Goal: Task Accomplishment & Management: Contribute content

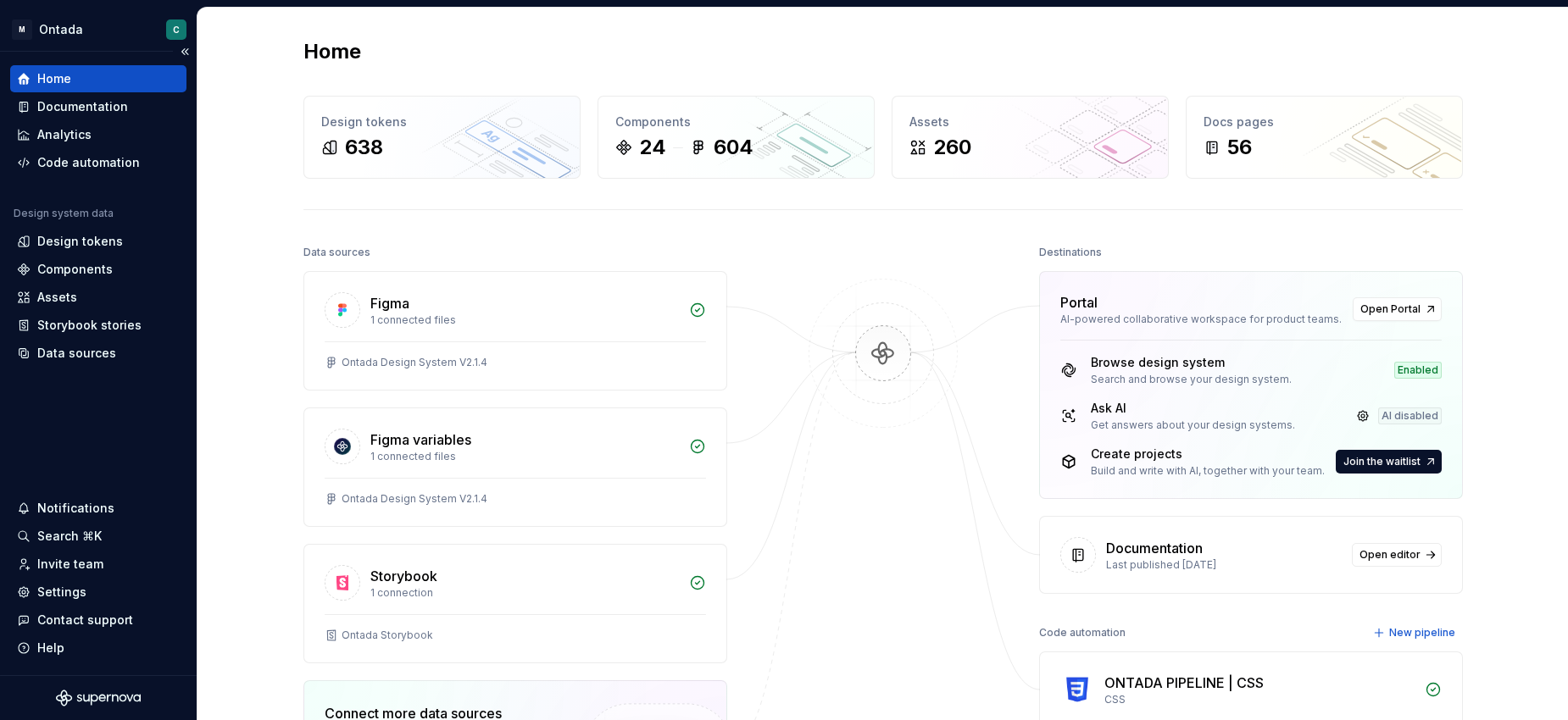
click at [45, 91] on div "Home" at bounding box center [97, 78] width 176 height 27
click at [45, 100] on div "Documentation" at bounding box center [82, 106] width 91 height 17
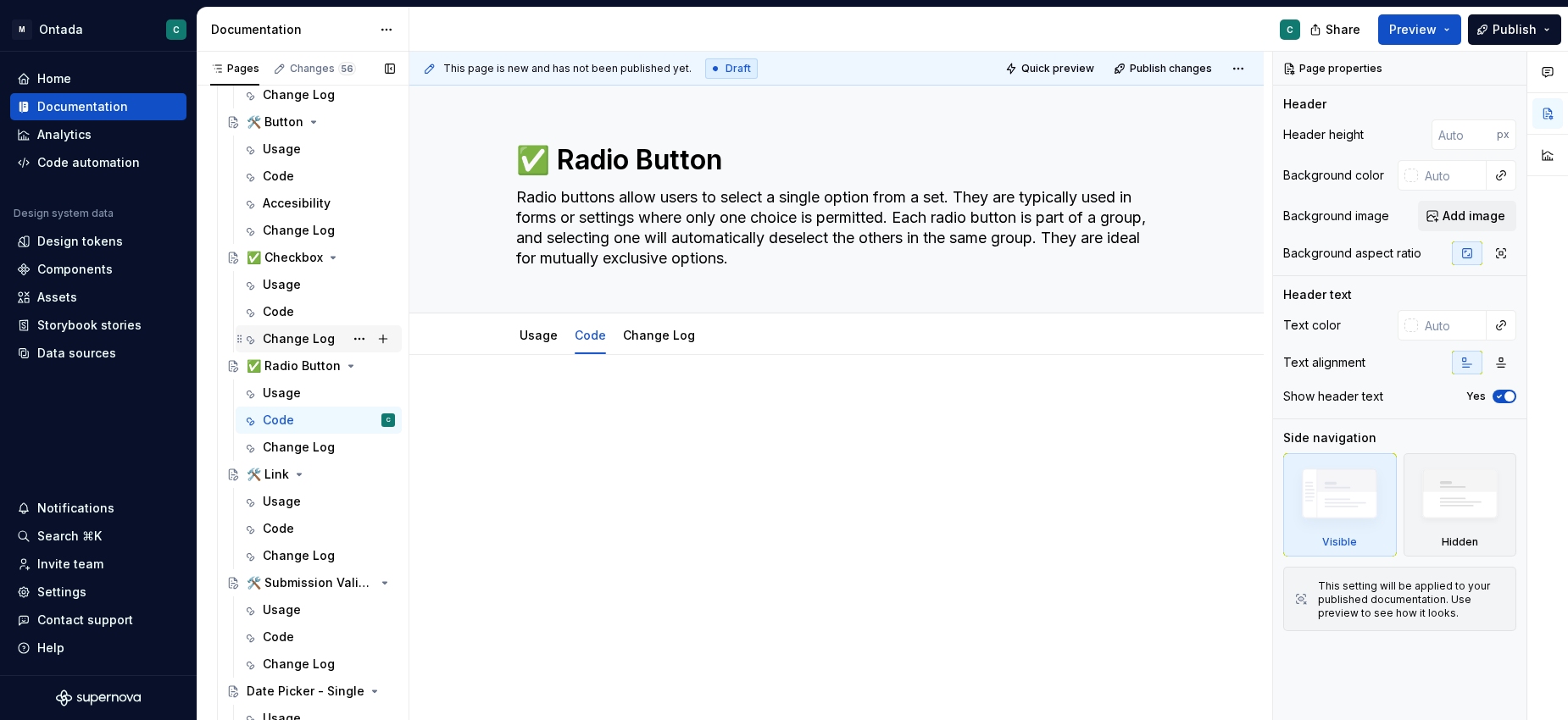
scroll to position [1030, 0]
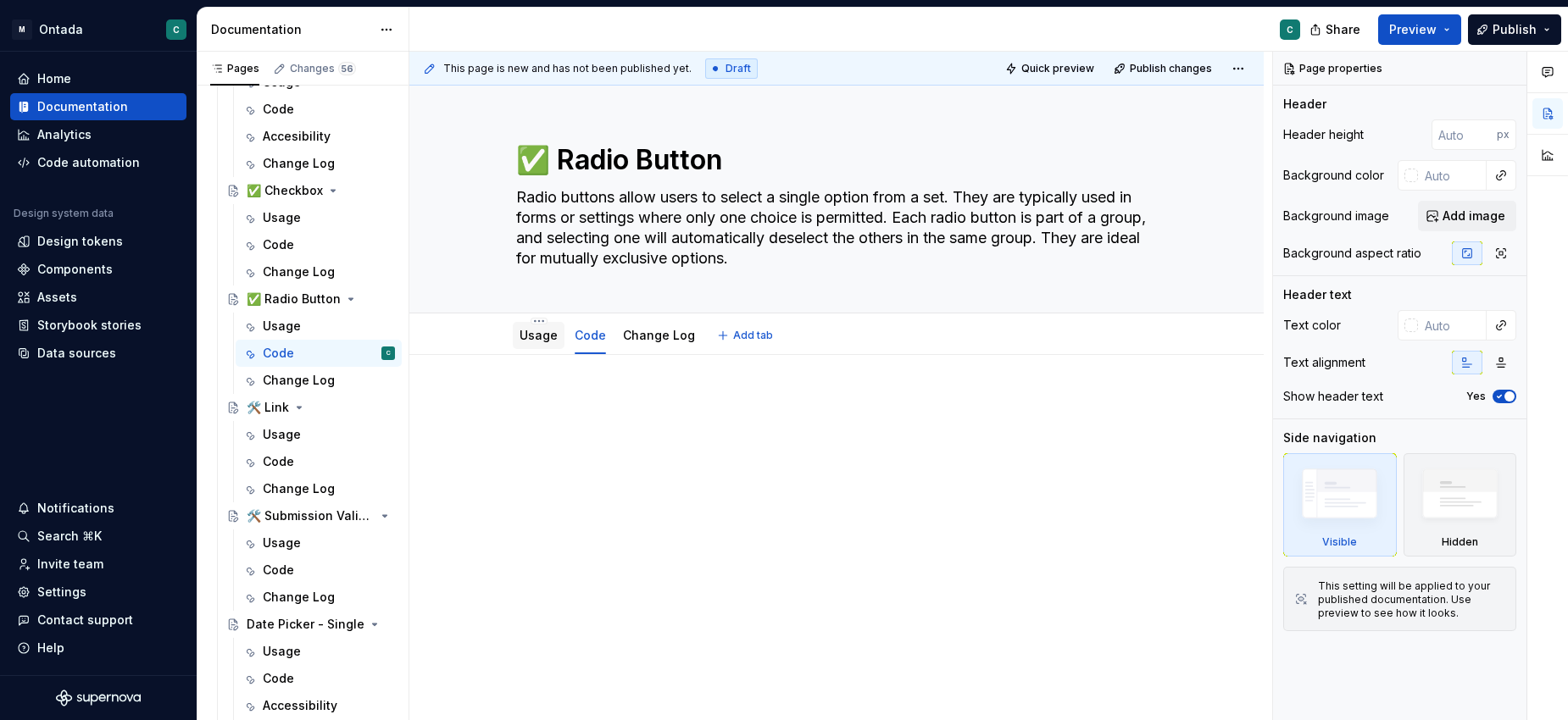
click at [529, 336] on link "Usage" at bounding box center [538, 335] width 38 height 14
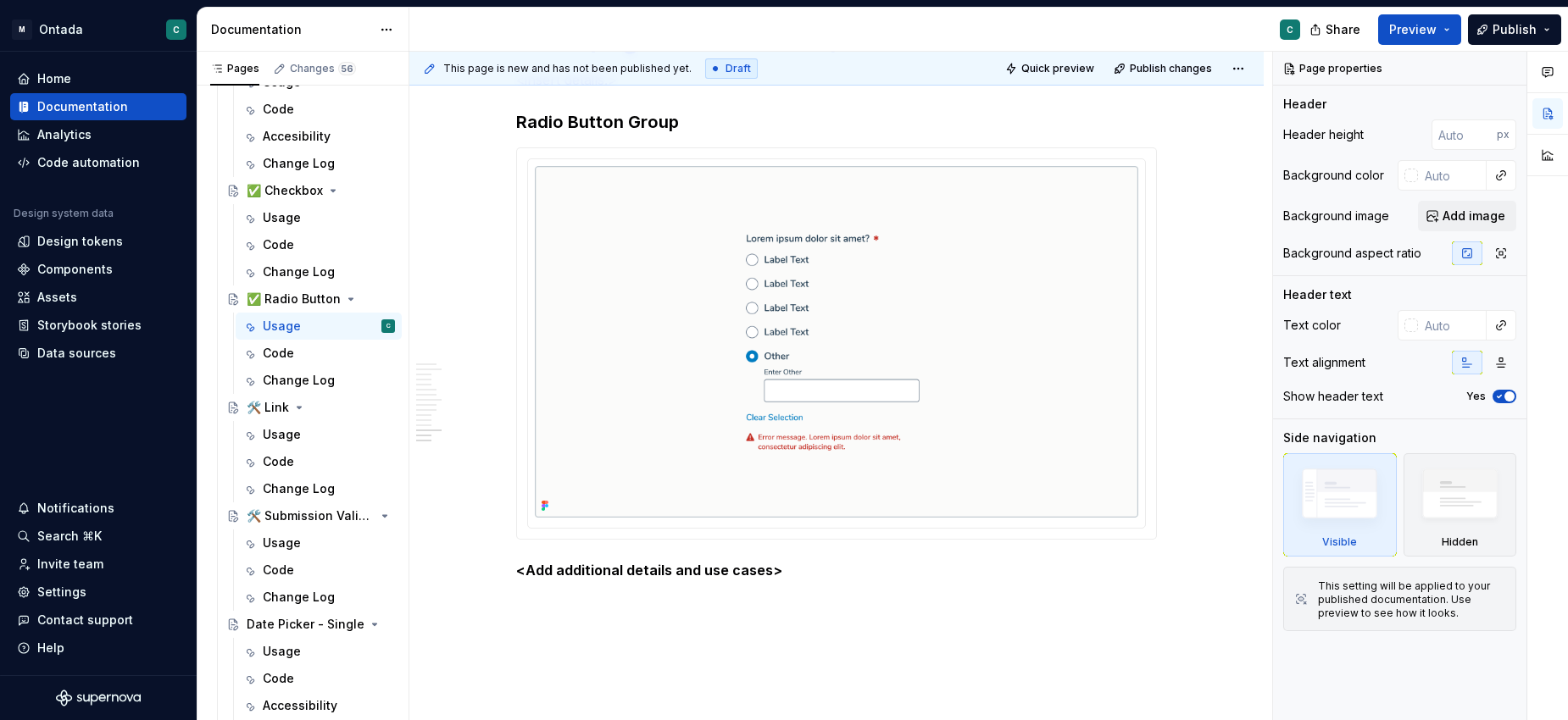
scroll to position [5170, 0]
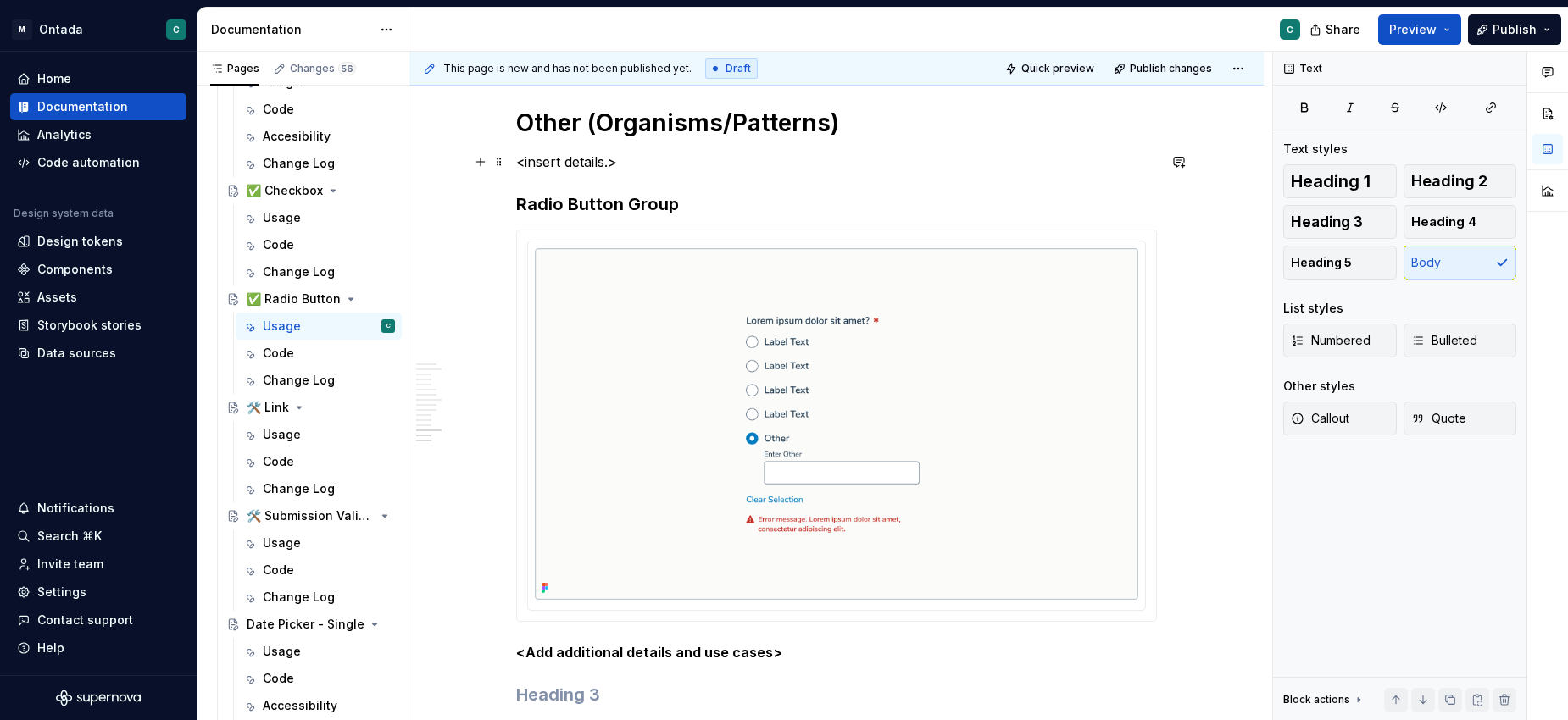
click at [564, 159] on p "<insert details.>" at bounding box center [836, 161] width 640 height 21
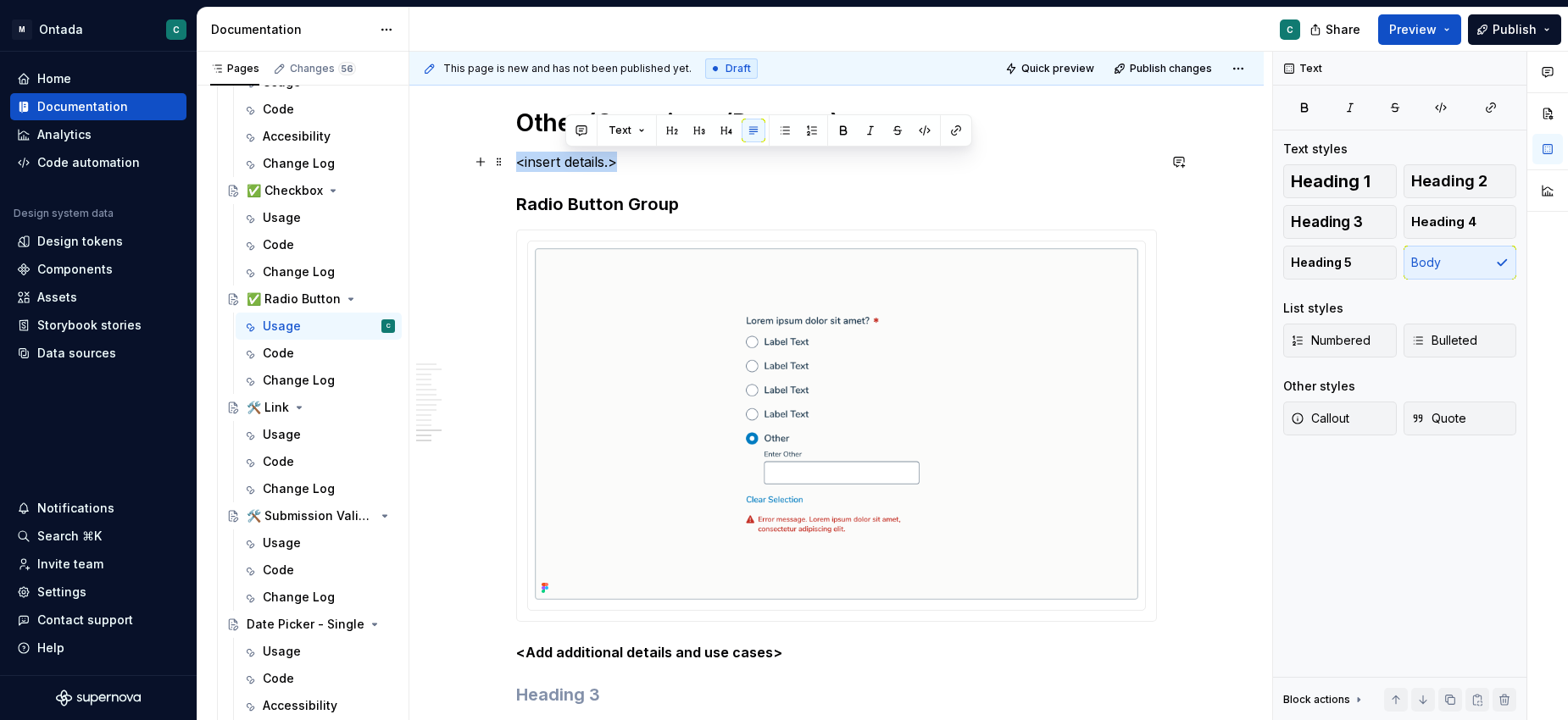
click at [564, 159] on p "<insert details.>" at bounding box center [836, 161] width 640 height 21
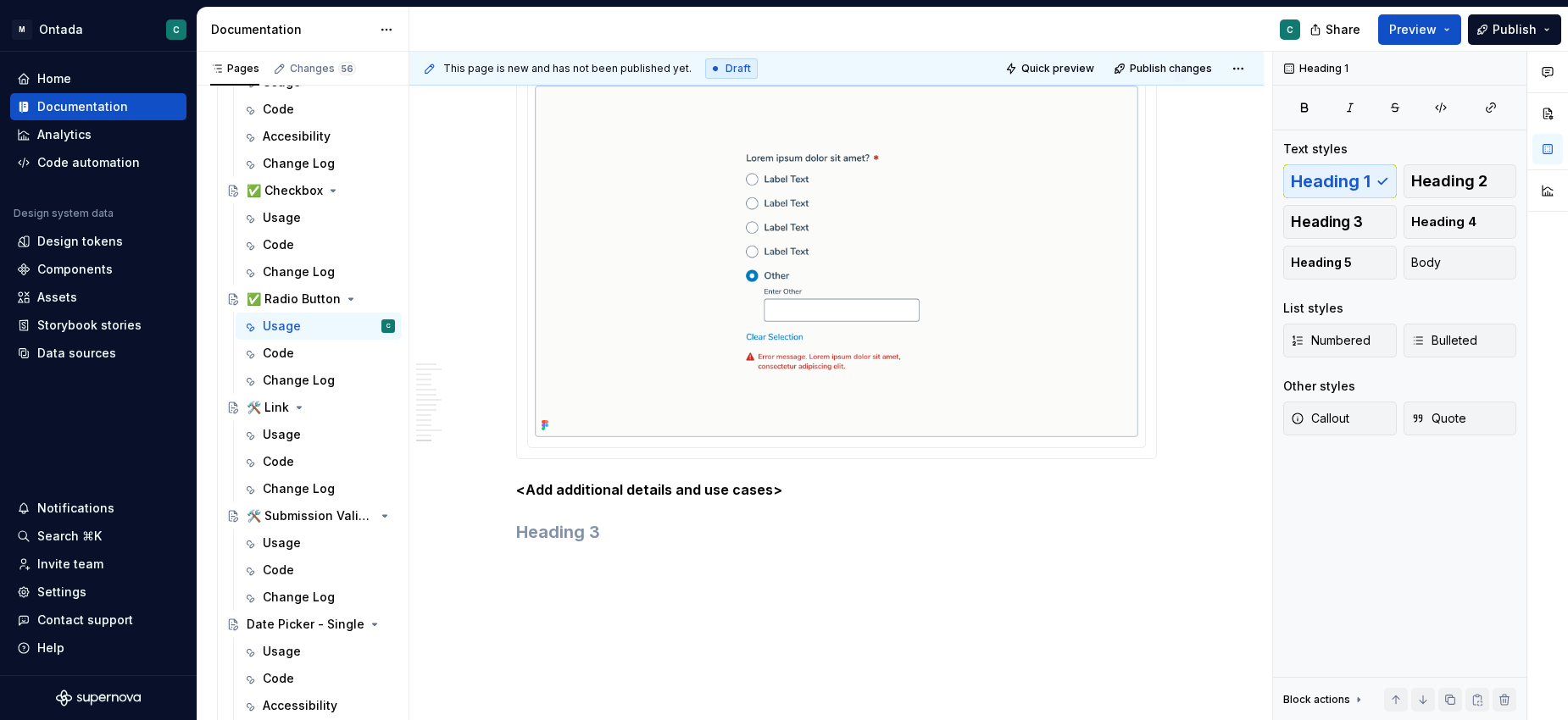
scroll to position [5351, 0]
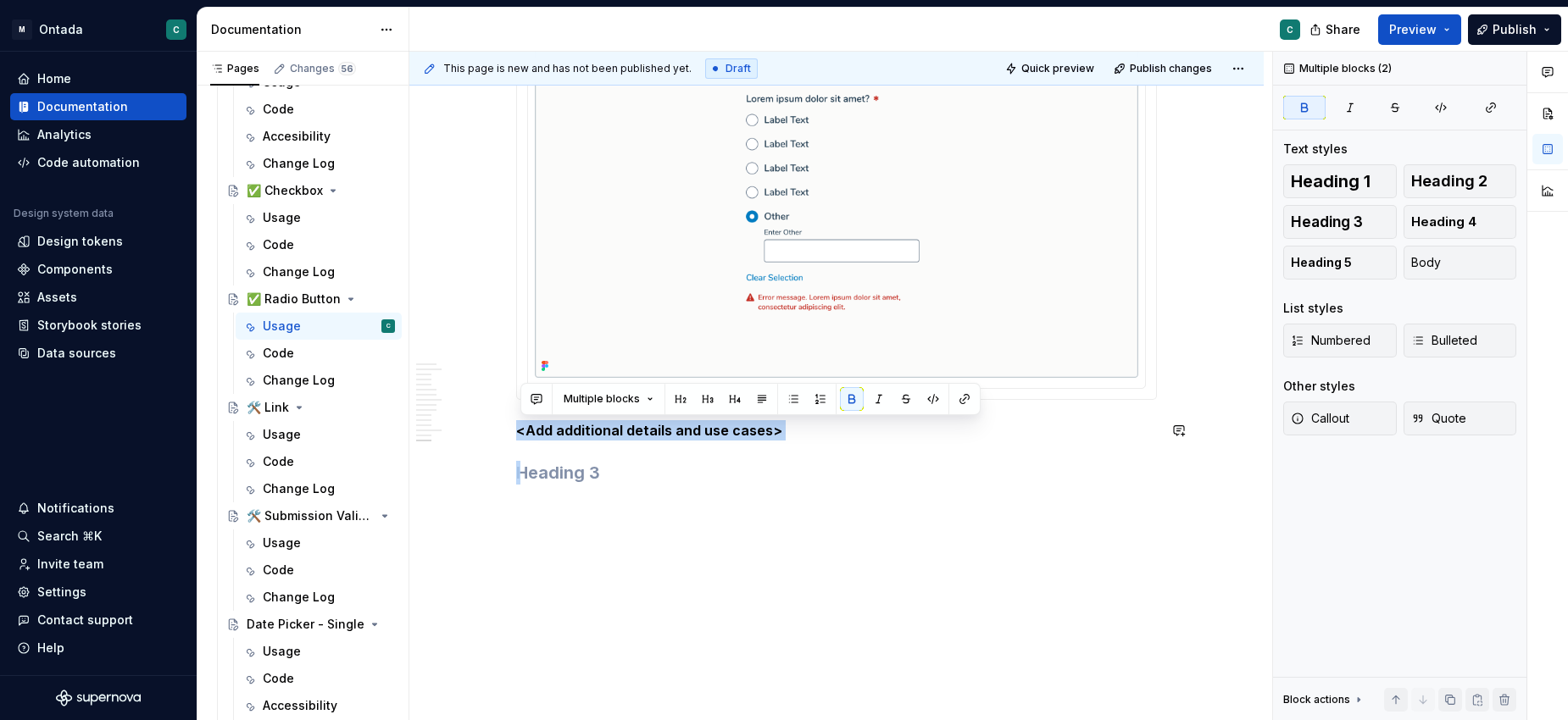
drag, startPoint x: 628, startPoint y: 484, endPoint x: 492, endPoint y: 417, distance: 151.6
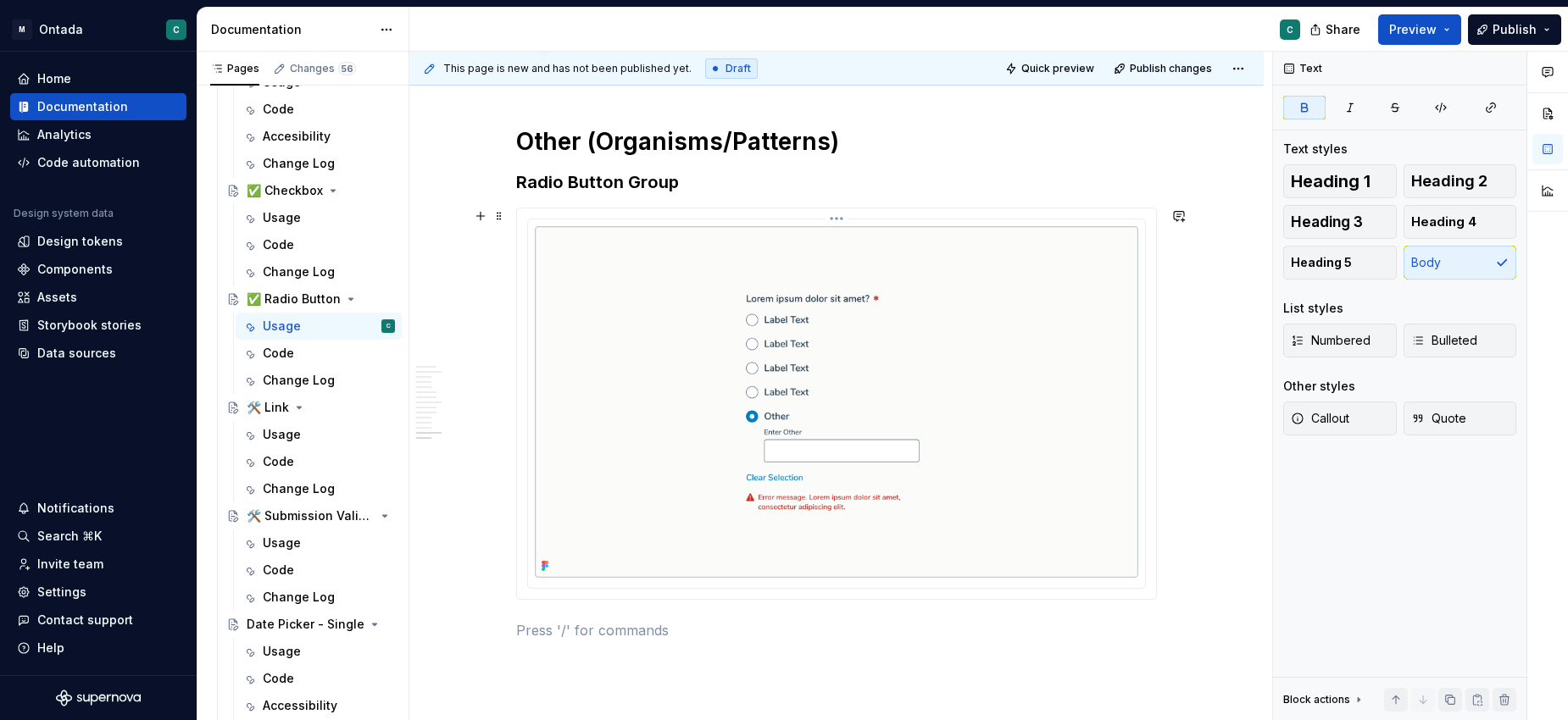
scroll to position [5150, 0]
click at [280, 433] on div "Usage" at bounding box center [281, 434] width 38 height 17
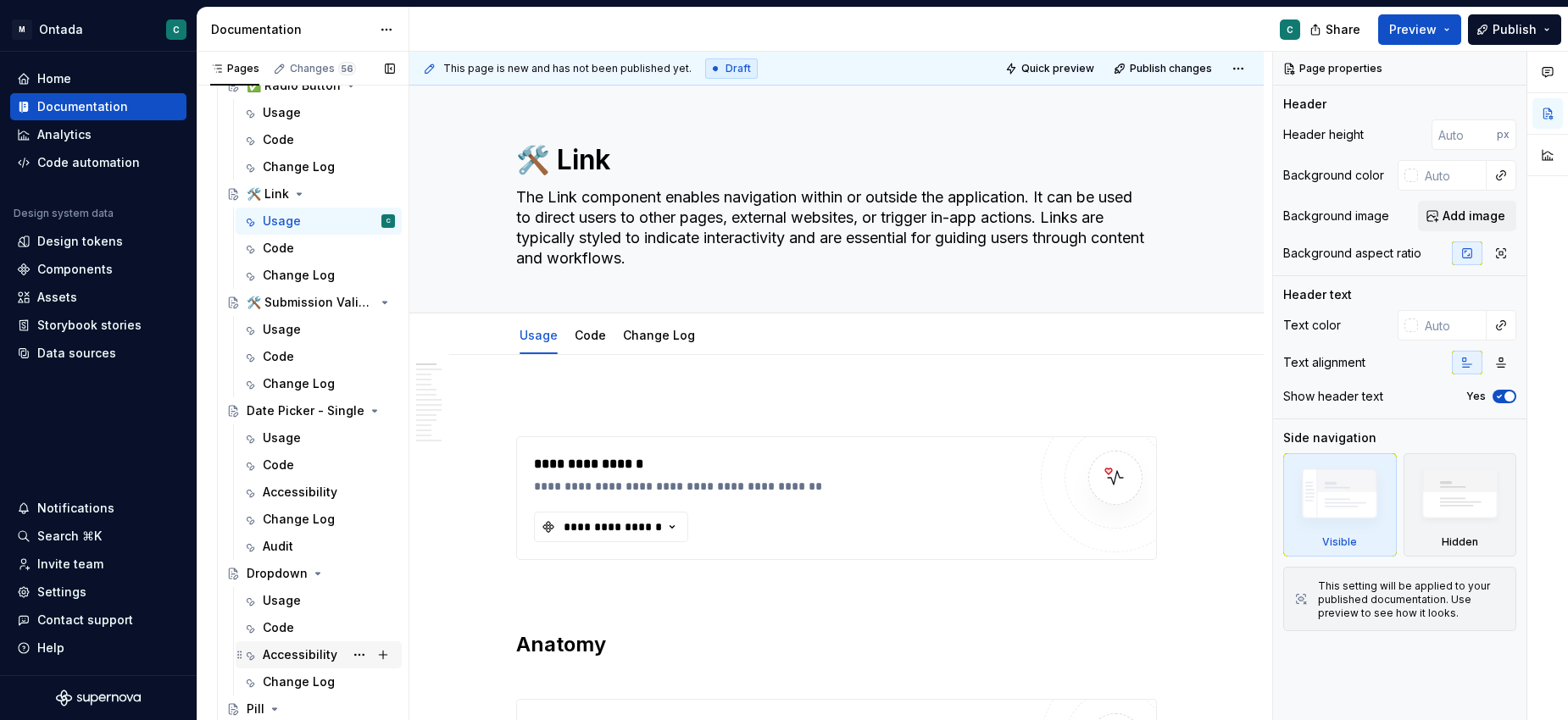
scroll to position [1243, 0]
click at [278, 433] on div "Usage" at bounding box center [281, 438] width 38 height 17
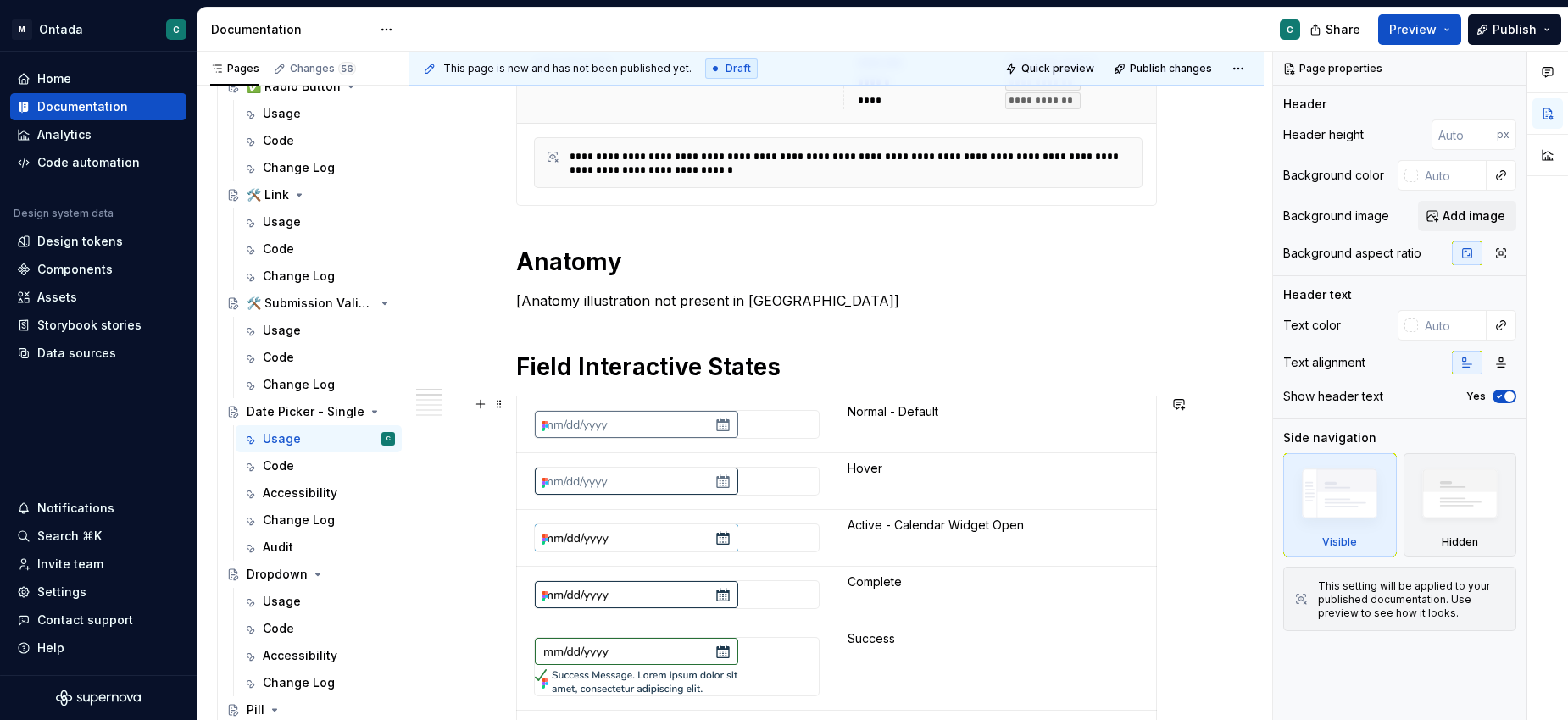
scroll to position [488, 0]
click at [842, 372] on h1 "Field Interactive States" at bounding box center [836, 364] width 640 height 31
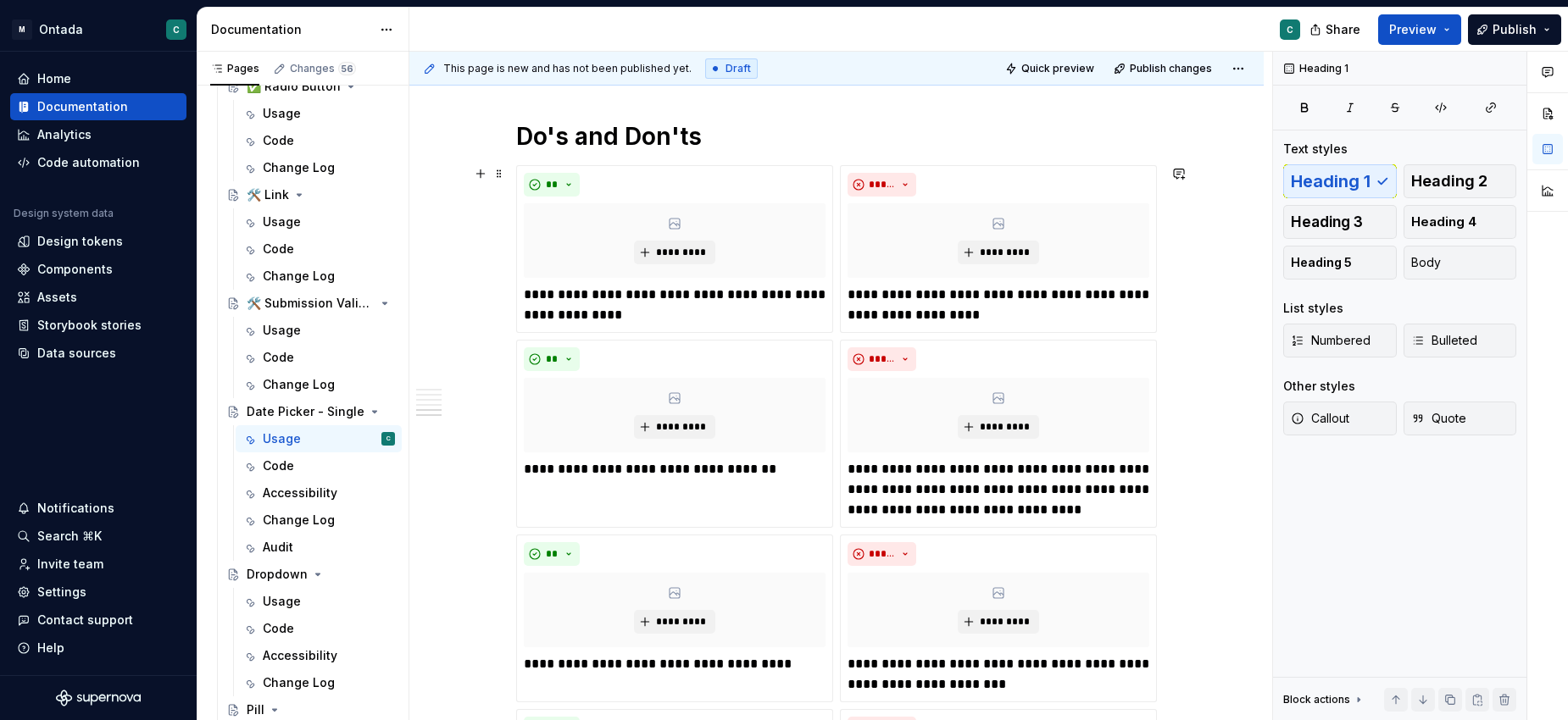
scroll to position [2870, 0]
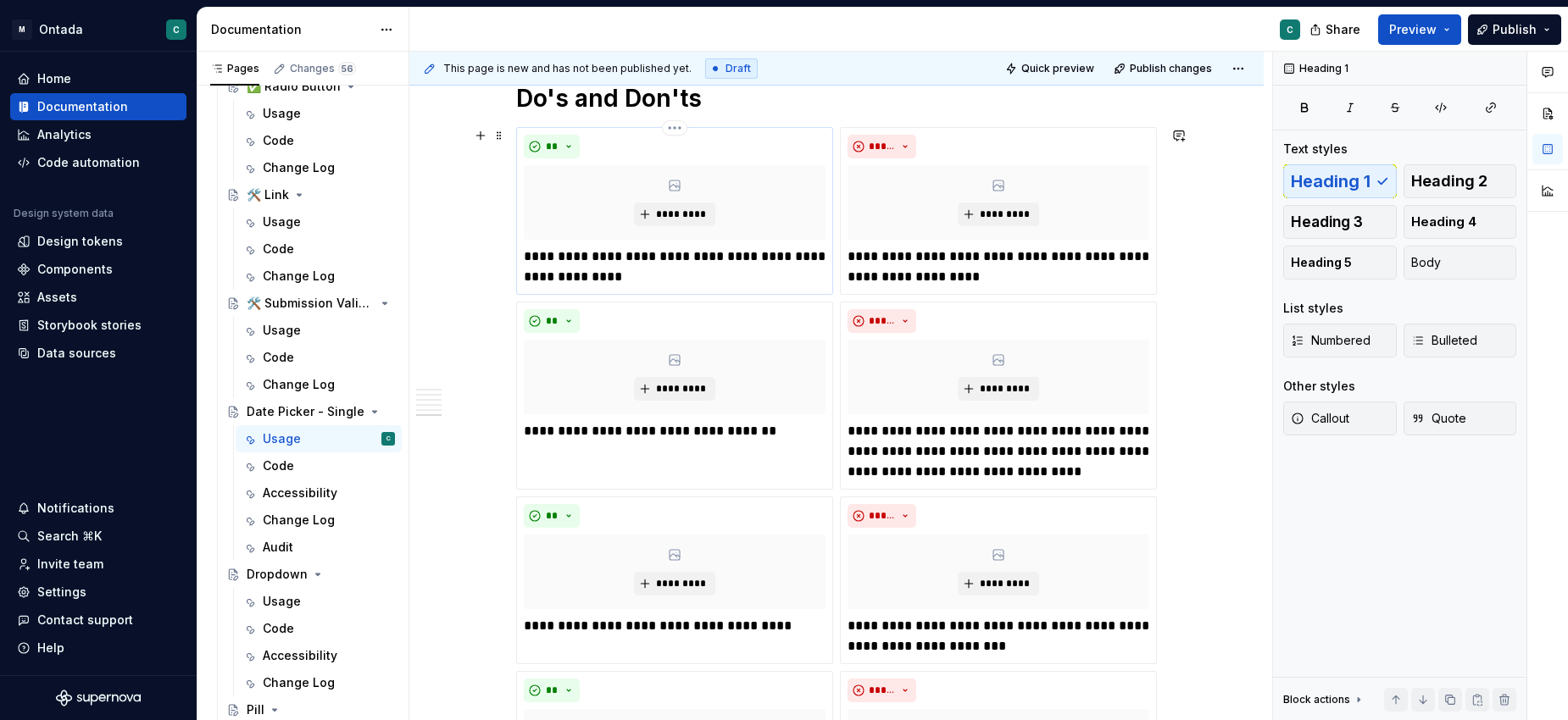
click at [706, 270] on p "**********" at bounding box center [674, 266] width 302 height 41
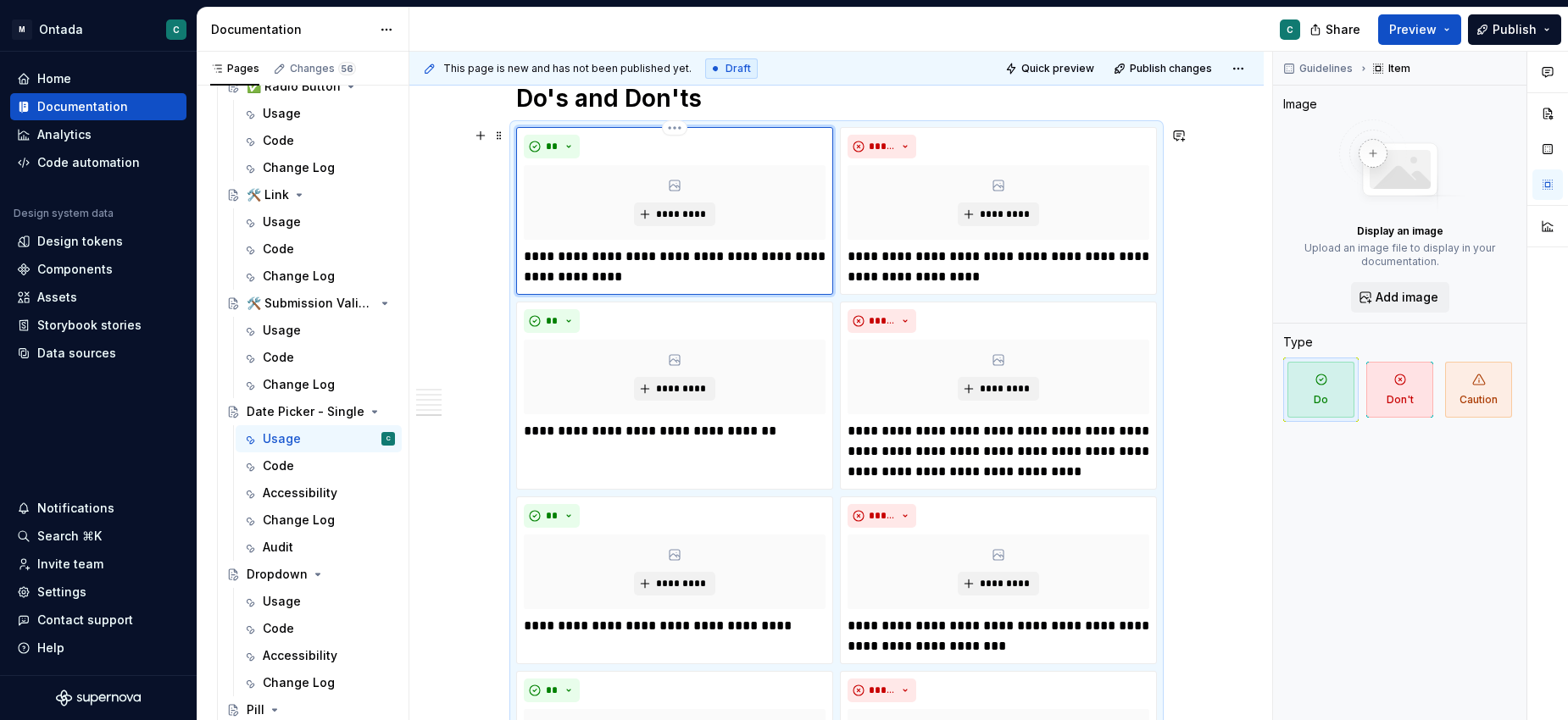
type textarea "*"
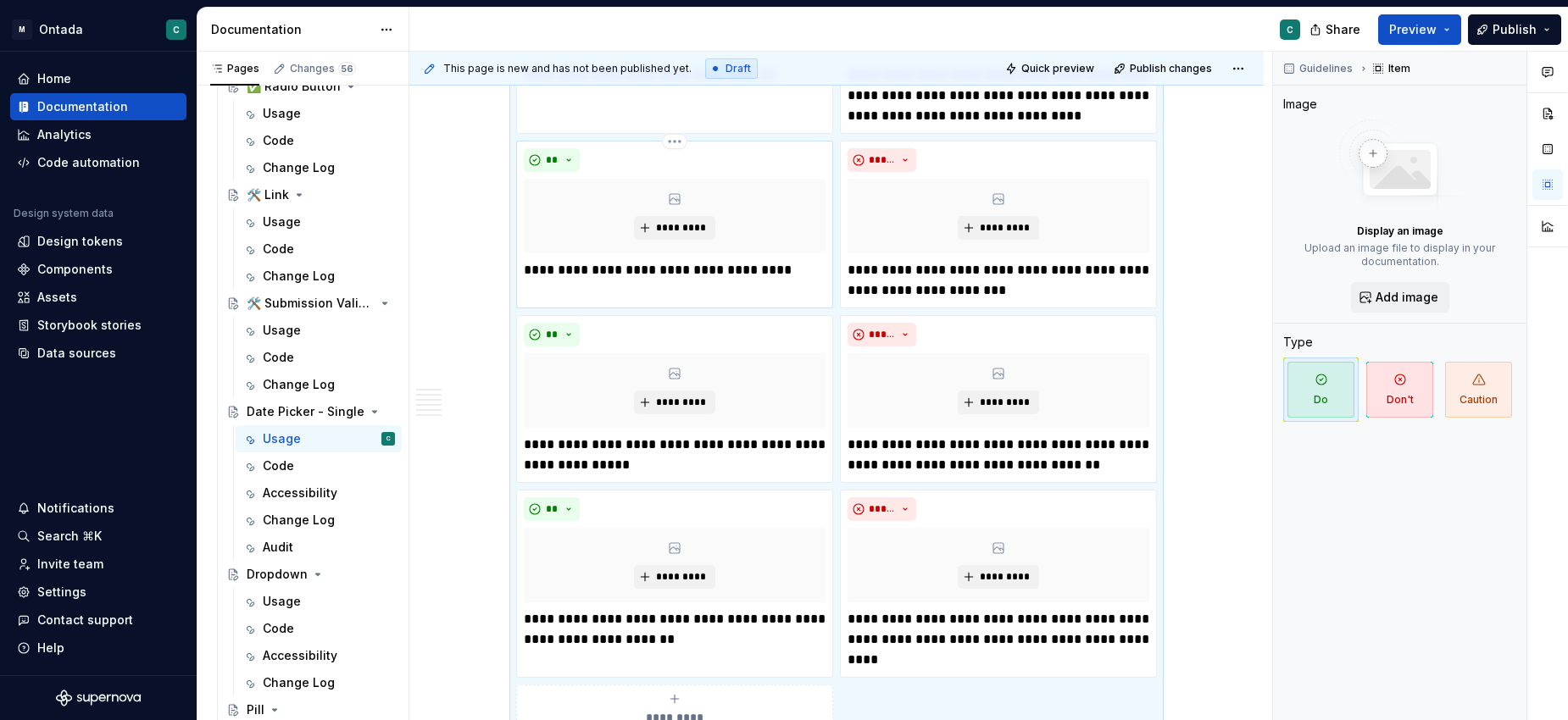
scroll to position [3220, 0]
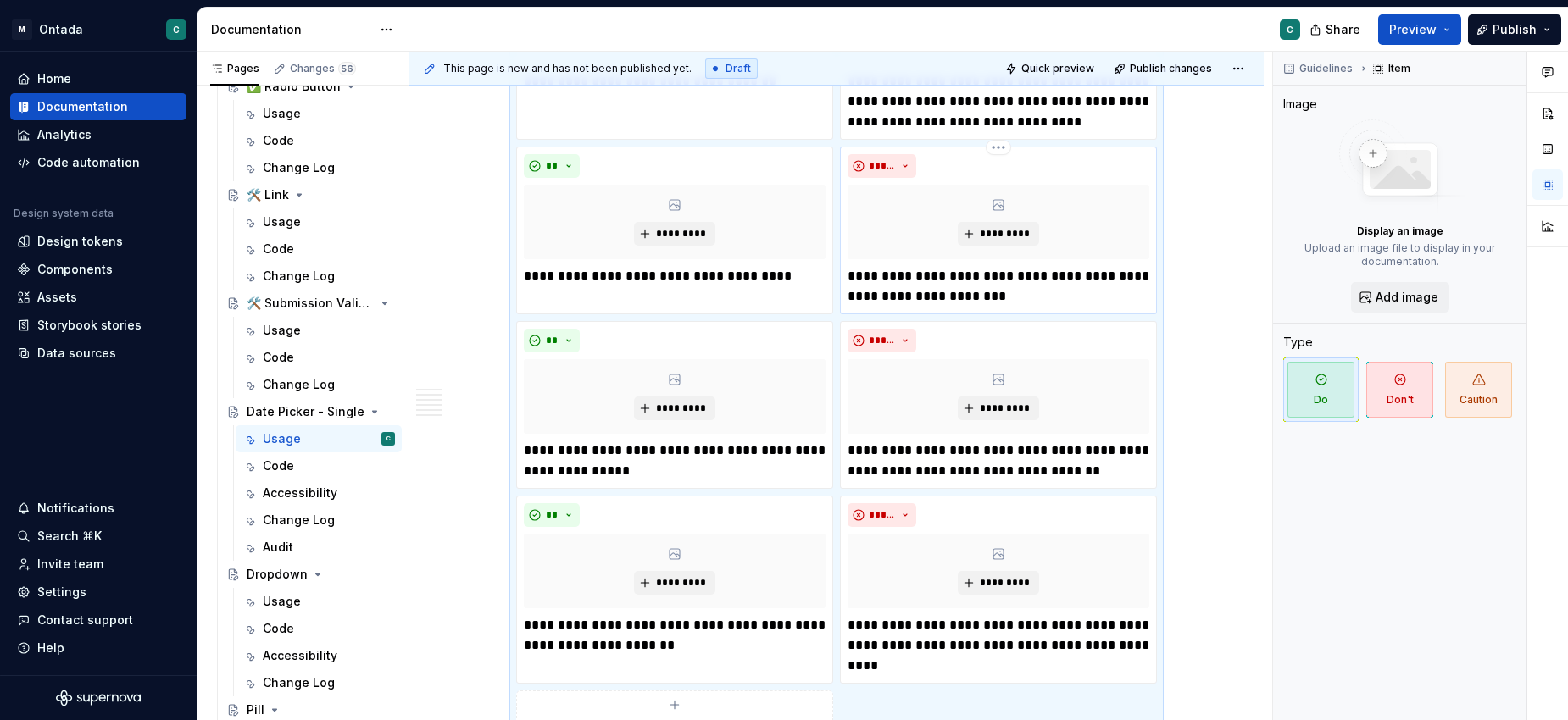
click at [1091, 274] on p "**********" at bounding box center [998, 286] width 302 height 41
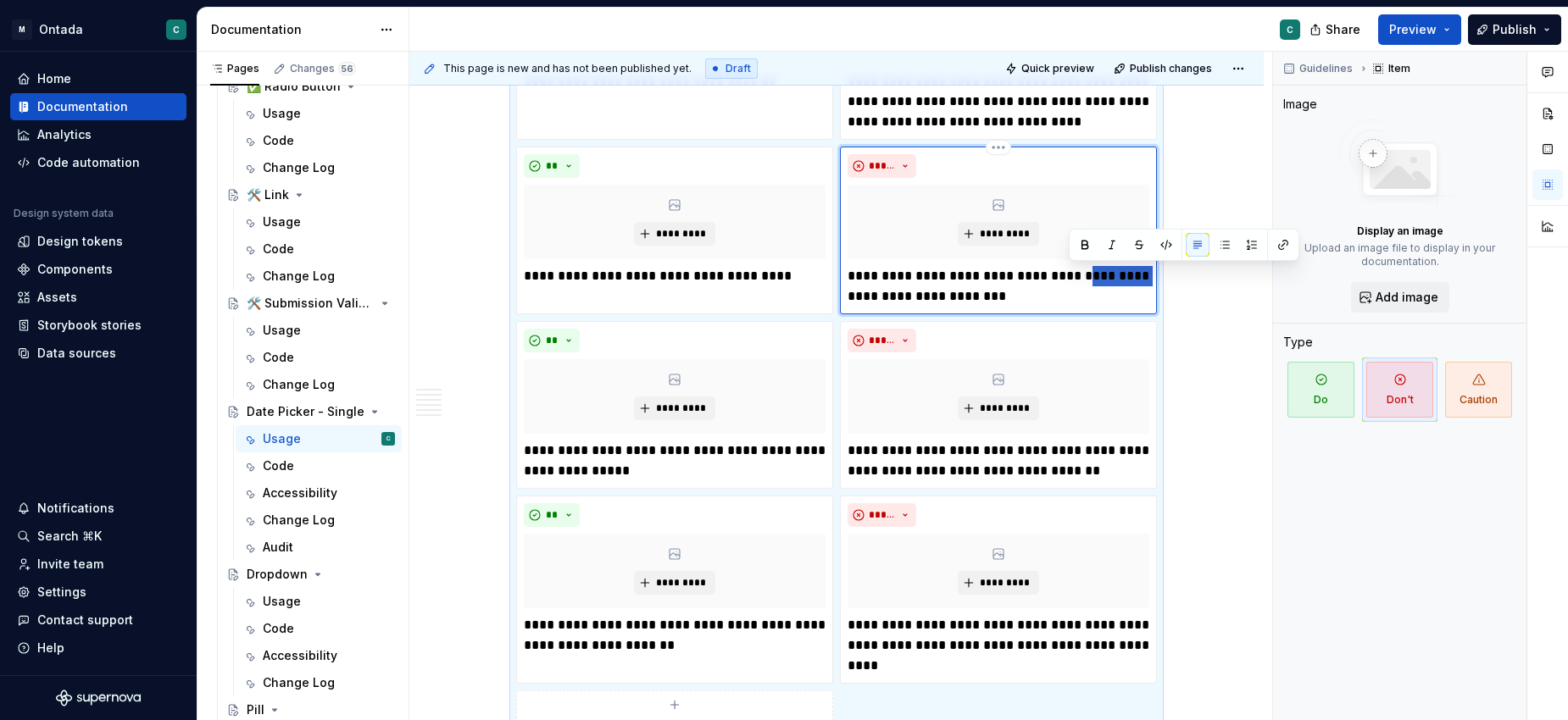
click at [1091, 274] on p "**********" at bounding box center [998, 286] width 302 height 41
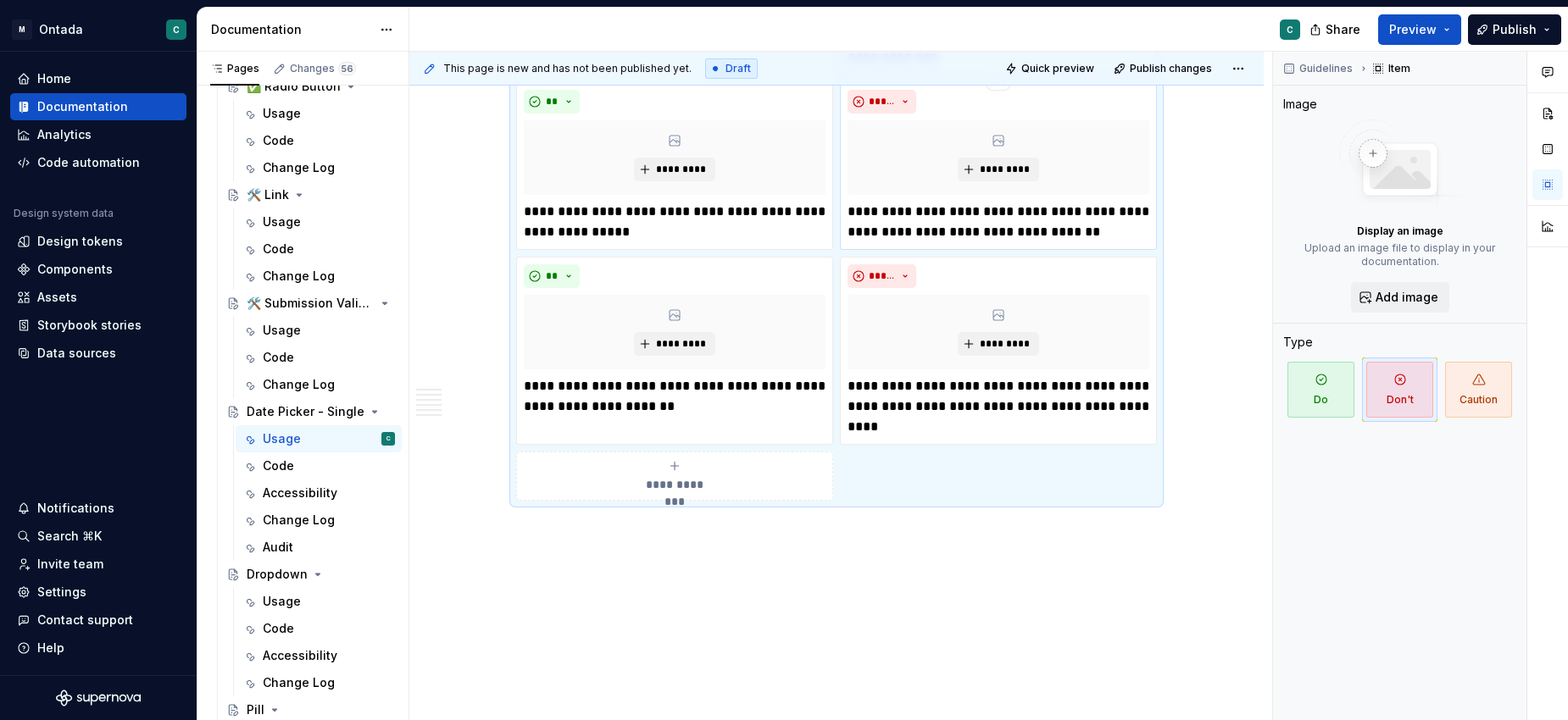
scroll to position [3515, 0]
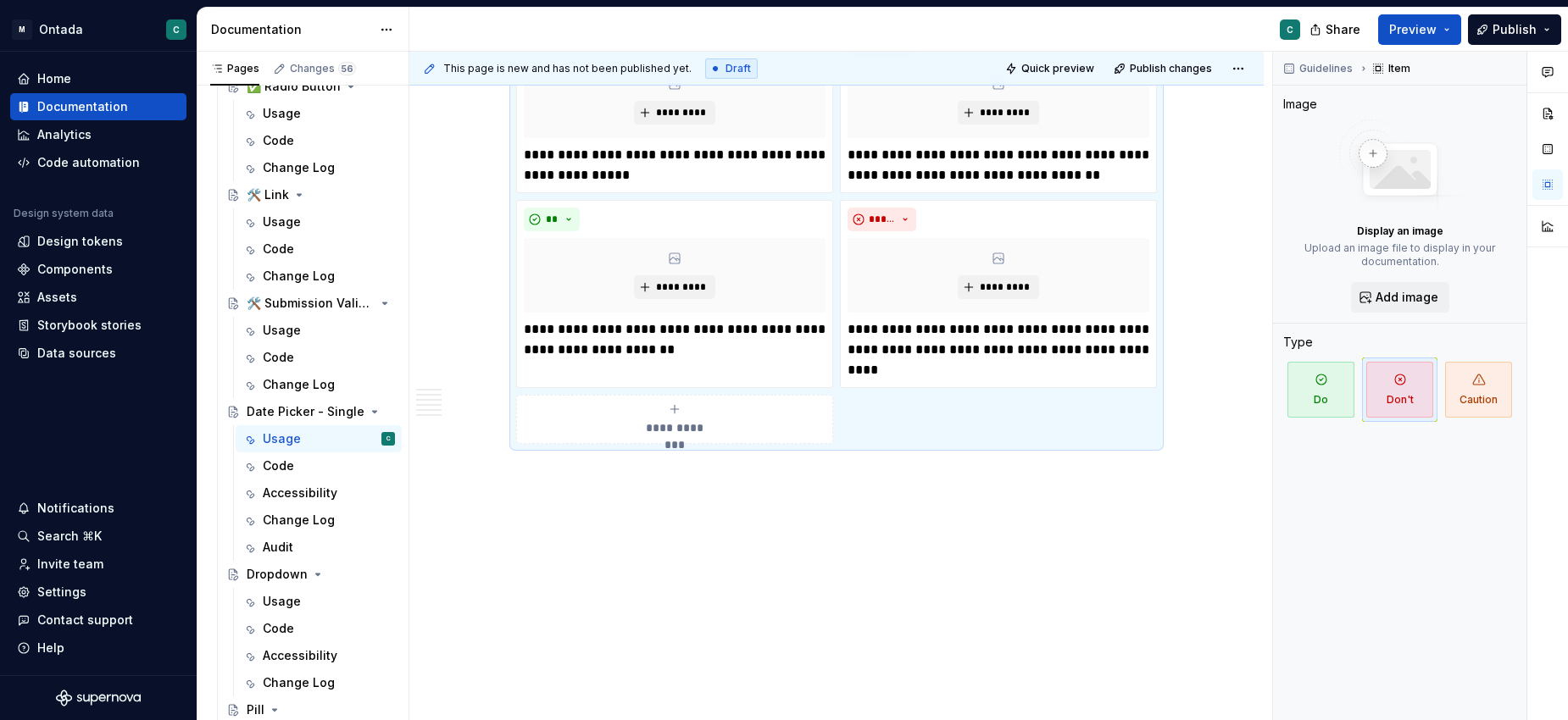
click at [678, 436] on button "**********" at bounding box center [674, 419] width 316 height 50
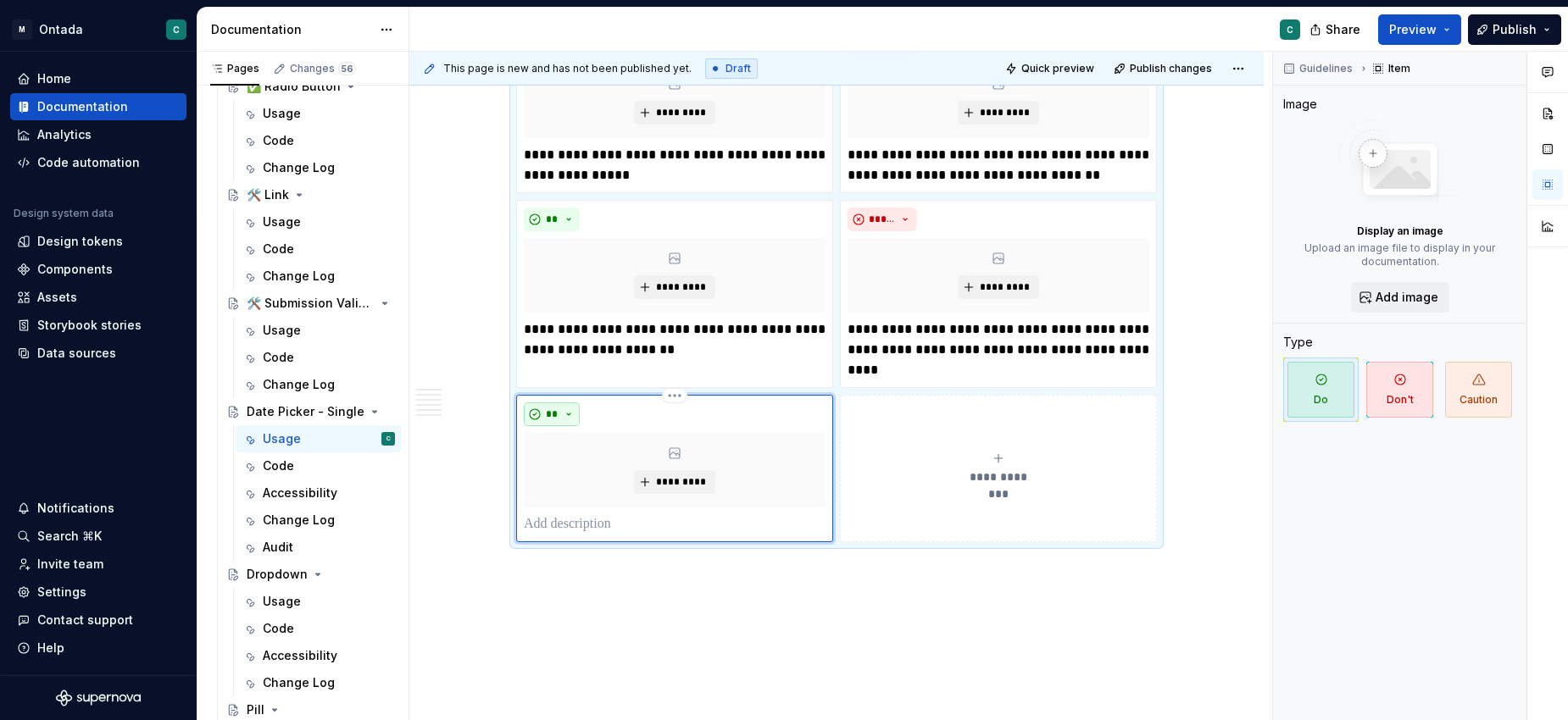
click at [548, 415] on span "**" at bounding box center [551, 414] width 14 height 14
click at [566, 481] on span "Don't" at bounding box center [604, 474] width 144 height 27
click at [579, 522] on p at bounding box center [674, 524] width 302 height 21
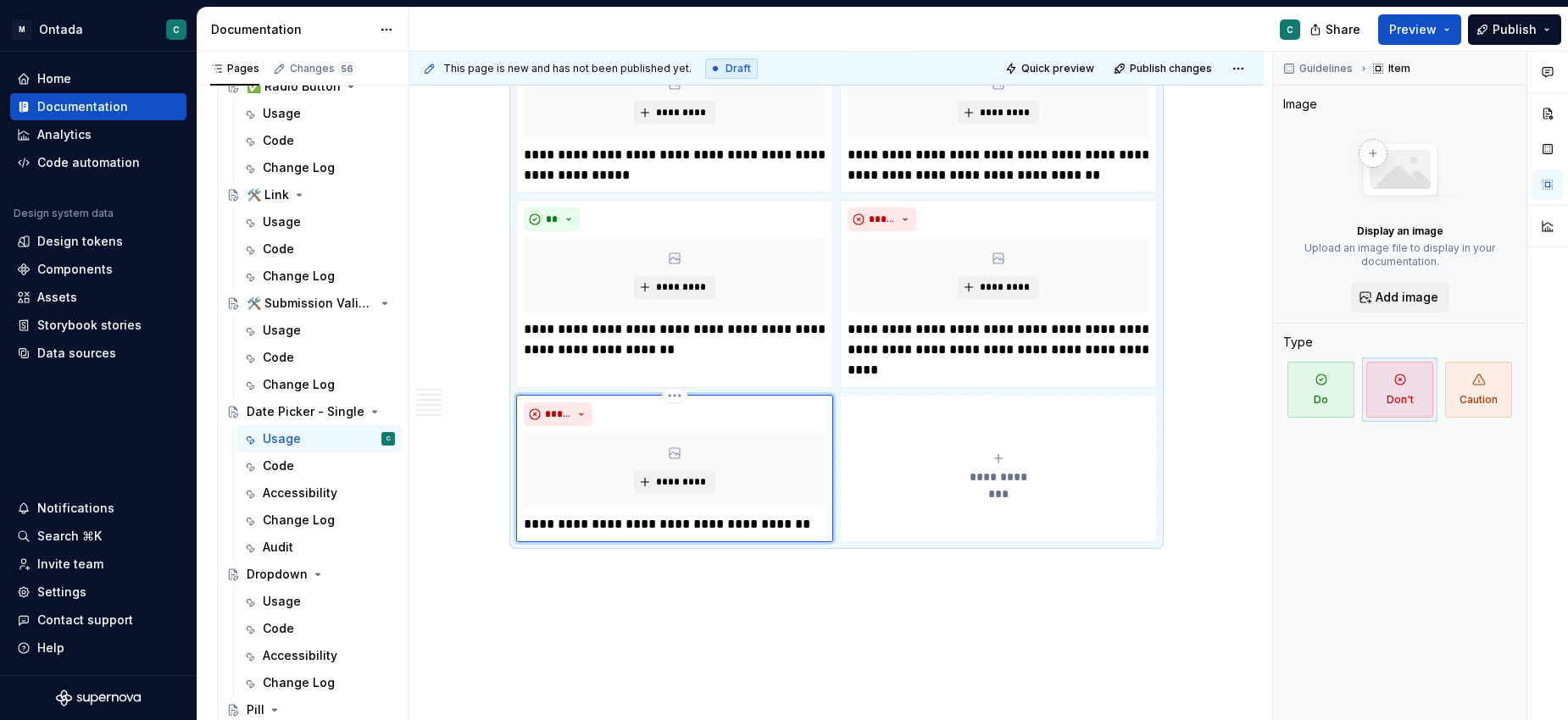
click at [746, 516] on p "**********" at bounding box center [674, 524] width 302 height 21
click at [817, 527] on p "**********" at bounding box center [674, 524] width 302 height 21
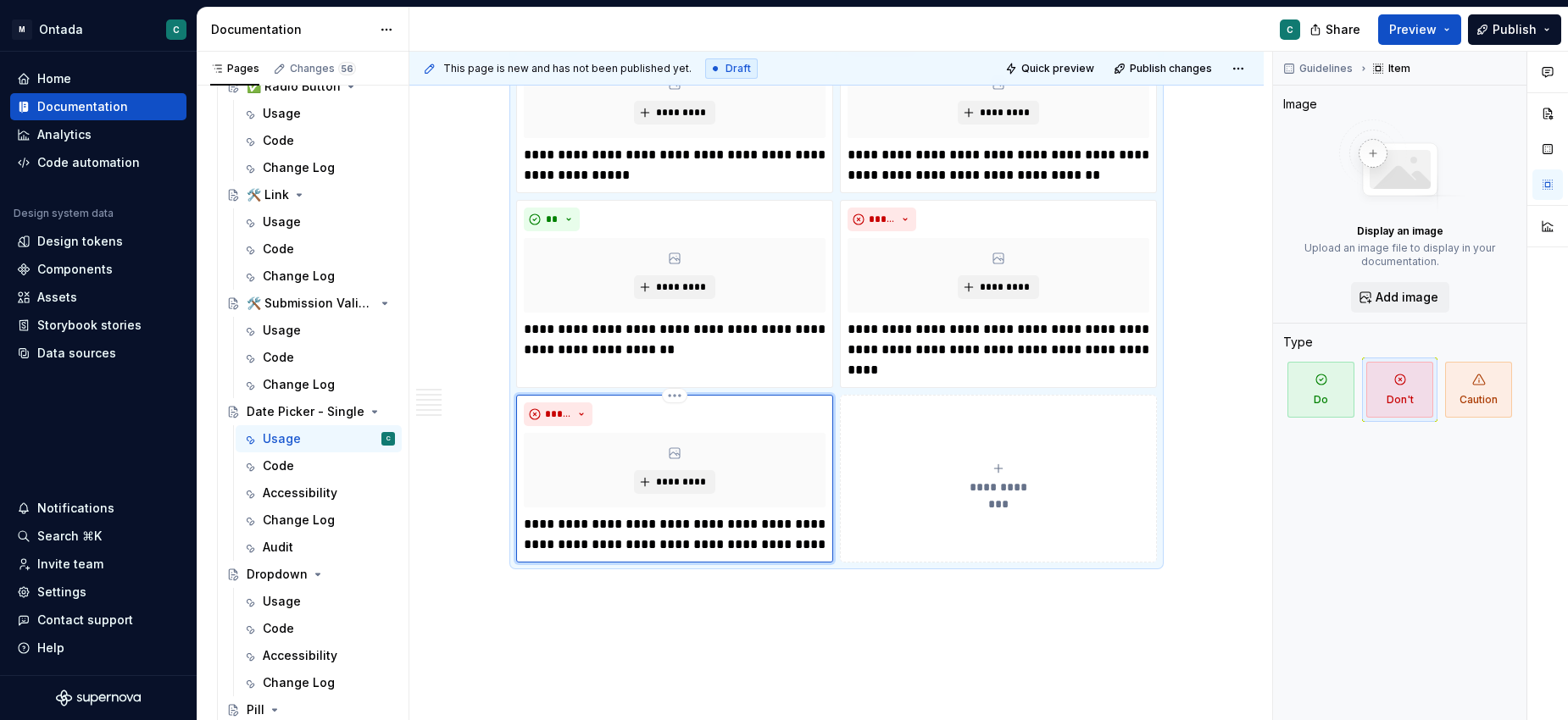
click at [821, 522] on p "**********" at bounding box center [674, 533] width 302 height 41
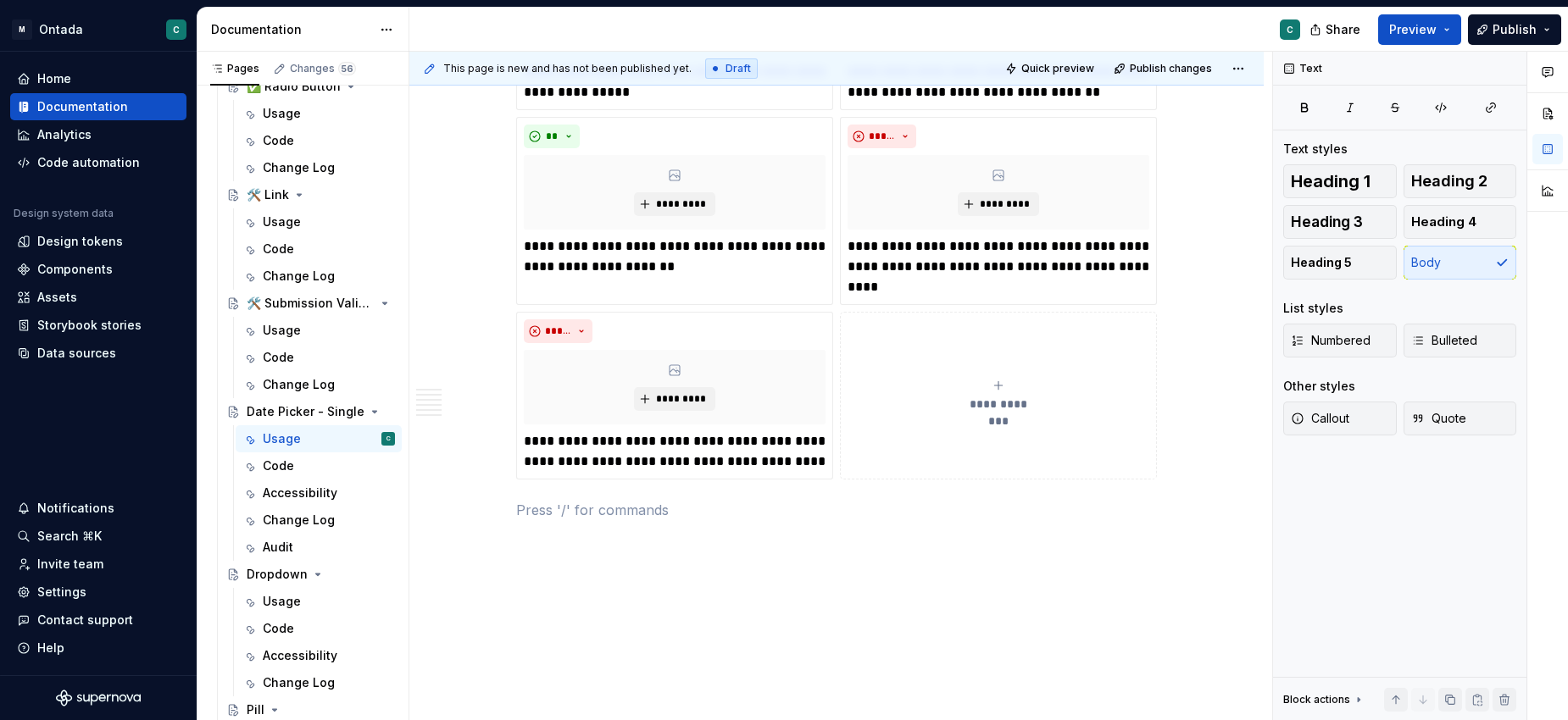
scroll to position [3602, 0]
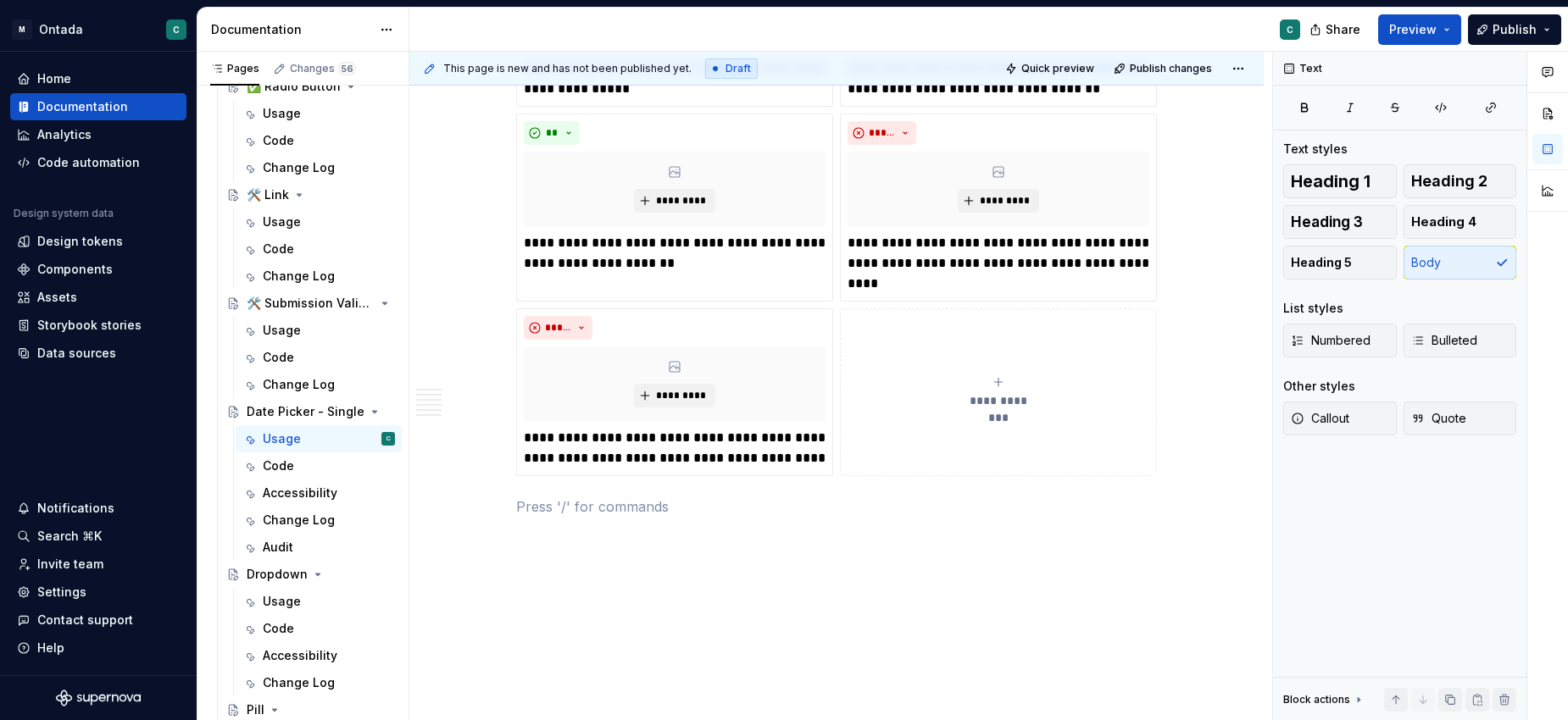
click at [1002, 380] on icon "submit" at bounding box center [997, 381] width 7 height 7
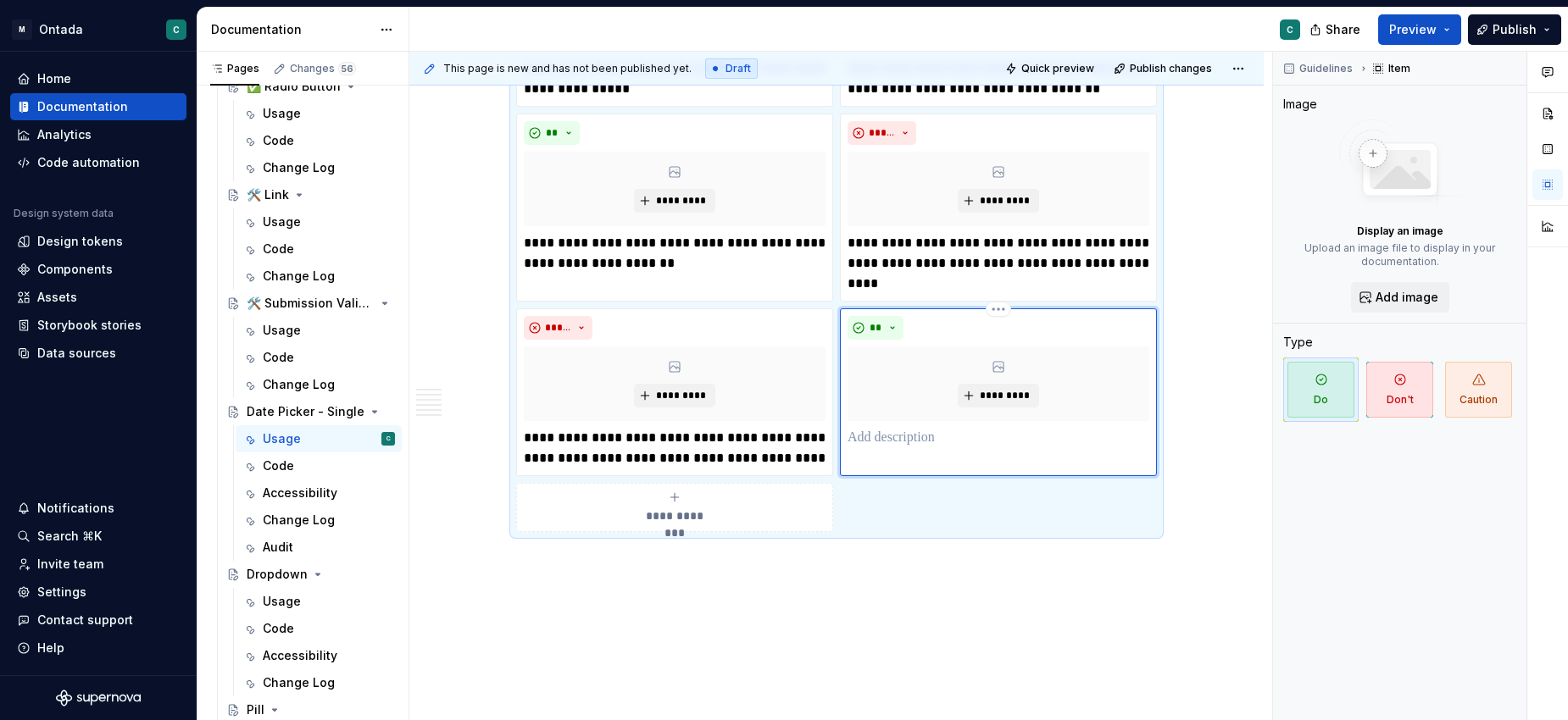
click at [908, 424] on div "** *********" at bounding box center [998, 382] width 302 height 132
click at [908, 433] on p at bounding box center [998, 438] width 302 height 21
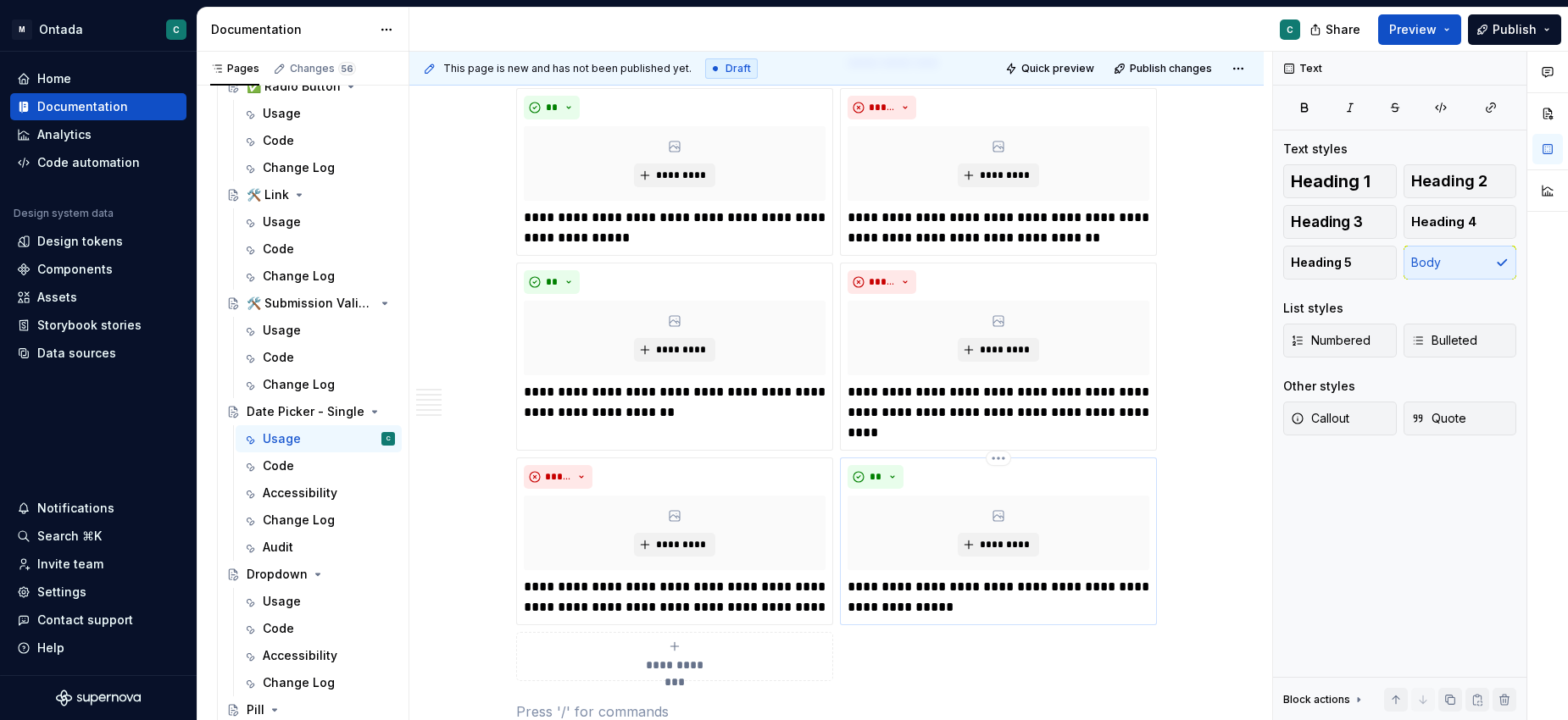
scroll to position [3454, 0]
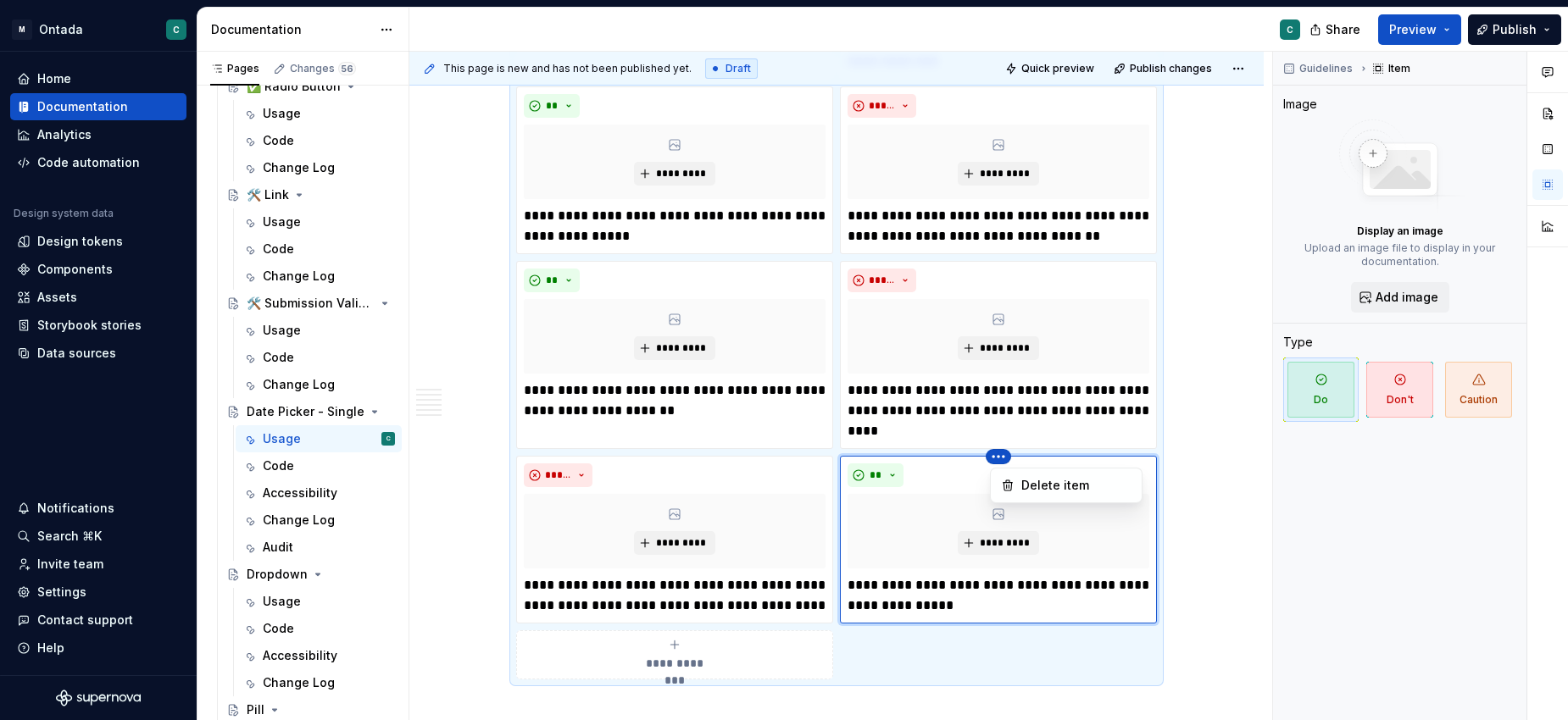
click at [664, 474] on html "M Ontada C Home Documentation Analytics Code automation Design system data Desi…" at bounding box center [784, 360] width 1568 height 720
drag, startPoint x: 1003, startPoint y: 453, endPoint x: 748, endPoint y: 466, distance: 255.3
click at [748, 466] on html "M Ontada C Home Documentation Analytics Code automation Design system data Desi…" at bounding box center [784, 360] width 1568 height 720
click at [674, 465] on html "M Ontada C Home Documentation Analytics Code automation Design system data Desi…" at bounding box center [784, 360] width 1568 height 720
click at [289, 471] on div "Pages Changes 56 Add Accessibility guide for tree Page tree. Navigate the tree …" at bounding box center [302, 389] width 212 height 676
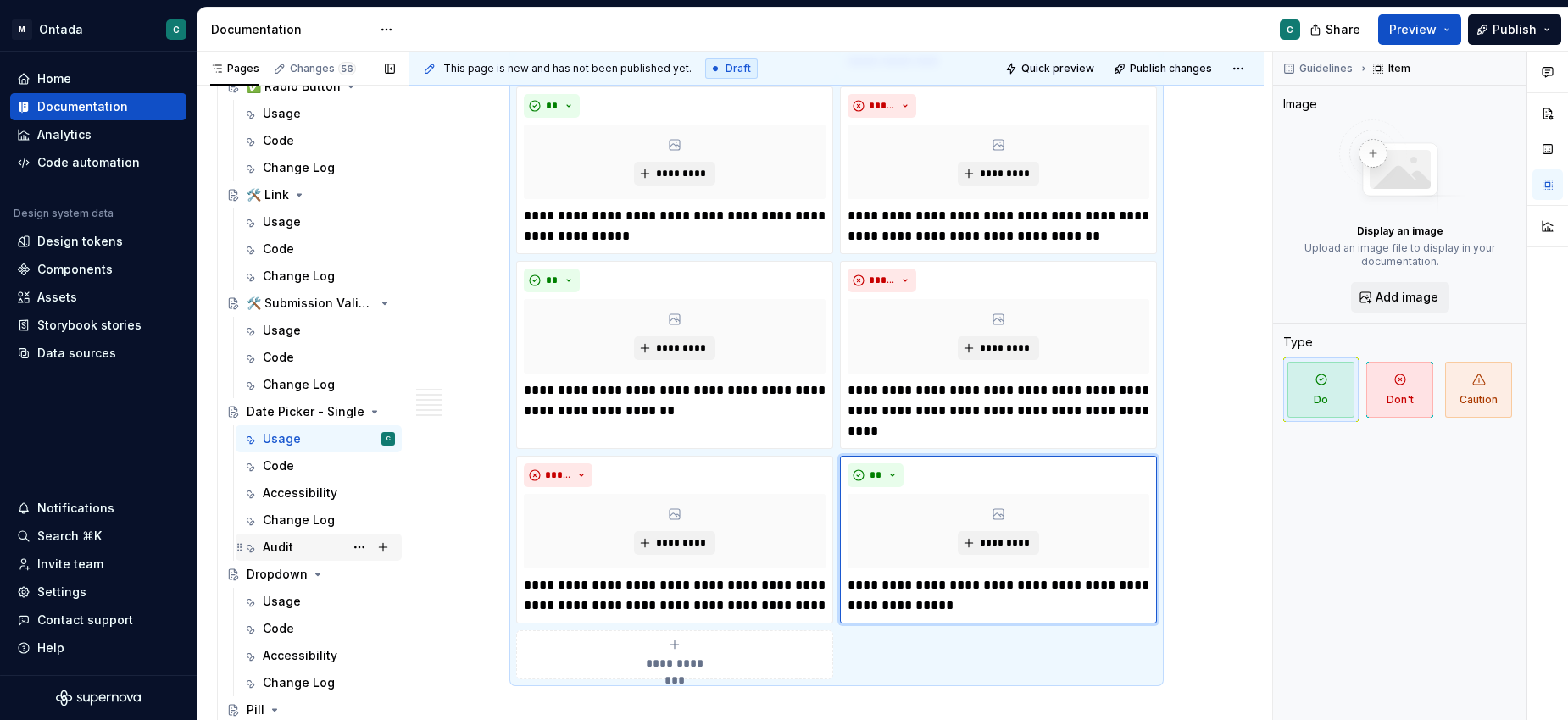
click at [309, 550] on div "Audit" at bounding box center [328, 547] width 133 height 23
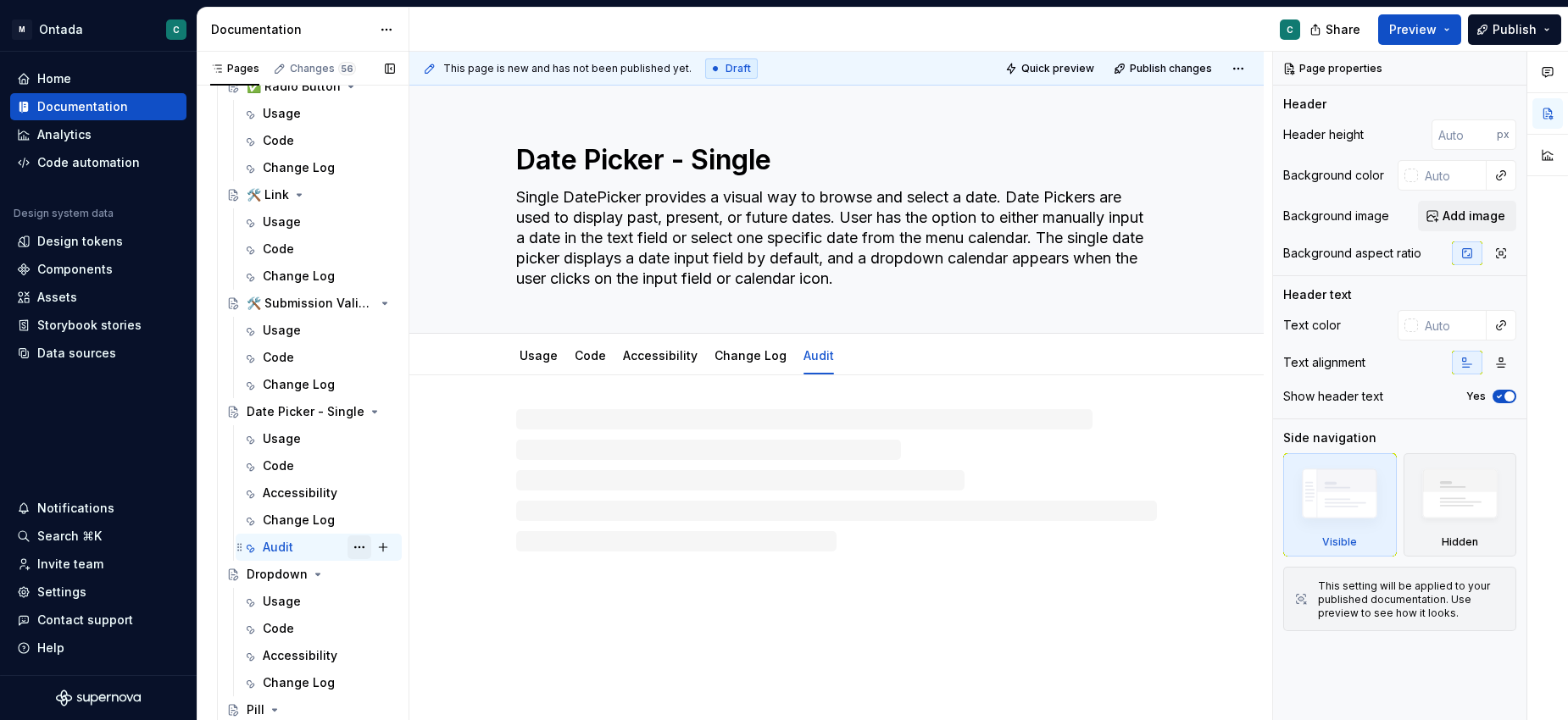
click at [355, 548] on button "Page tree" at bounding box center [359, 547] width 23 height 23
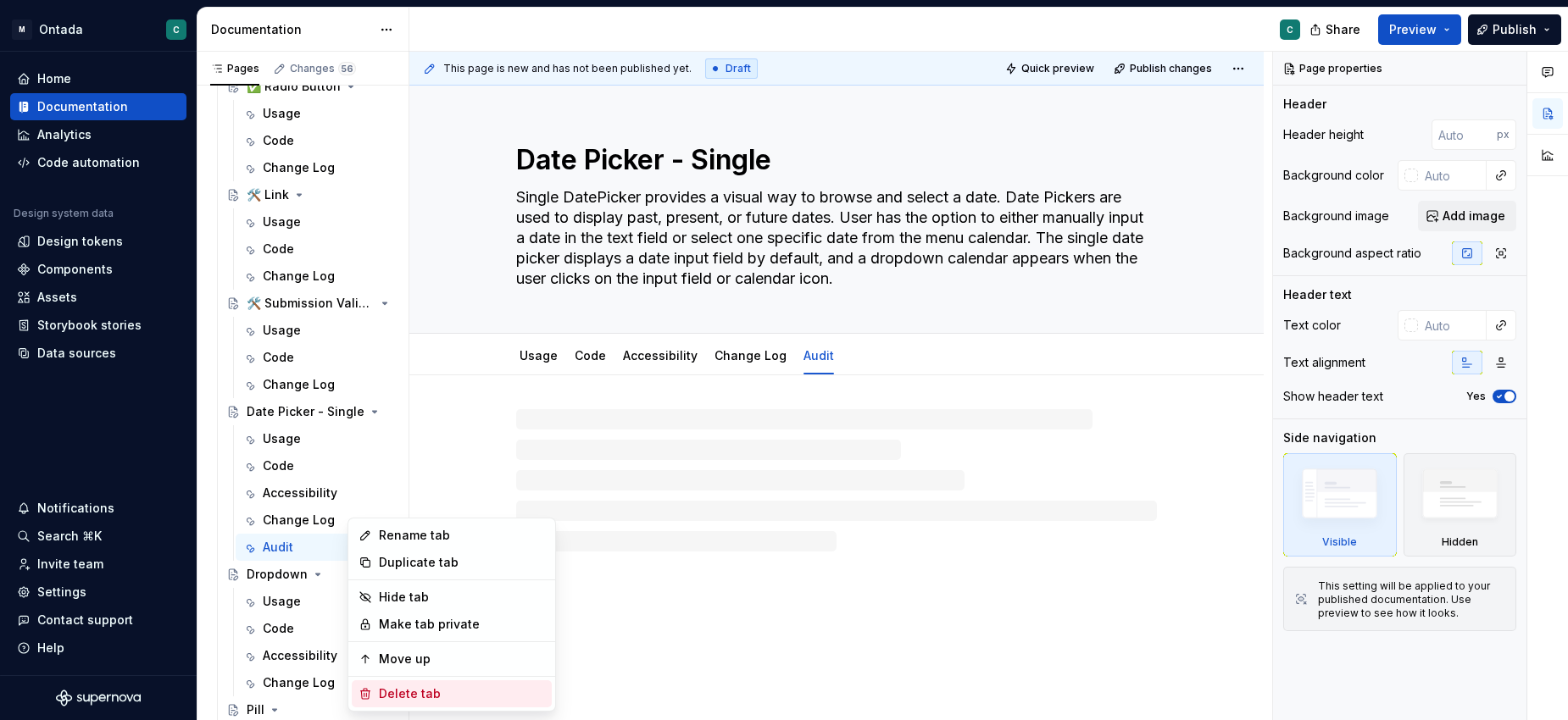
click at [392, 692] on div "Delete tab" at bounding box center [462, 693] width 166 height 17
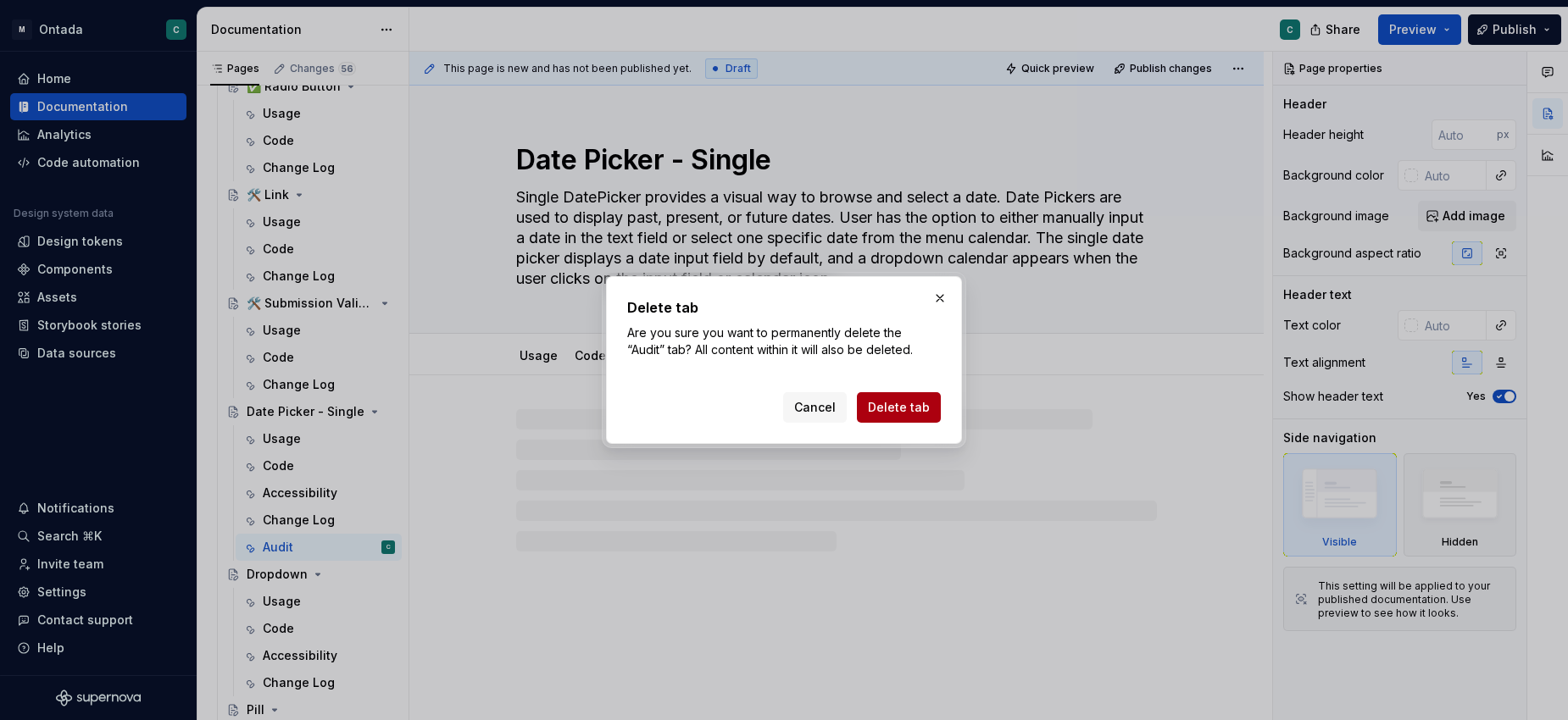
click at [912, 411] on span "Delete tab" at bounding box center [898, 407] width 62 height 17
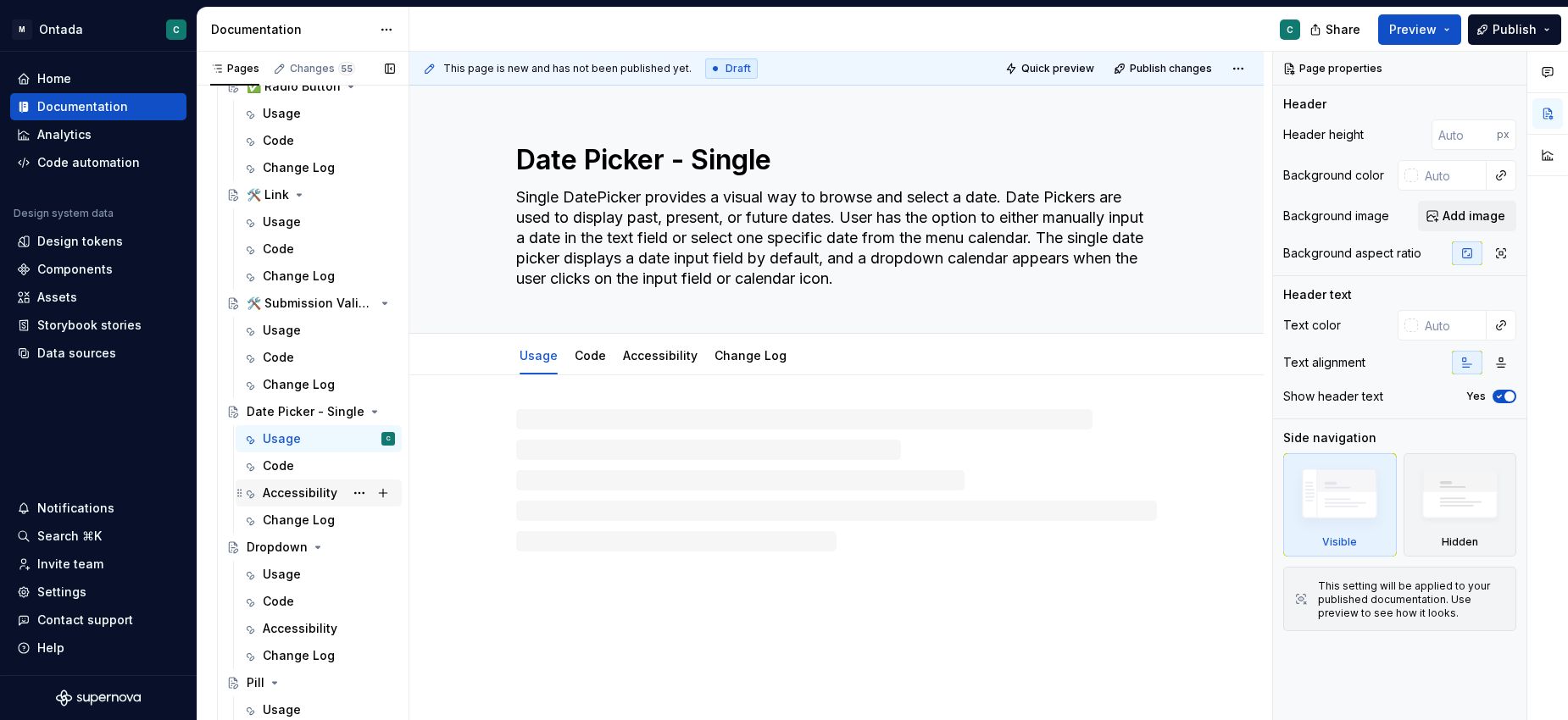
click at [316, 495] on div "Accessibility" at bounding box center [299, 493] width 75 height 17
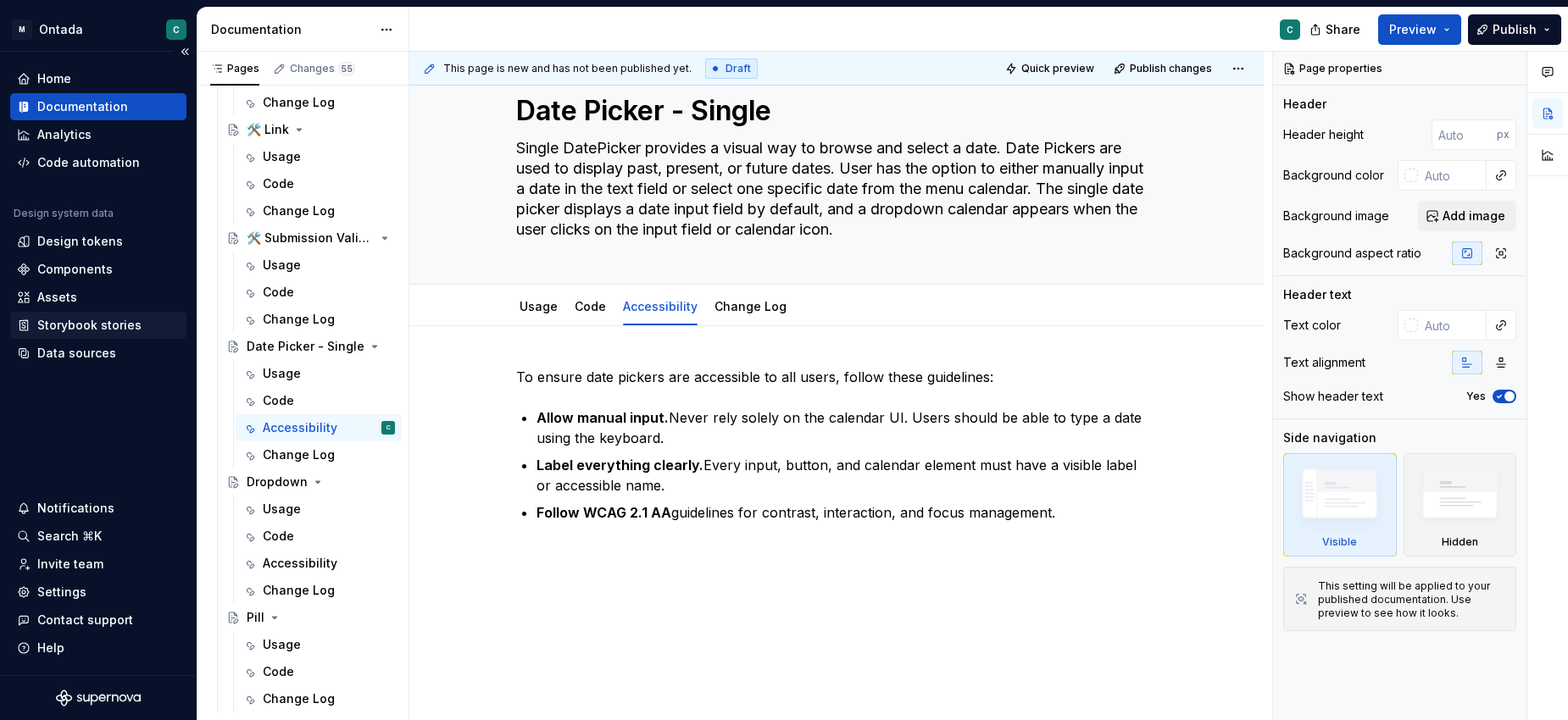
scroll to position [1350, 0]
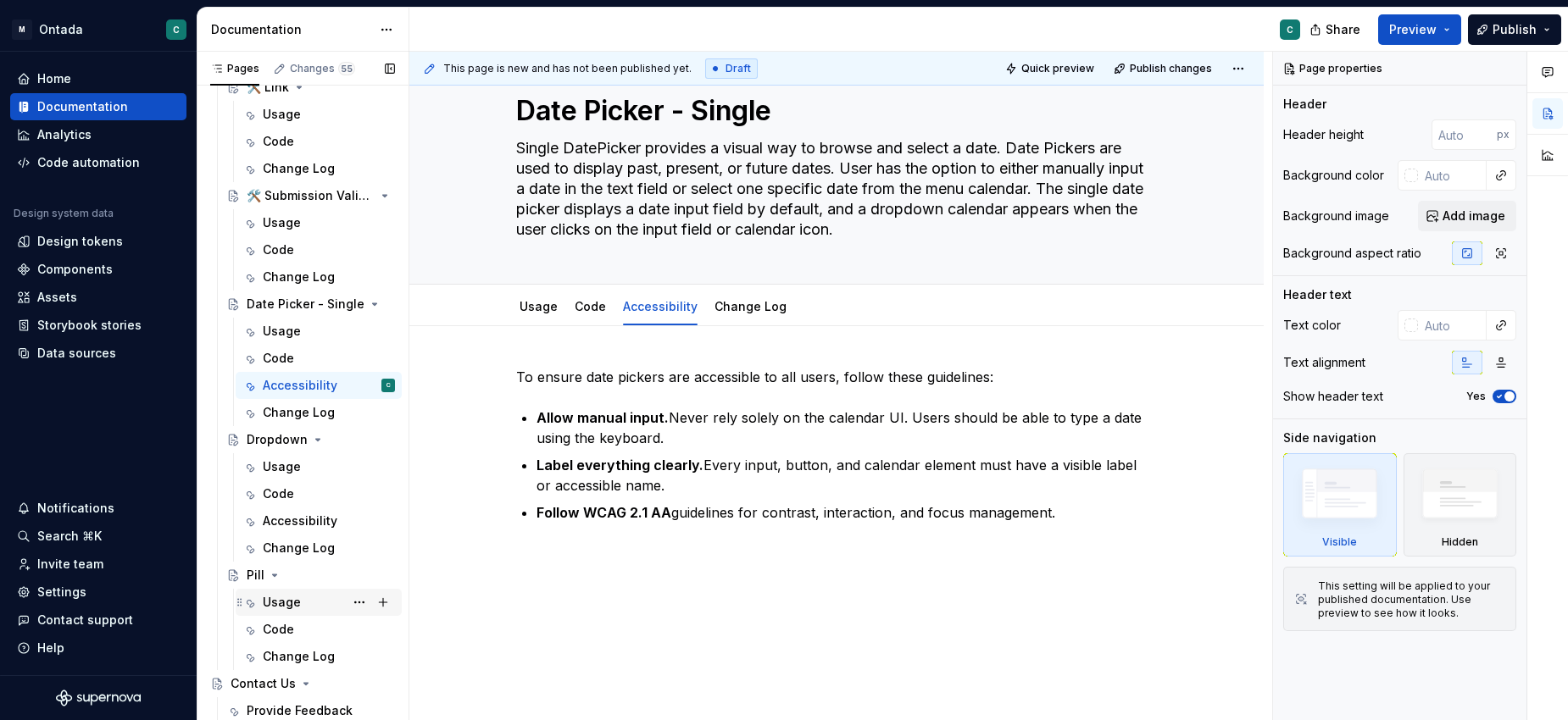
click at [274, 610] on div "Usage" at bounding box center [281, 602] width 38 height 17
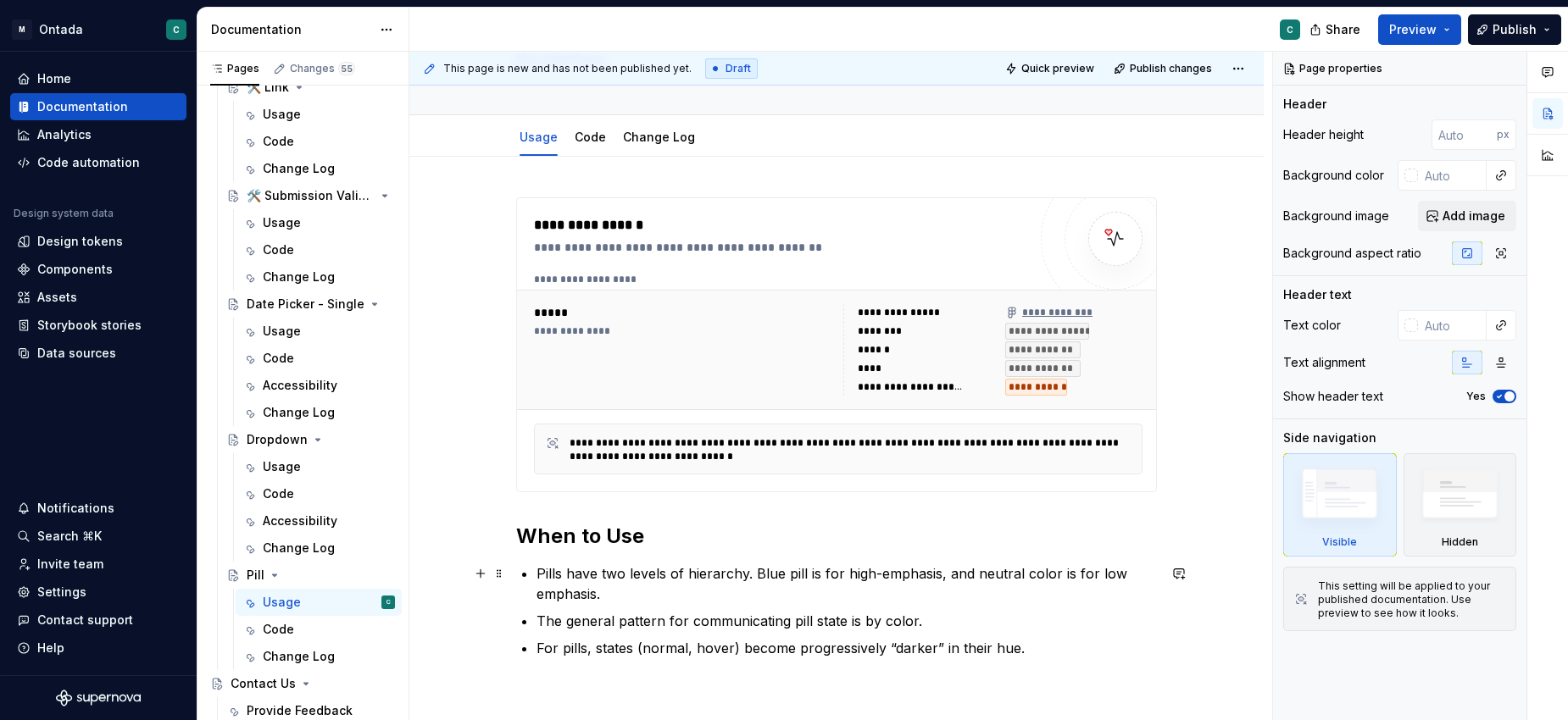
scroll to position [200, 0]
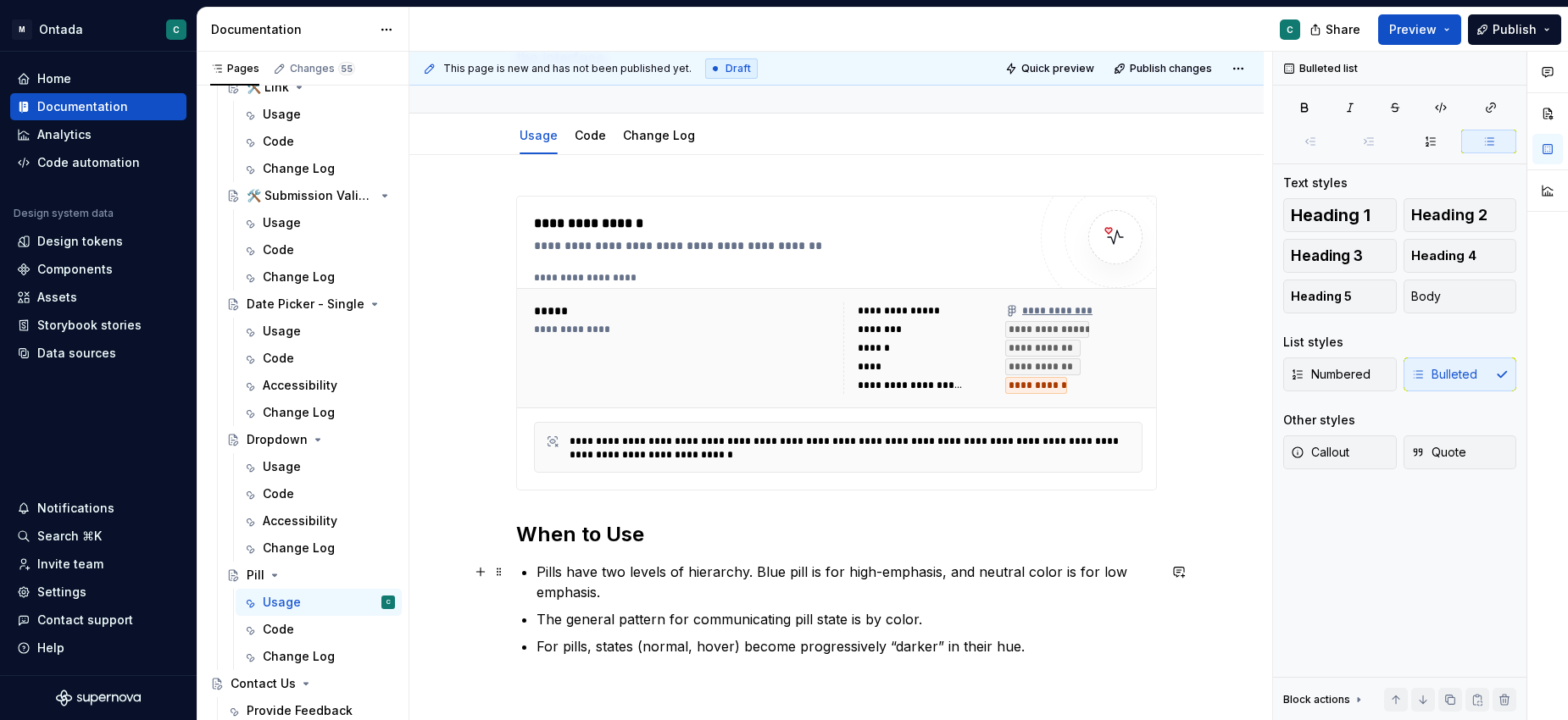
click at [585, 568] on p "Pills have two levels of hierarchy. Blue pill is for high-emphasis, and neutral…" at bounding box center [847, 581] width 620 height 41
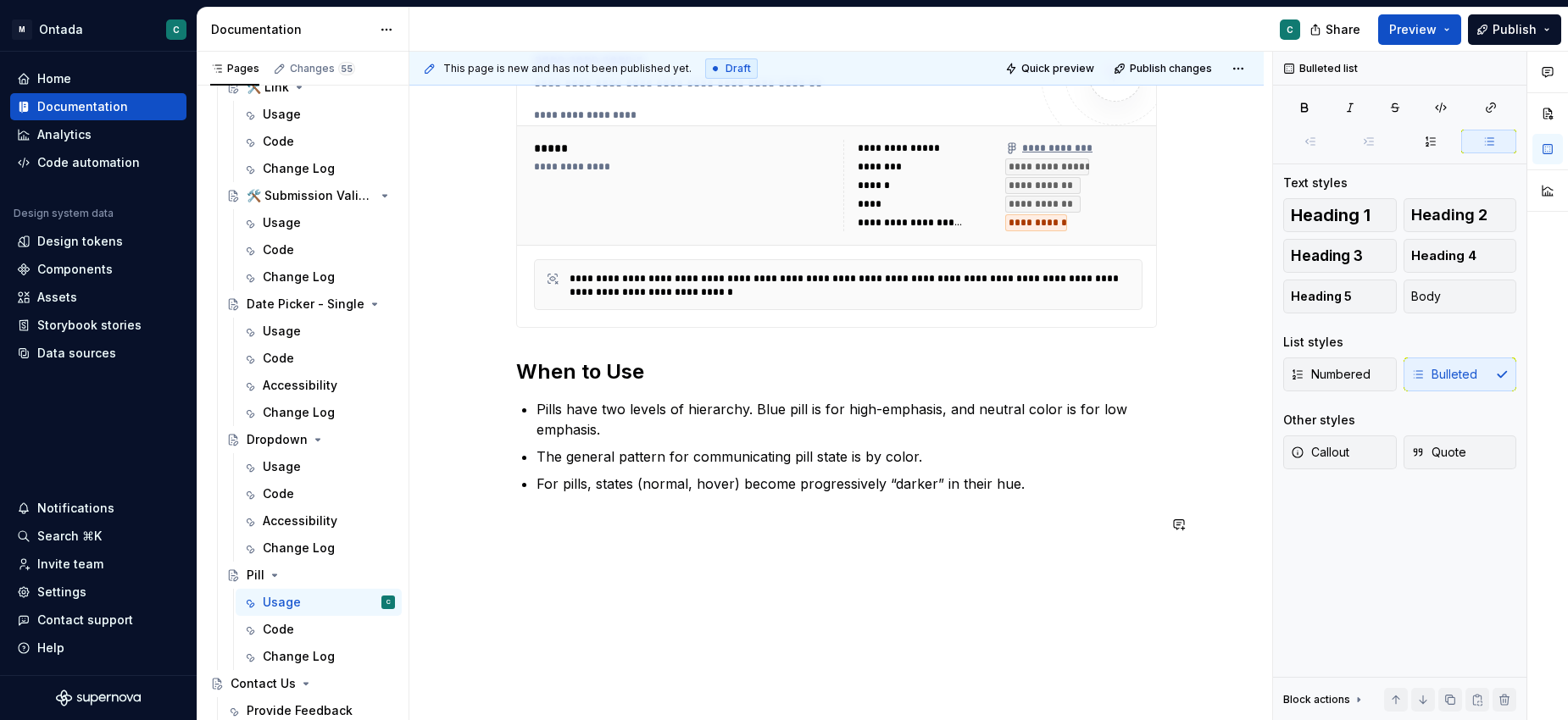
scroll to position [413, 0]
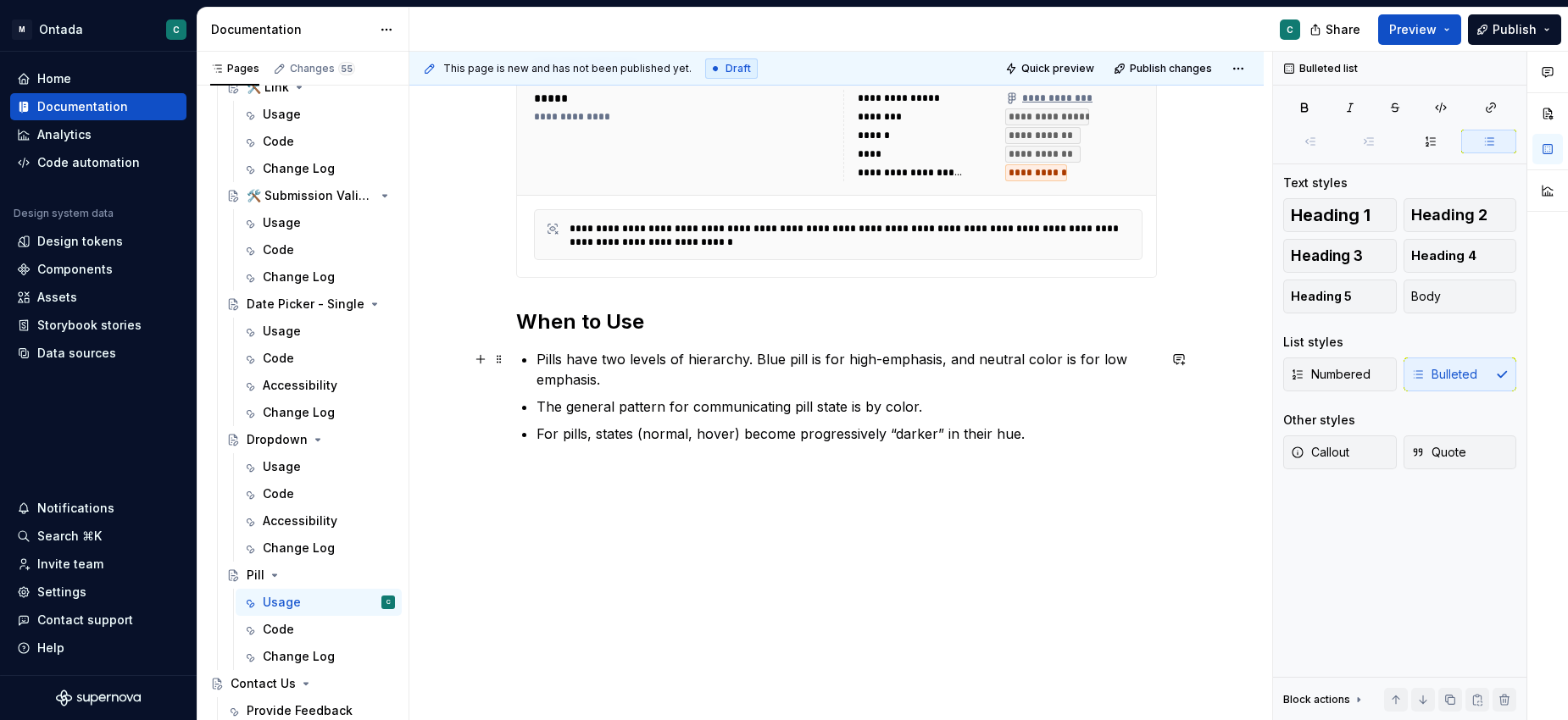
click at [558, 360] on p "Pills have two levels of hierarchy. Blue pill is for high-emphasis, and neutral…" at bounding box center [847, 369] width 620 height 41
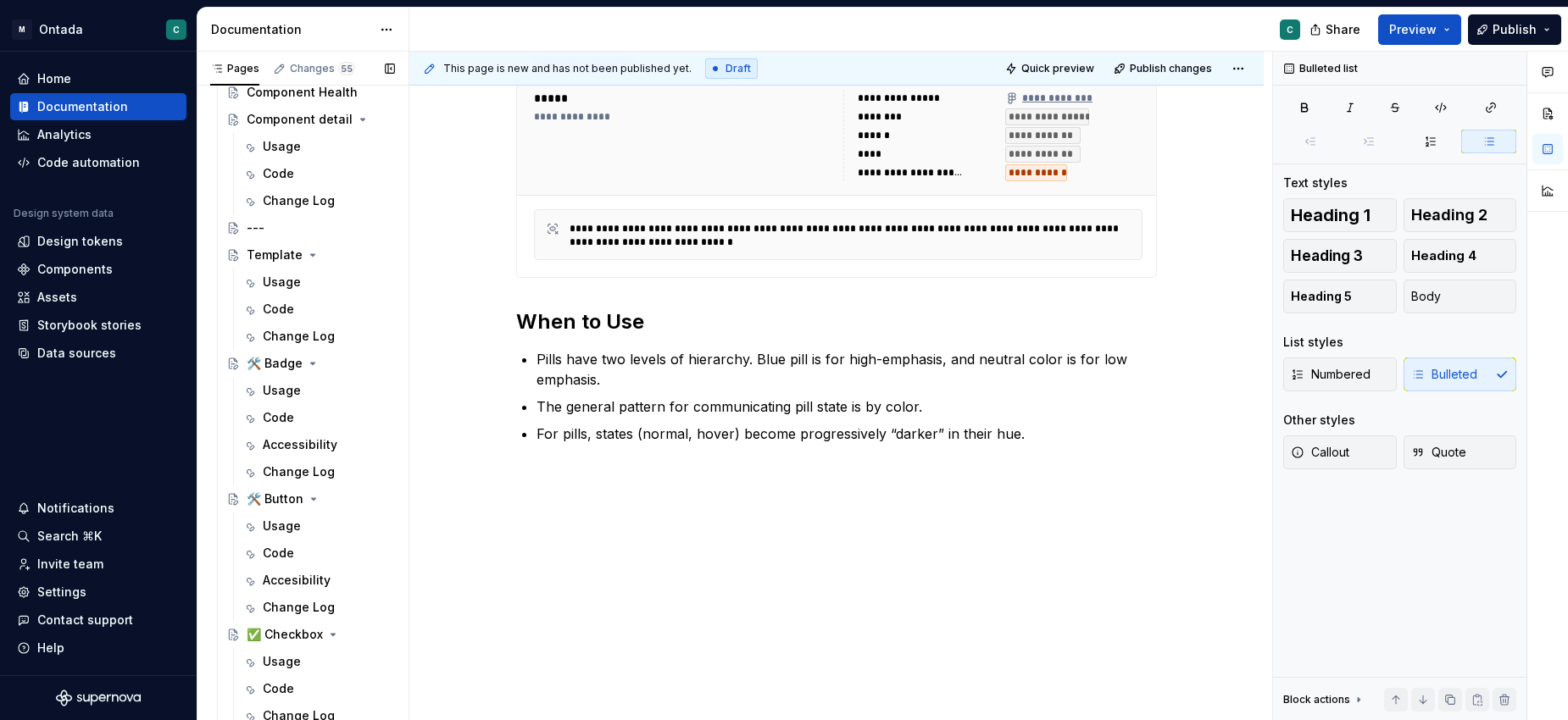
scroll to position [679, 0]
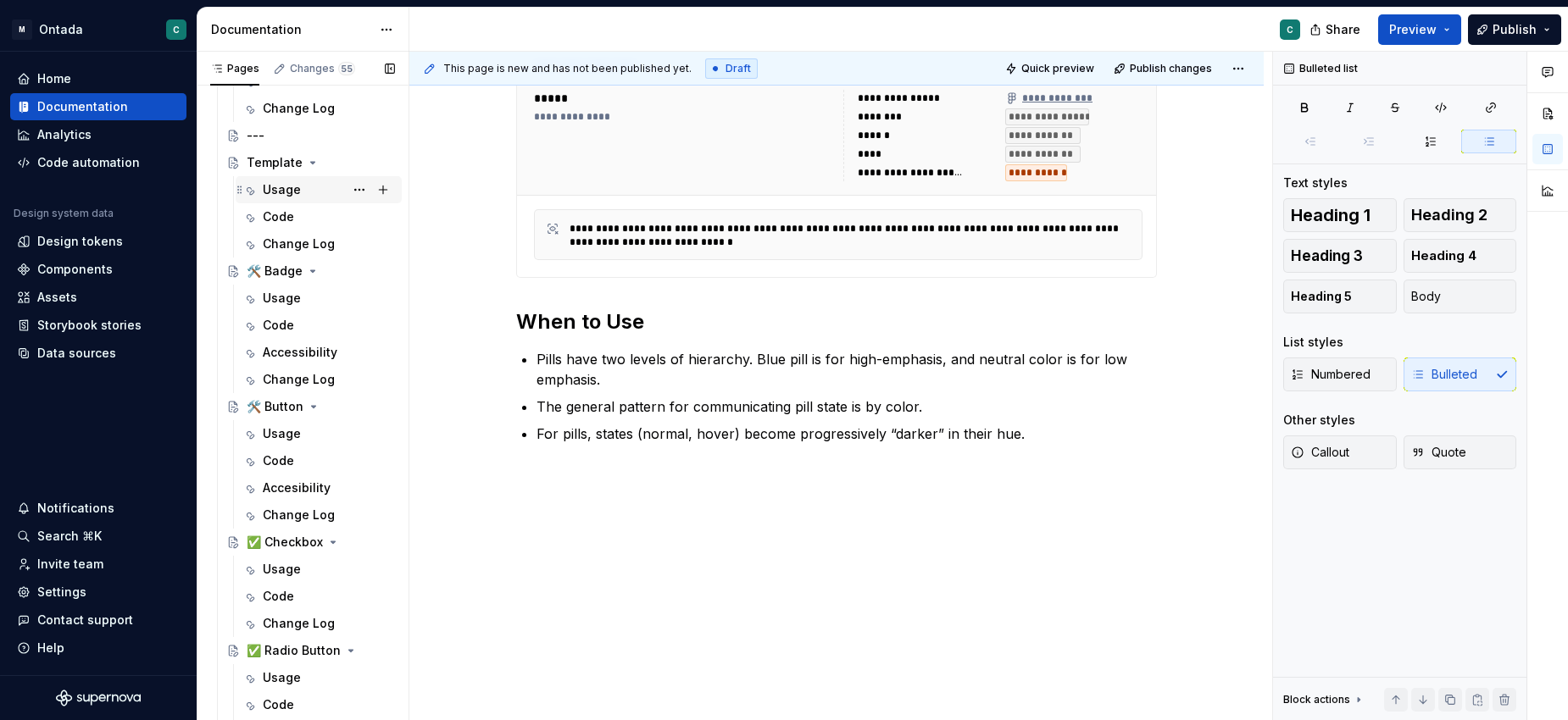
click at [280, 192] on div "Usage" at bounding box center [281, 189] width 38 height 17
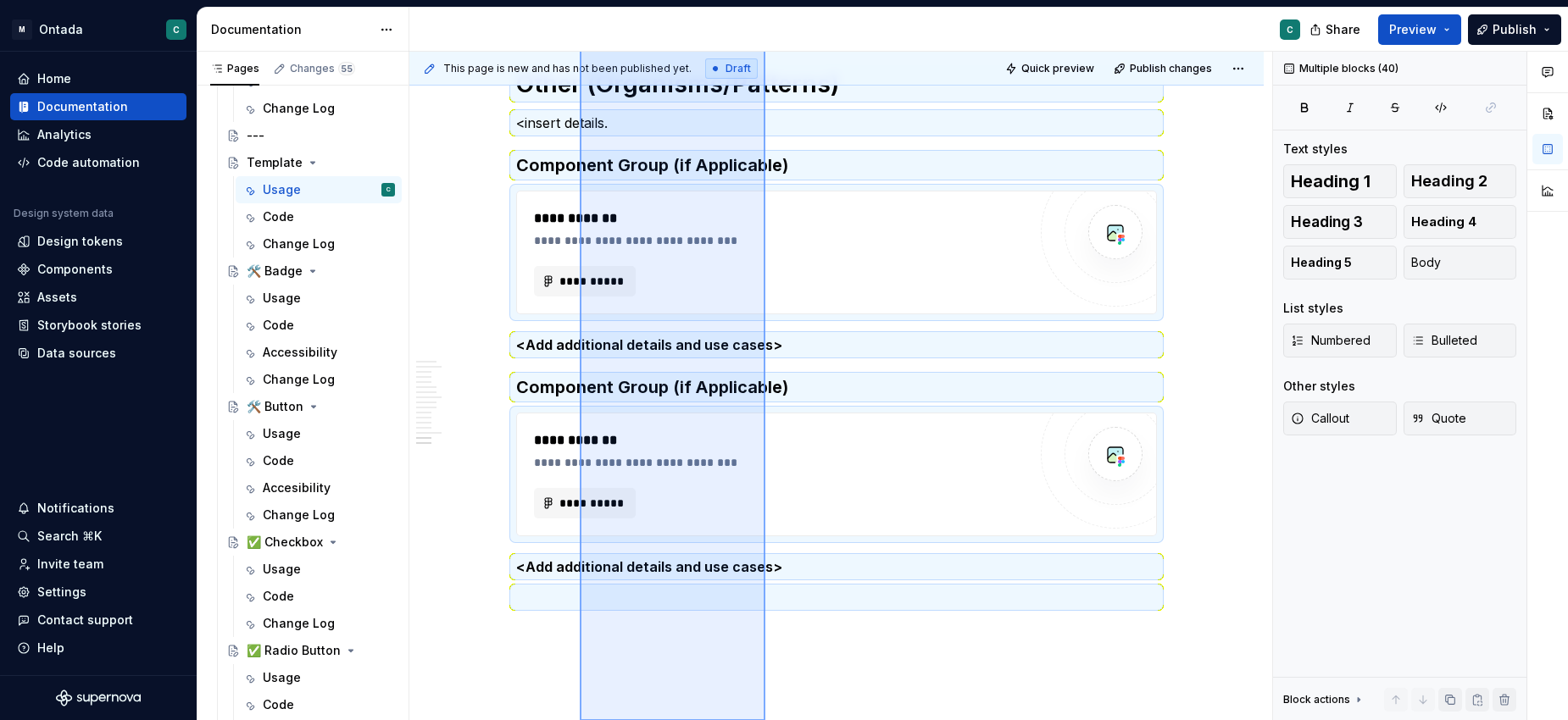
scroll to position [3306, 0]
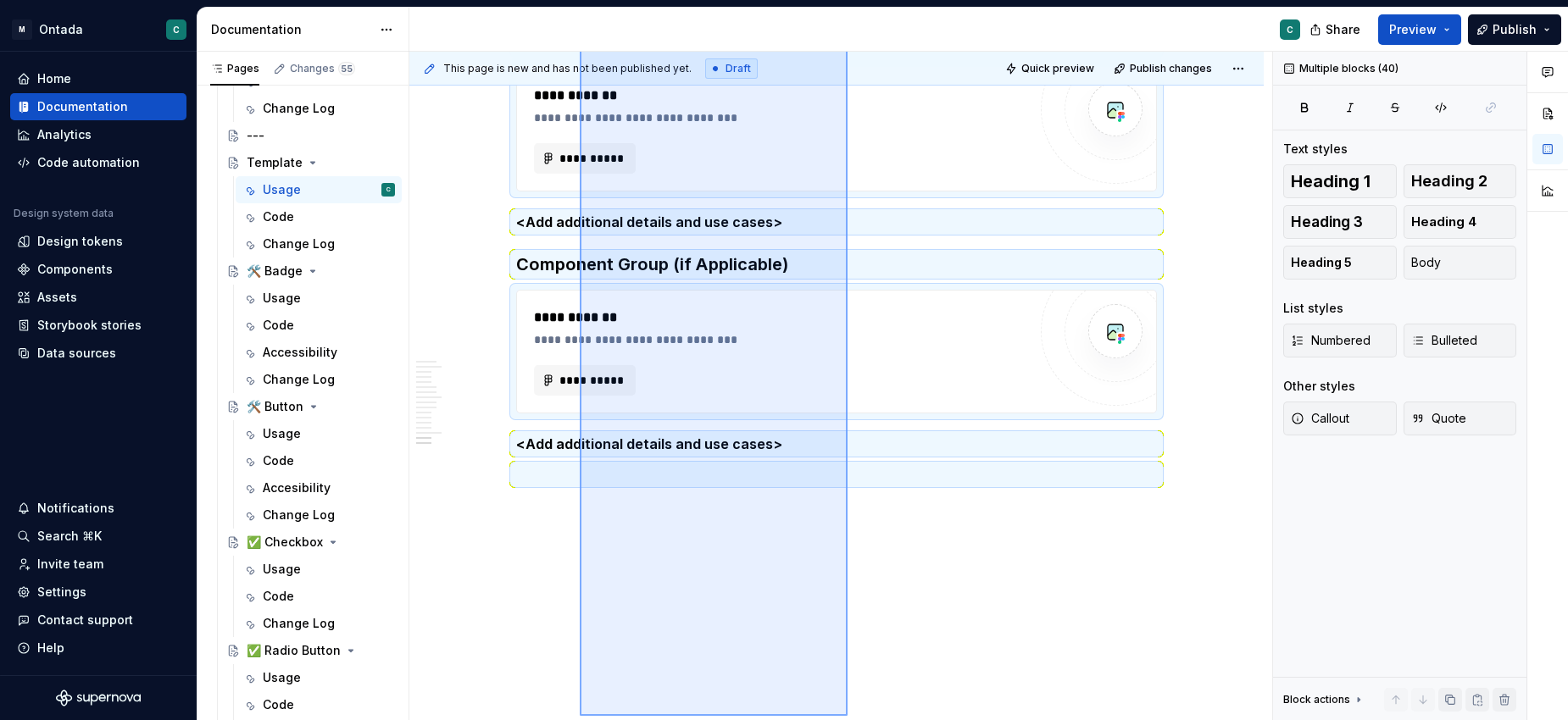
drag, startPoint x: 580, startPoint y: 331, endPoint x: 853, endPoint y: 712, distance: 468.7
click at [853, 712] on div "**********" at bounding box center [840, 386] width 863 height 669
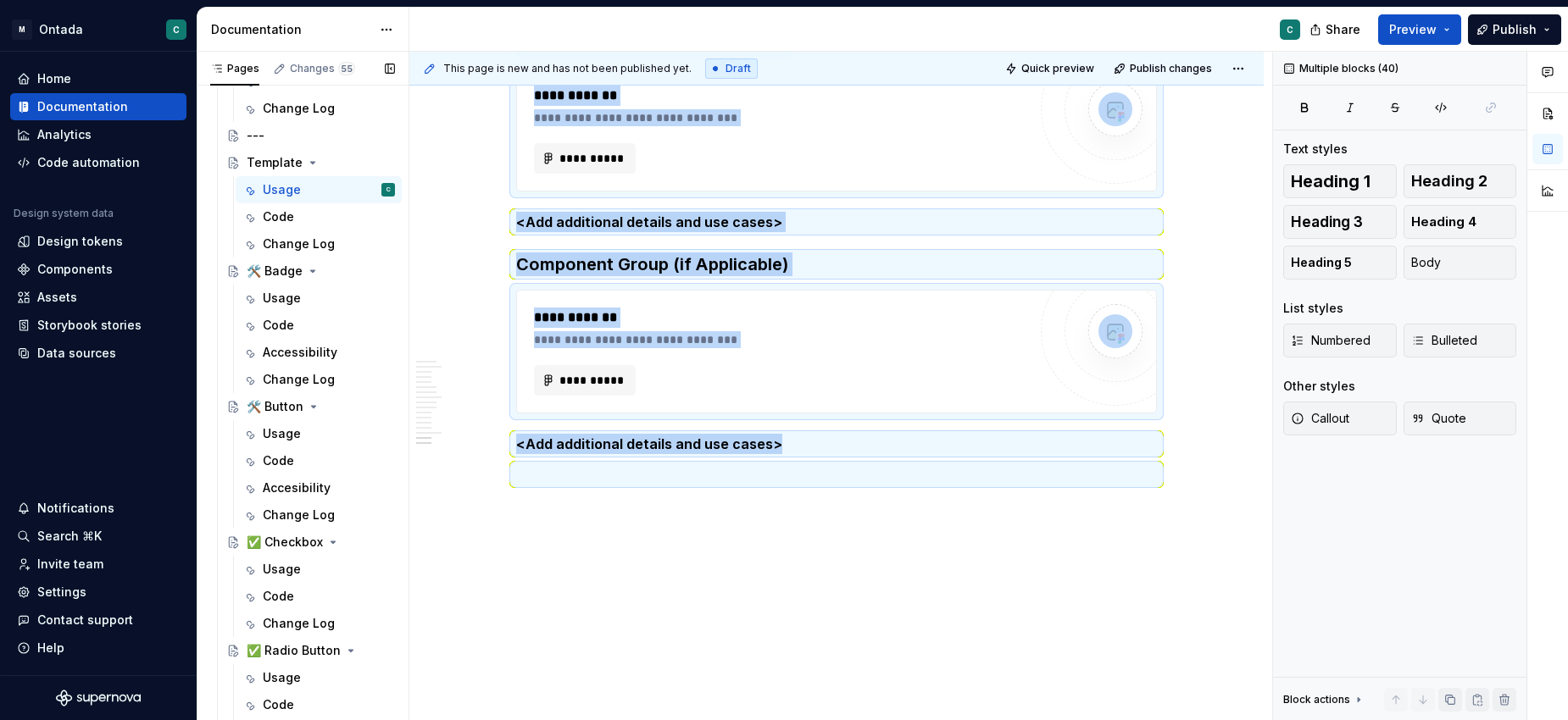
copy div "**********"
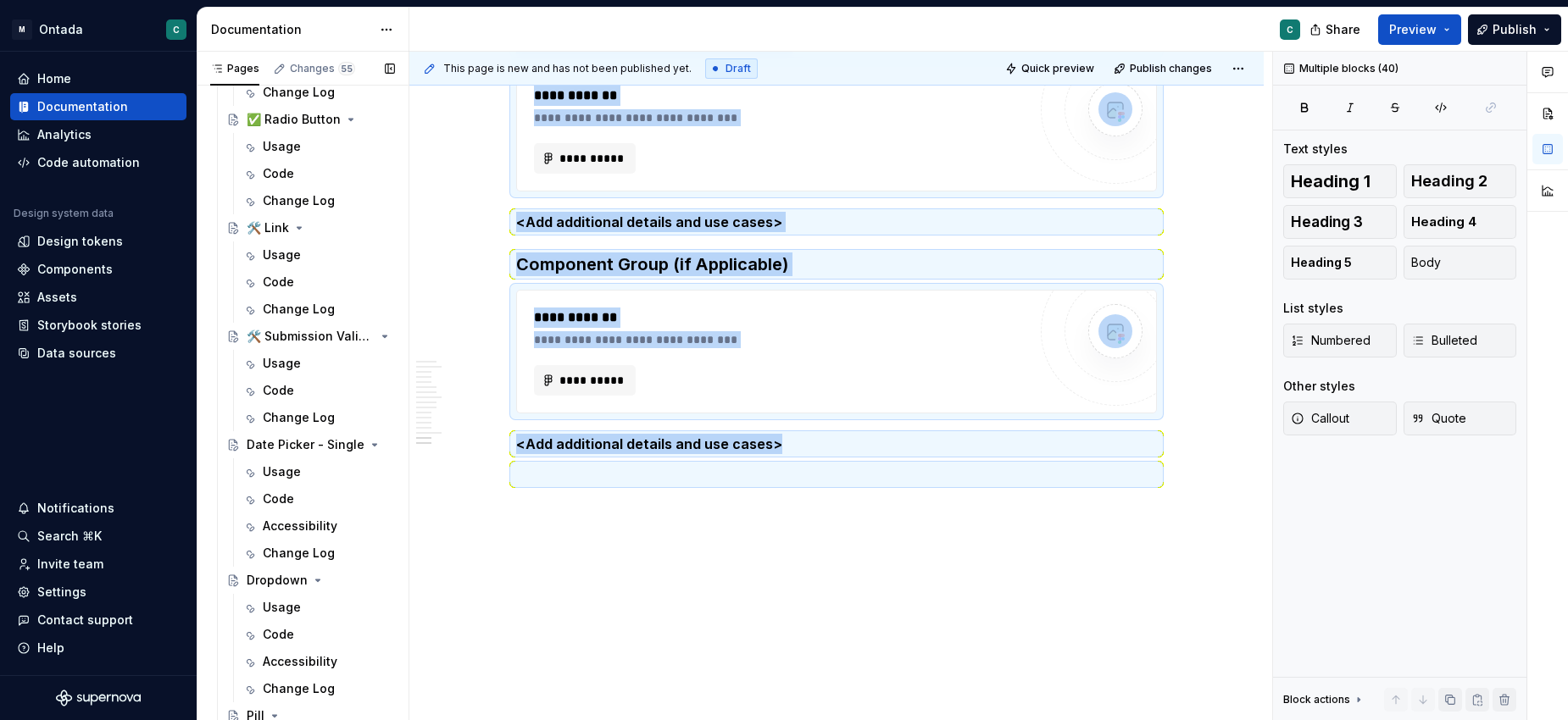
scroll to position [1350, 0]
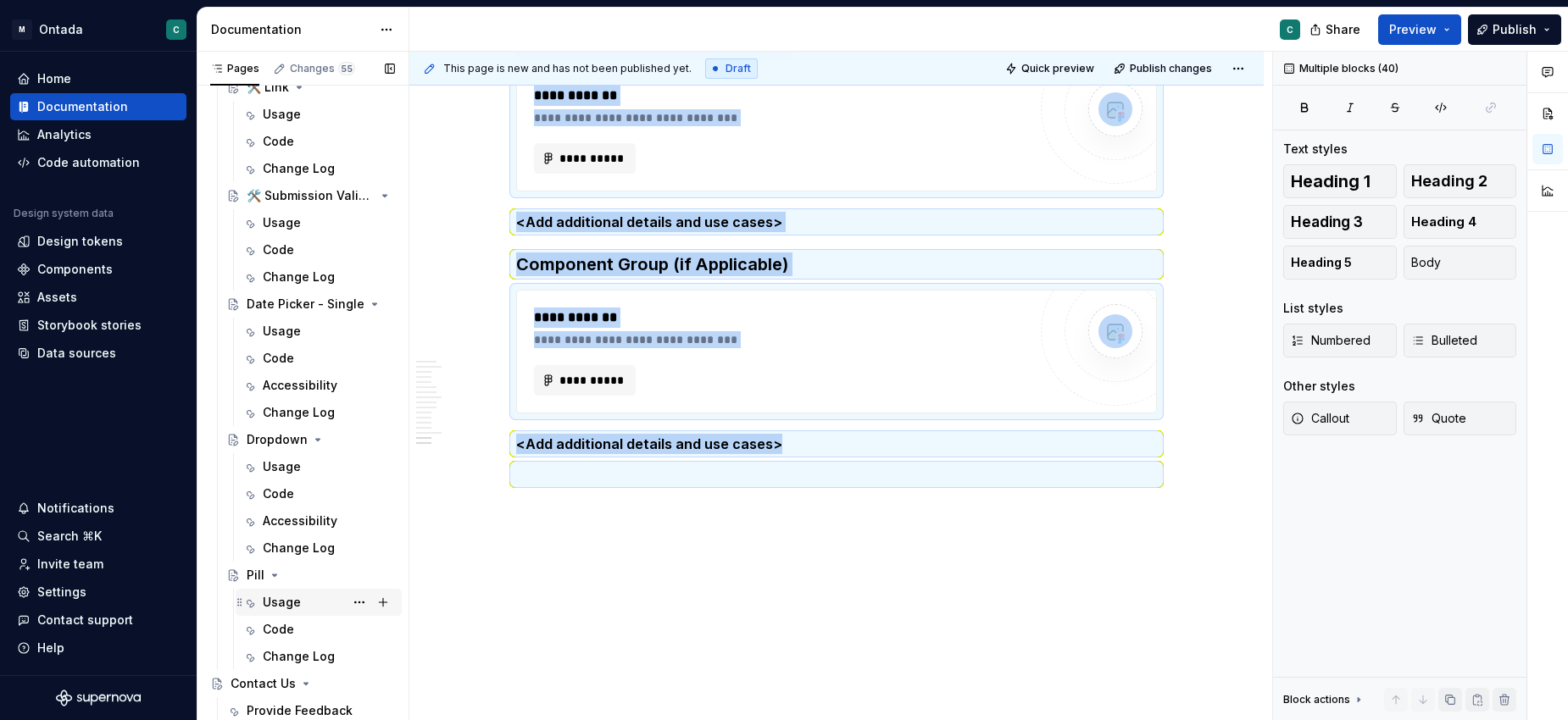
click at [272, 604] on div "Usage" at bounding box center [281, 602] width 38 height 17
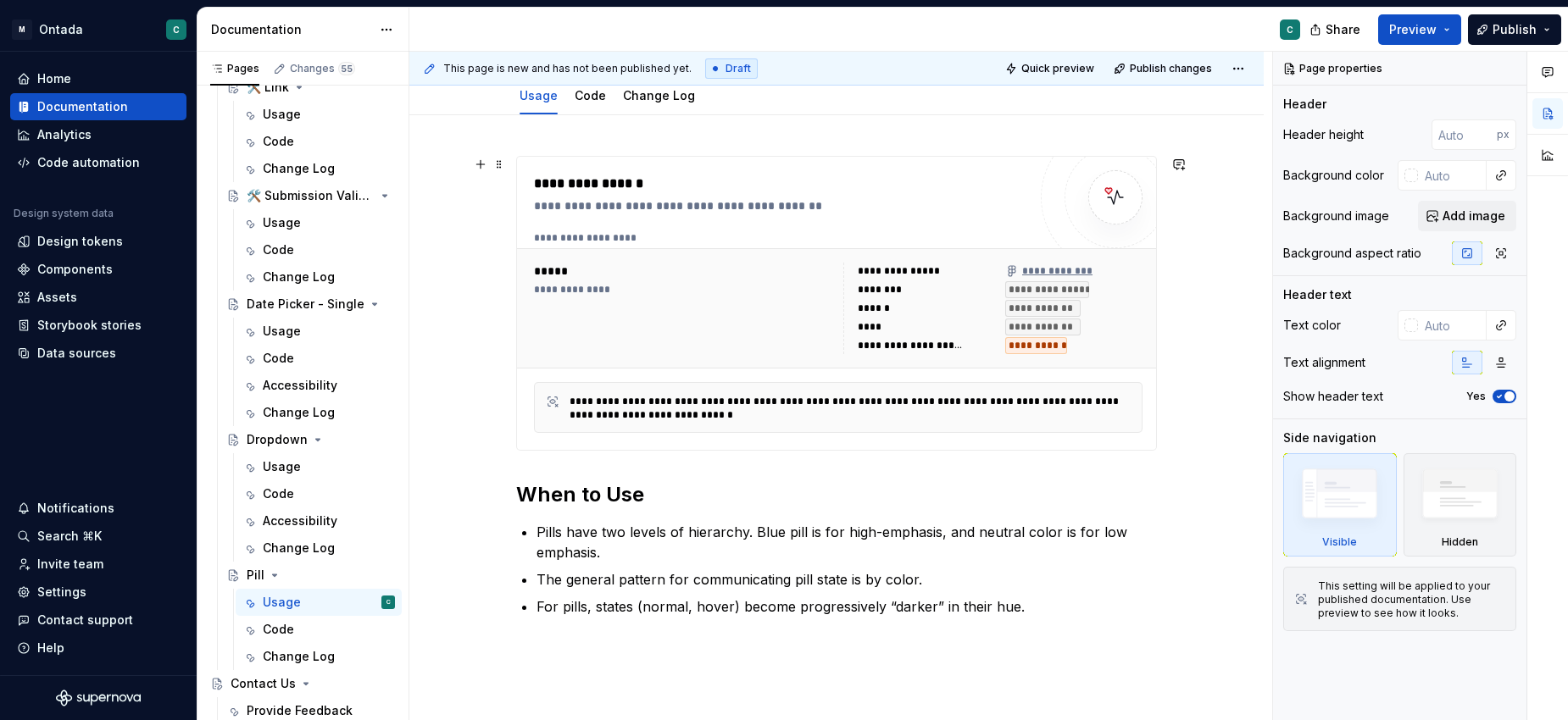
scroll to position [413, 0]
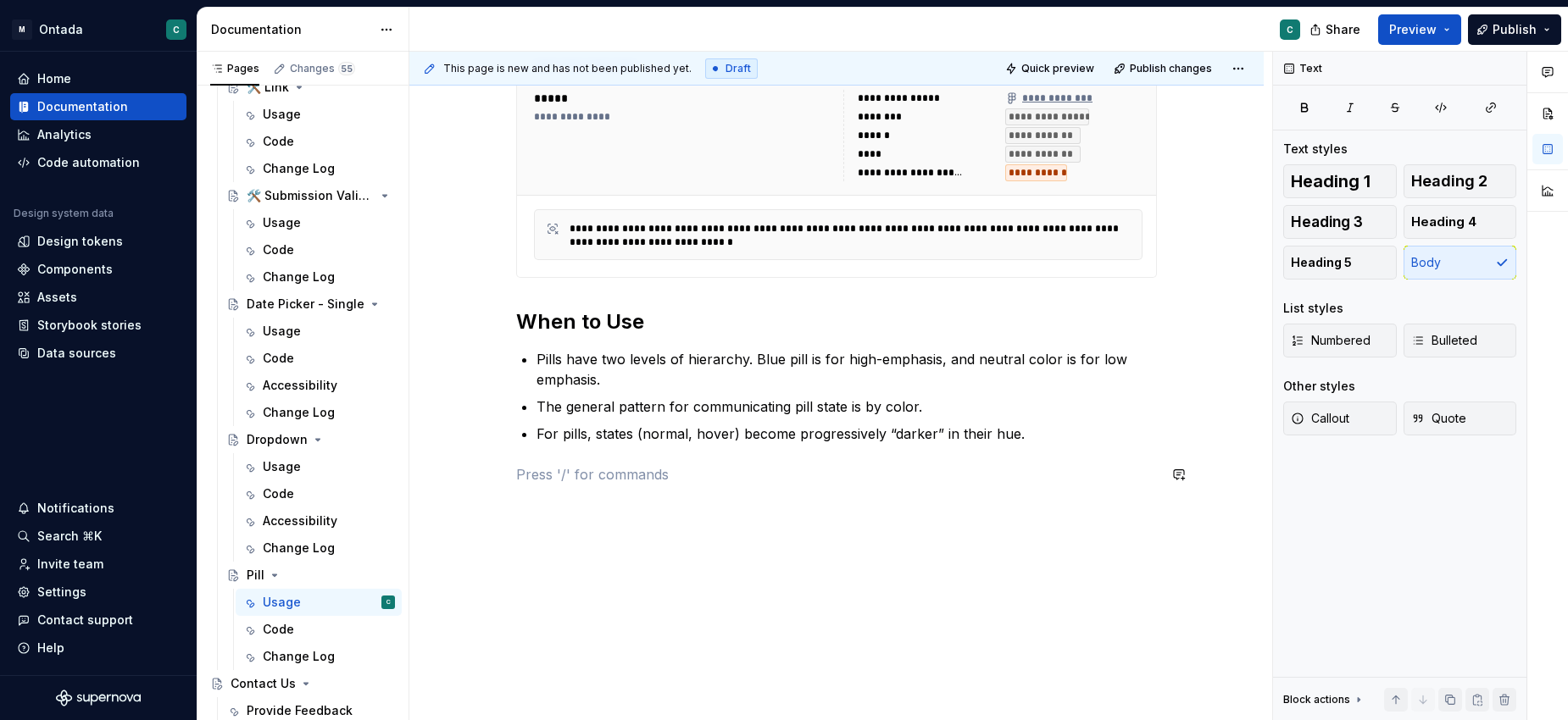
click at [537, 503] on div "**********" at bounding box center [836, 243] width 640 height 522
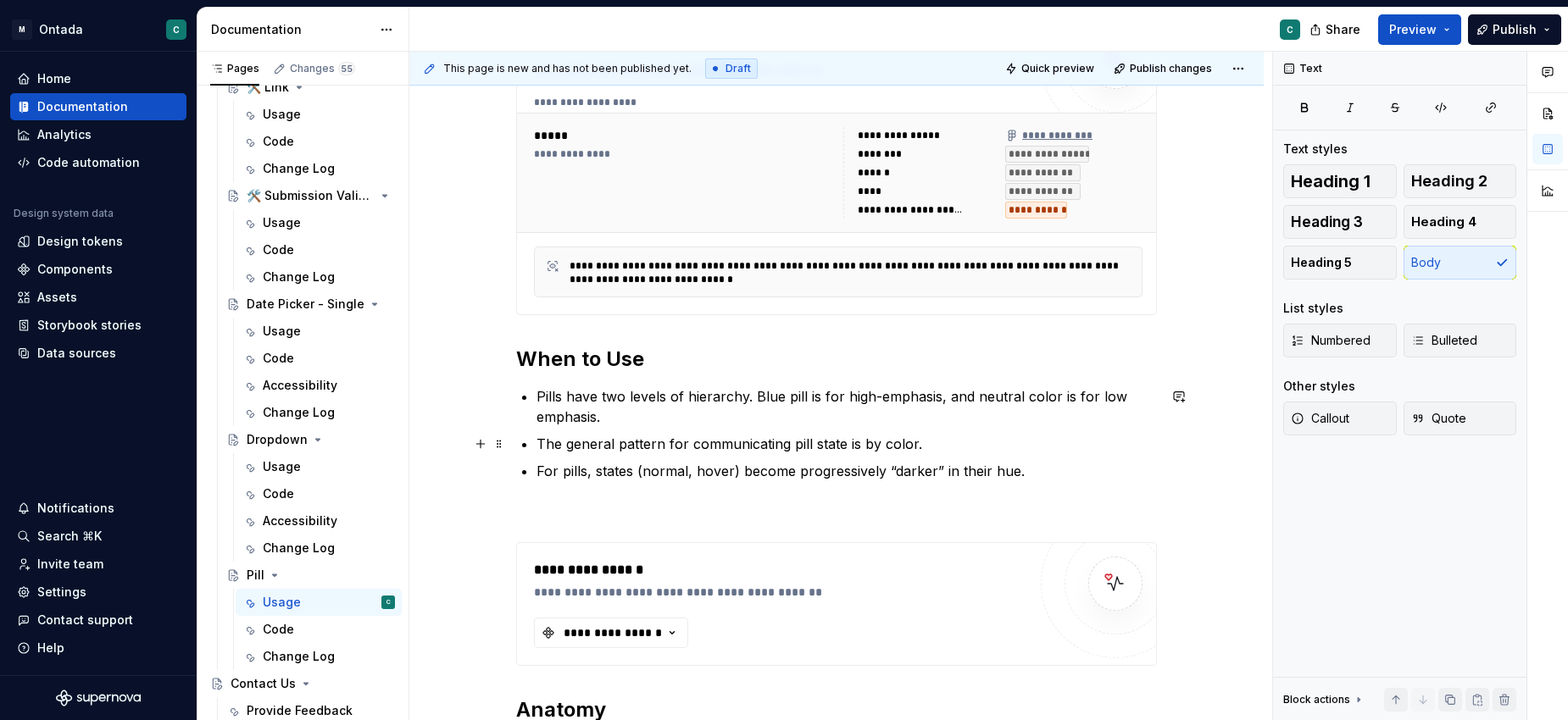
scroll to position [398, 0]
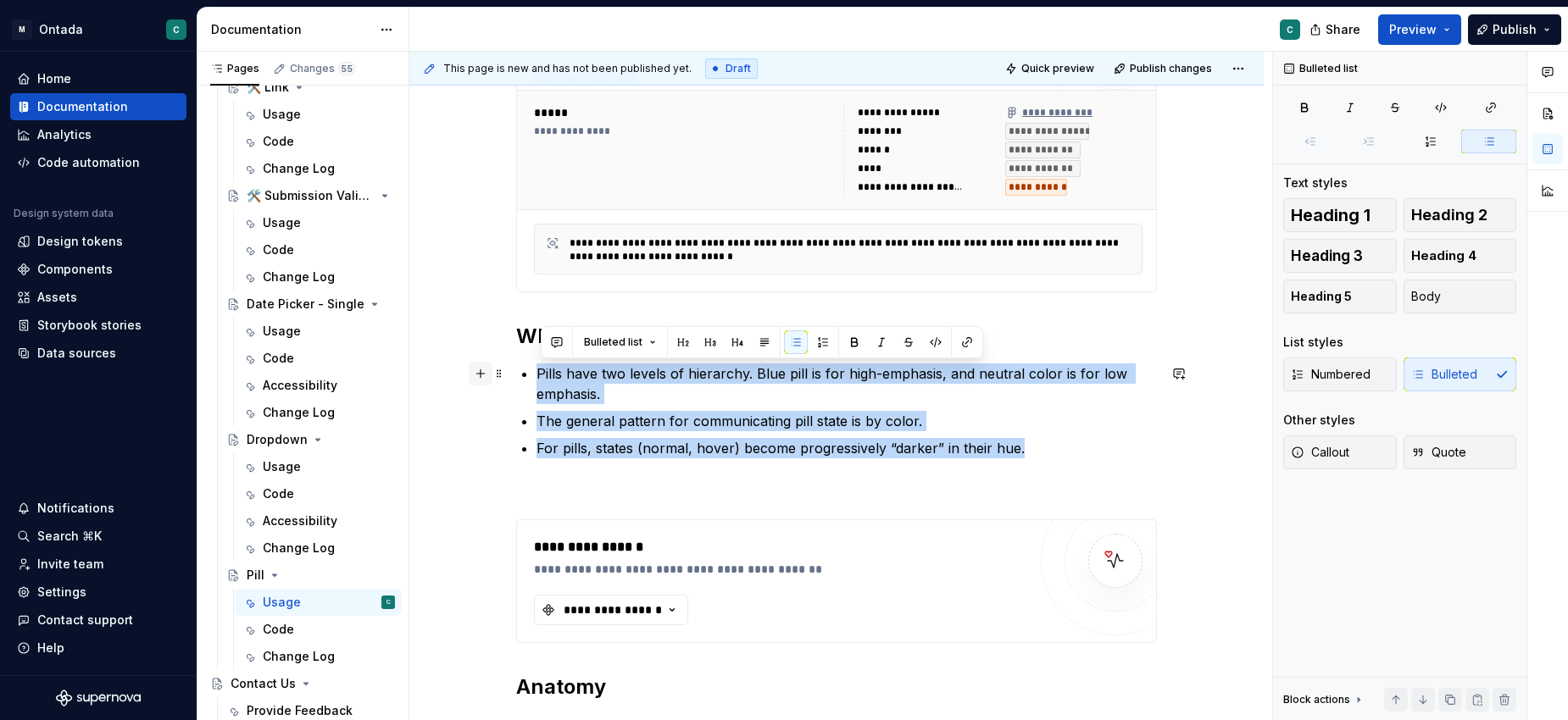
drag, startPoint x: 1031, startPoint y: 455, endPoint x: 474, endPoint y: 371, distance: 563.3
copy ul "Pills have two levels of hierarchy. Blue pill is for high-emphasis, and neutral…"
click at [992, 443] on p "For pills, states (normal, hover) become progressively “darker” in their hue." at bounding box center [847, 448] width 620 height 21
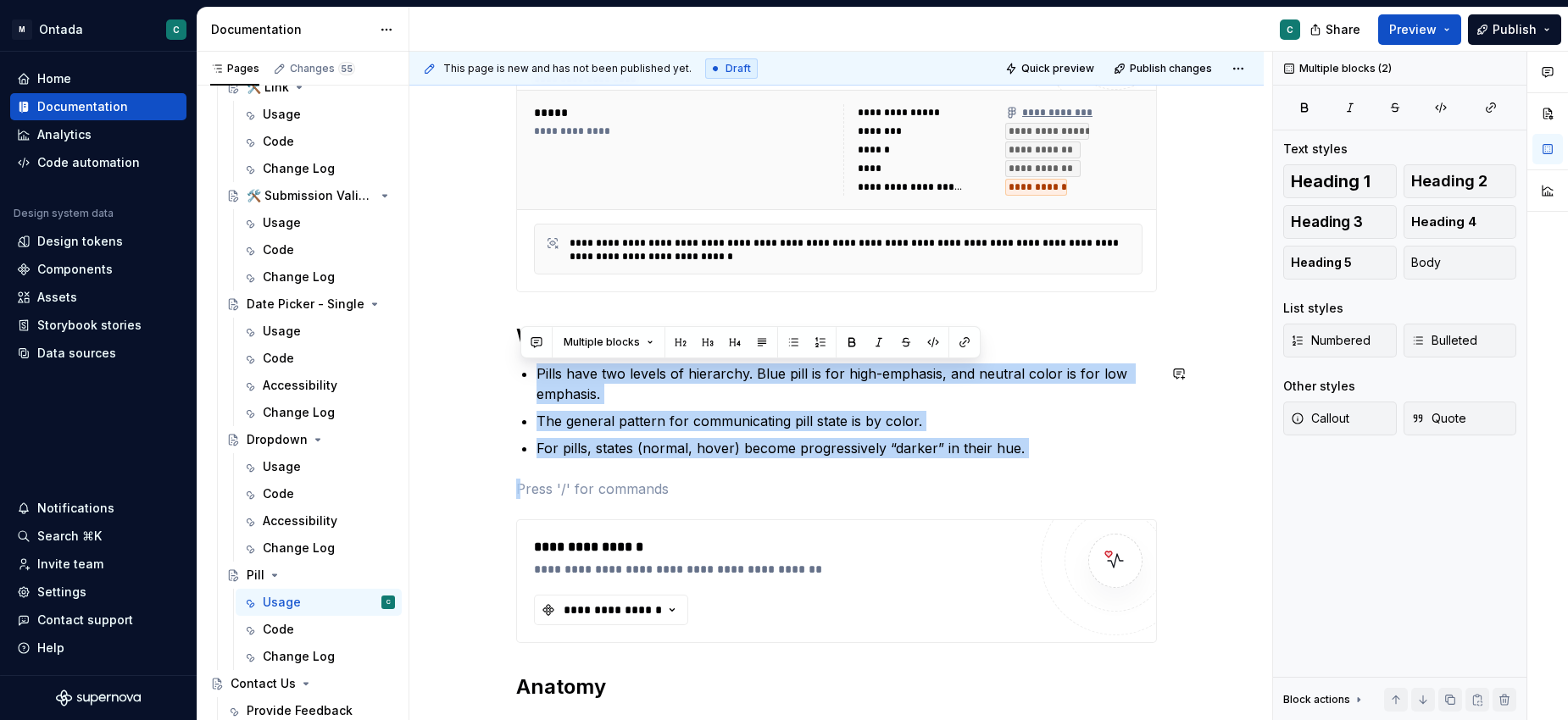
drag, startPoint x: 1056, startPoint y: 461, endPoint x: 527, endPoint y: 351, distance: 540.3
click at [756, 451] on p "For pills, states (normal, hover) become progressively “darker” in their hue." at bounding box center [847, 448] width 620 height 21
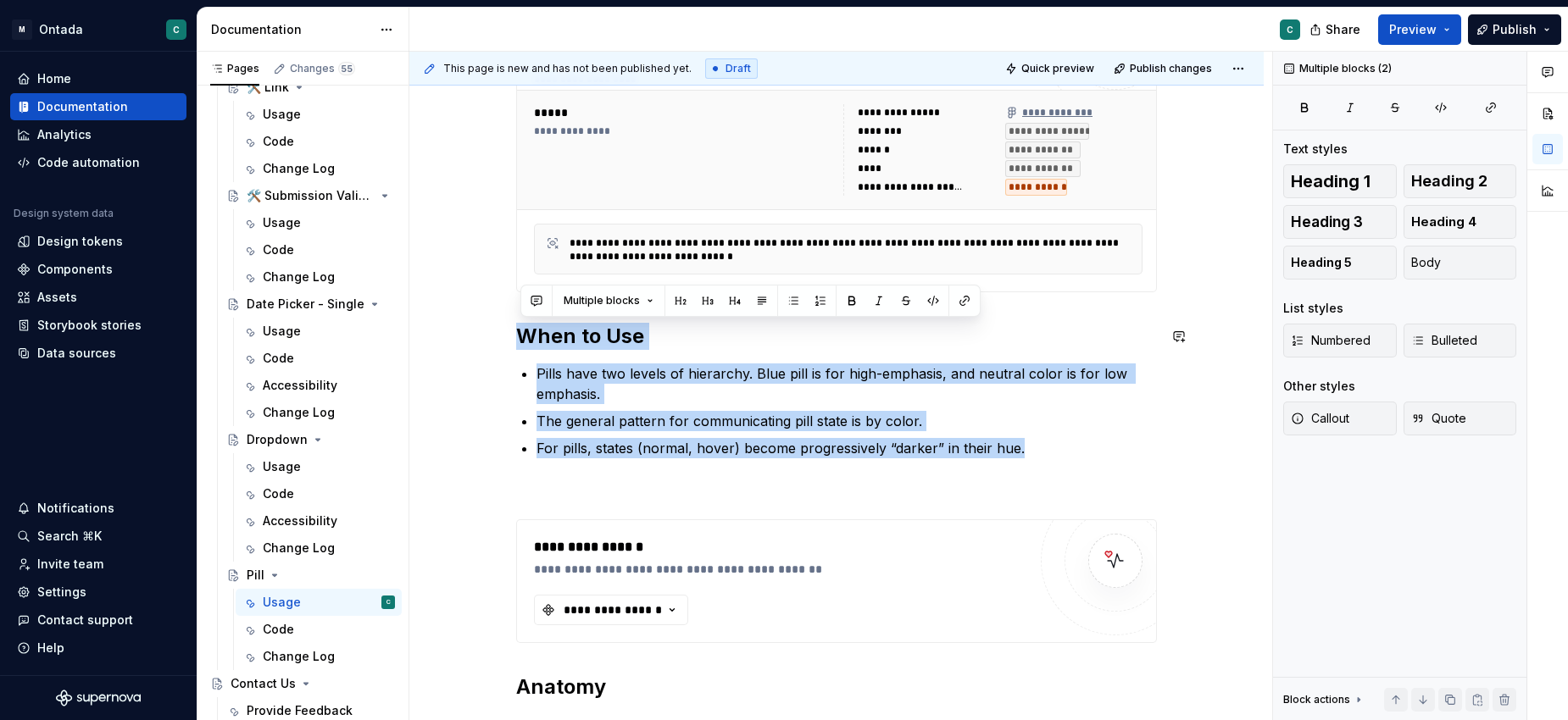
drag, startPoint x: 1034, startPoint y: 442, endPoint x: 463, endPoint y: 313, distance: 585.4
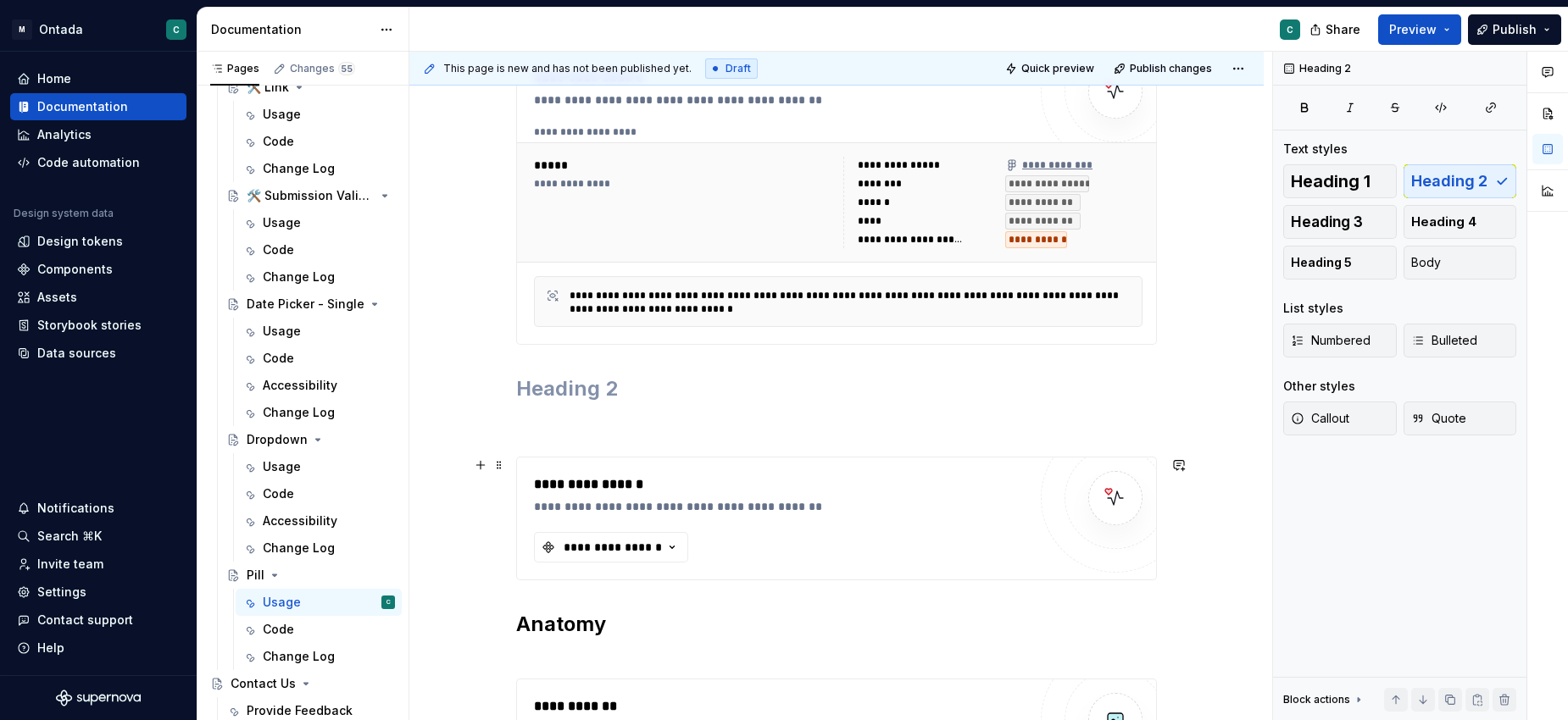
scroll to position [342, 0]
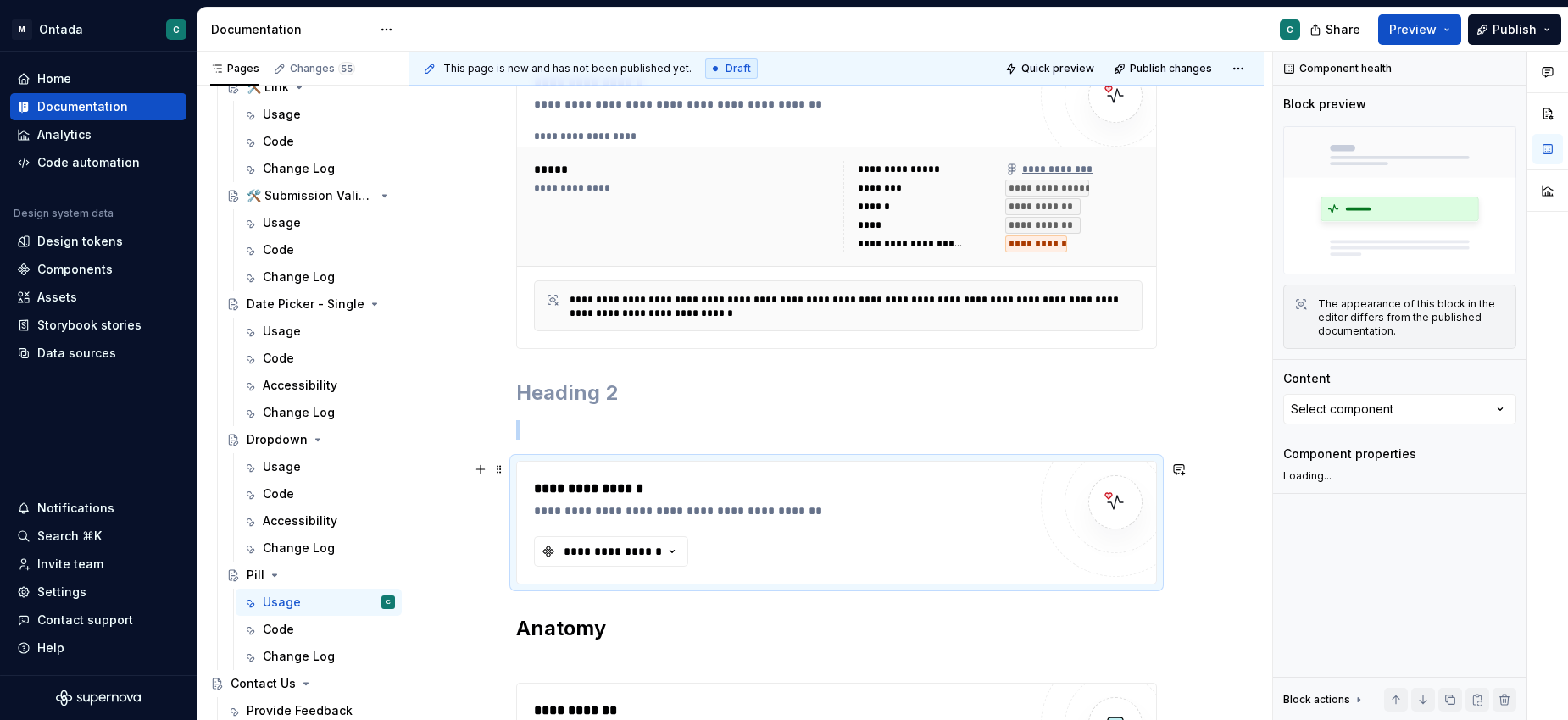
click at [703, 516] on div "**********" at bounding box center [780, 510] width 493 height 17
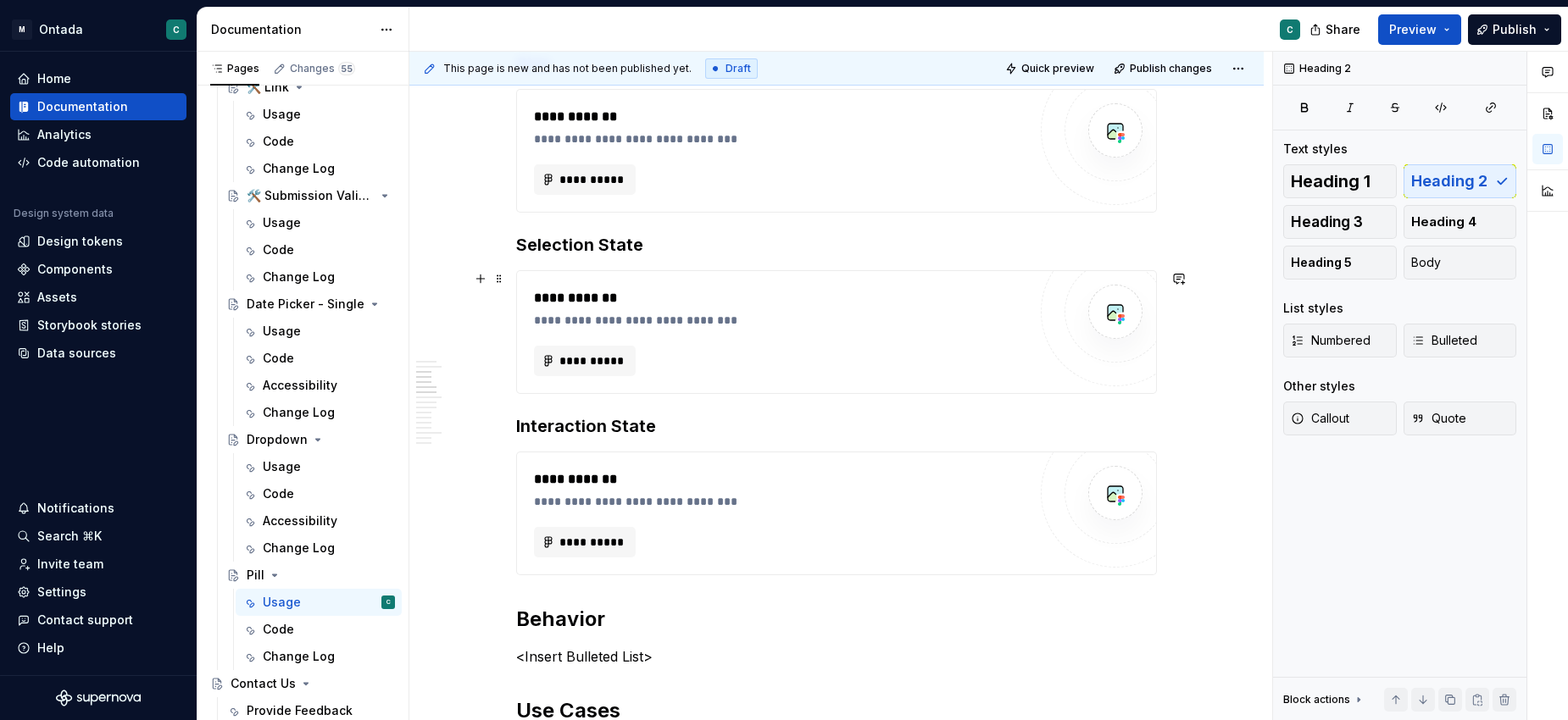
scroll to position [0, 0]
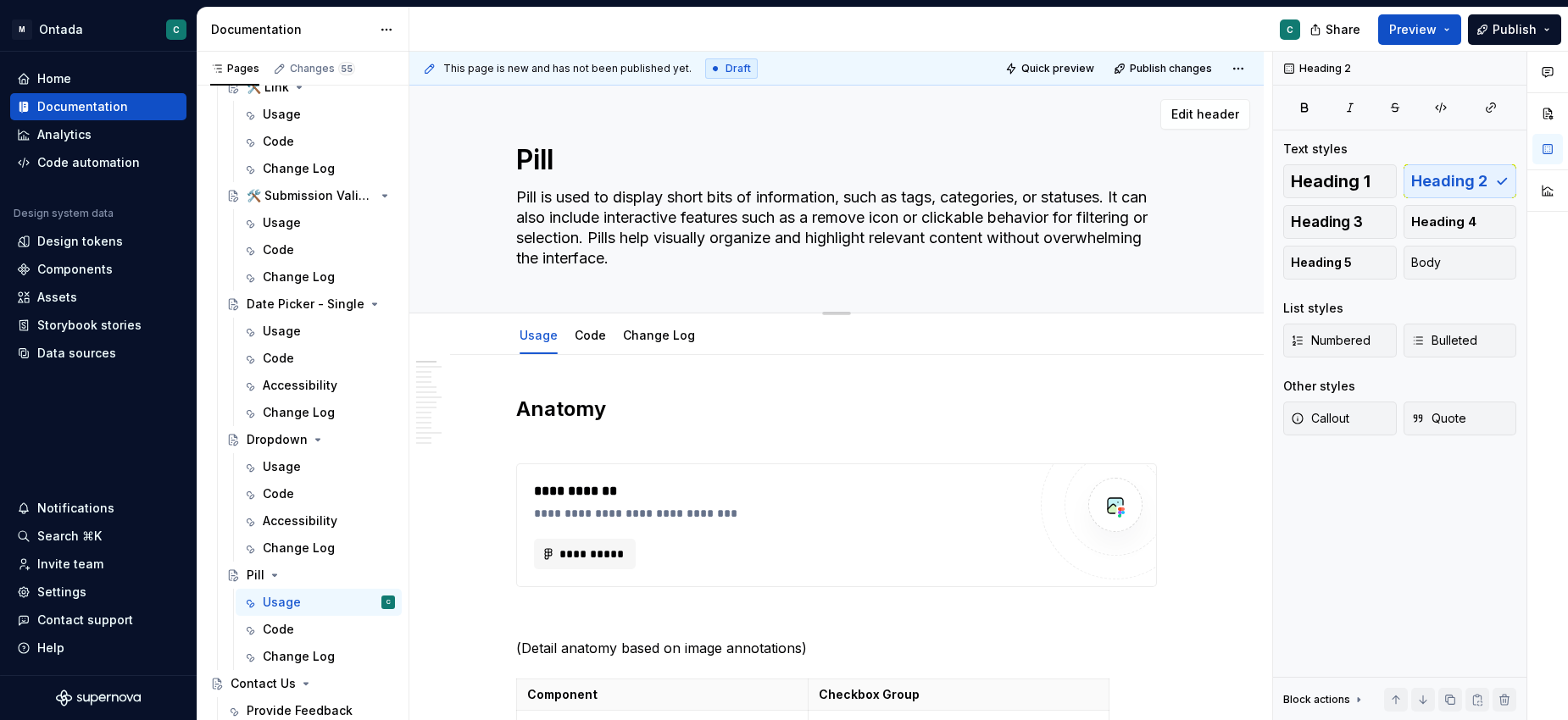
click at [746, 208] on textarea "Pill is used to display short bits of information, such as tags, categories, or…" at bounding box center [833, 228] width 640 height 88
type textarea "*"
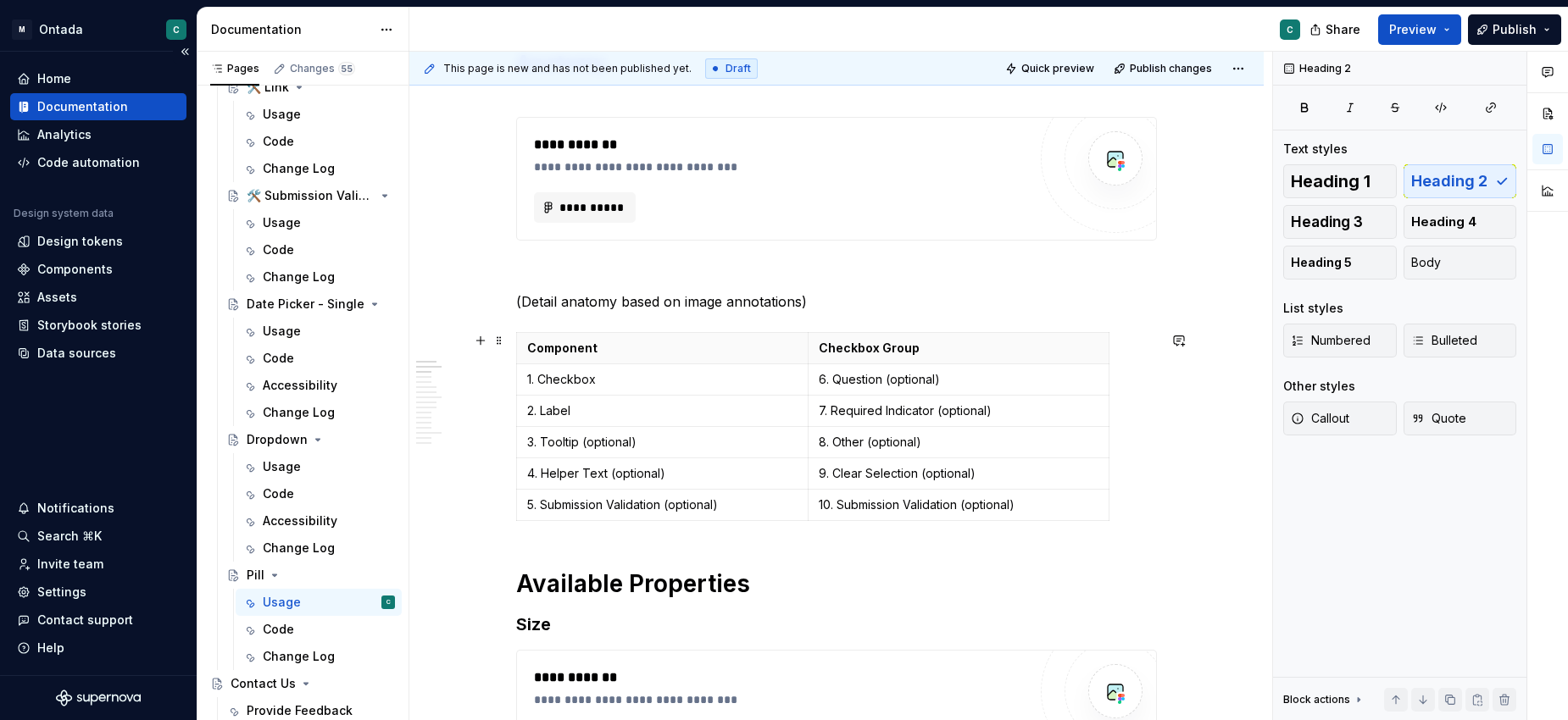
scroll to position [351, 0]
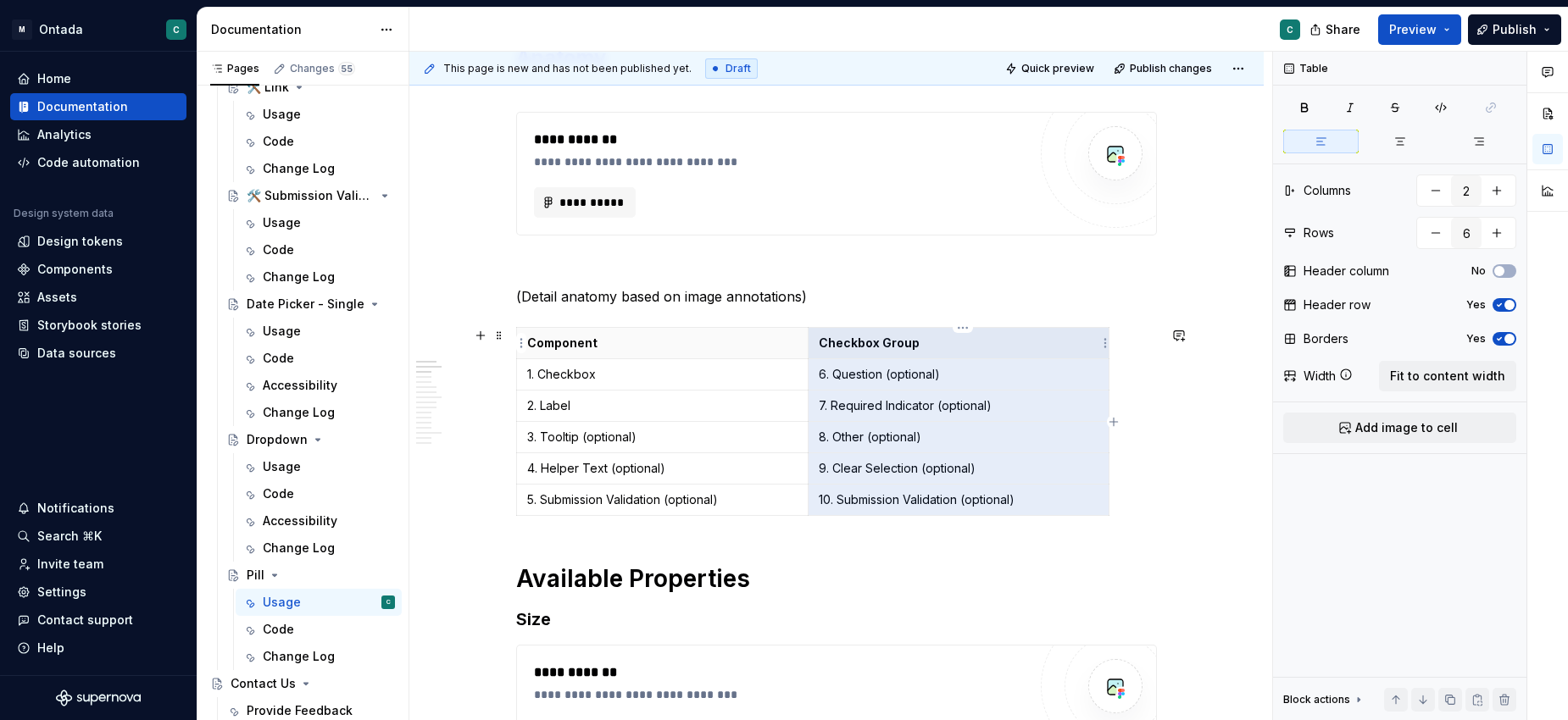
drag, startPoint x: 1051, startPoint y: 513, endPoint x: 824, endPoint y: 344, distance: 283.0
click at [824, 344] on tbody "Component Checkbox Group 1. Checkbox 6. Question (optional) 2. Label 7. Require…" at bounding box center [812, 422] width 592 height 188
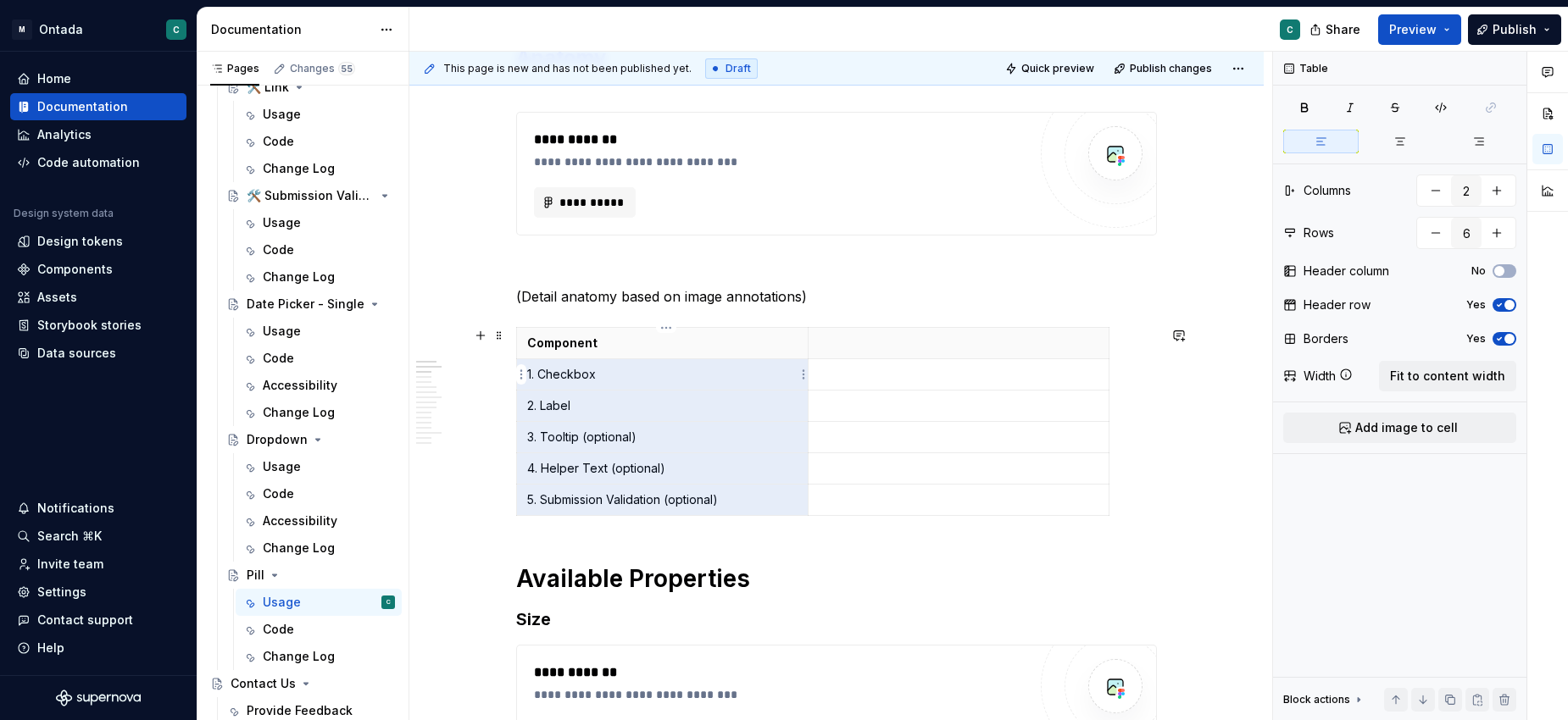
drag, startPoint x: 747, startPoint y: 505, endPoint x: 556, endPoint y: 380, distance: 228.3
click at [556, 380] on tbody "Component 1. Checkbox 2. Label 3. Tooltip (optional) 4. Helper Text (optional) …" at bounding box center [812, 422] width 592 height 188
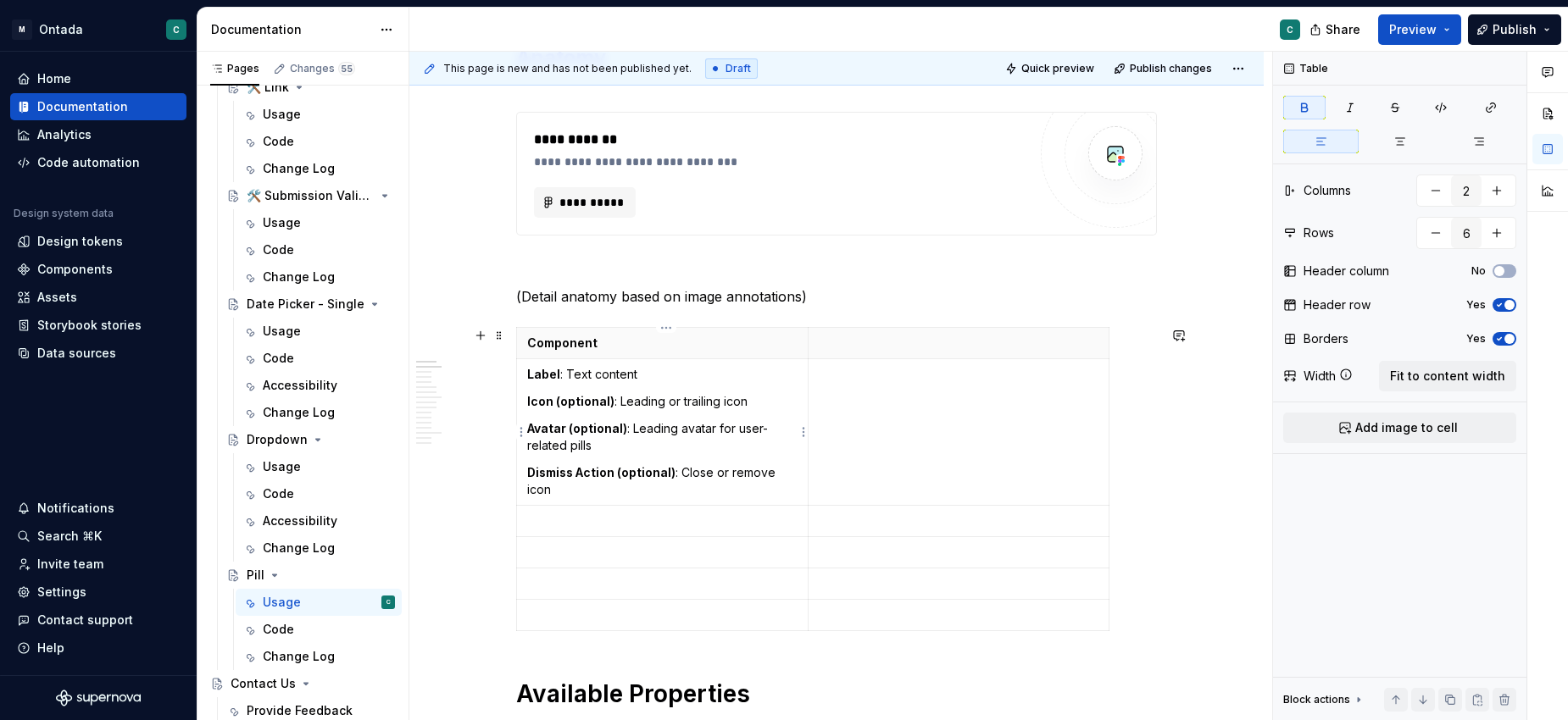
click at [572, 406] on strong "Icon (optional)" at bounding box center [571, 401] width 87 height 14
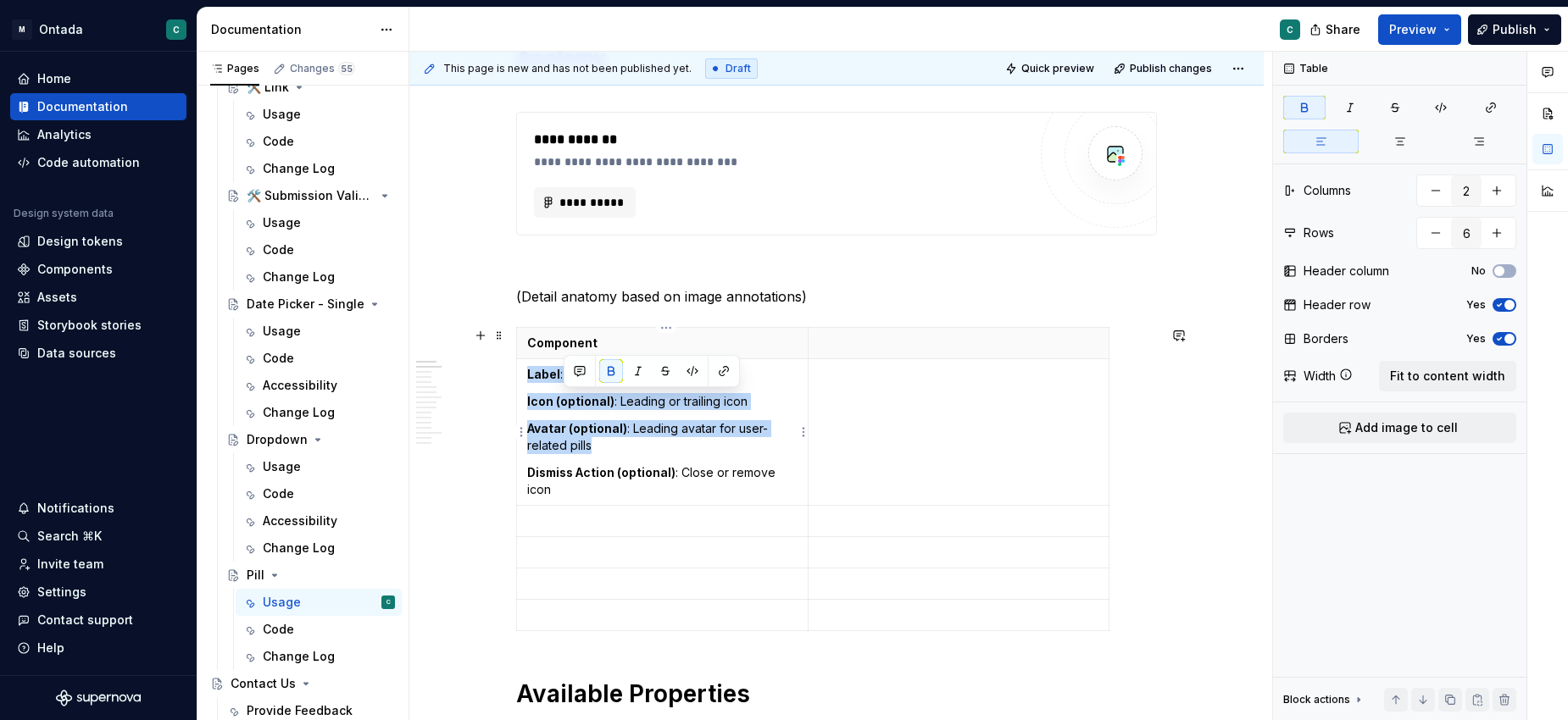
click at [572, 406] on strong "Icon (optional)" at bounding box center [571, 401] width 87 height 14
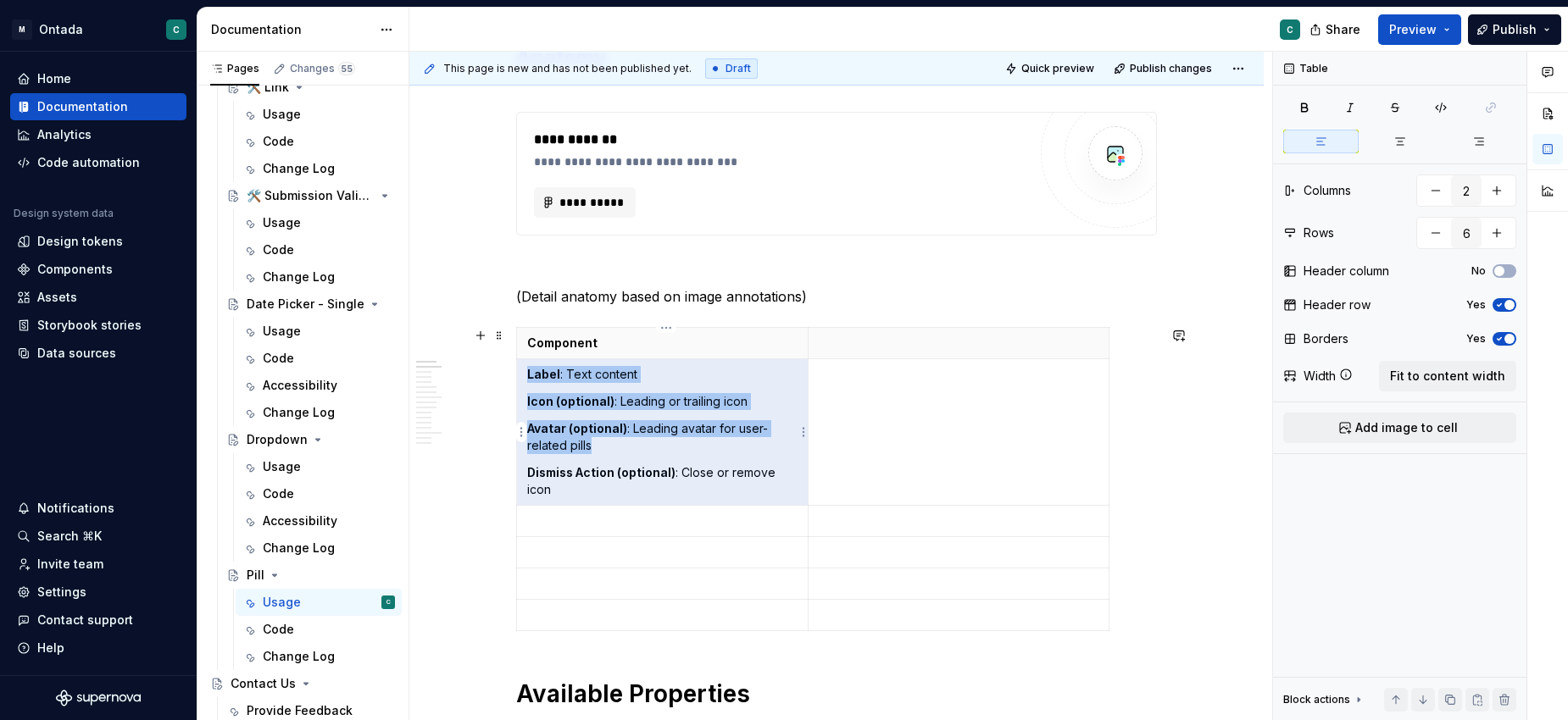
copy td "Label : Text content Icon (optional) : Leading or trailing icon Avatar (optiona…"
click at [564, 496] on p "Dismiss Action (optional) : Close or remove icon" at bounding box center [663, 481] width 271 height 34
drag, startPoint x: 579, startPoint y: 489, endPoint x: 509, endPoint y: 470, distance: 72.5
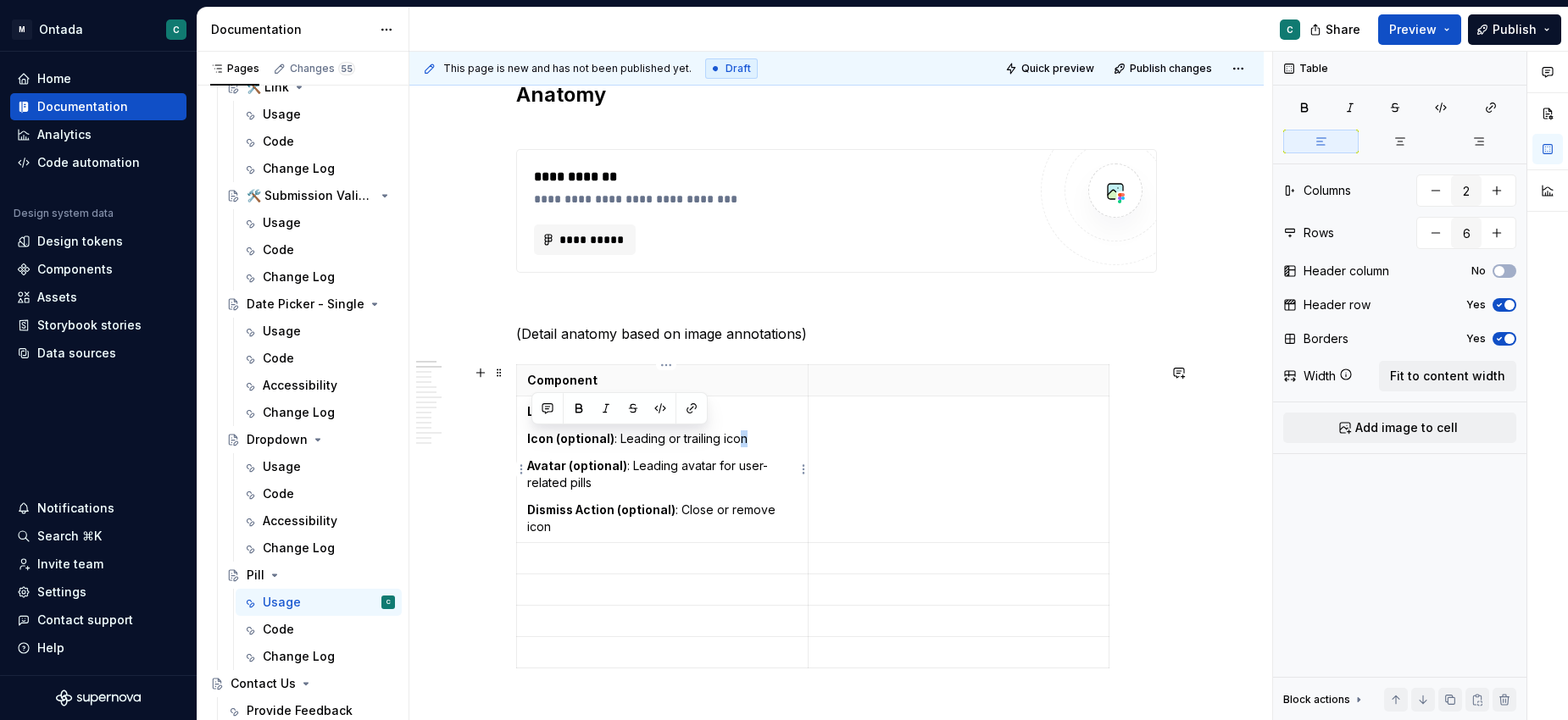
drag, startPoint x: 528, startPoint y: 447, endPoint x: 740, endPoint y: 432, distance: 212.5
click at [740, 432] on td "Label : Text content Icon (optional) : Leading or trailing icon Avatar (optiona…" at bounding box center [662, 469] width 291 height 147
click at [735, 438] on p "Icon (optional) : Leading or trailing icon" at bounding box center [663, 438] width 271 height 17
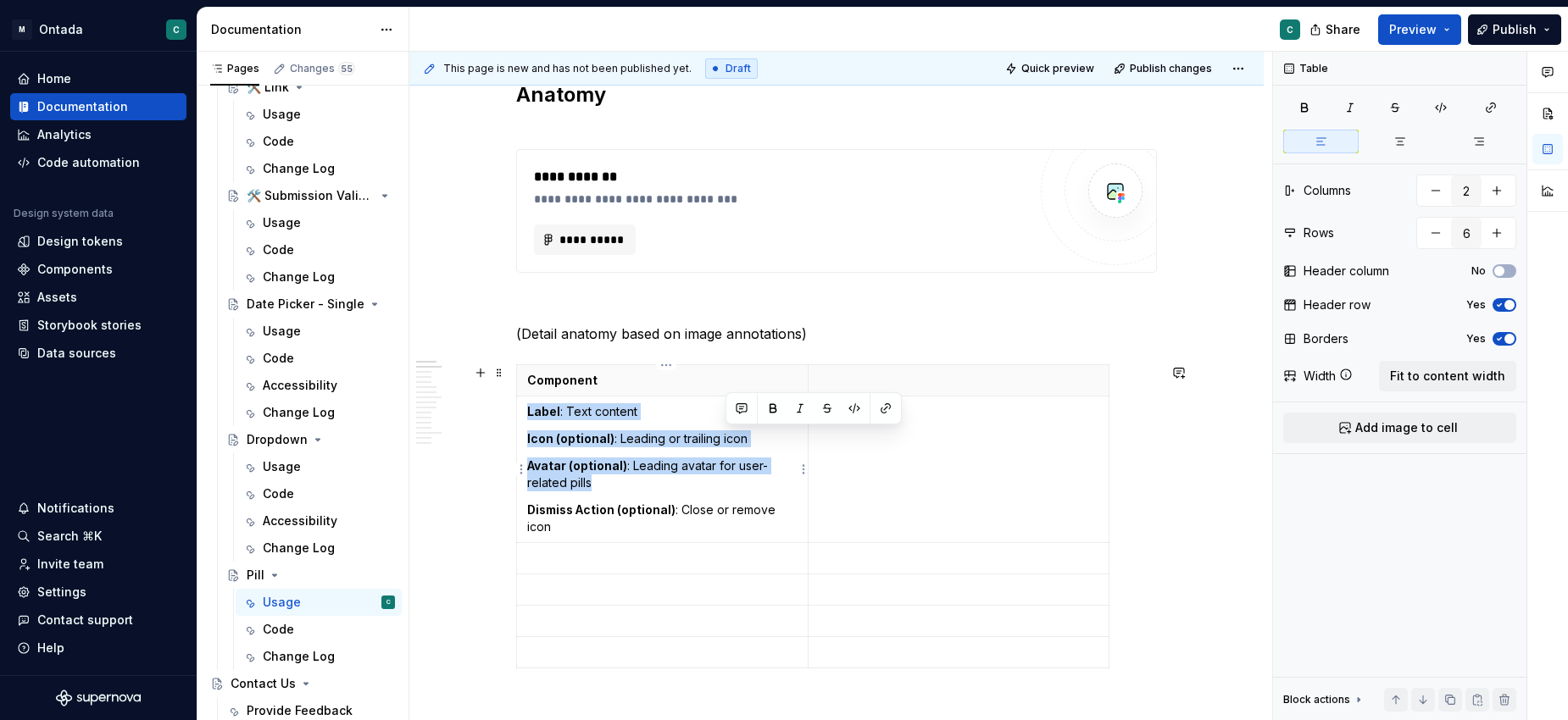
click at [735, 438] on p "Icon (optional) : Leading or trailing icon" at bounding box center [663, 438] width 271 height 17
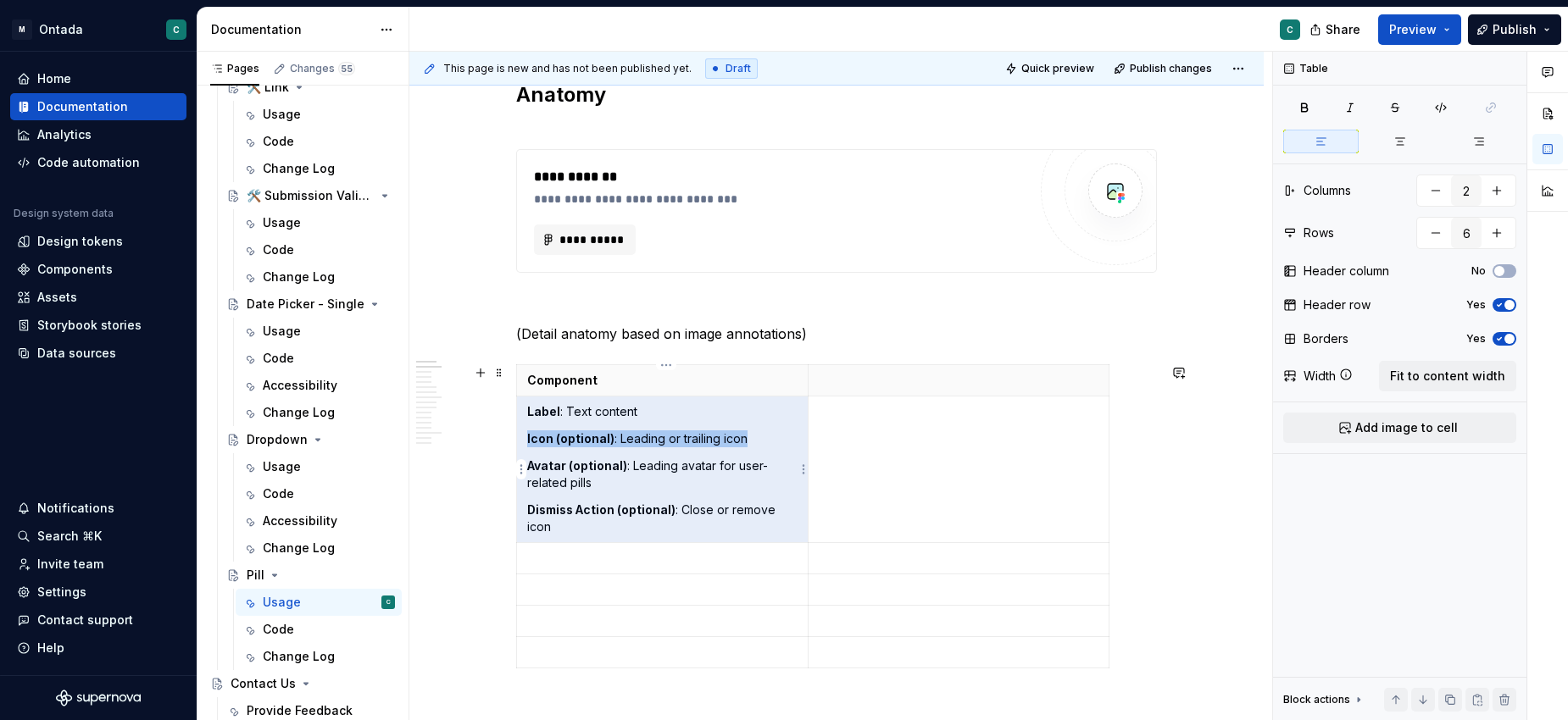
click at [735, 438] on p "Icon (optional) : Leading or trailing icon" at bounding box center [663, 438] width 271 height 17
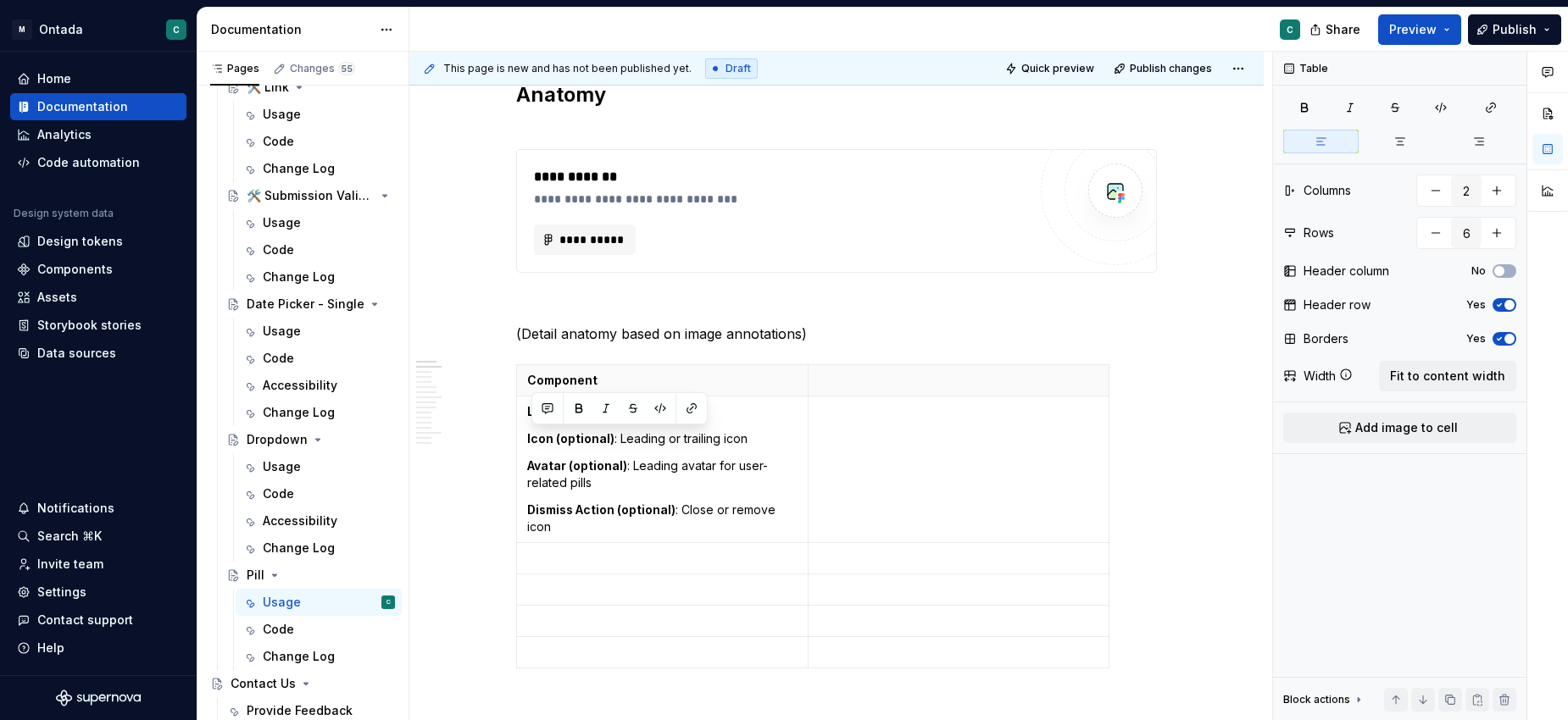
copy p "Icon (optional) : Leading or trailing icon"
click at [643, 551] on p at bounding box center [663, 558] width 271 height 17
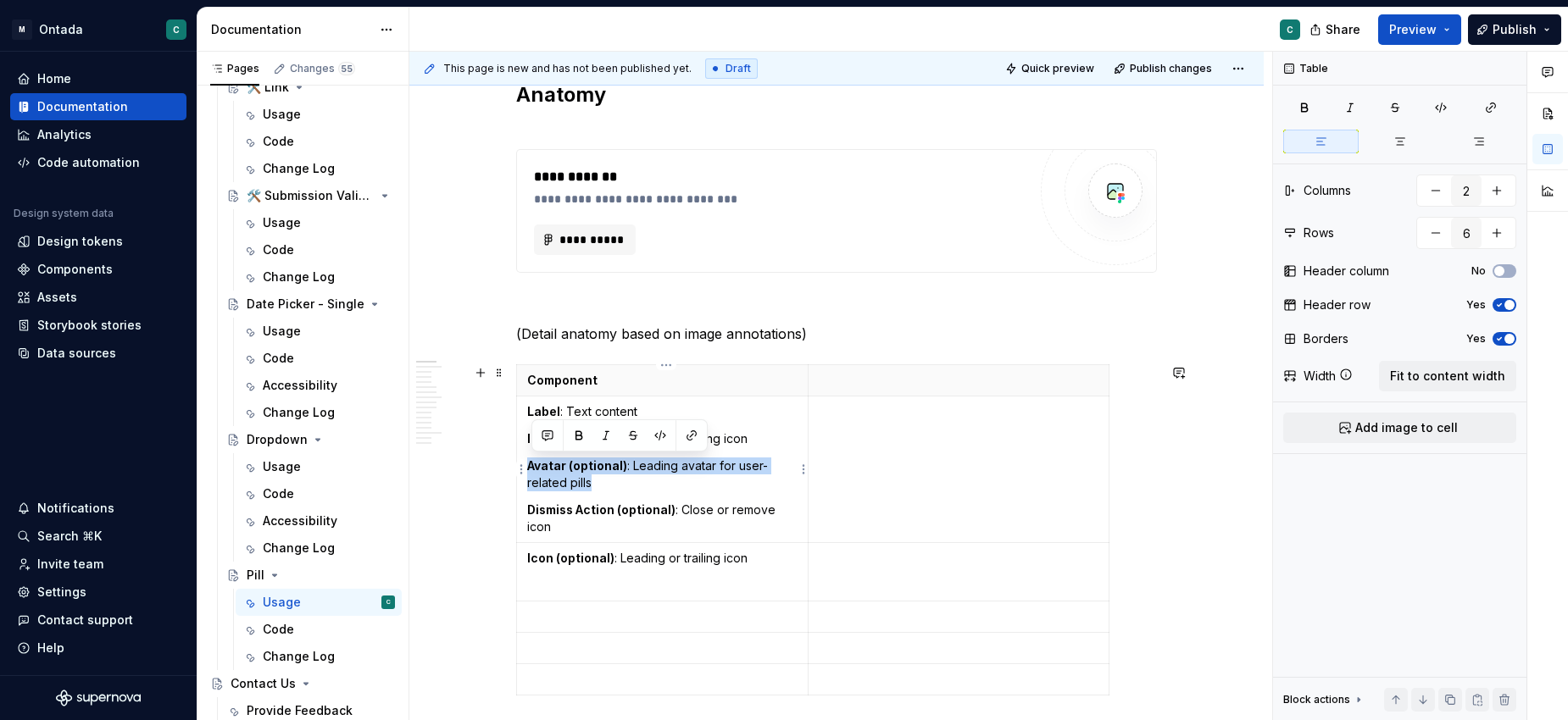
drag, startPoint x: 609, startPoint y: 481, endPoint x: 529, endPoint y: 468, distance: 81.0
click at [529, 468] on td "Label : Text content Icon (optional) : Leading or trailing icon Avatar (optiona…" at bounding box center [662, 469] width 291 height 147
copy p "Avatar (optional) : Leading avatar for user-related pills"
click at [550, 617] on p at bounding box center [663, 616] width 271 height 17
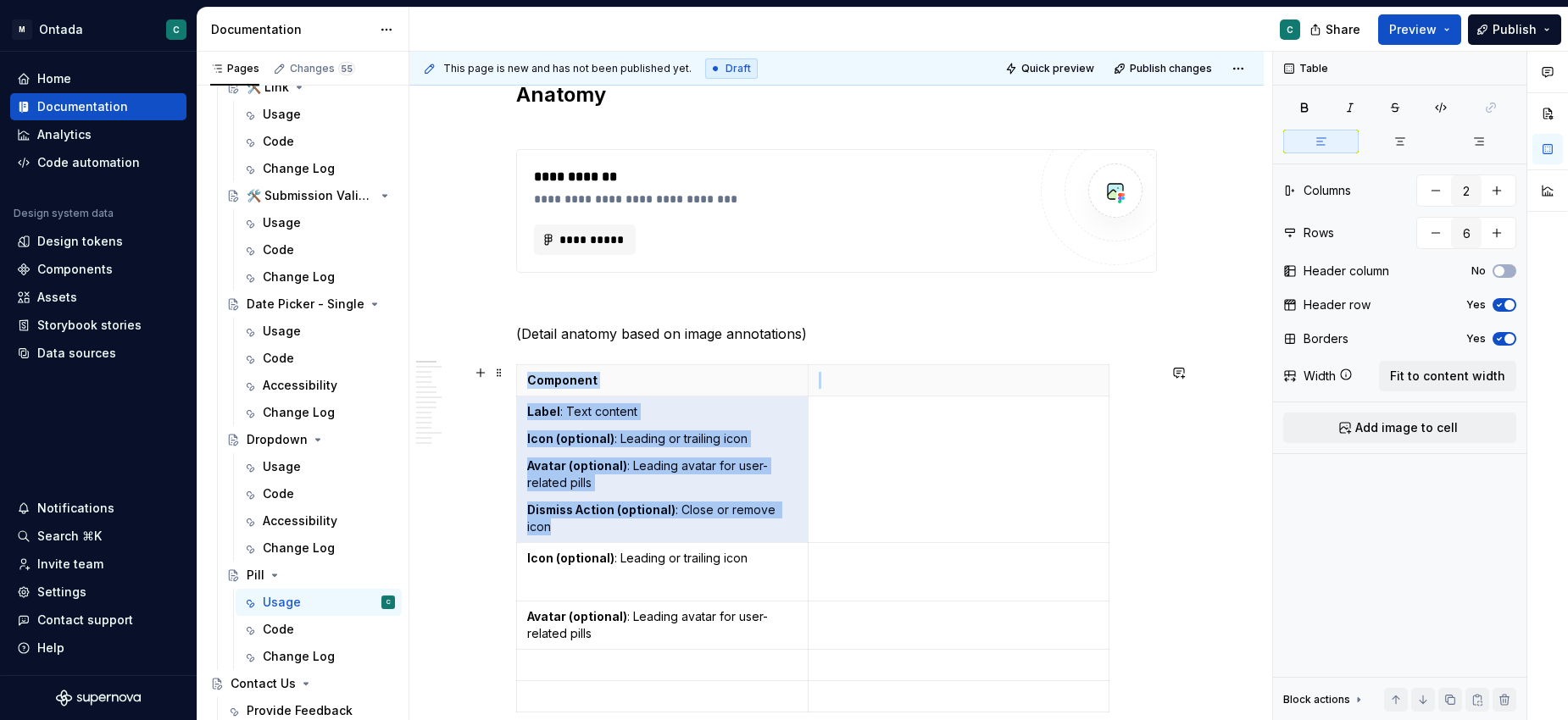
drag, startPoint x: 573, startPoint y: 524, endPoint x: 518, endPoint y: 514, distance: 55.9
click at [542, 522] on p "Dismiss Action (optional) : Close or remove icon" at bounding box center [663, 518] width 271 height 34
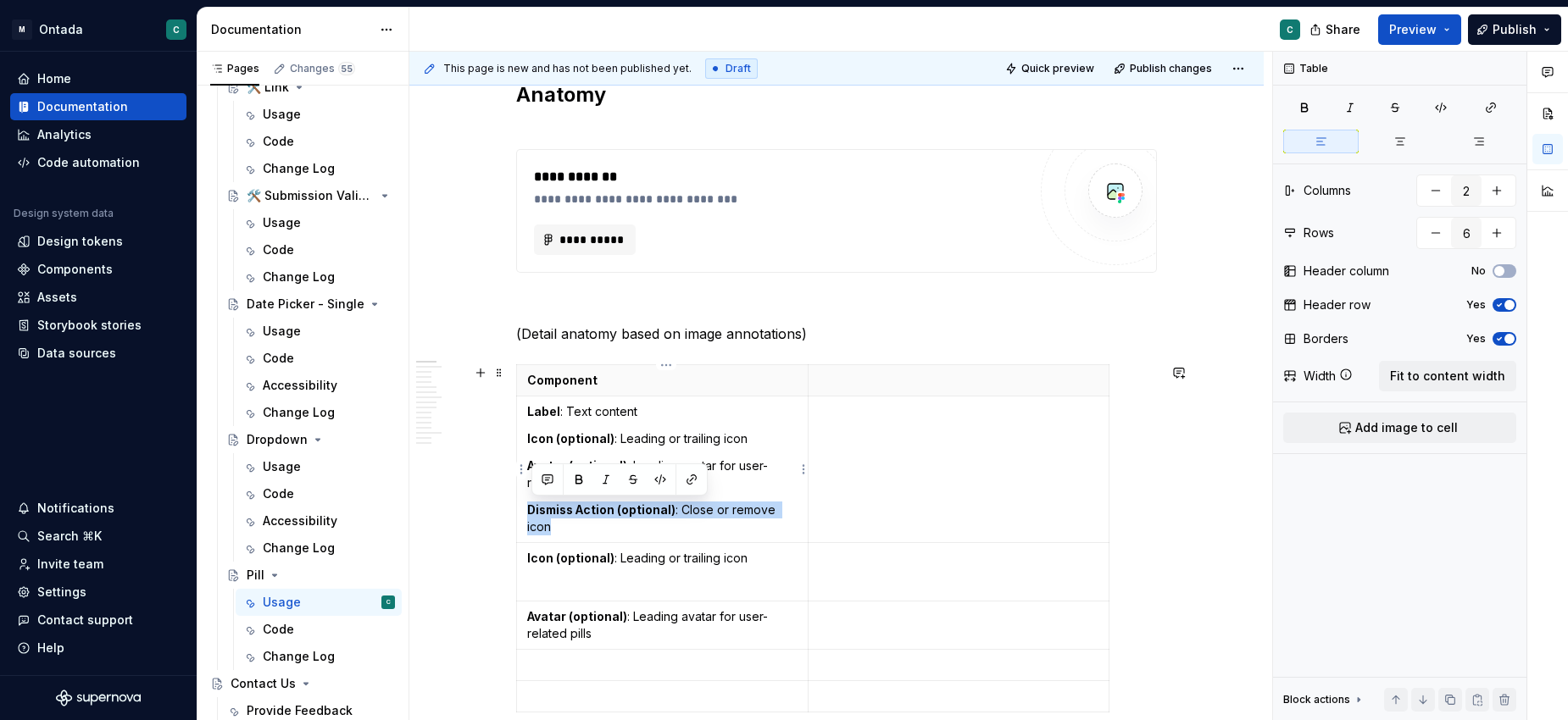
drag, startPoint x: 566, startPoint y: 530, endPoint x: 523, endPoint y: 510, distance: 47.4
click at [523, 510] on td "Label : Text content Icon (optional) : Leading or trailing icon Avatar (optiona…" at bounding box center [662, 469] width 291 height 147
copy p "Dismiss Action (optional) : Close or remove icon"
click at [556, 666] on p at bounding box center [663, 664] width 271 height 17
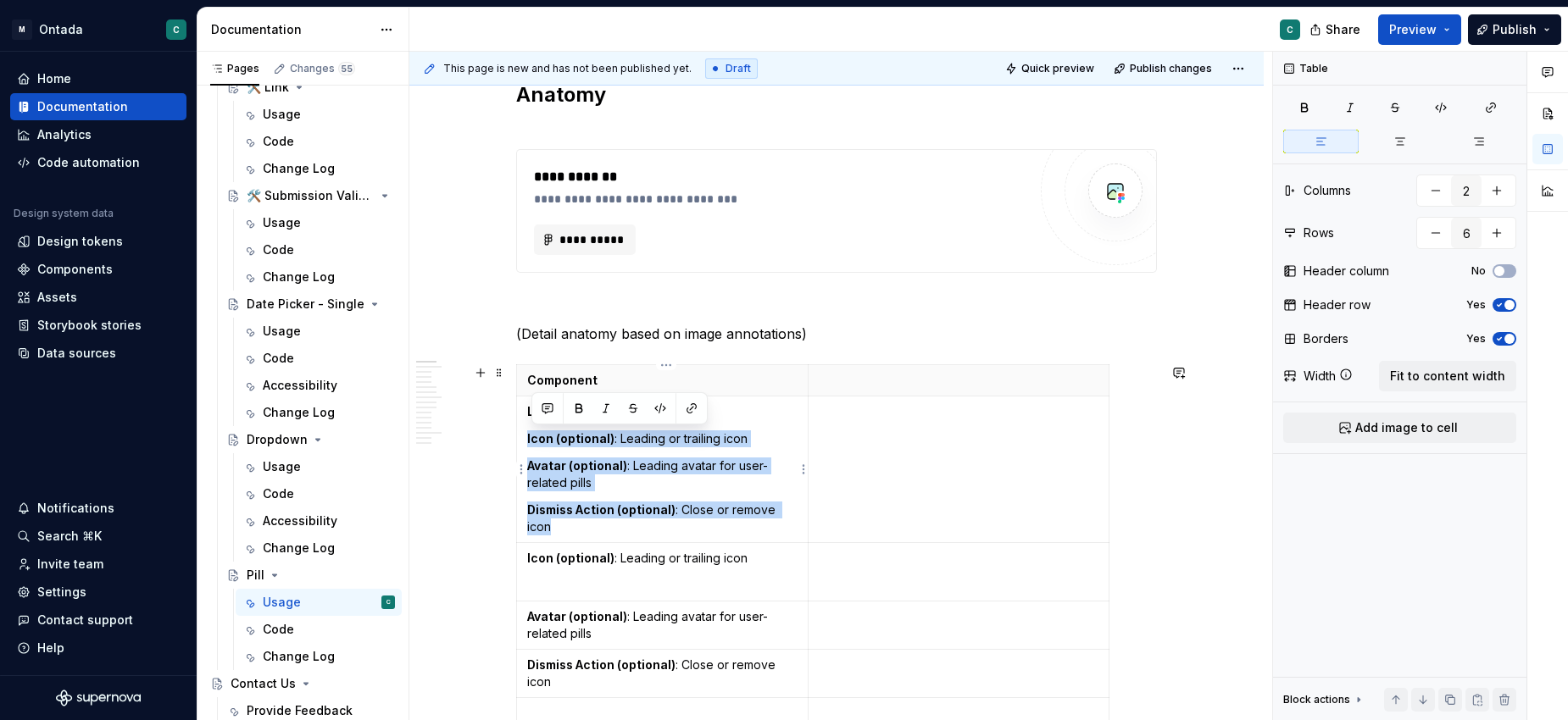
drag, startPoint x: 585, startPoint y: 523, endPoint x: 527, endPoint y: 437, distance: 103.7
click at [527, 437] on td "Label : Text content Icon (optional) : Leading or trailing icon Avatar (optiona…" at bounding box center [662, 469] width 291 height 147
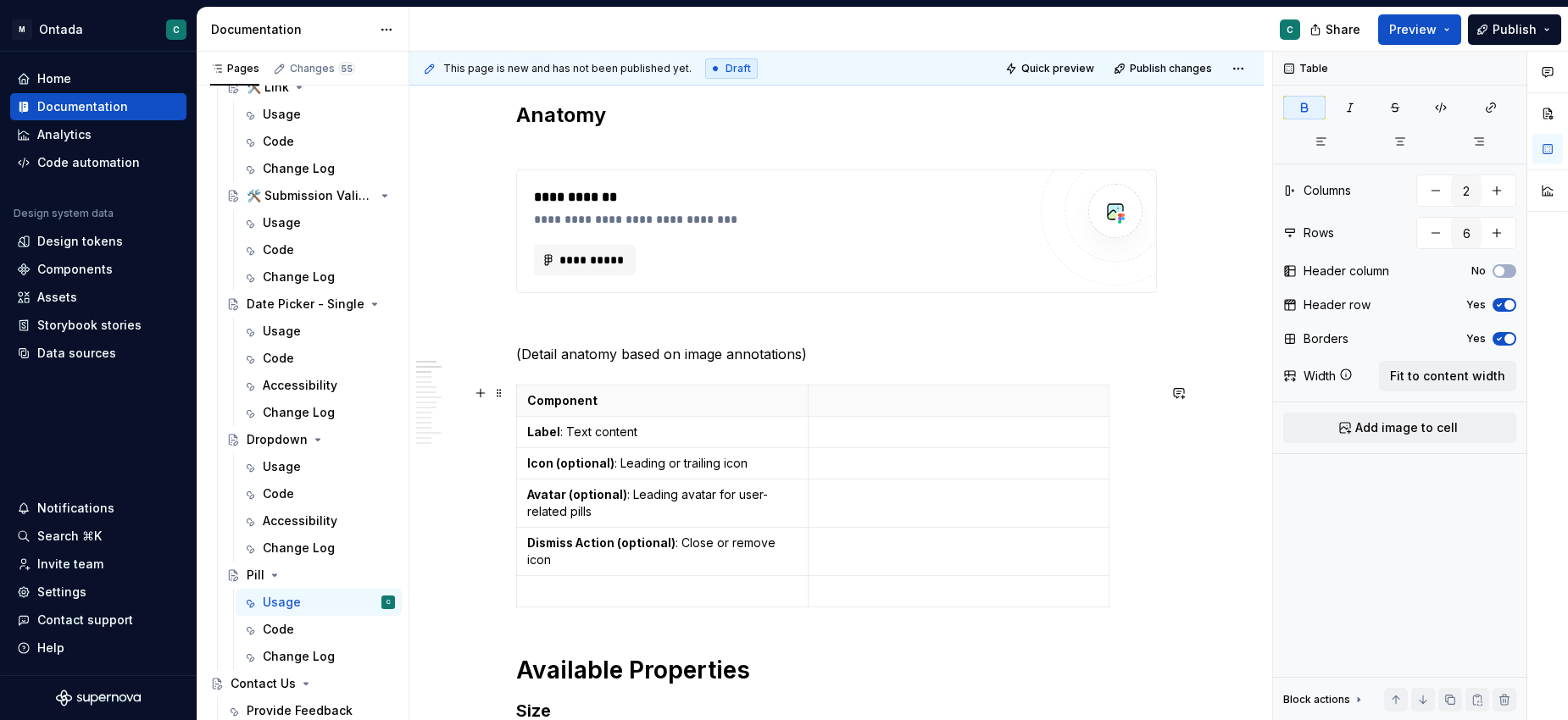
scroll to position [279, 0]
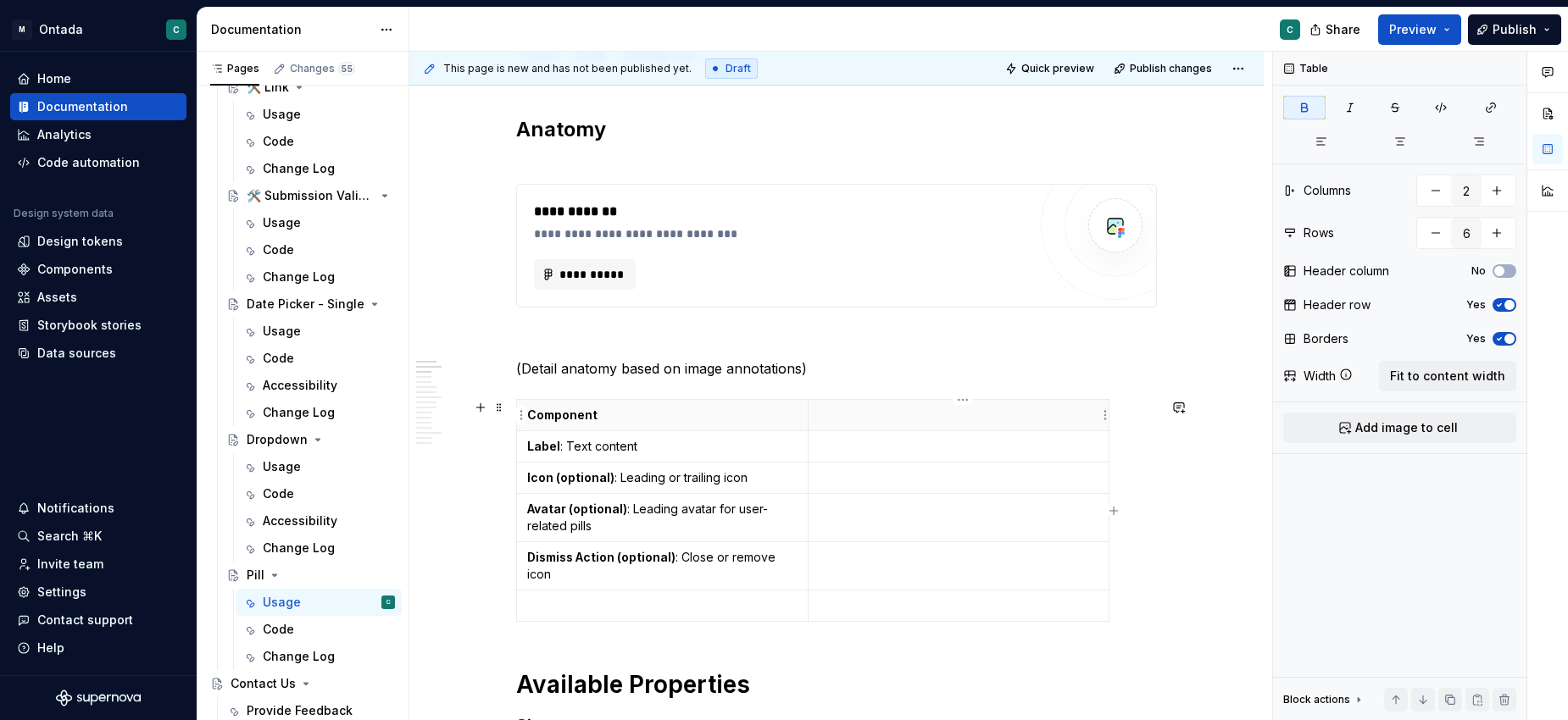
click at [891, 414] on p at bounding box center [958, 415] width 280 height 17
click at [879, 446] on p at bounding box center [958, 446] width 280 height 17
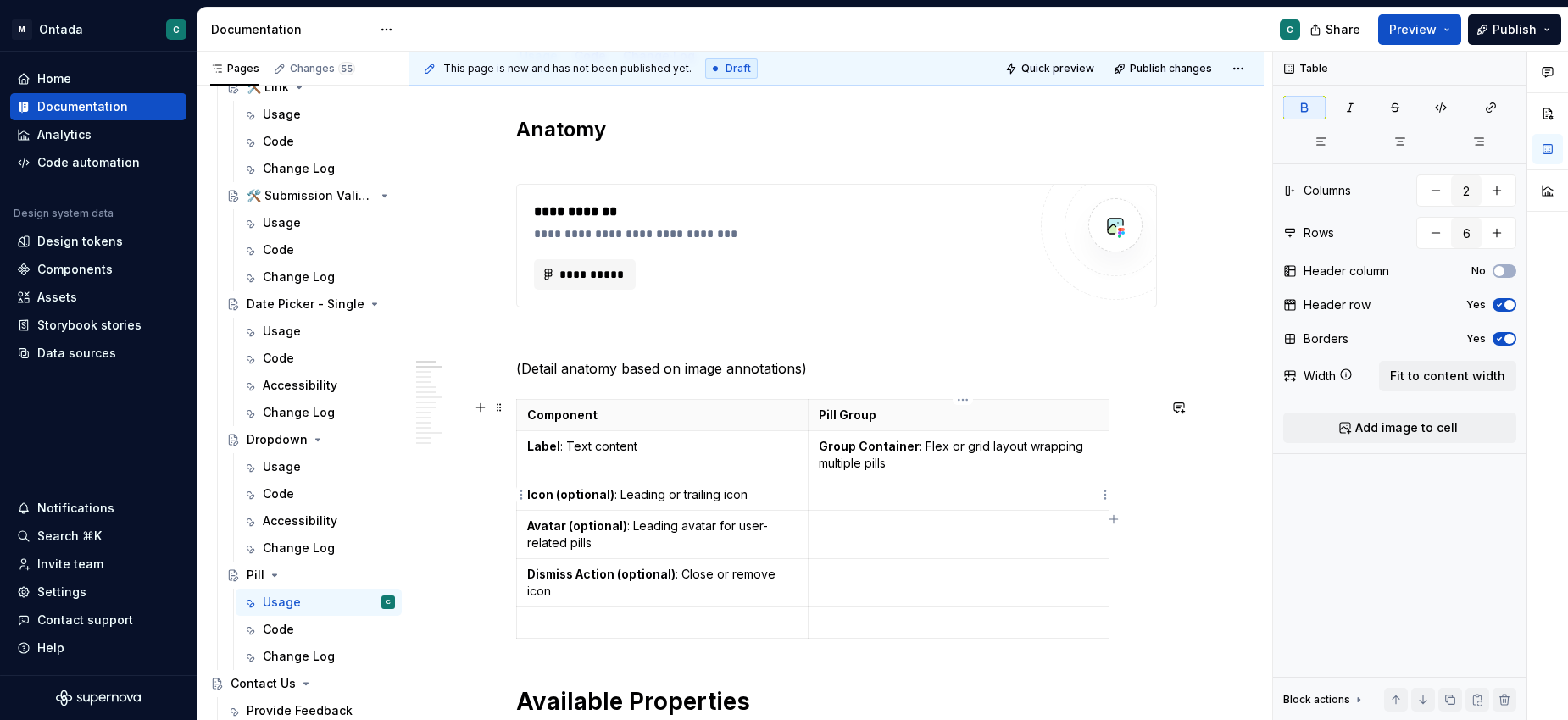
click at [857, 488] on p at bounding box center [958, 494] width 280 height 17
click at [915, 533] on p at bounding box center [958, 525] width 280 height 17
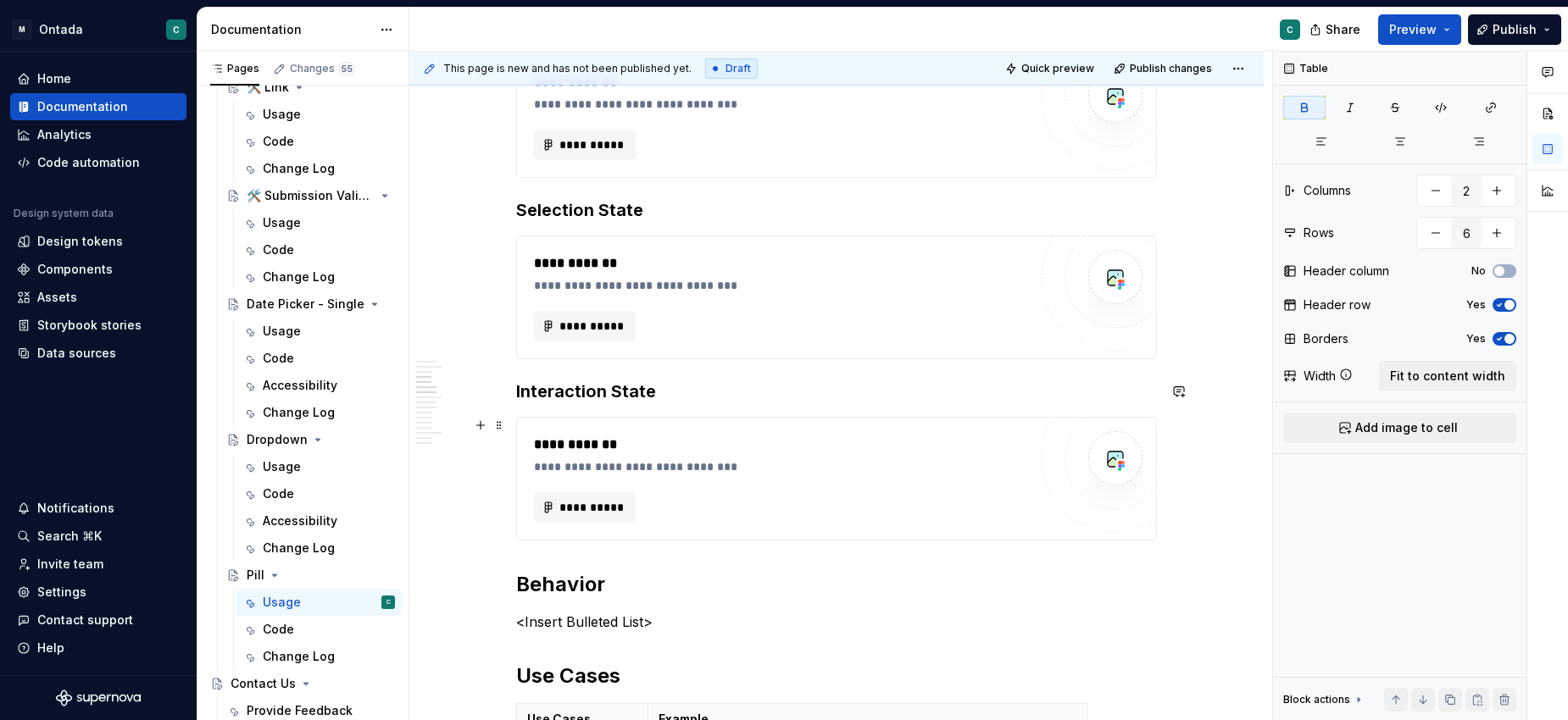
scroll to position [993, 0]
click at [540, 624] on p "<Insert Bulleted List>" at bounding box center [836, 621] width 640 height 21
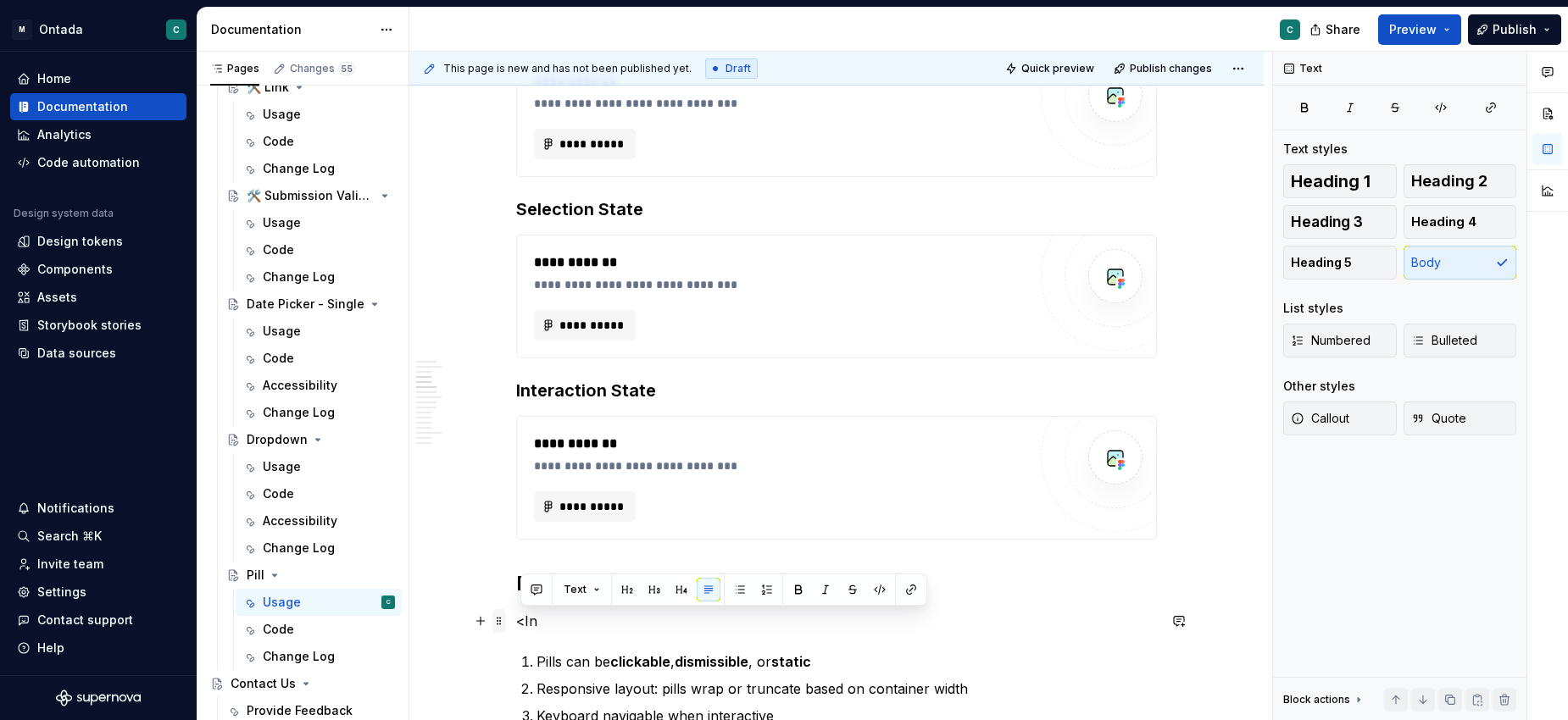
drag, startPoint x: 553, startPoint y: 627, endPoint x: 500, endPoint y: 617, distance: 53.9
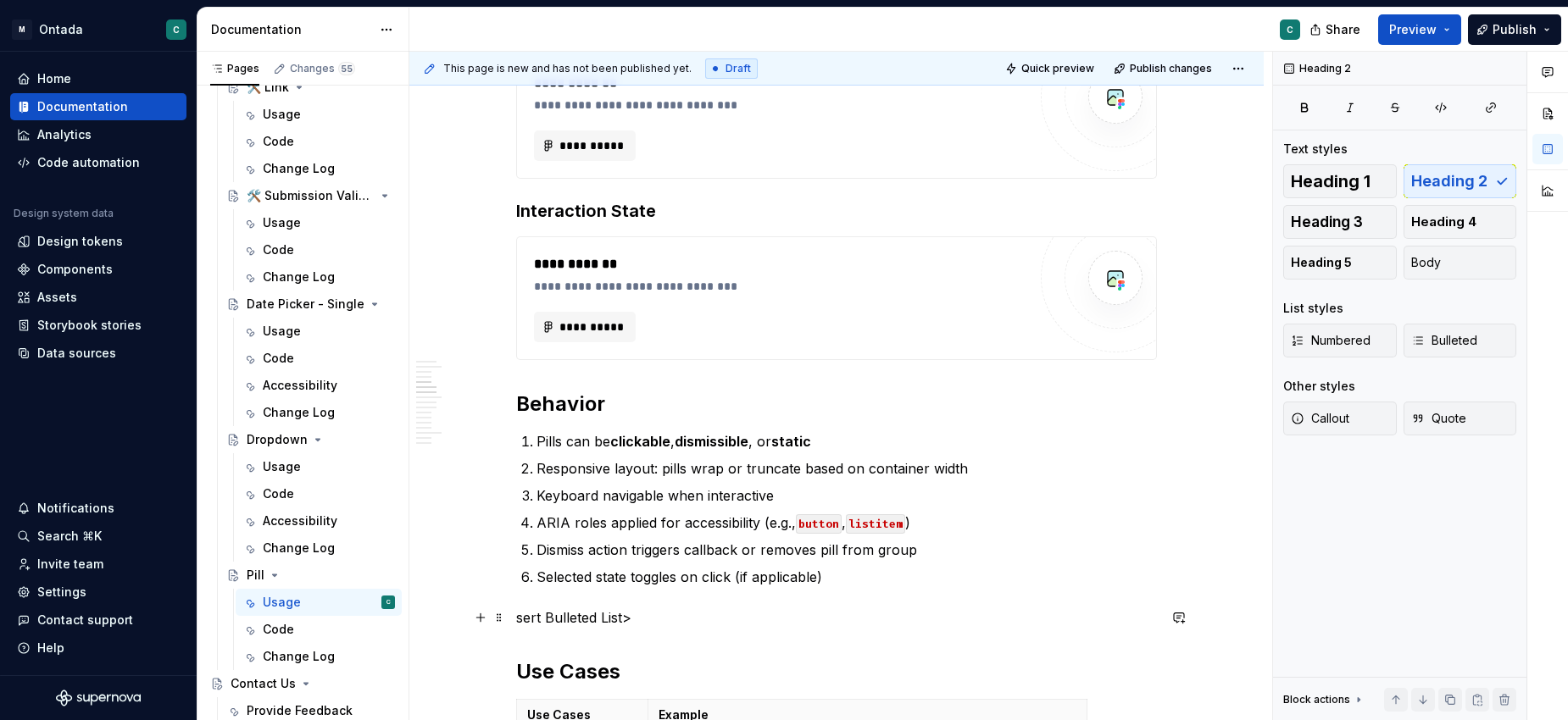
scroll to position [1222, 0]
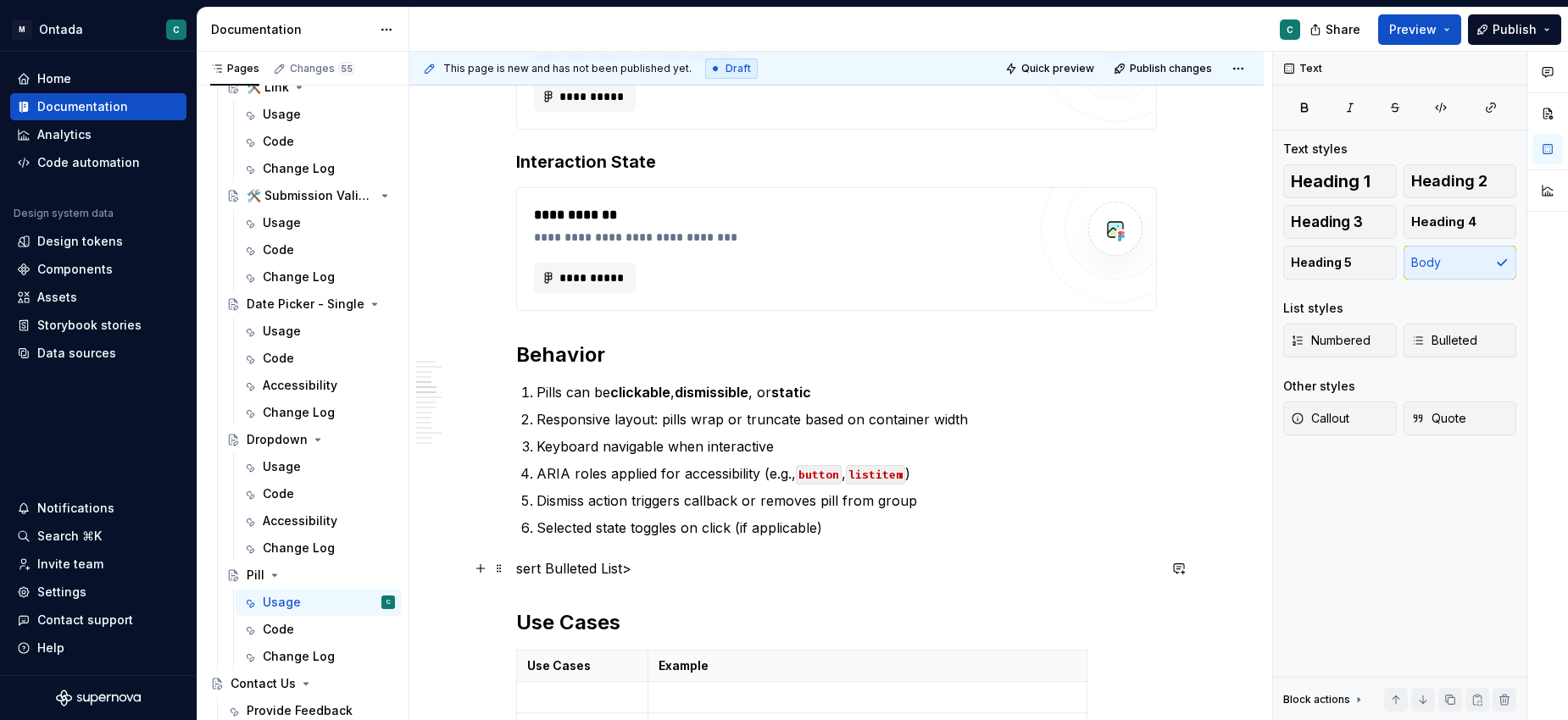
click at [584, 576] on p "sert Bulleted List>" at bounding box center [836, 568] width 640 height 21
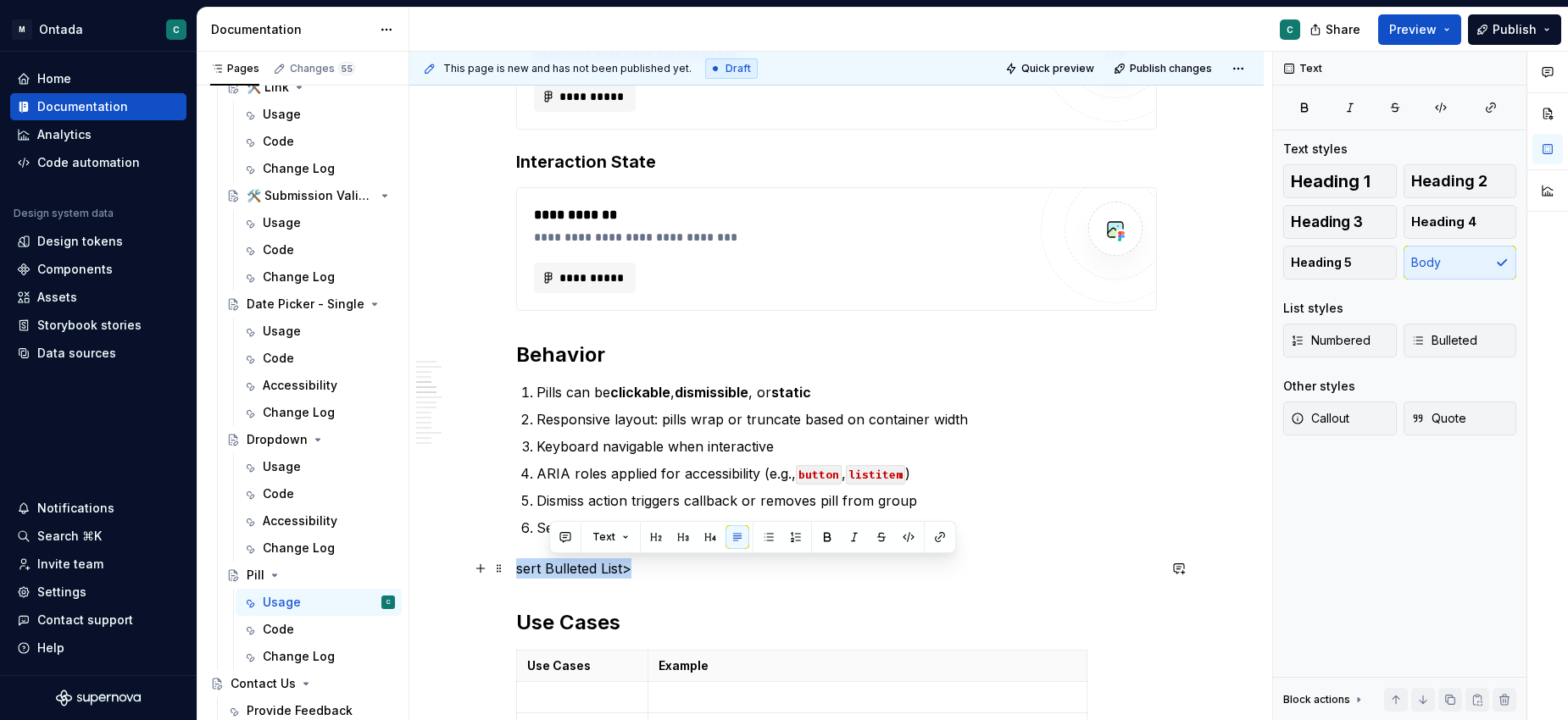
click at [584, 576] on p "sert Bulleted List>" at bounding box center [836, 568] width 640 height 21
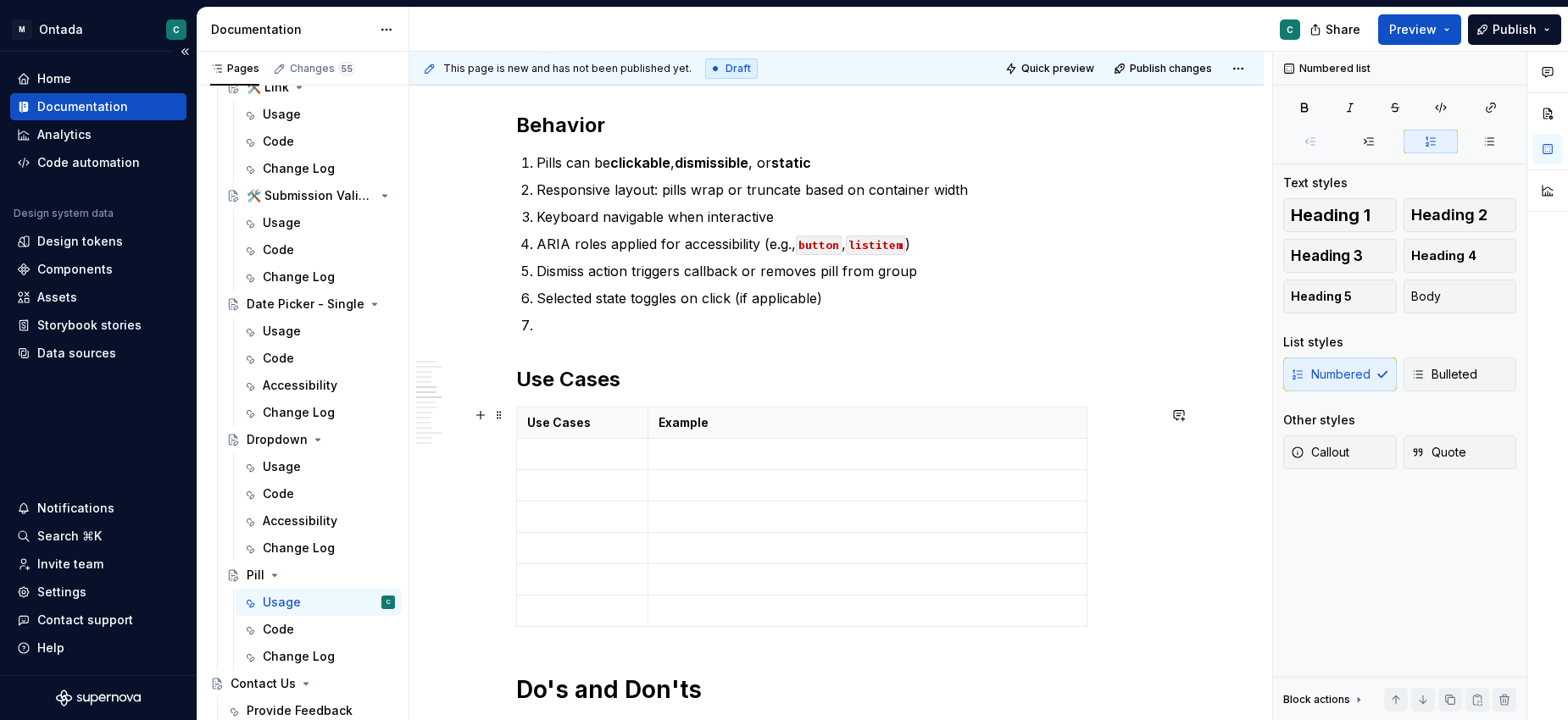
scroll to position [1485, 0]
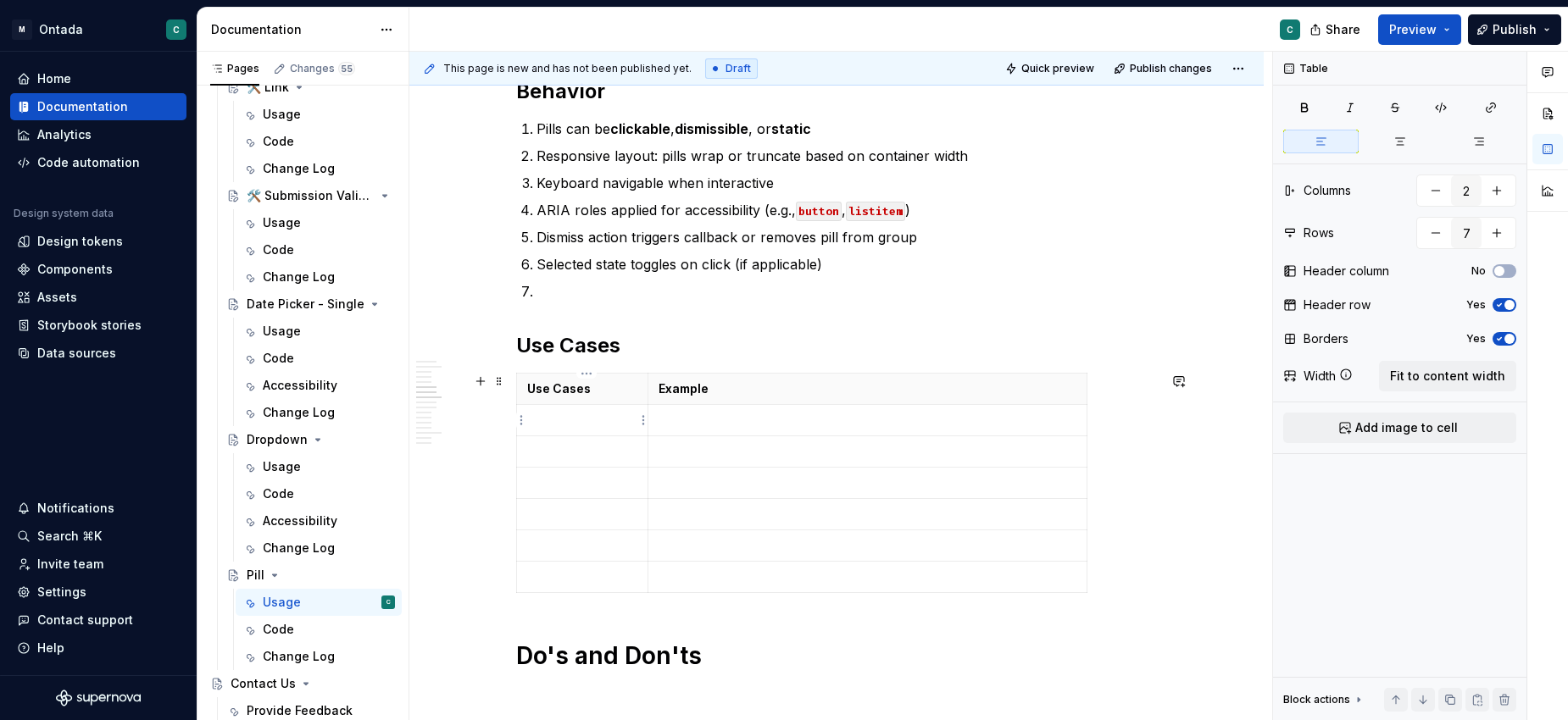
click at [573, 424] on p at bounding box center [582, 420] width 110 height 17
click at [544, 454] on p at bounding box center [582, 451] width 110 height 17
click at [554, 482] on p at bounding box center [582, 482] width 110 height 17
click at [718, 485] on p at bounding box center [867, 482] width 417 height 17
click at [1435, 237] on button "button" at bounding box center [1435, 233] width 31 height 31
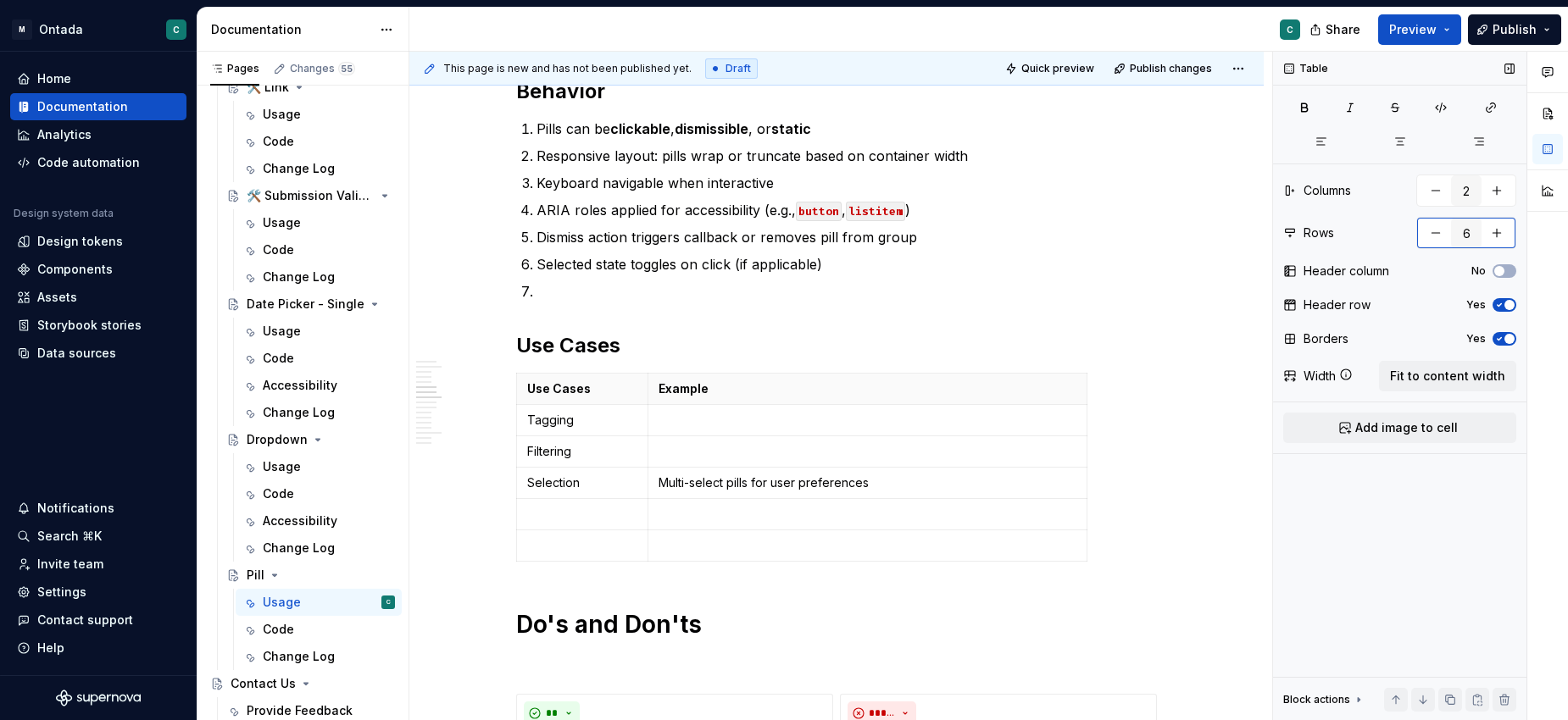
click at [1435, 237] on button "button" at bounding box center [1435, 233] width 31 height 31
type input "5"
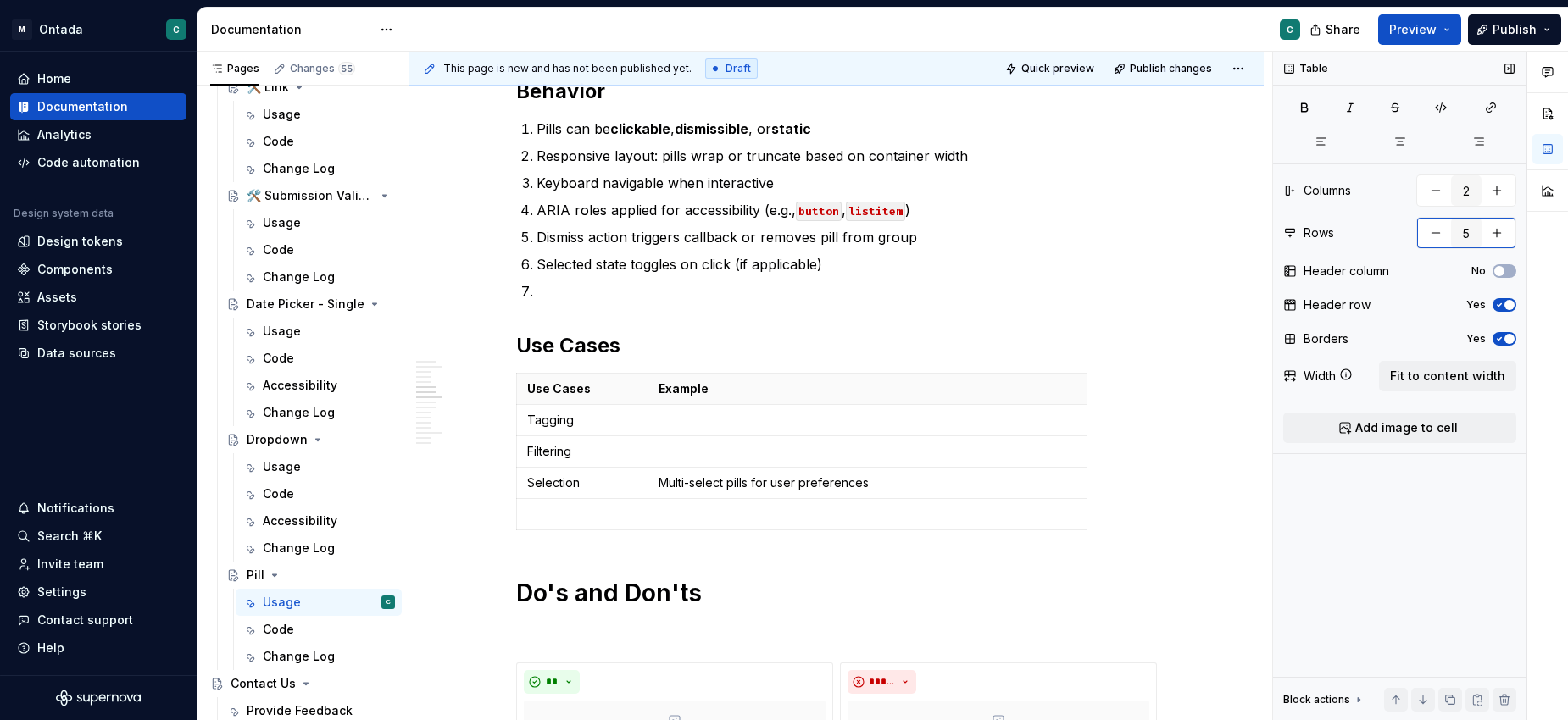
click at [1435, 237] on button "button" at bounding box center [1435, 233] width 31 height 31
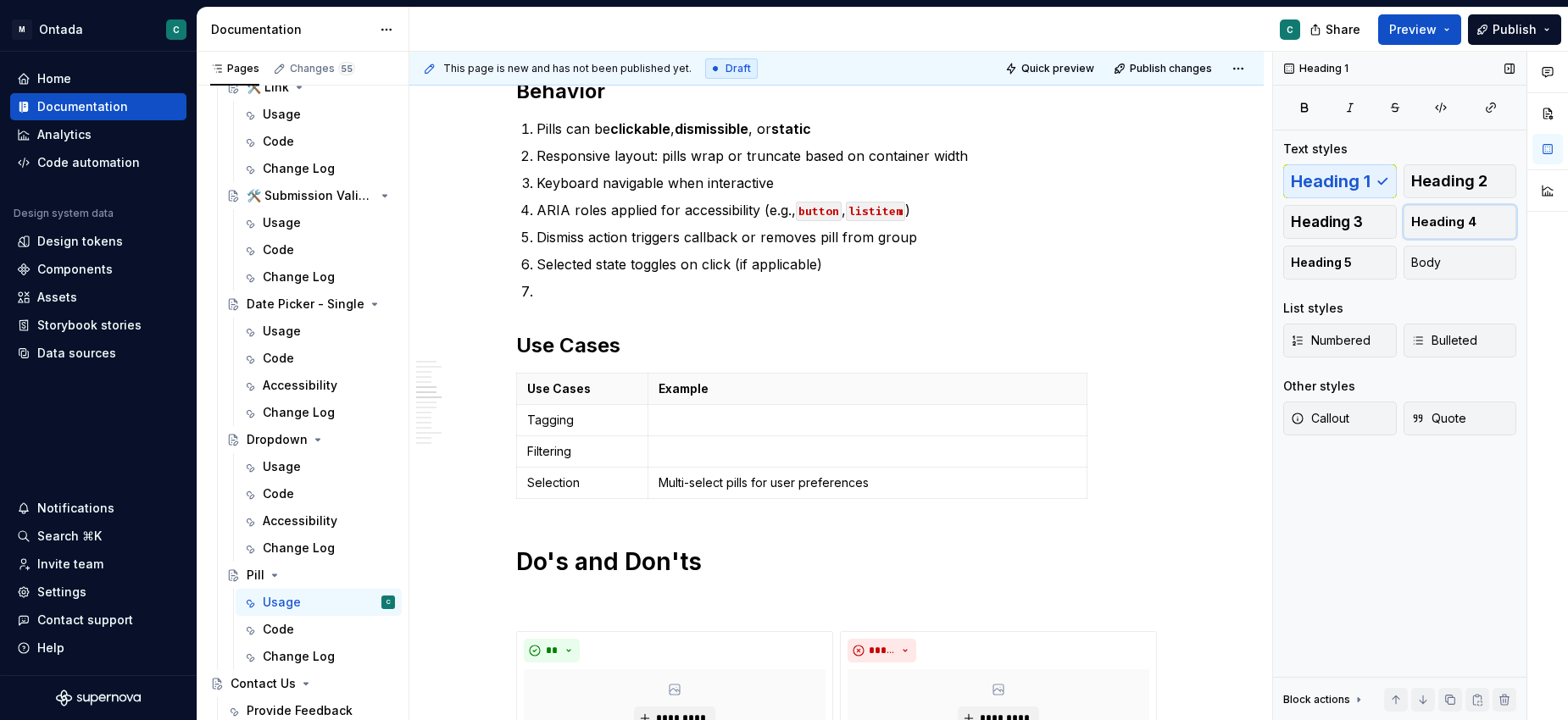
click at [1435, 237] on button "Heading 4" at bounding box center [1460, 222] width 114 height 34
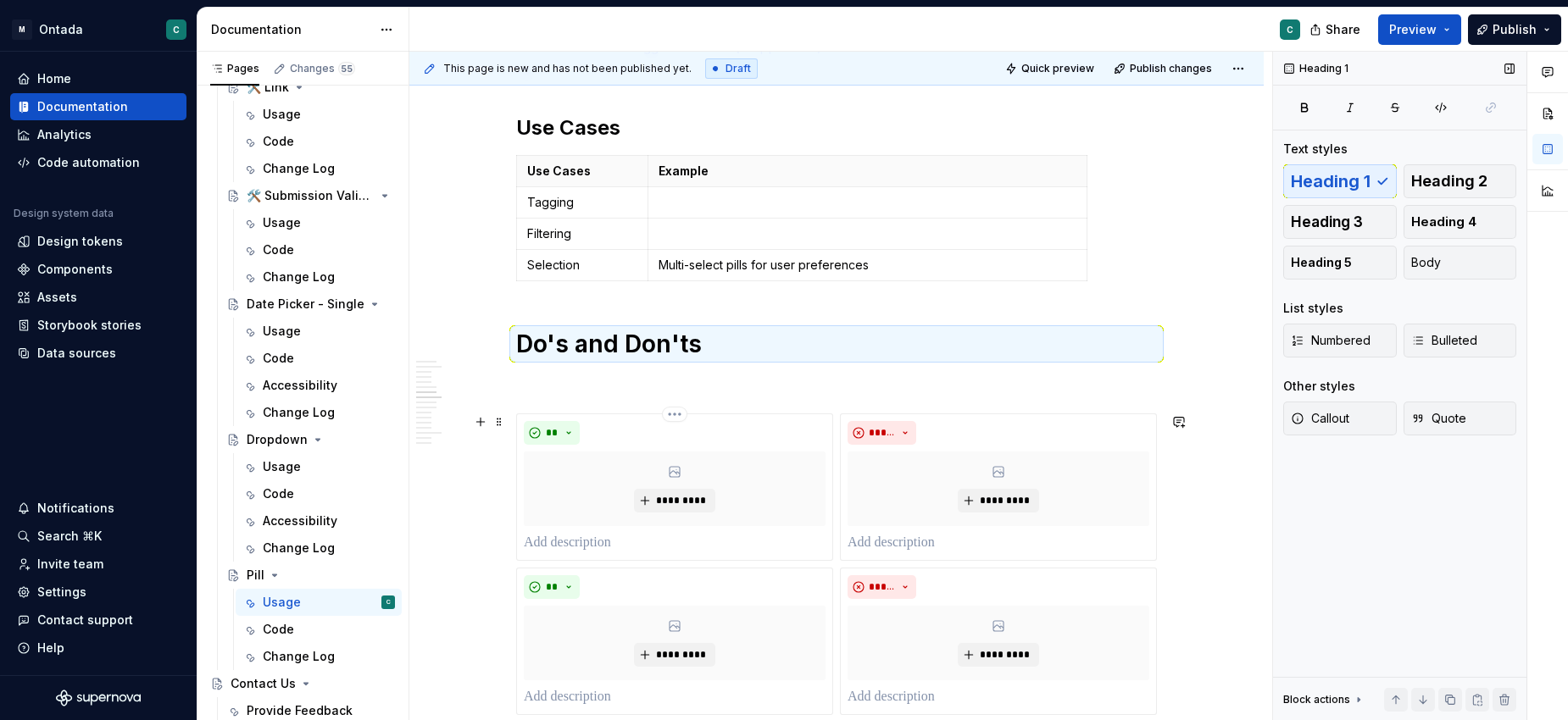
scroll to position [1800, 0]
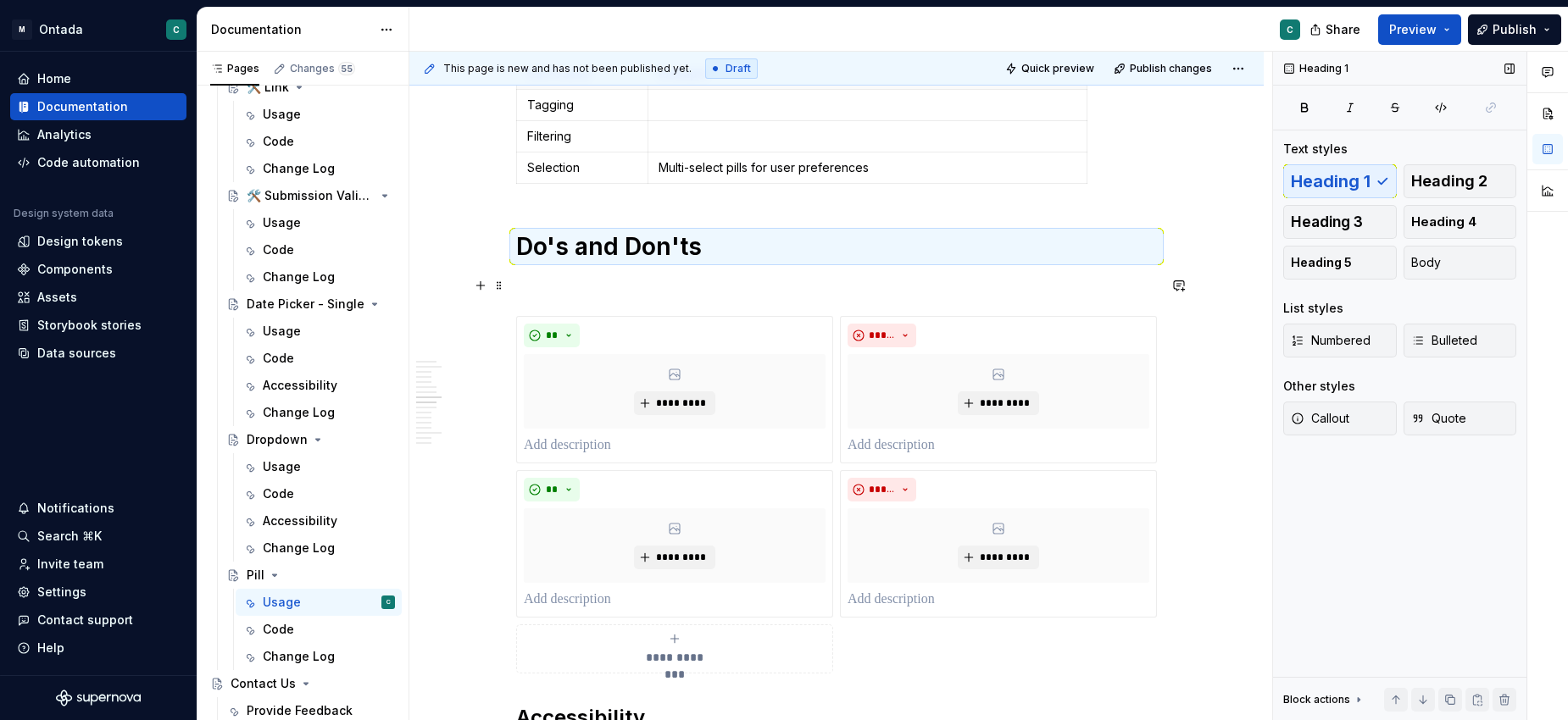
click at [536, 287] on p at bounding box center [836, 285] width 640 height 21
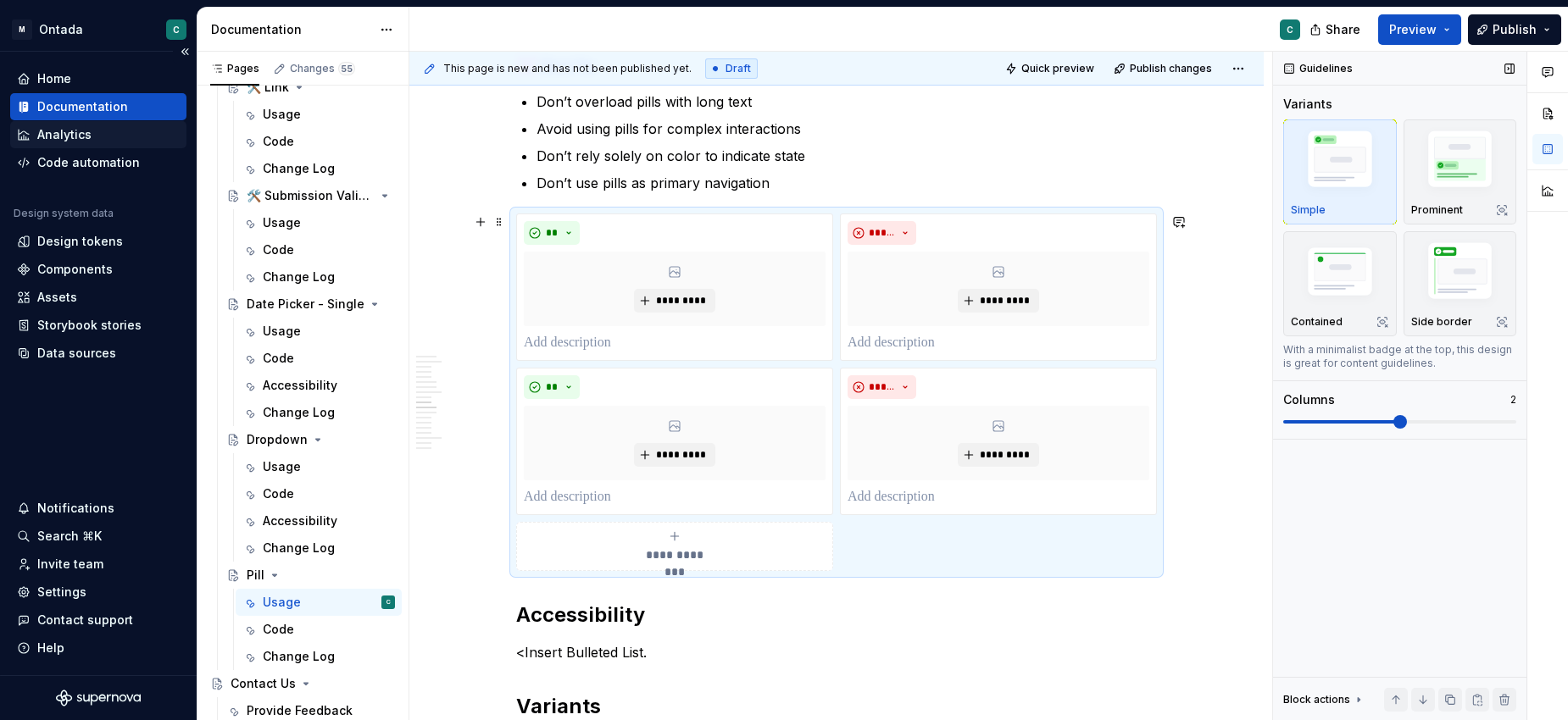
scroll to position [2410, 0]
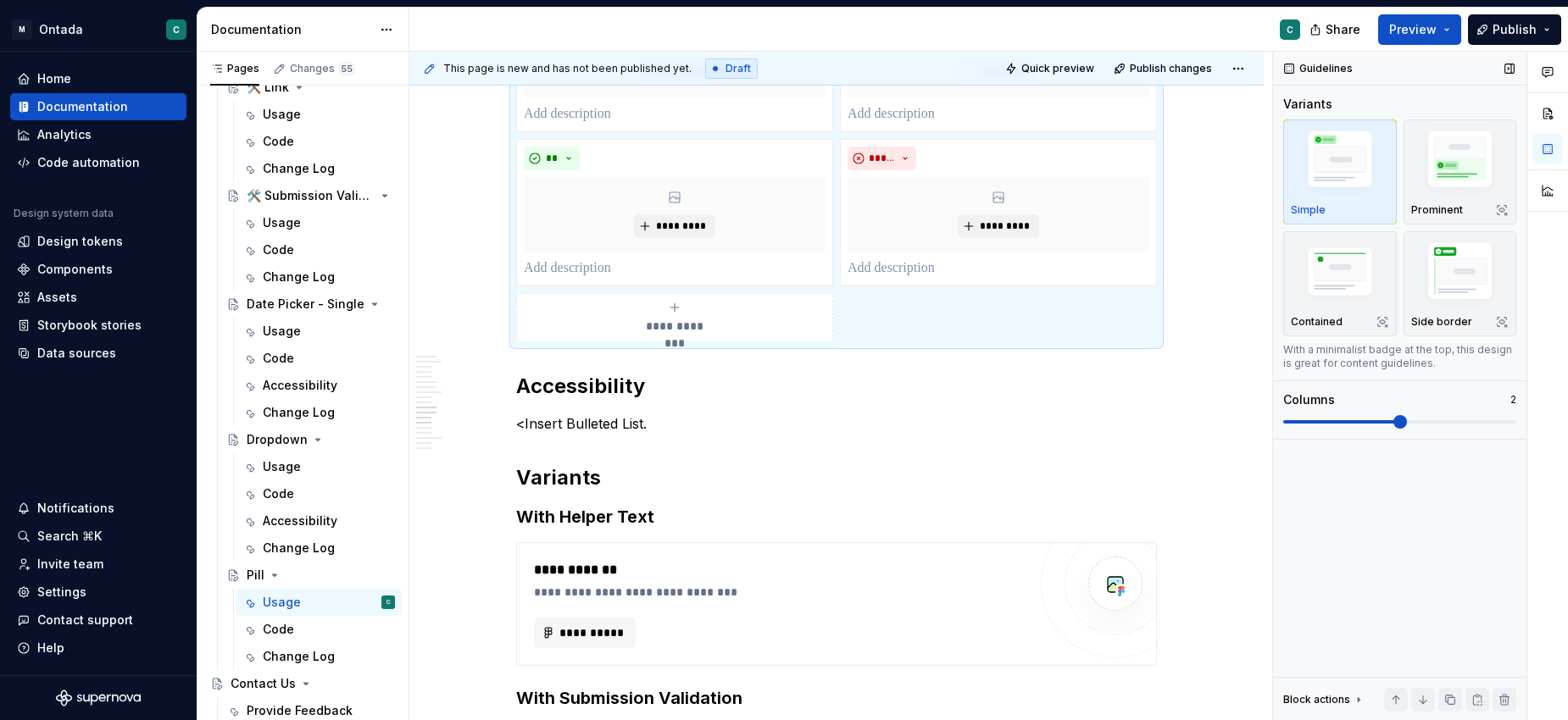
click at [581, 416] on p "<Insert Bulleted List." at bounding box center [836, 424] width 640 height 21
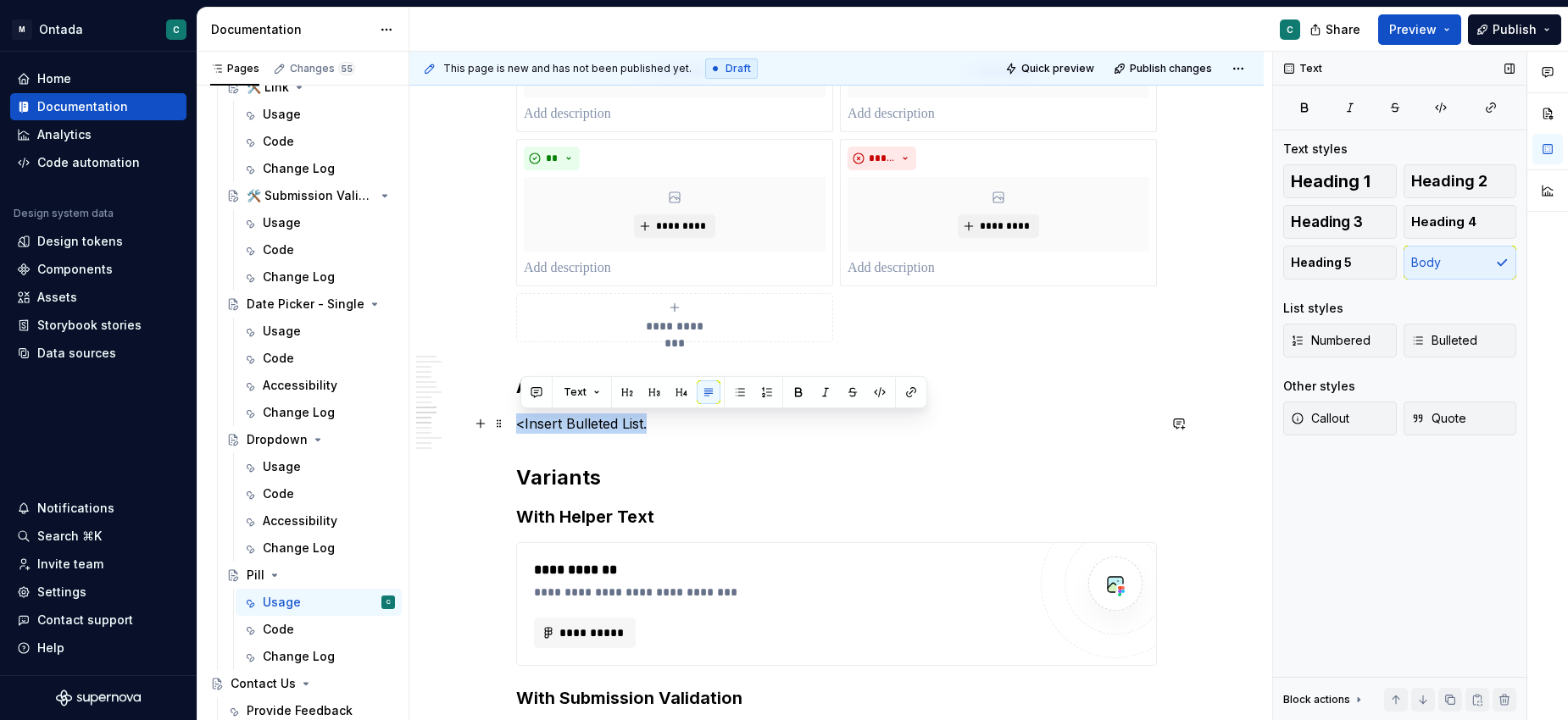
click at [581, 416] on p "<Insert Bulleted List." at bounding box center [836, 424] width 640 height 21
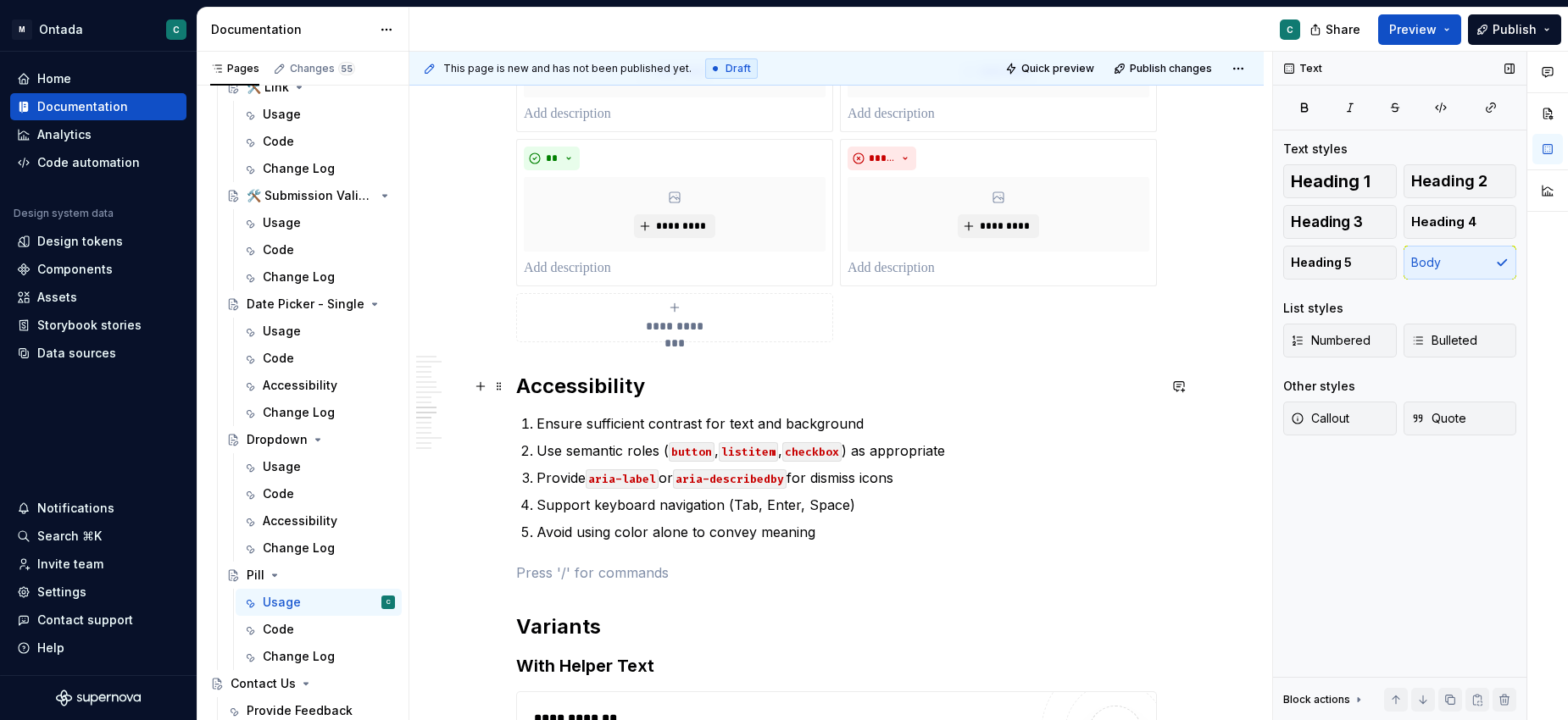
click at [585, 387] on h2 "Accessibility" at bounding box center [836, 387] width 640 height 27
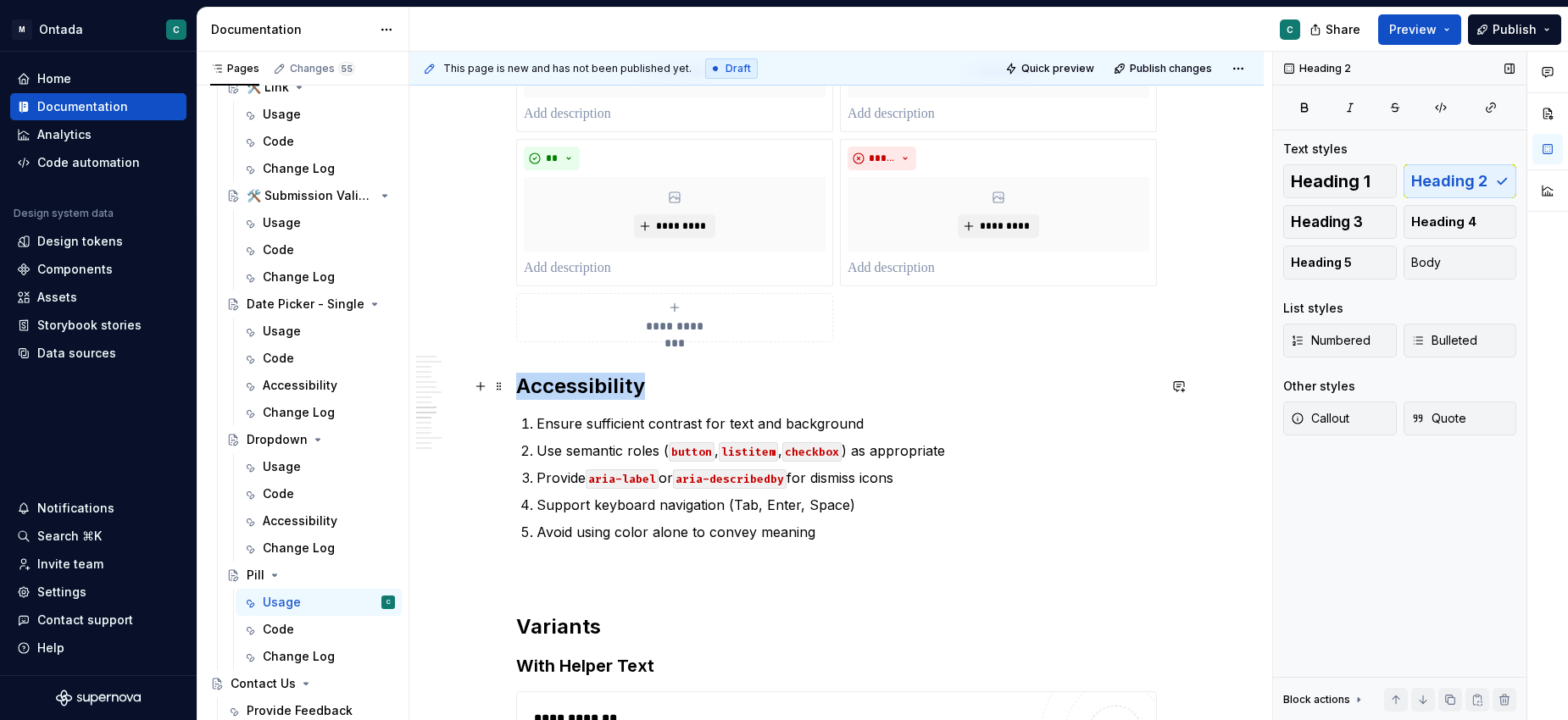
click at [585, 387] on h2 "Accessibility" at bounding box center [836, 387] width 640 height 27
copy h2 "Accessibility"
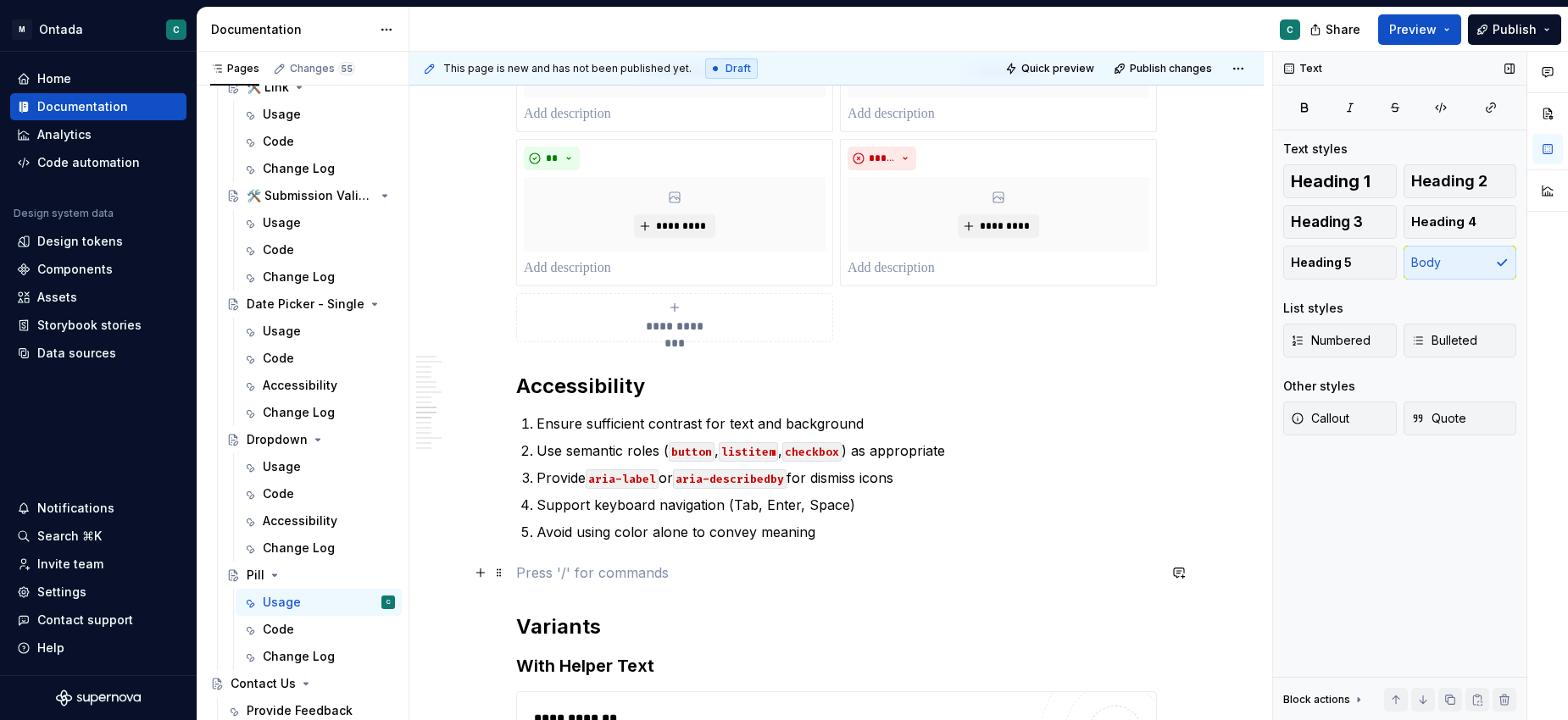
click at [549, 576] on p at bounding box center [836, 572] width 640 height 21
click at [549, 575] on p "Accessibility" at bounding box center [836, 572] width 640 height 21
click at [650, 542] on button "button" at bounding box center [654, 541] width 23 height 23
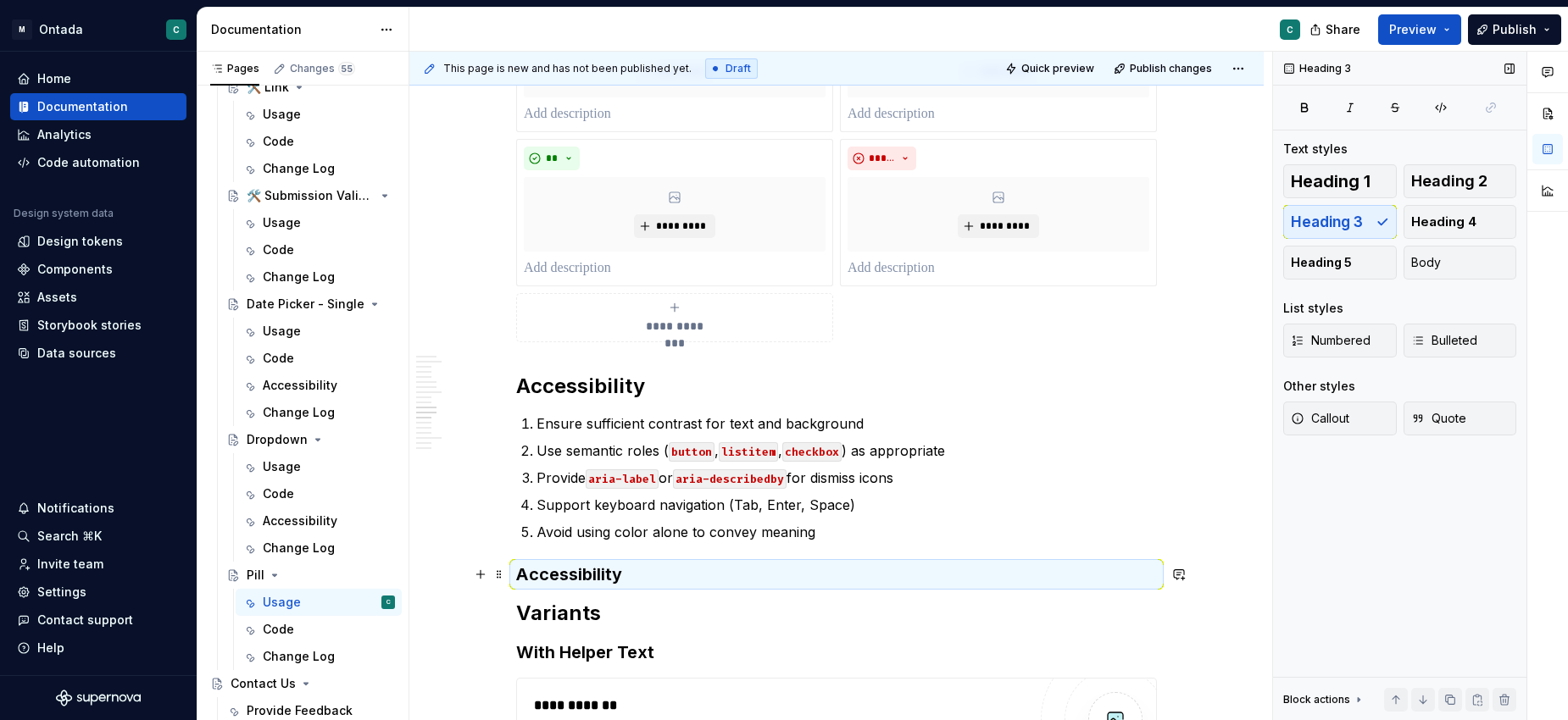
click at [612, 574] on h3 "Accessibility" at bounding box center [836, 574] width 640 height 23
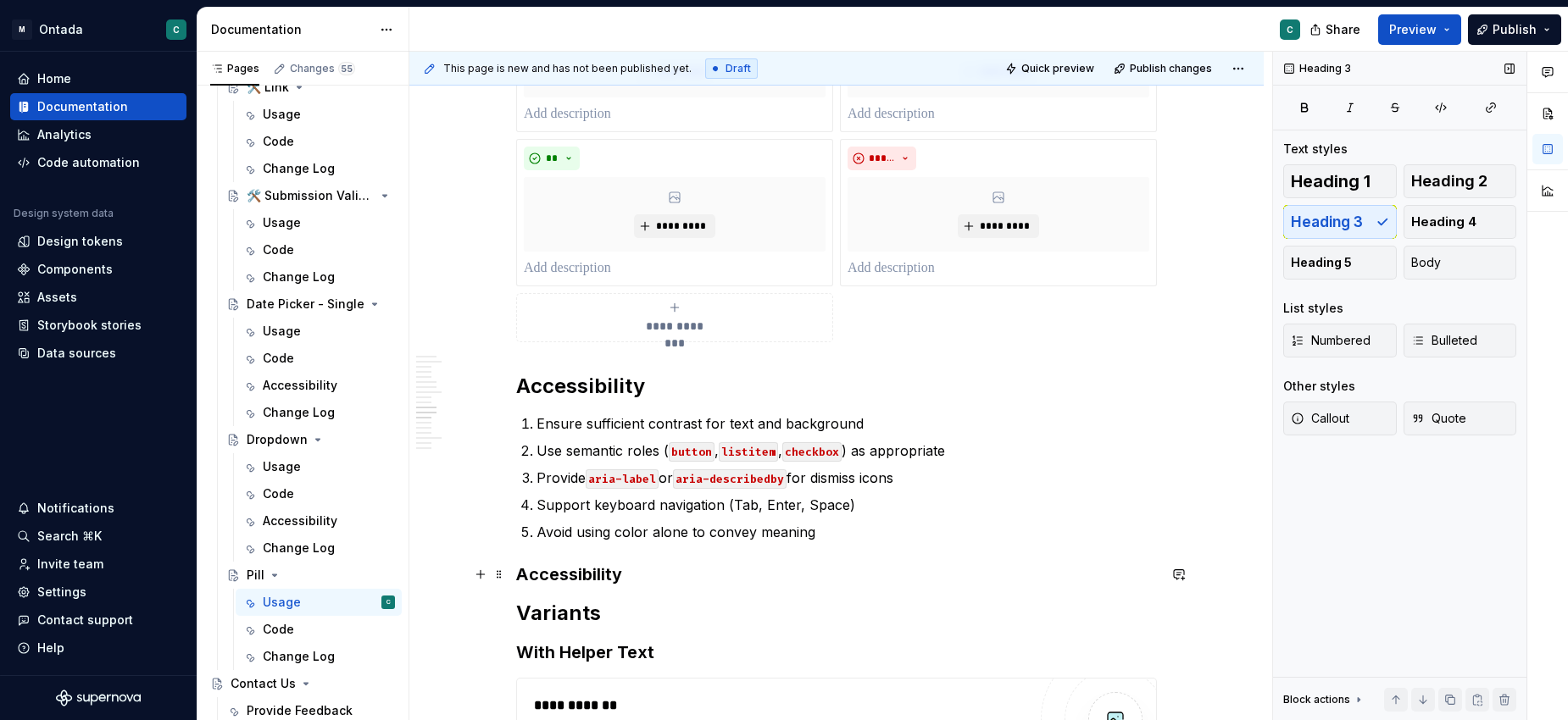
click at [626, 573] on h3 "Accessibility" at bounding box center [836, 574] width 640 height 23
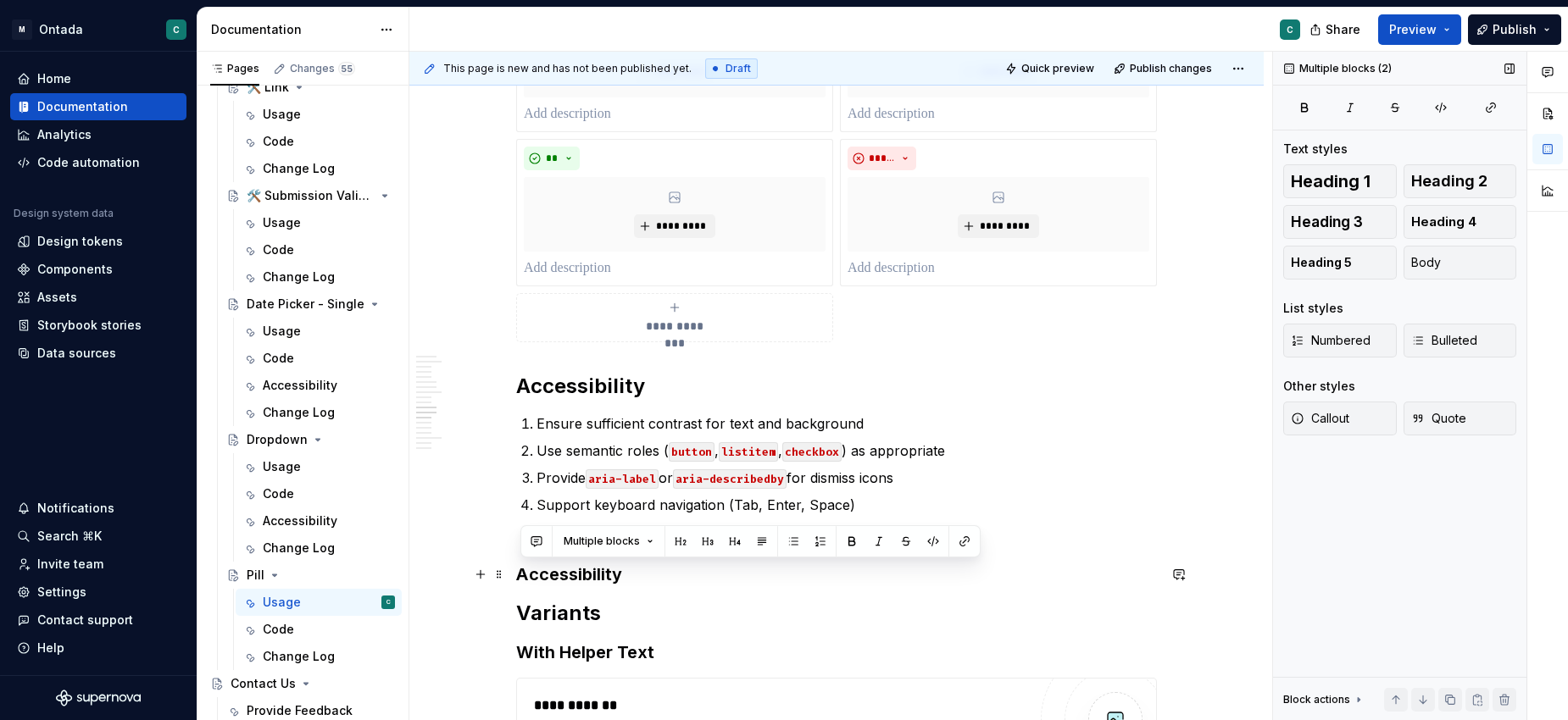
click at [626, 573] on h3 "Accessibility" at bounding box center [836, 574] width 640 height 23
click at [707, 542] on button "button" at bounding box center [710, 541] width 23 height 23
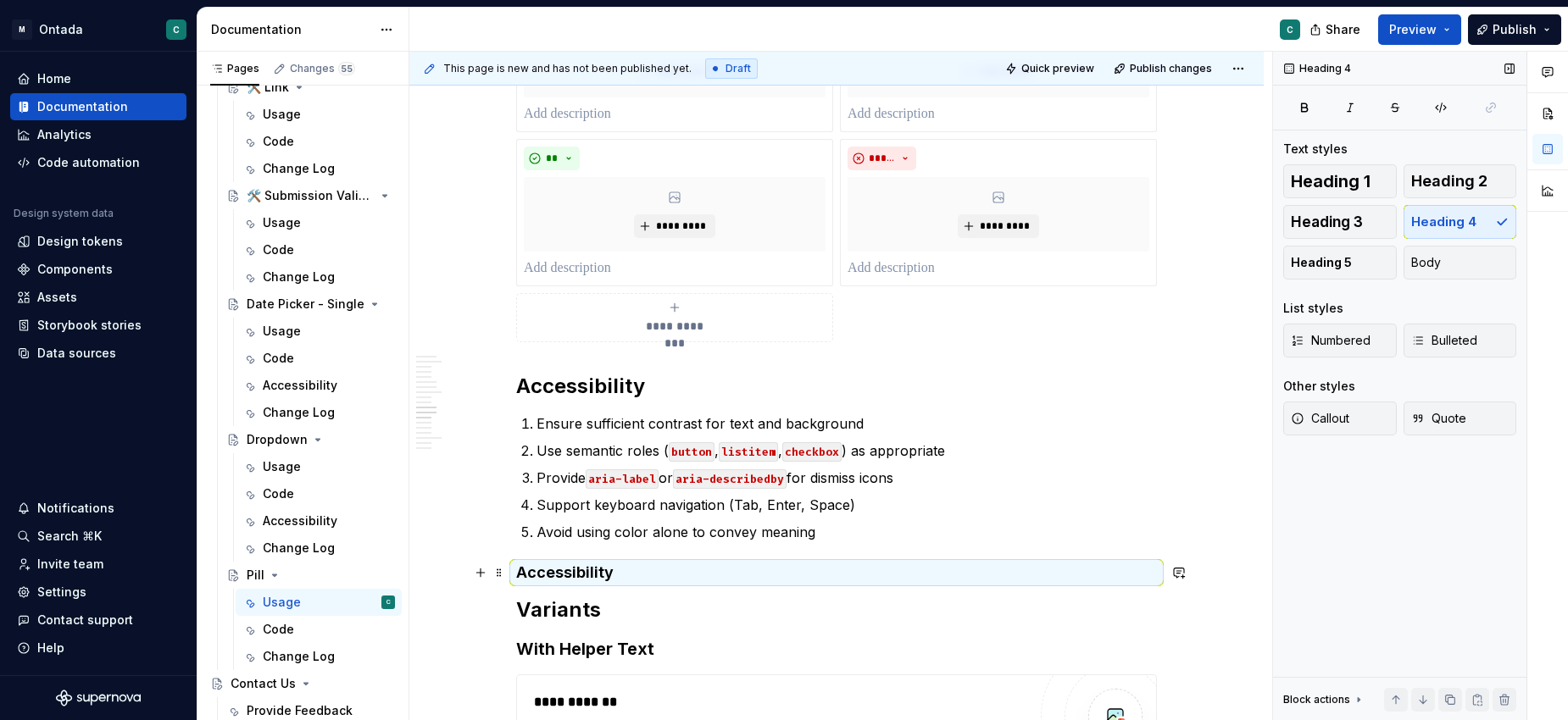
click at [642, 579] on h4 "Accessibility" at bounding box center [836, 572] width 640 height 21
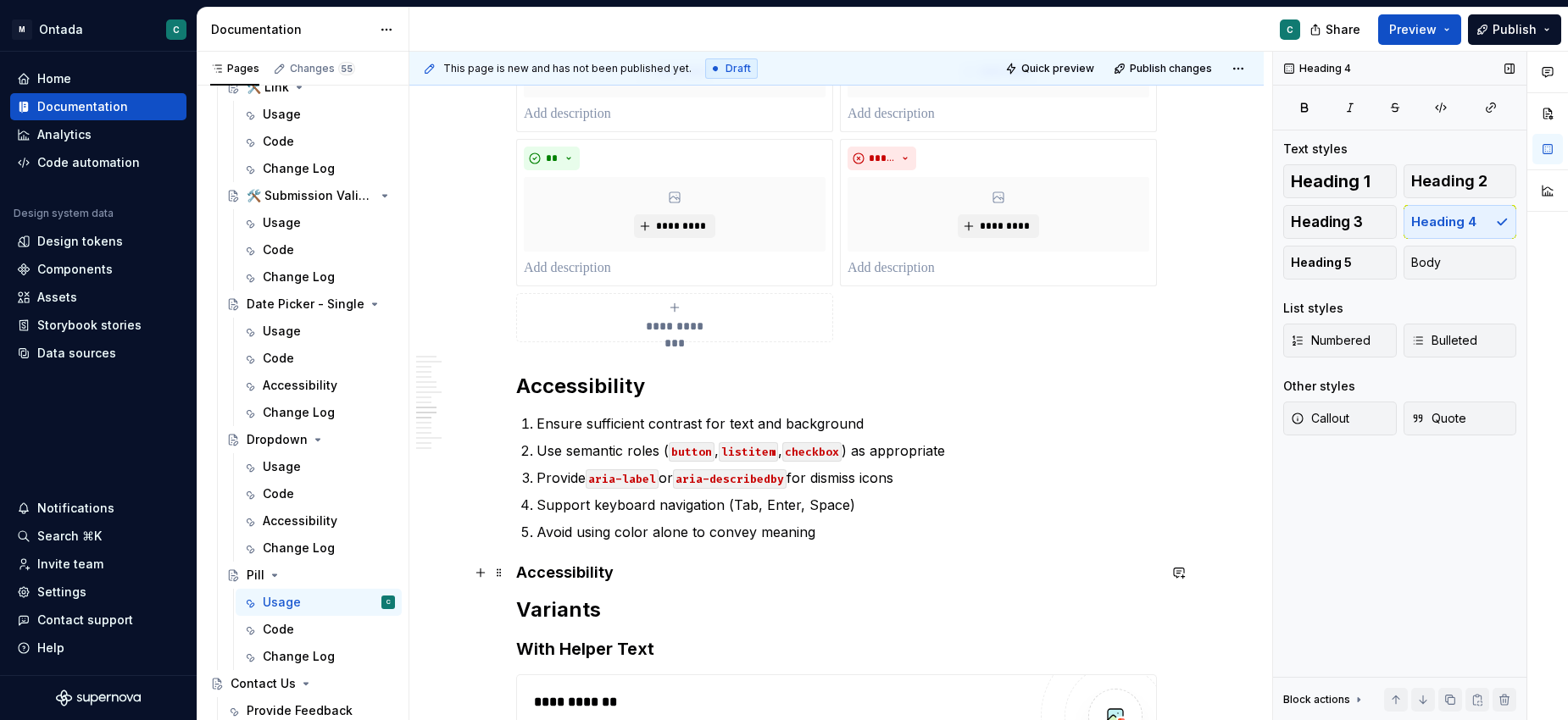
click at [634, 579] on h4 "Accessibility" at bounding box center [836, 572] width 640 height 21
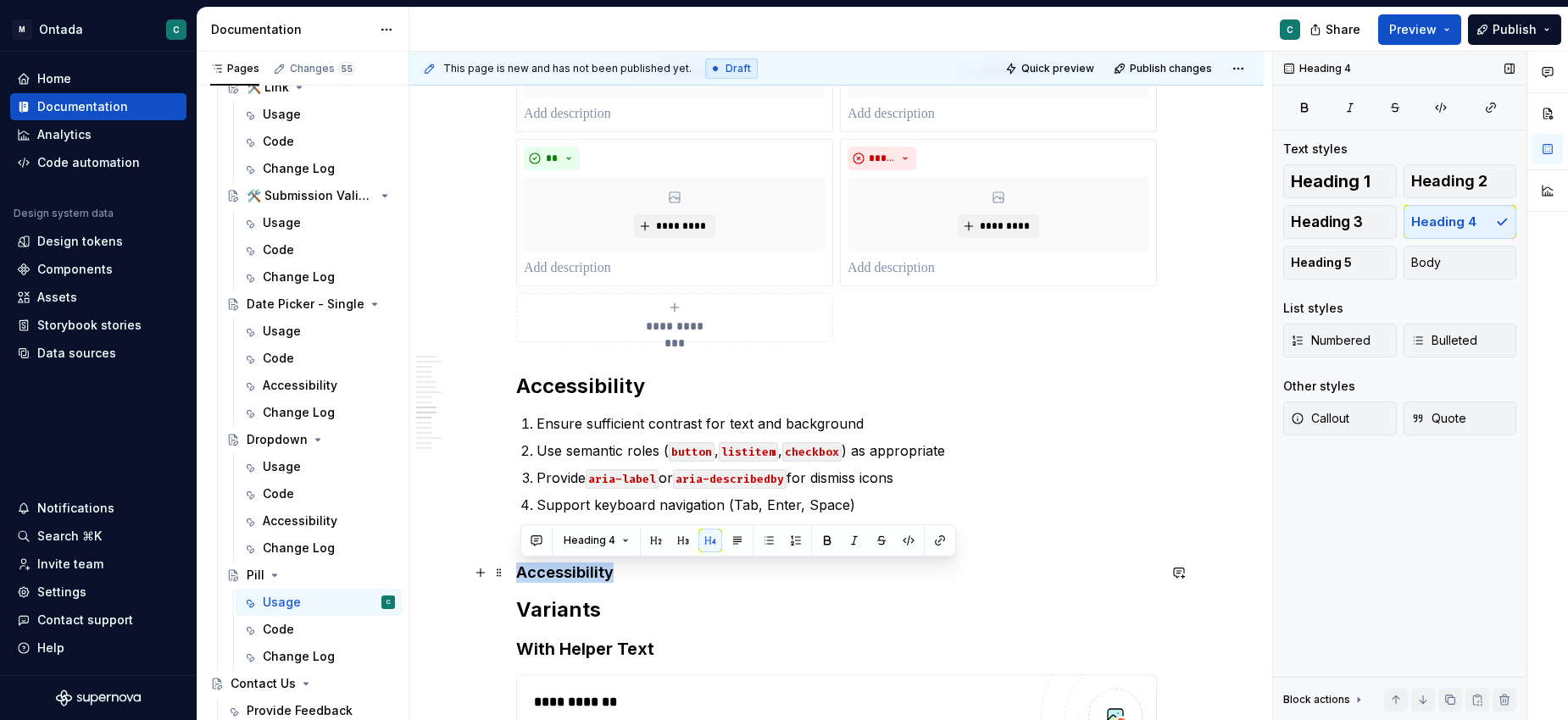
click at [634, 579] on h4 "Accessibility" at bounding box center [836, 572] width 640 height 21
click at [658, 546] on button "button" at bounding box center [656, 540] width 23 height 23
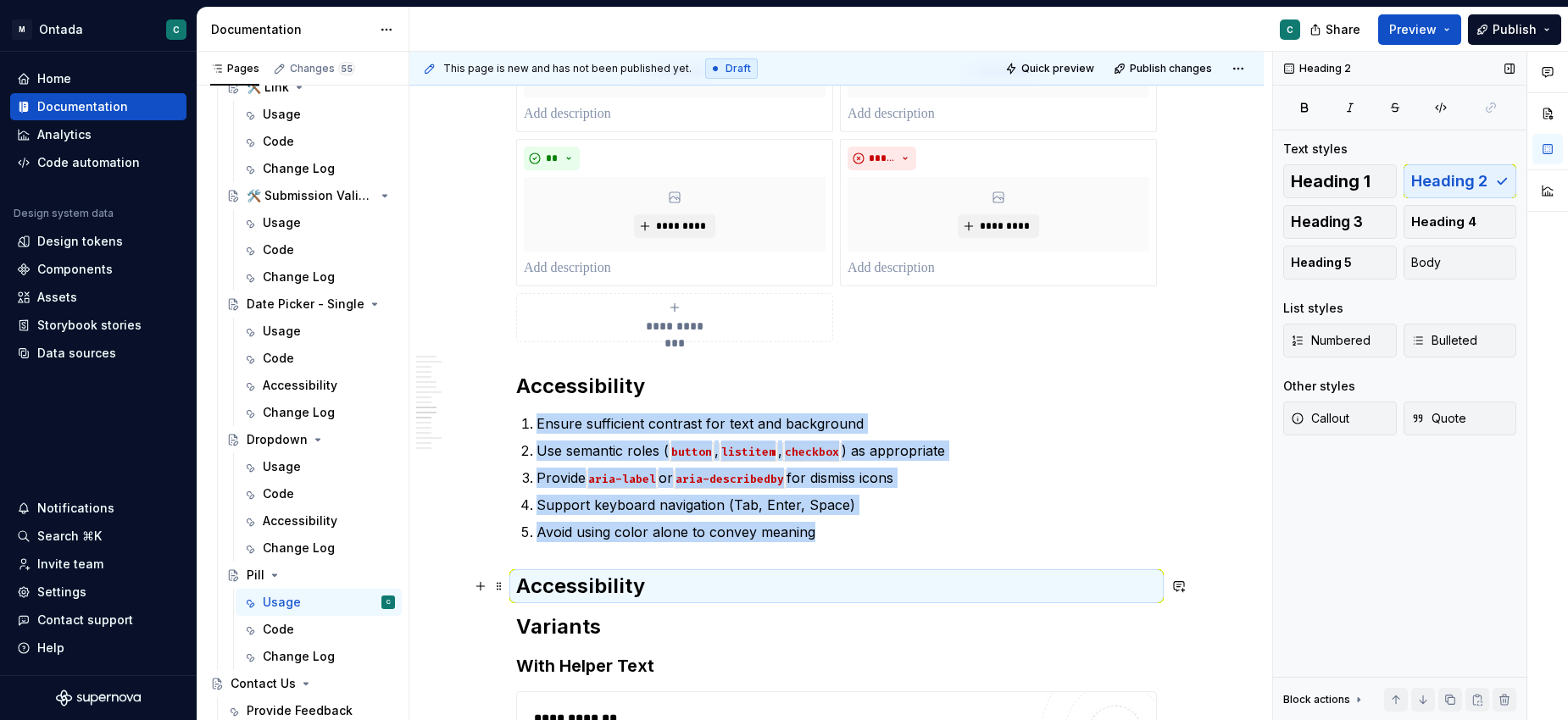
click at [615, 584] on h2 "Accessibility" at bounding box center [836, 586] width 640 height 27
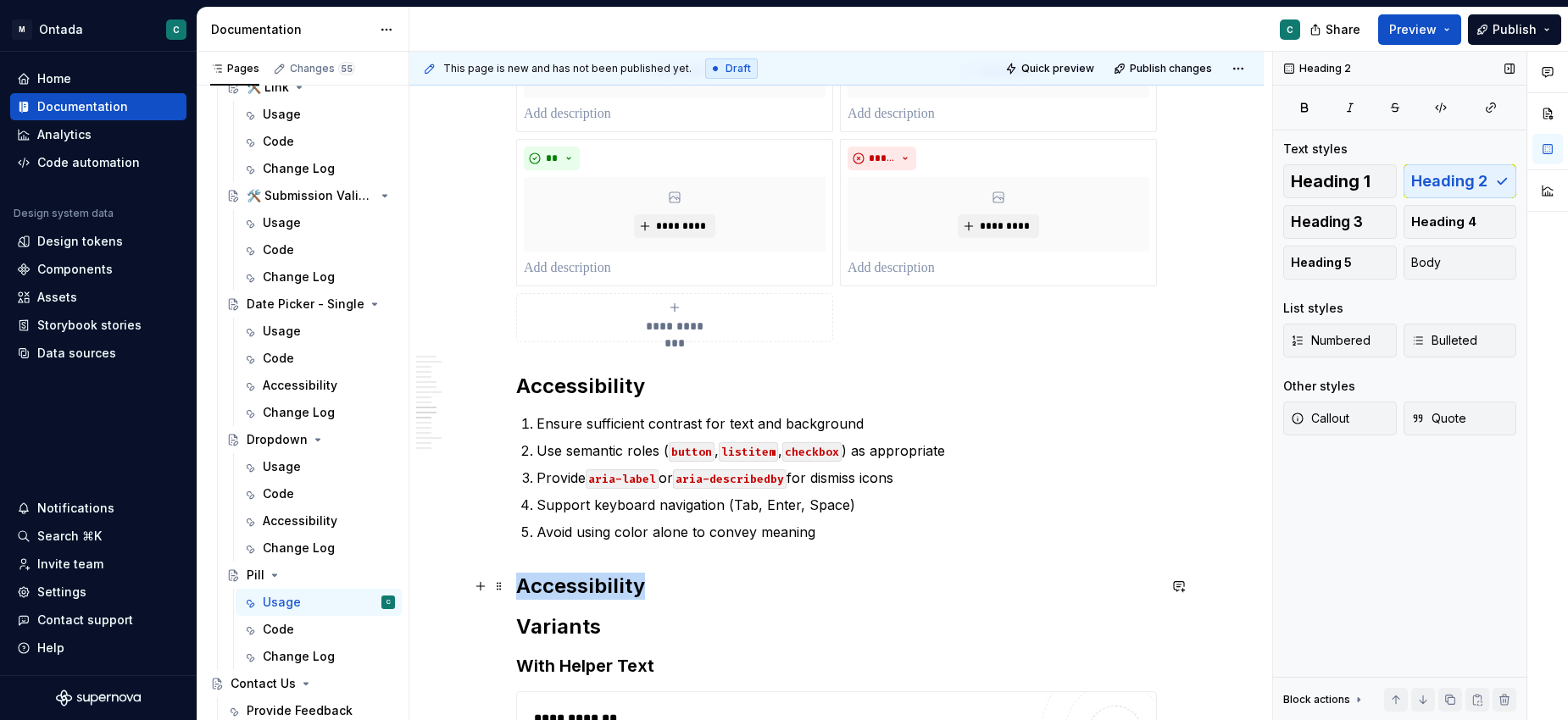
click at [615, 584] on h2 "Accessibility" at bounding box center [836, 586] width 640 height 27
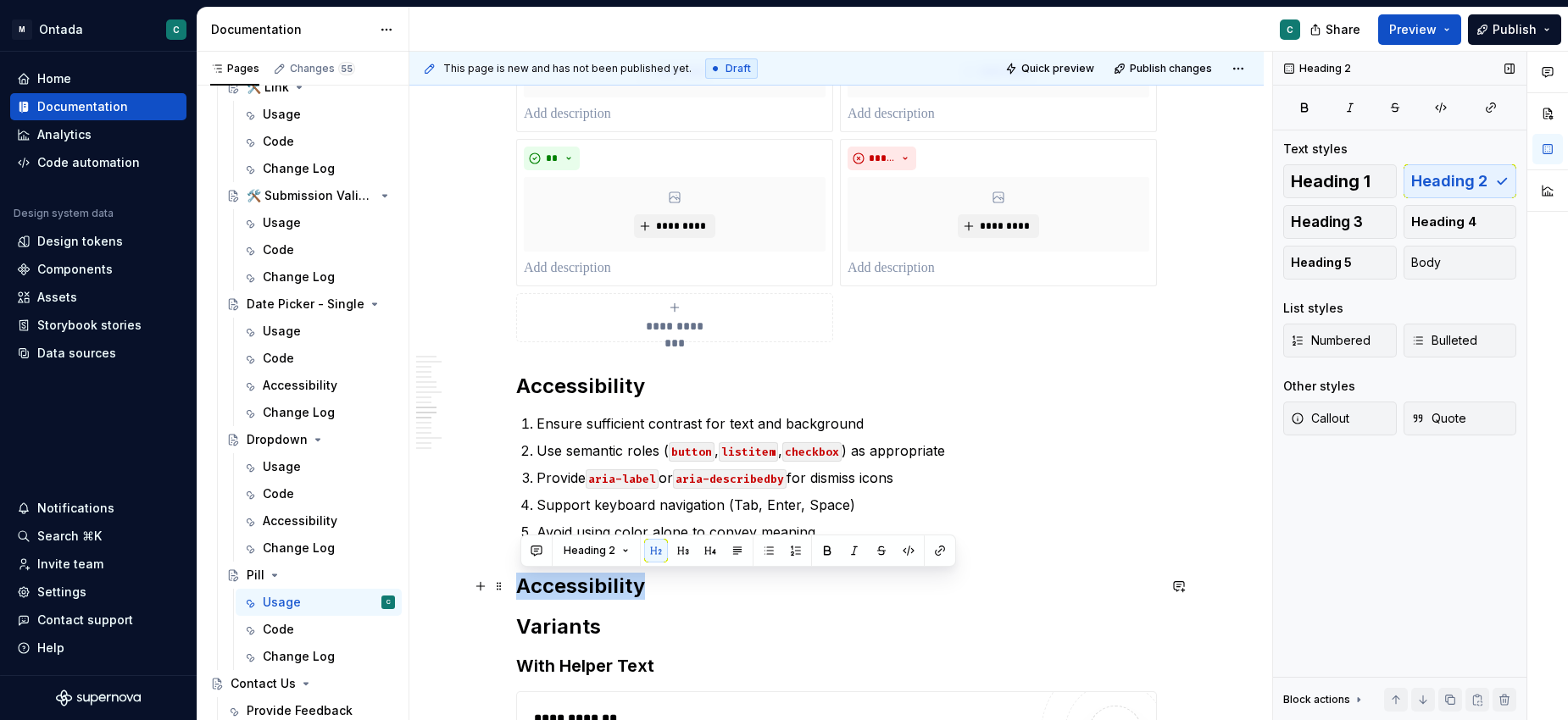
click at [615, 584] on h2 "Accessibility" at bounding box center [836, 586] width 640 height 27
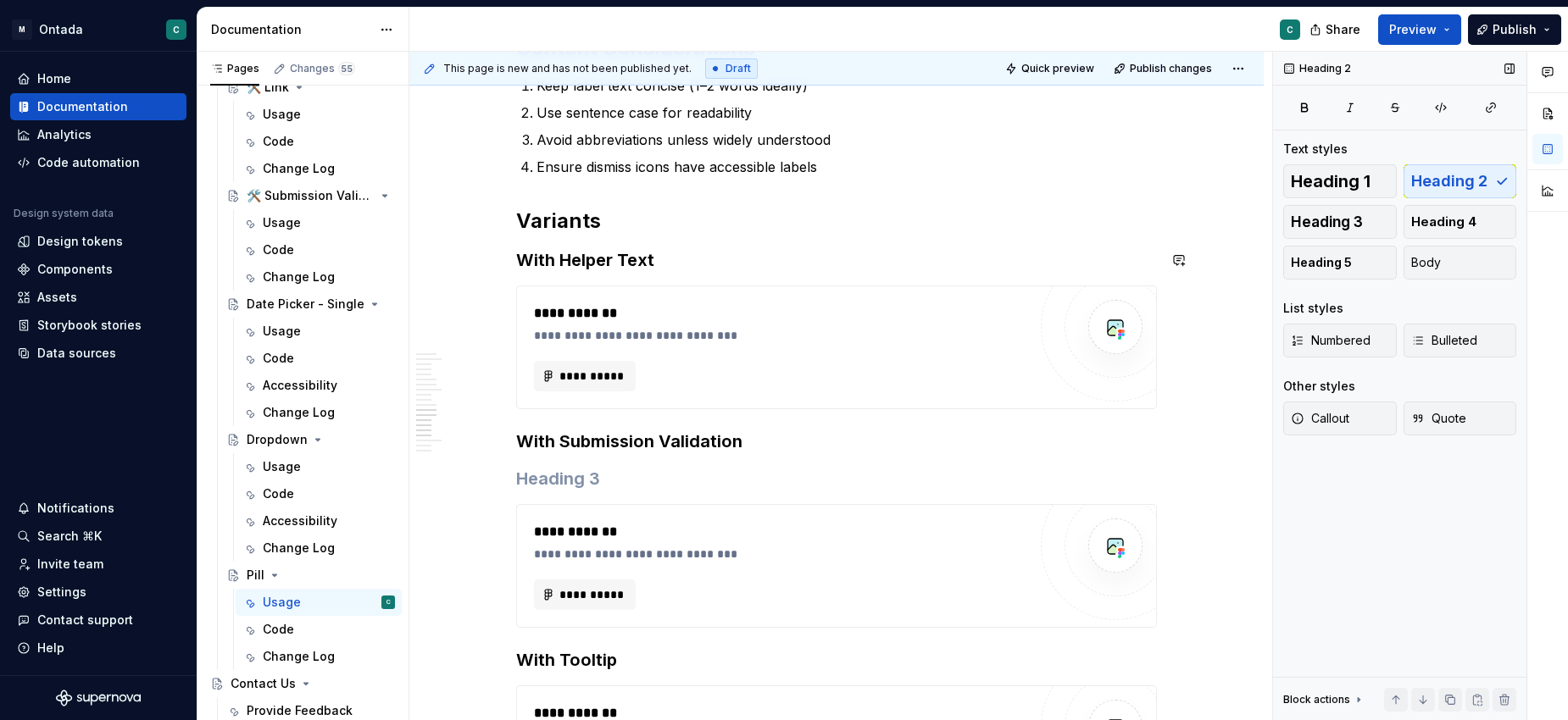
scroll to position [2904, 0]
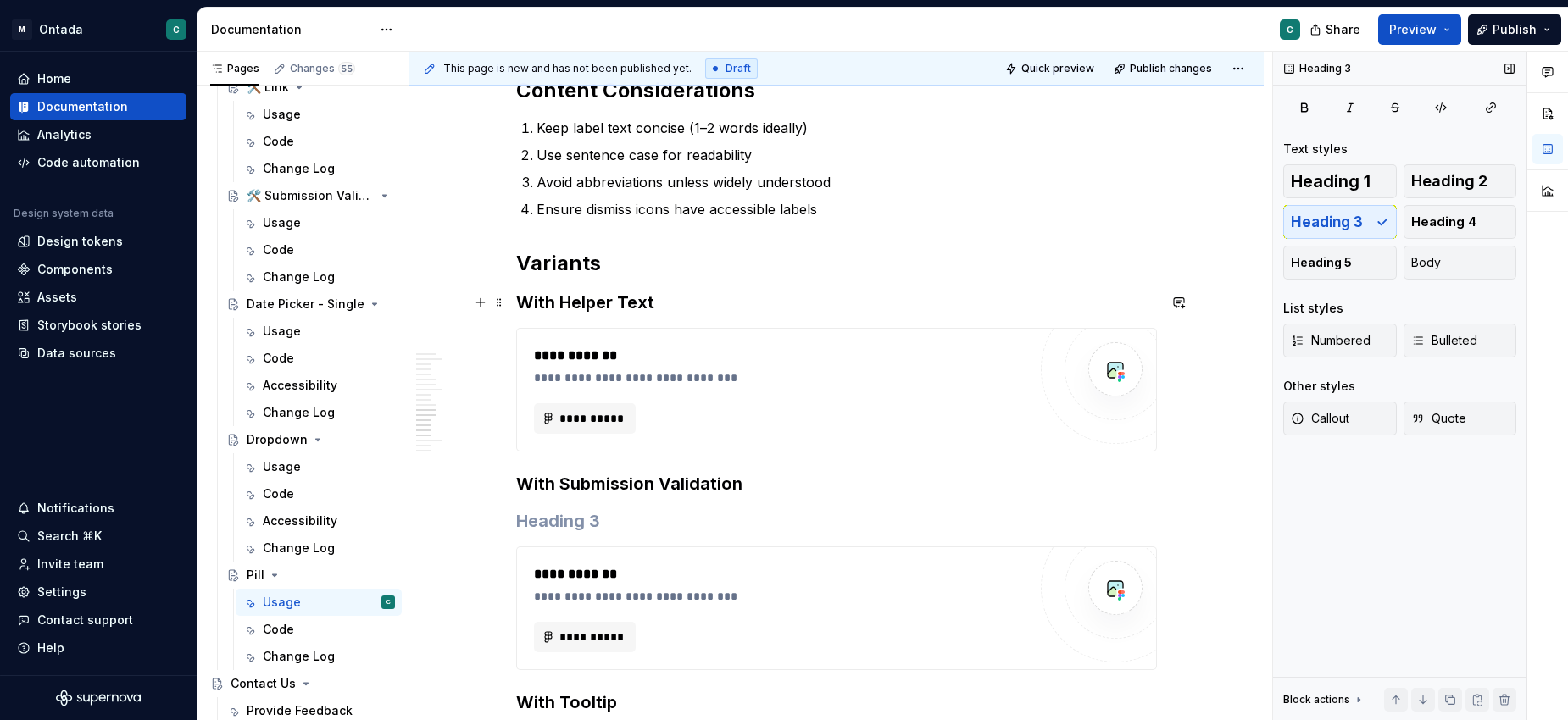
click at [526, 311] on h3 "With Helper Text" at bounding box center [836, 302] width 640 height 23
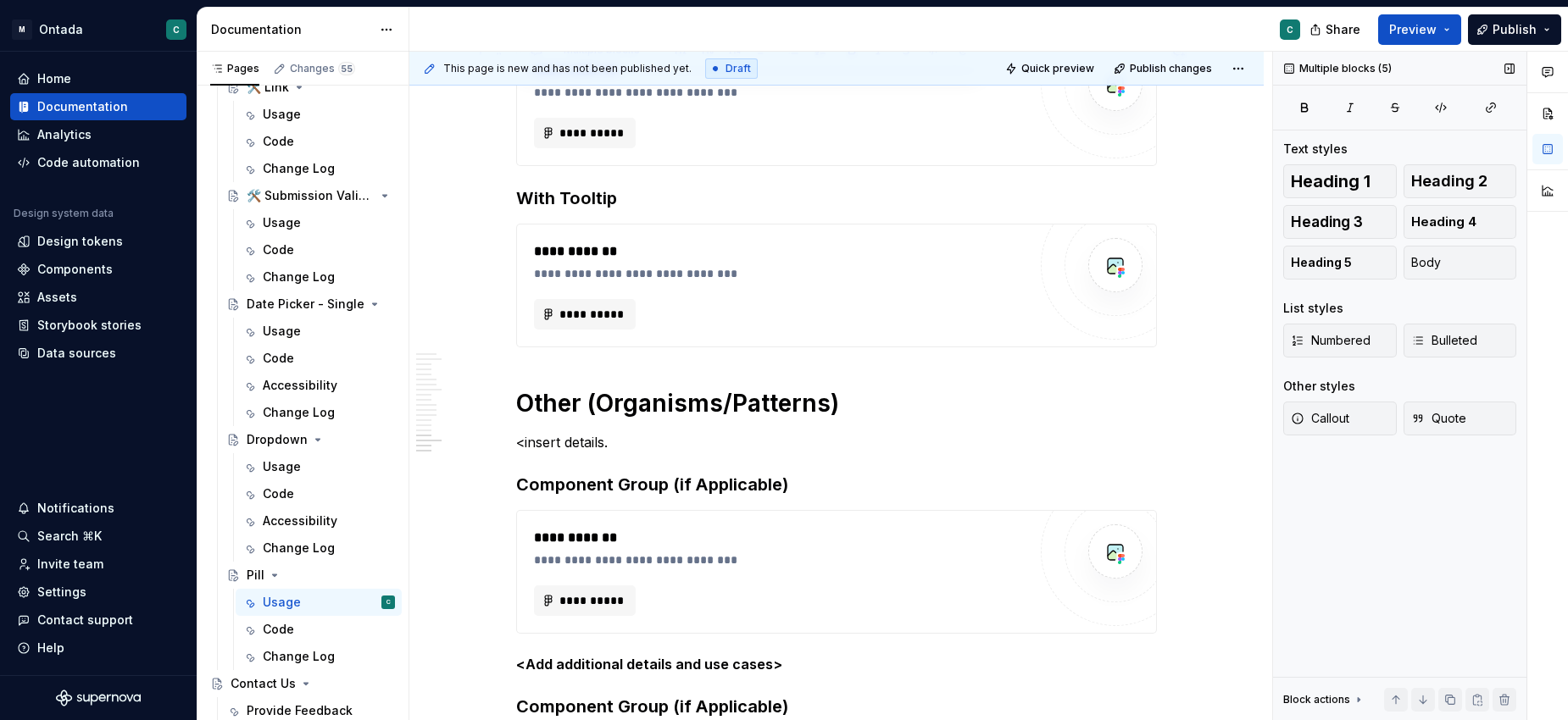
scroll to position [3303, 0]
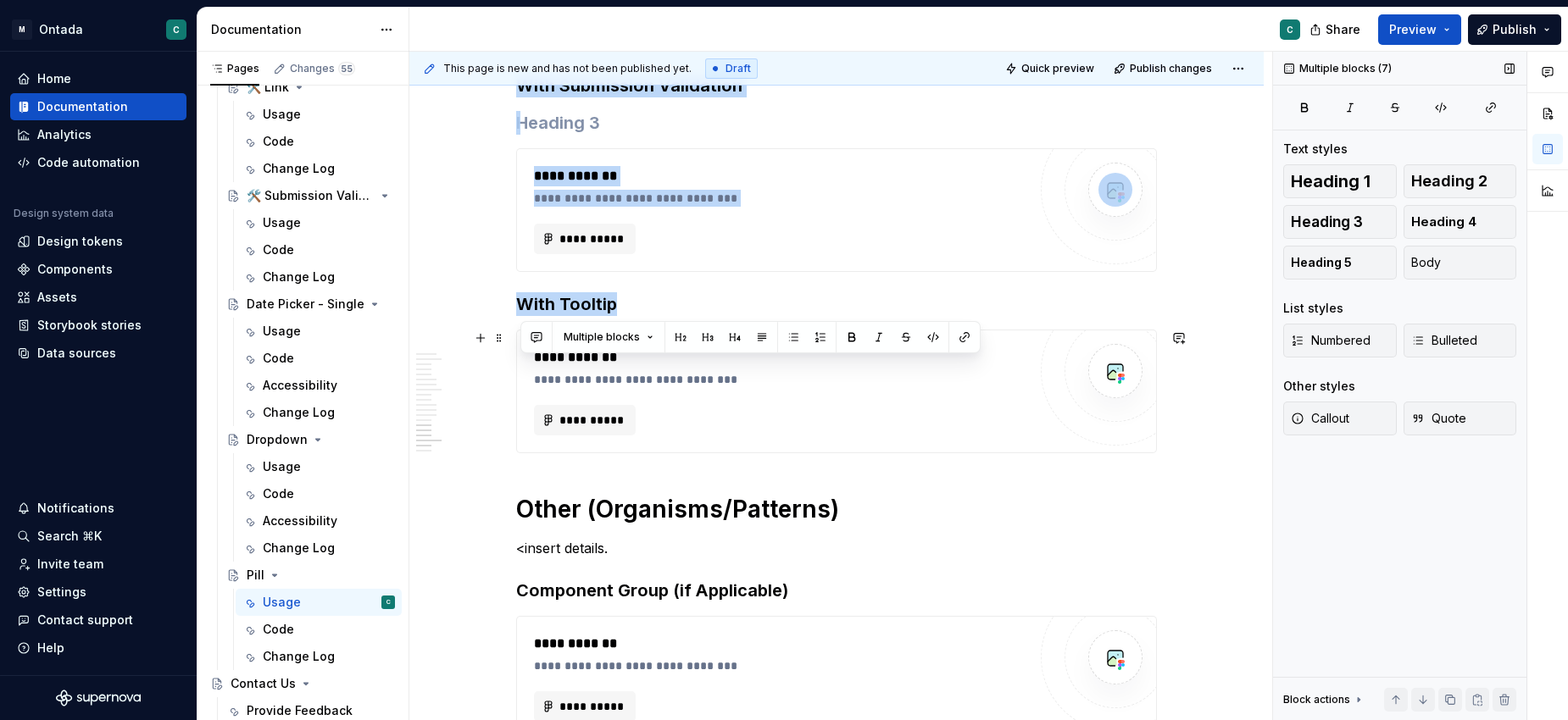
drag, startPoint x: 520, startPoint y: 269, endPoint x: 696, endPoint y: 445, distance: 248.9
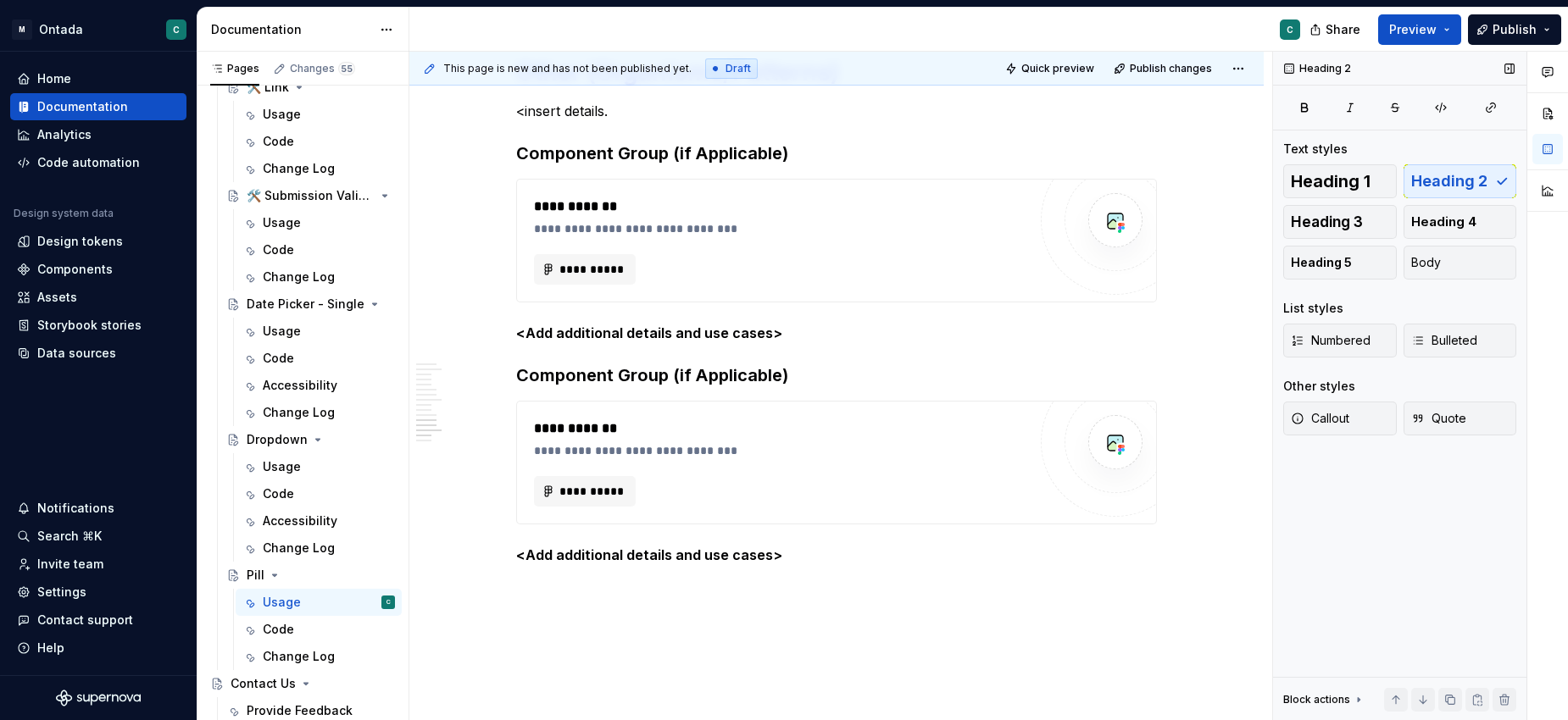
scroll to position [2866, 0]
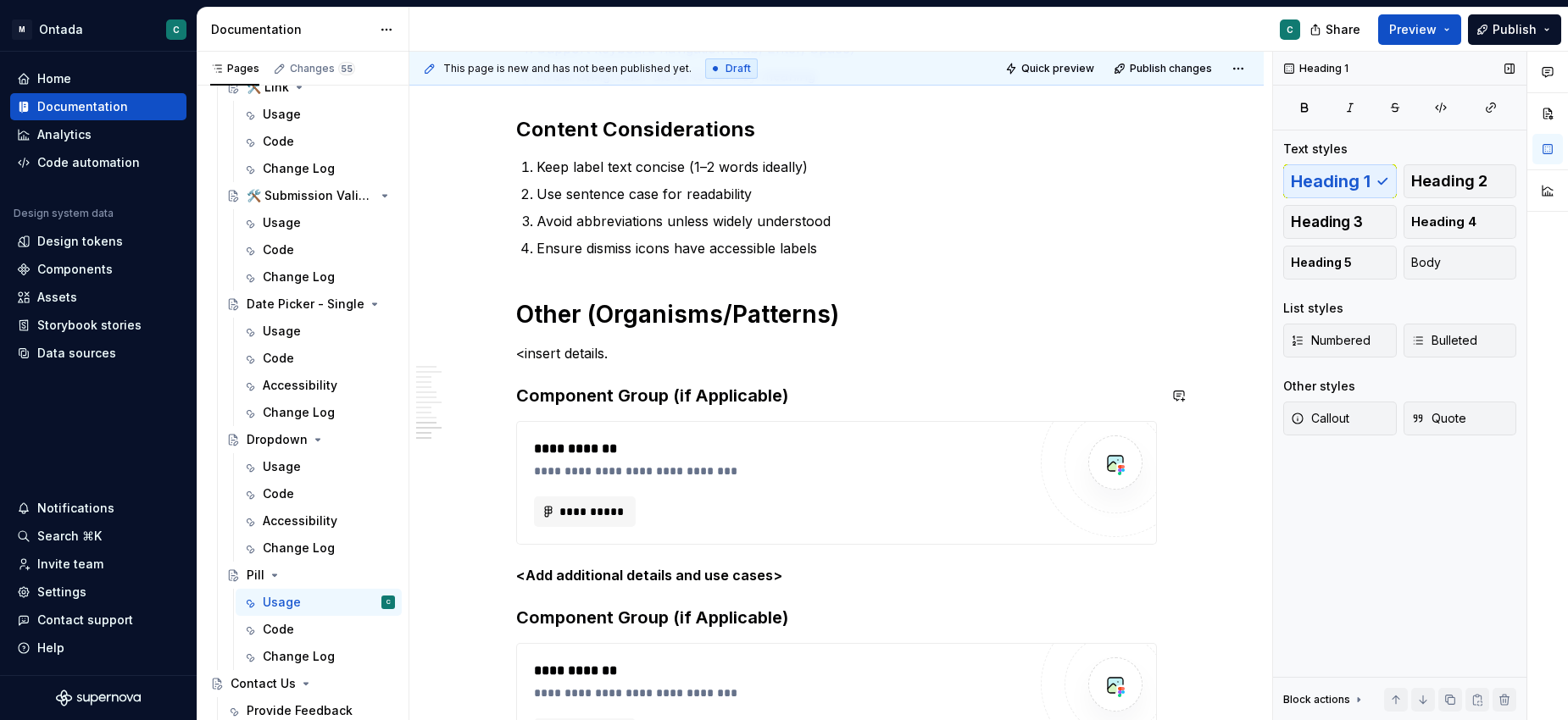
click at [619, 359] on p "<insert details." at bounding box center [836, 353] width 640 height 21
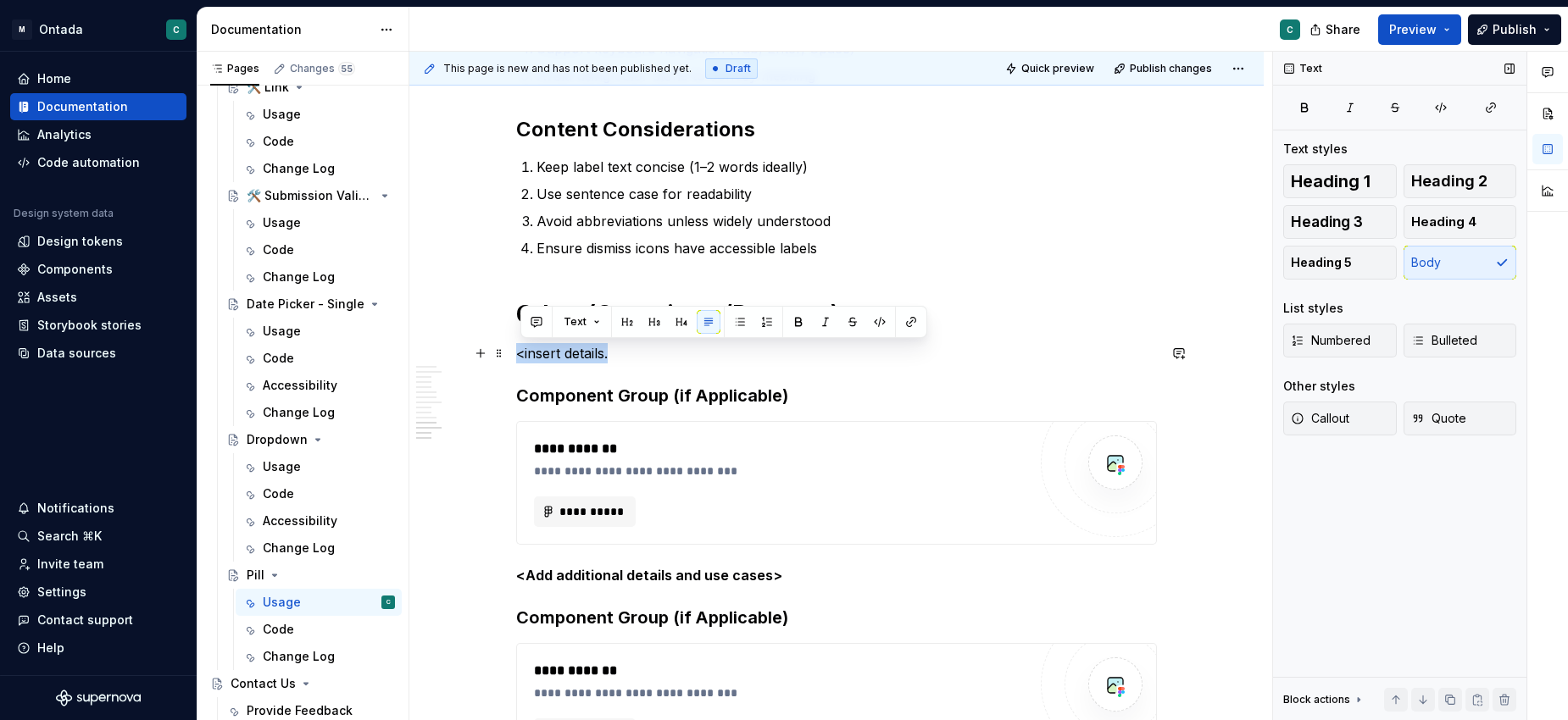
click at [619, 359] on p "<insert details." at bounding box center [836, 353] width 640 height 21
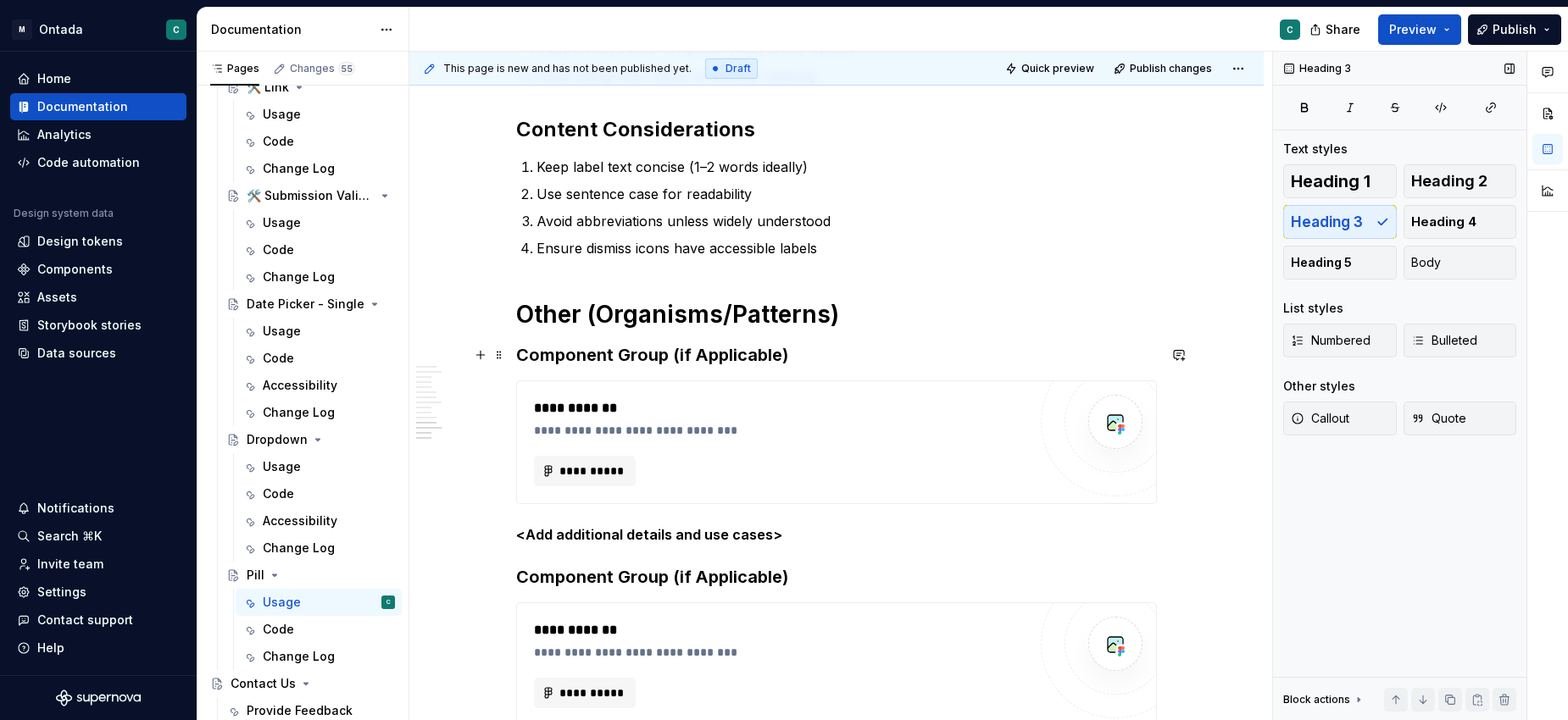
click at [619, 351] on h3 "Component Group (if Applicable)" at bounding box center [836, 355] width 640 height 23
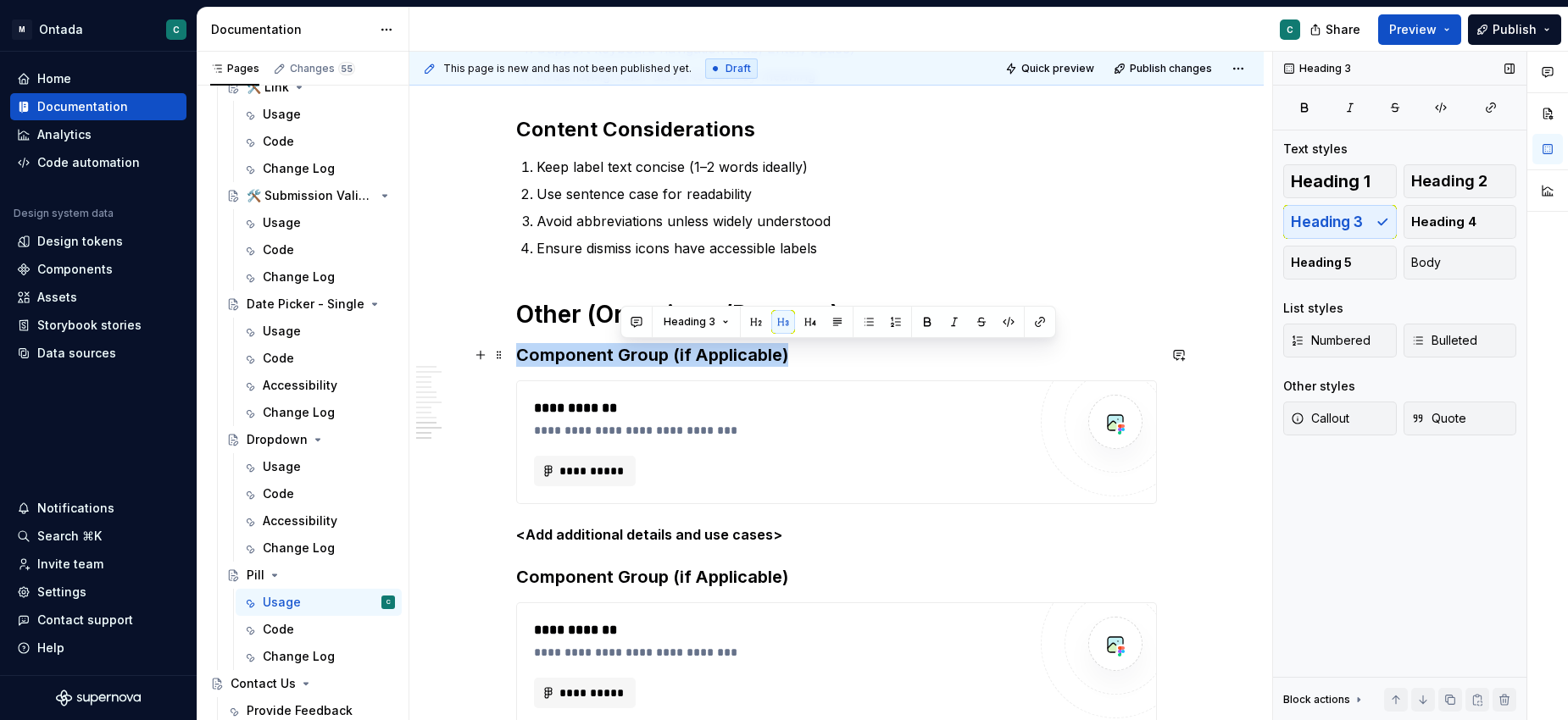
click at [619, 351] on h3 "Component Group (if Applicable)" at bounding box center [836, 355] width 640 height 23
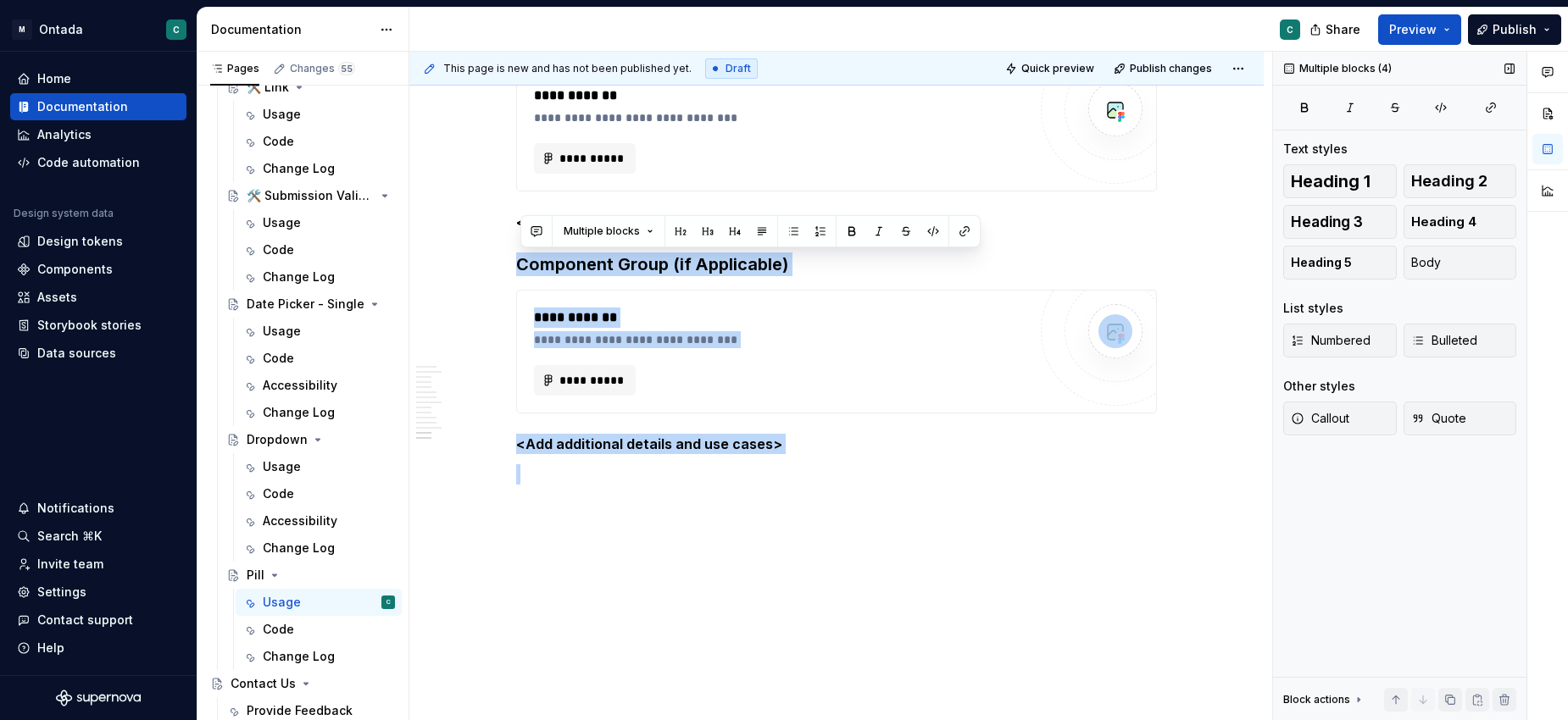
drag, startPoint x: 525, startPoint y: 583, endPoint x: 555, endPoint y: 736, distance: 155.9
click at [555, 719] on html "M Ontada C Home Documentation Analytics Code automation Design system data Desi…" at bounding box center [784, 360] width 1568 height 720
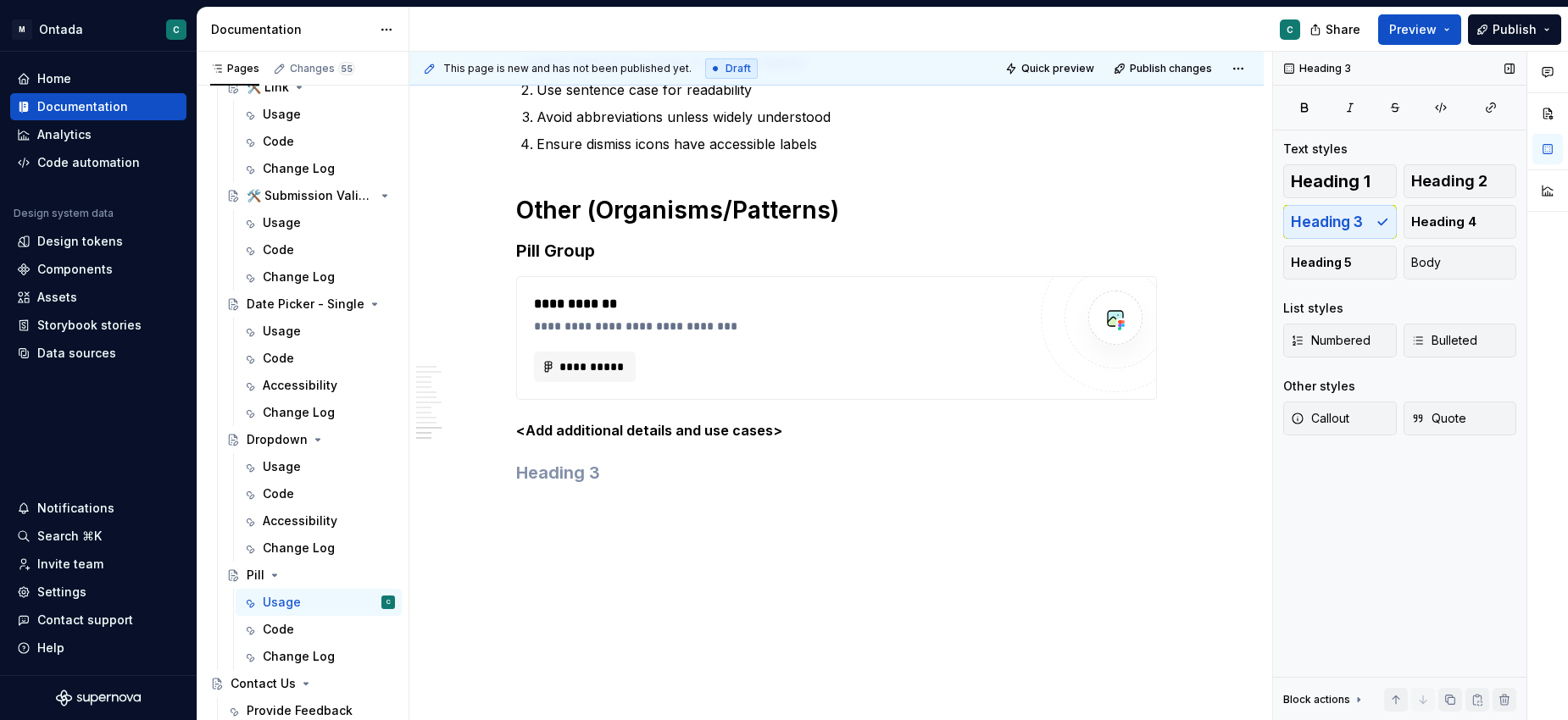
scroll to position [2970, 0]
click at [635, 257] on h3 "Pill Group" at bounding box center [836, 251] width 640 height 23
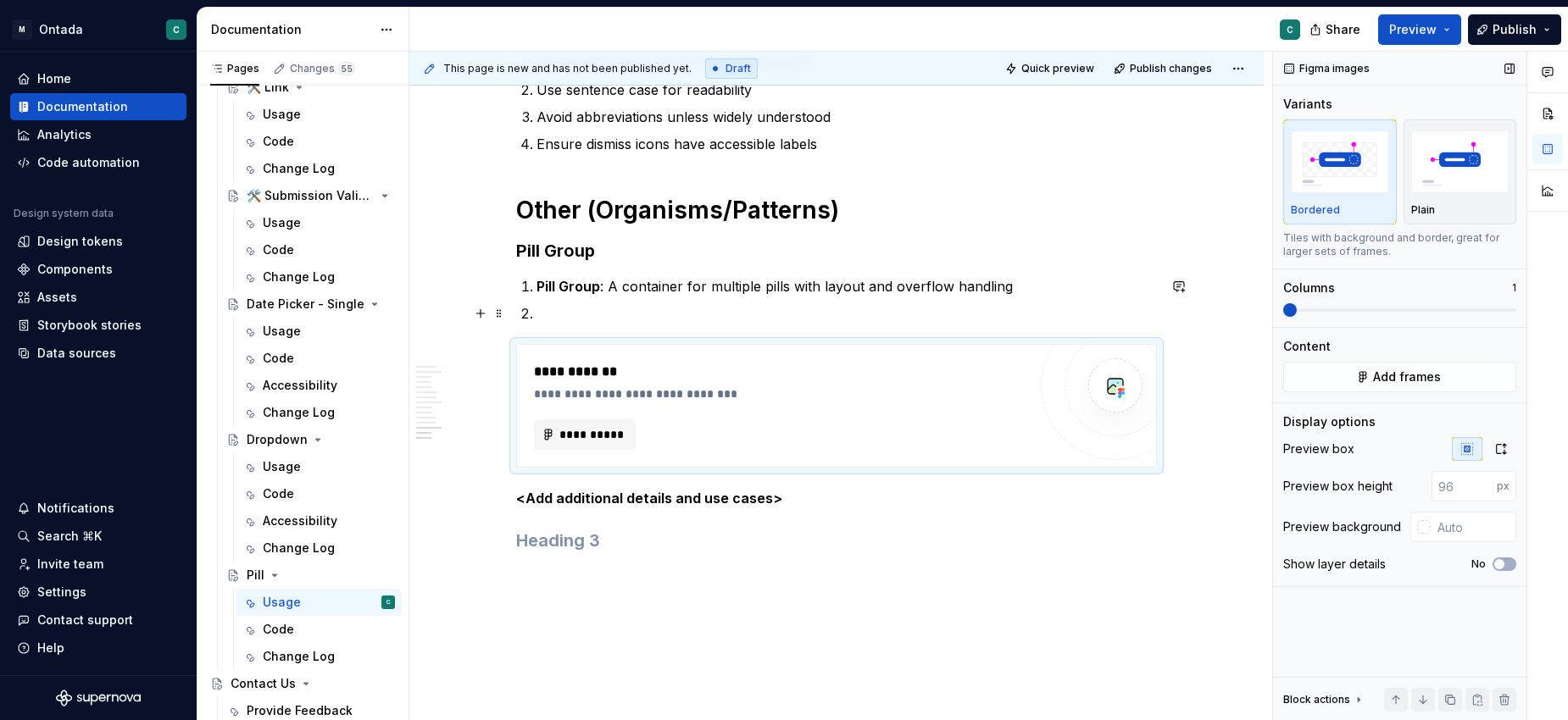
click at [597, 307] on li at bounding box center [847, 313] width 620 height 21
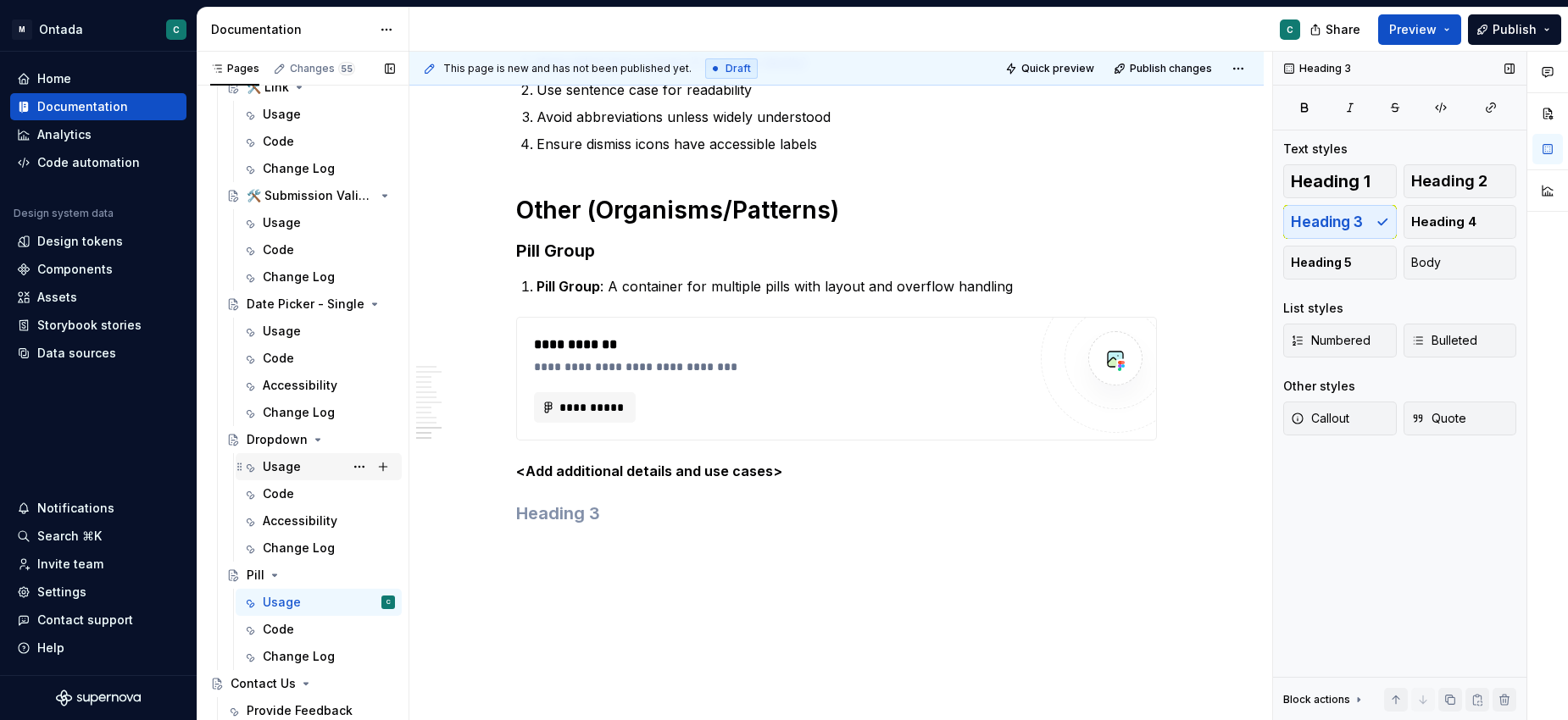
scroll to position [1309, 0]
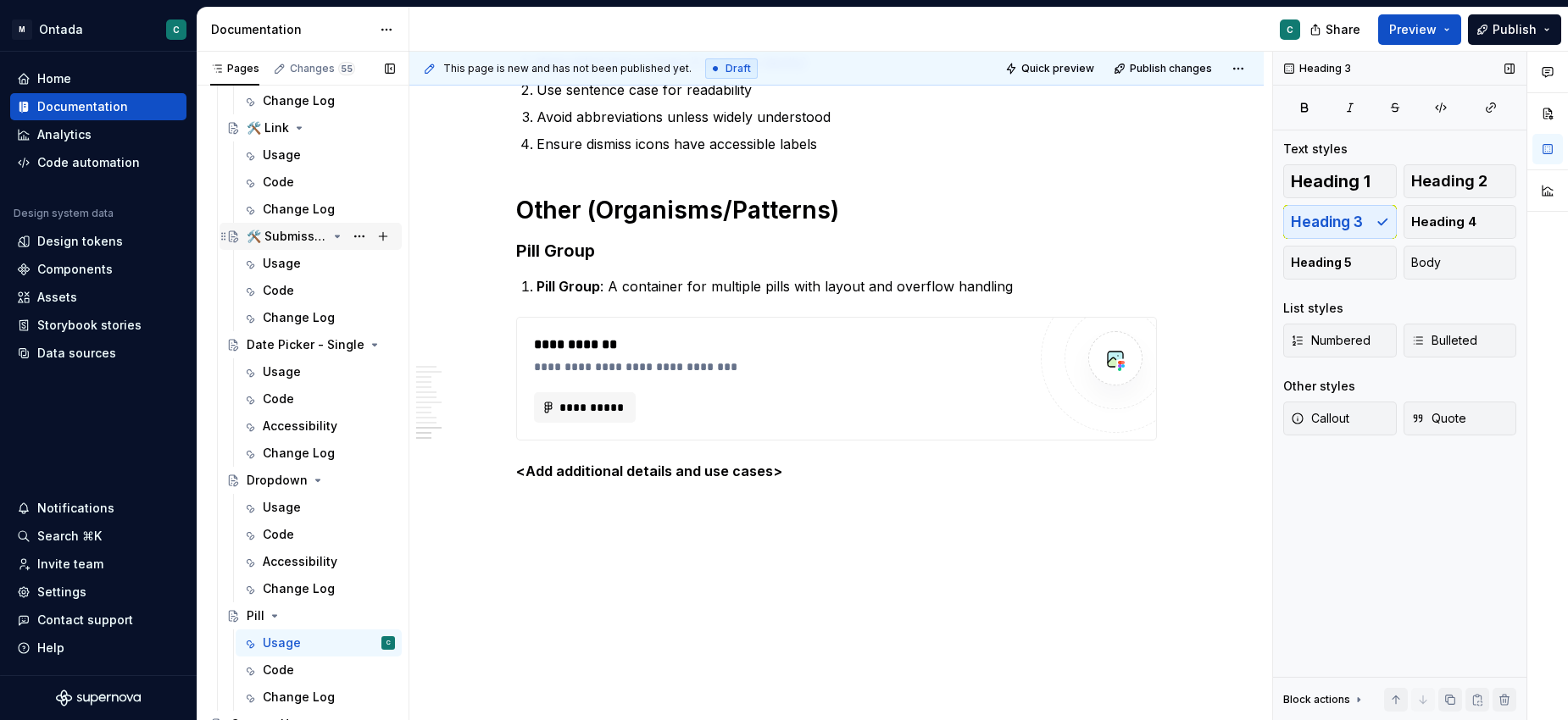
click at [270, 238] on div "🛠️ Submission Validation" at bounding box center [286, 236] width 80 height 17
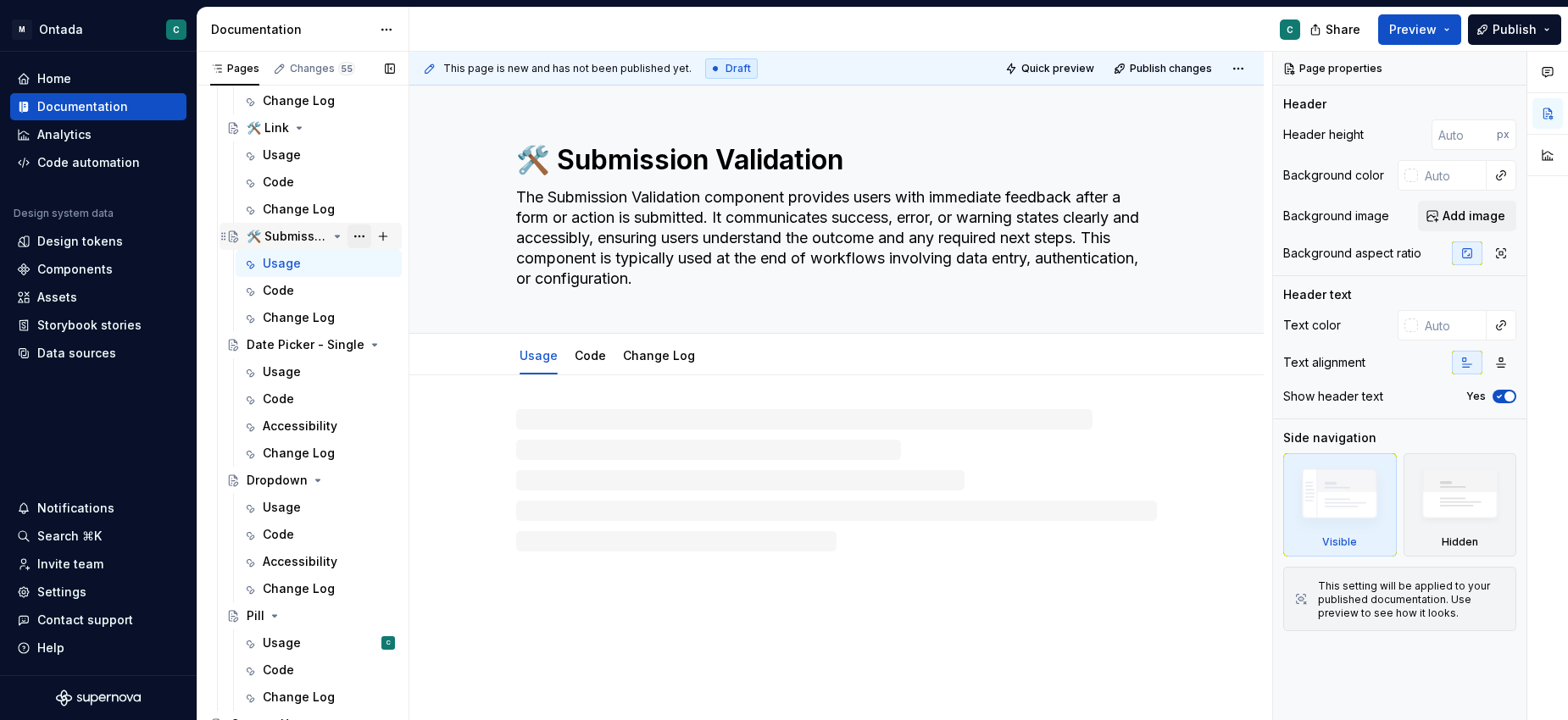
click at [353, 237] on button "Page tree" at bounding box center [359, 236] width 23 height 23
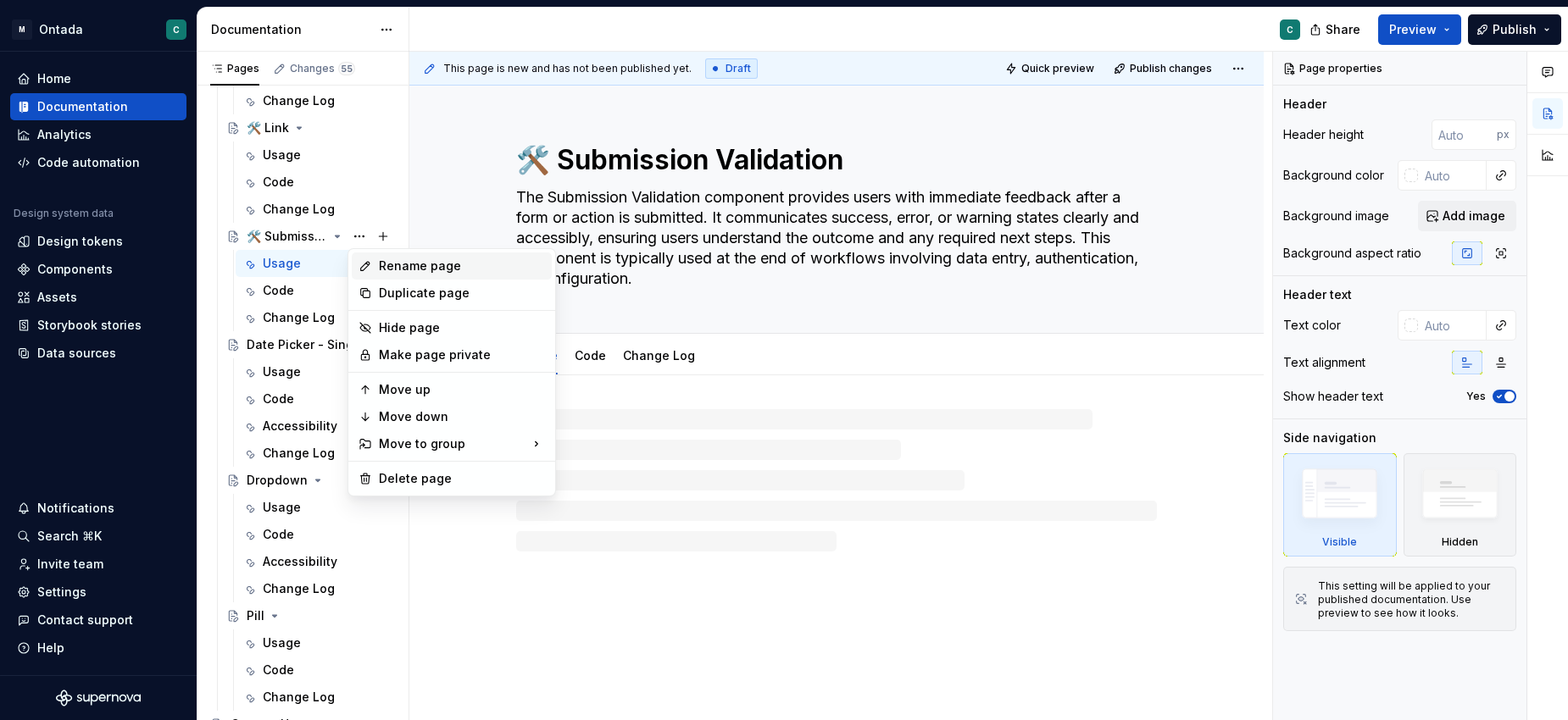
click at [382, 269] on div "Rename page" at bounding box center [462, 266] width 166 height 17
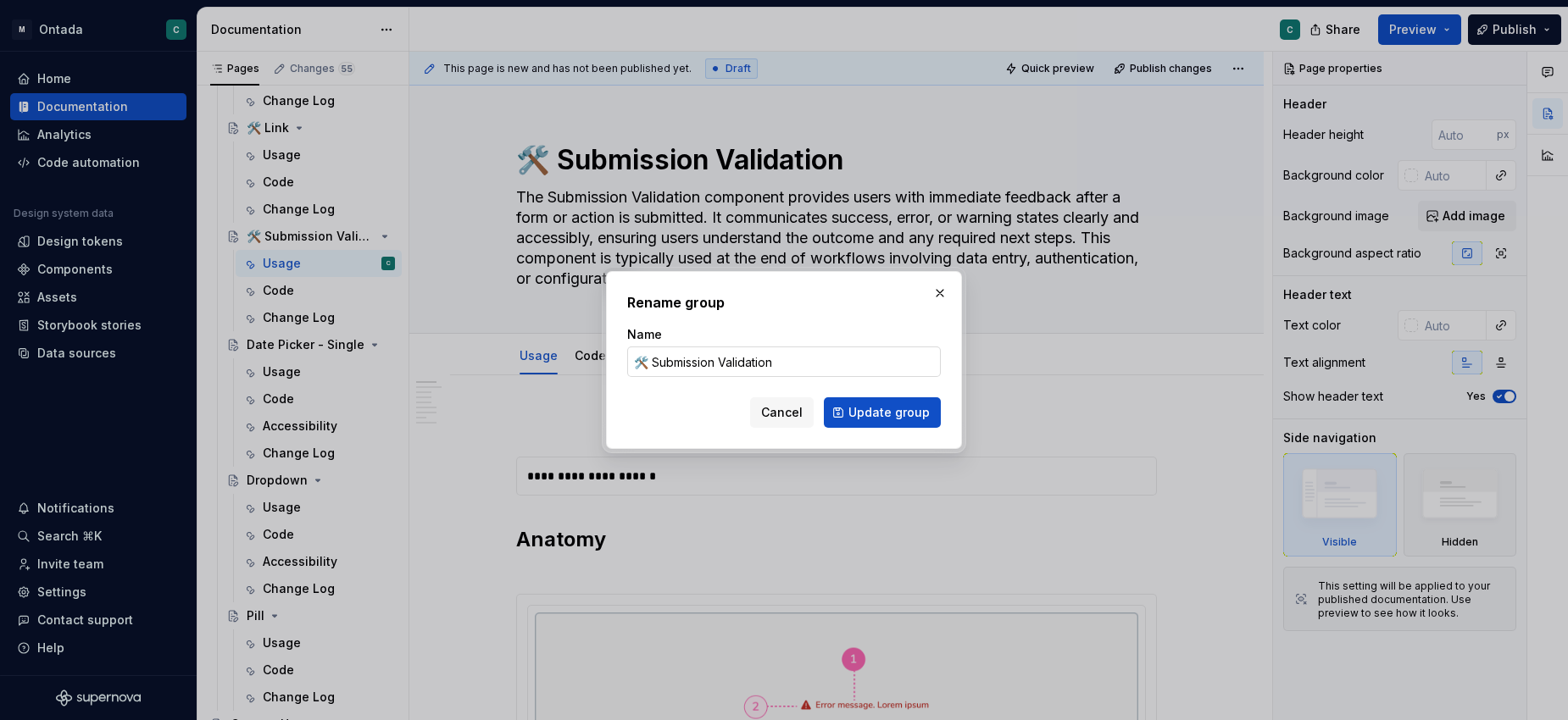
click at [640, 369] on input "🛠️ Submission Validation" at bounding box center [784, 361] width 314 height 31
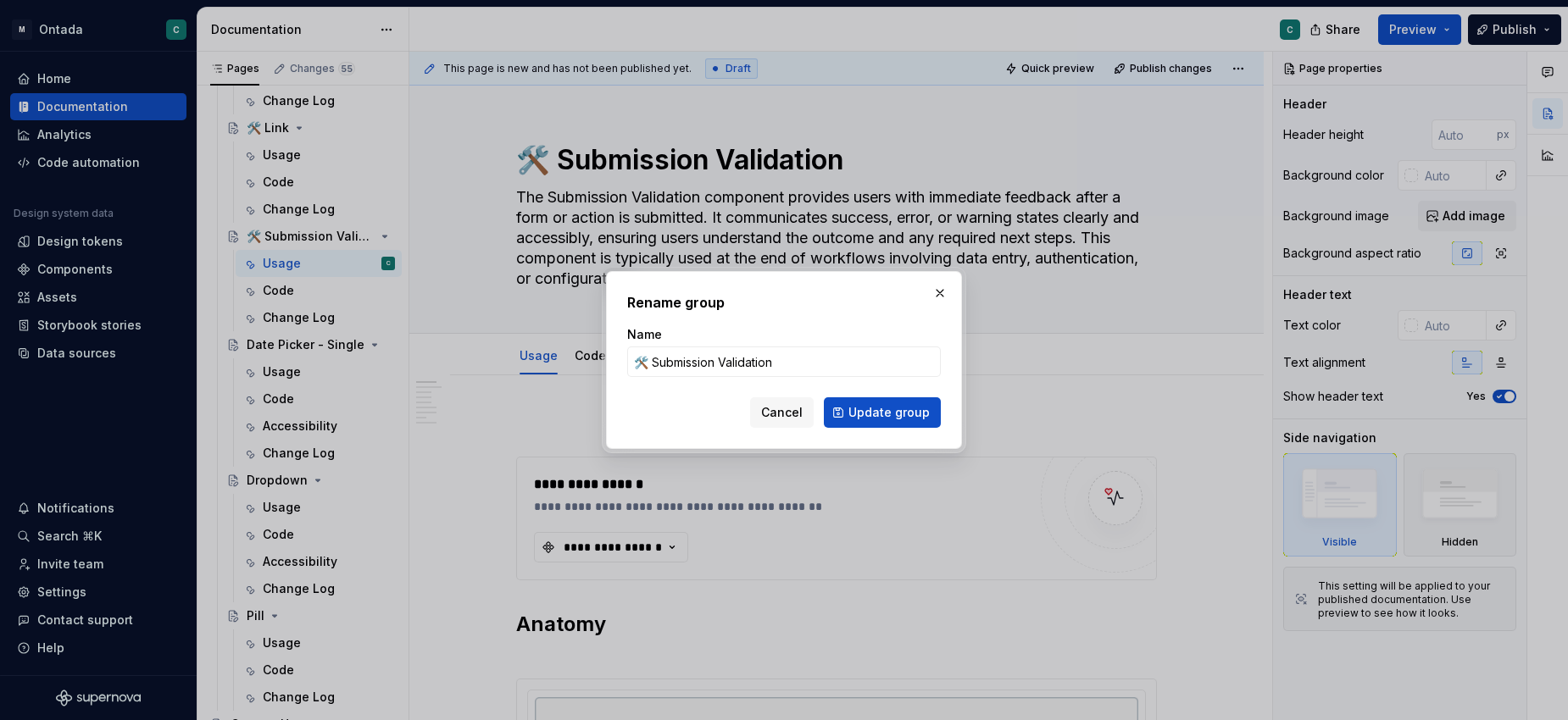
drag, startPoint x: 655, startPoint y: 363, endPoint x: 615, endPoint y: 363, distance: 40.0
click at [615, 363] on div "Rename group Name 🛠️ Submission Validation Cancel Update group" at bounding box center [784, 360] width 356 height 178
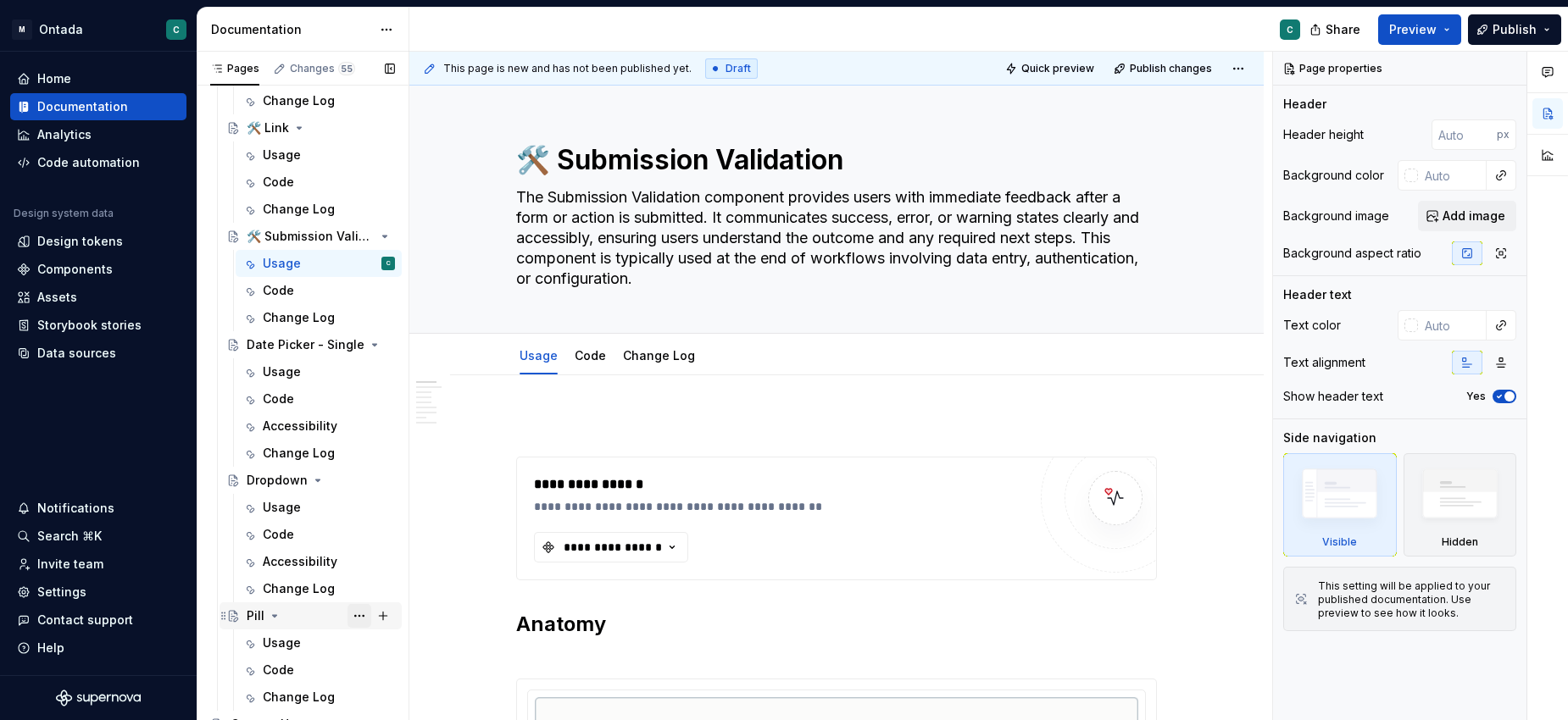
click at [363, 613] on button "Page tree" at bounding box center [359, 615] width 23 height 23
type textarea "*"
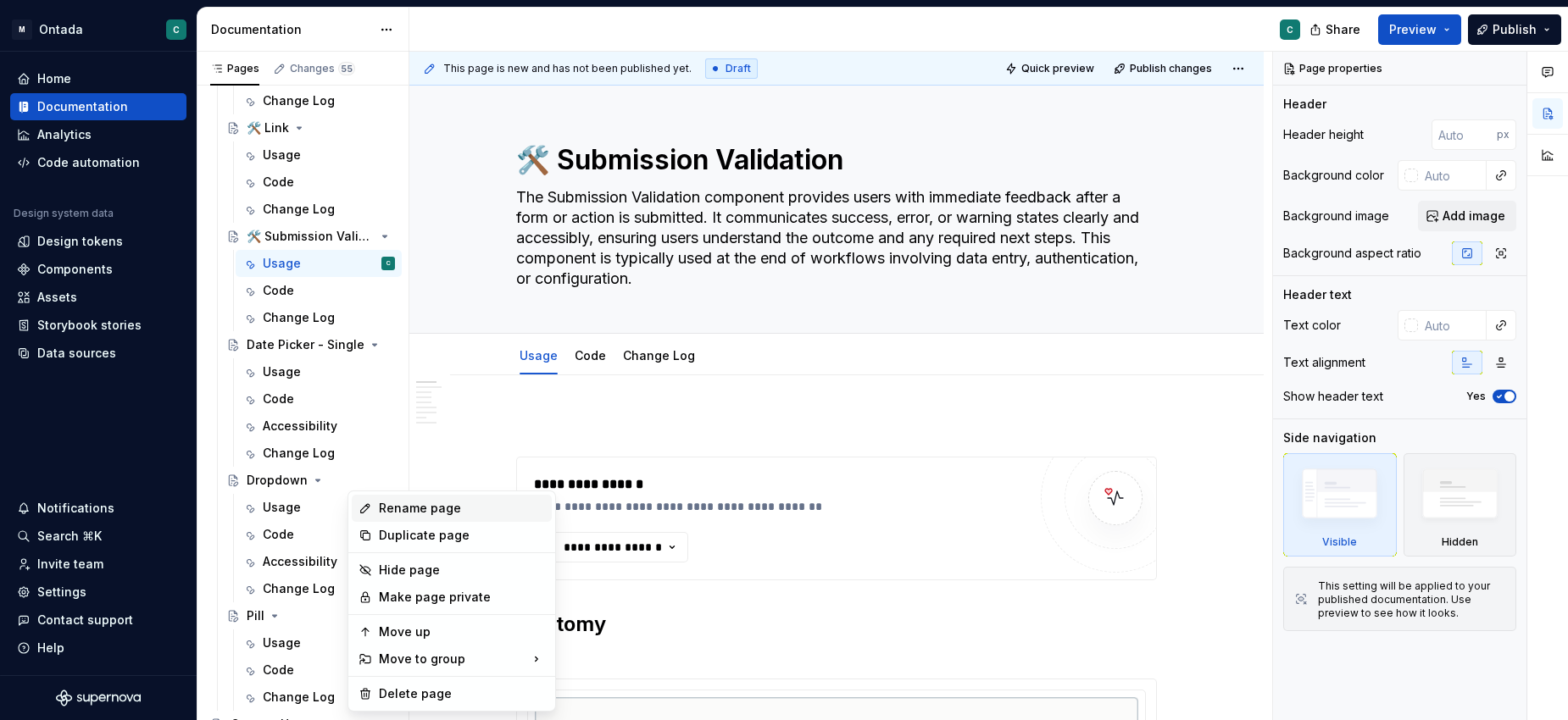
click at [416, 508] on div "Rename page" at bounding box center [462, 507] width 166 height 17
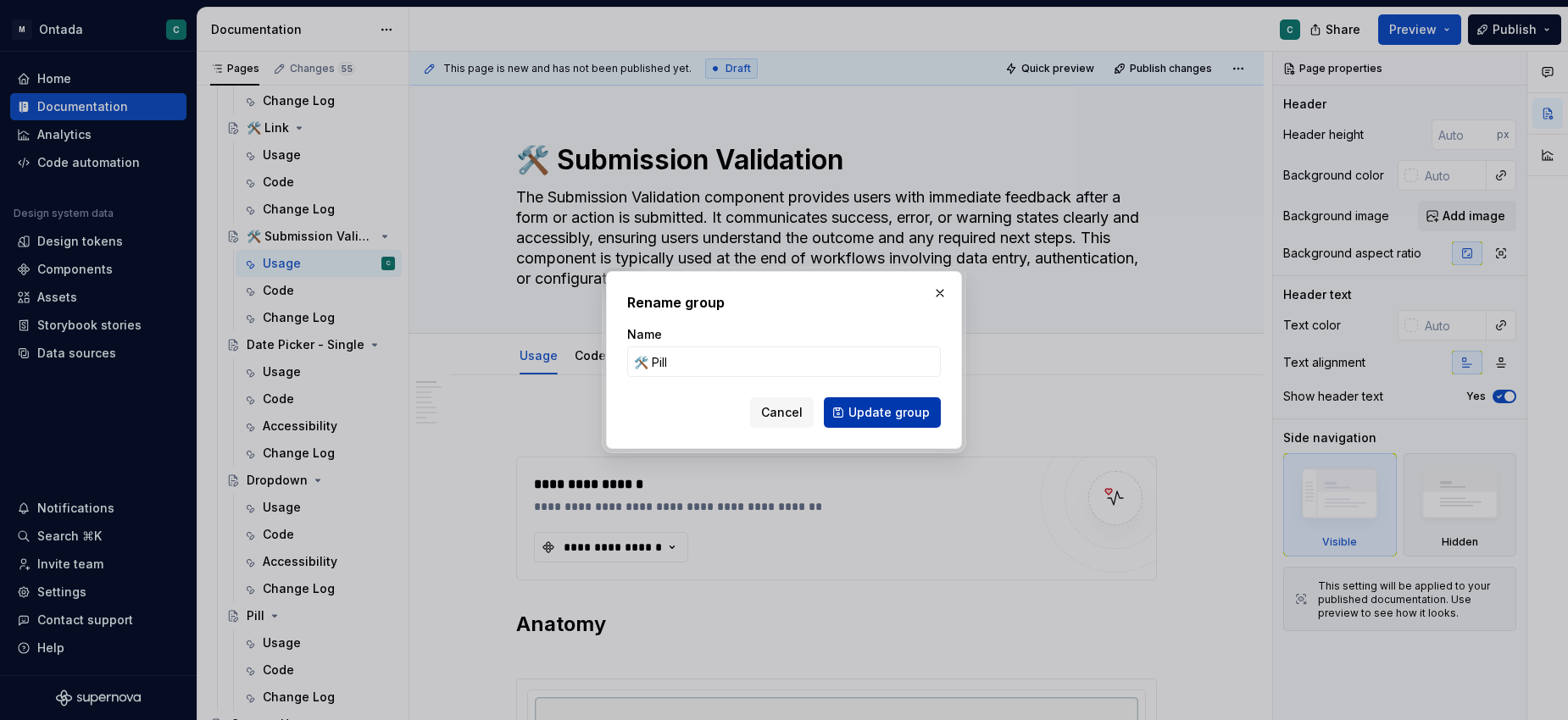
type input "🛠️ Pill"
click at [887, 419] on span "Update group" at bounding box center [889, 412] width 81 height 17
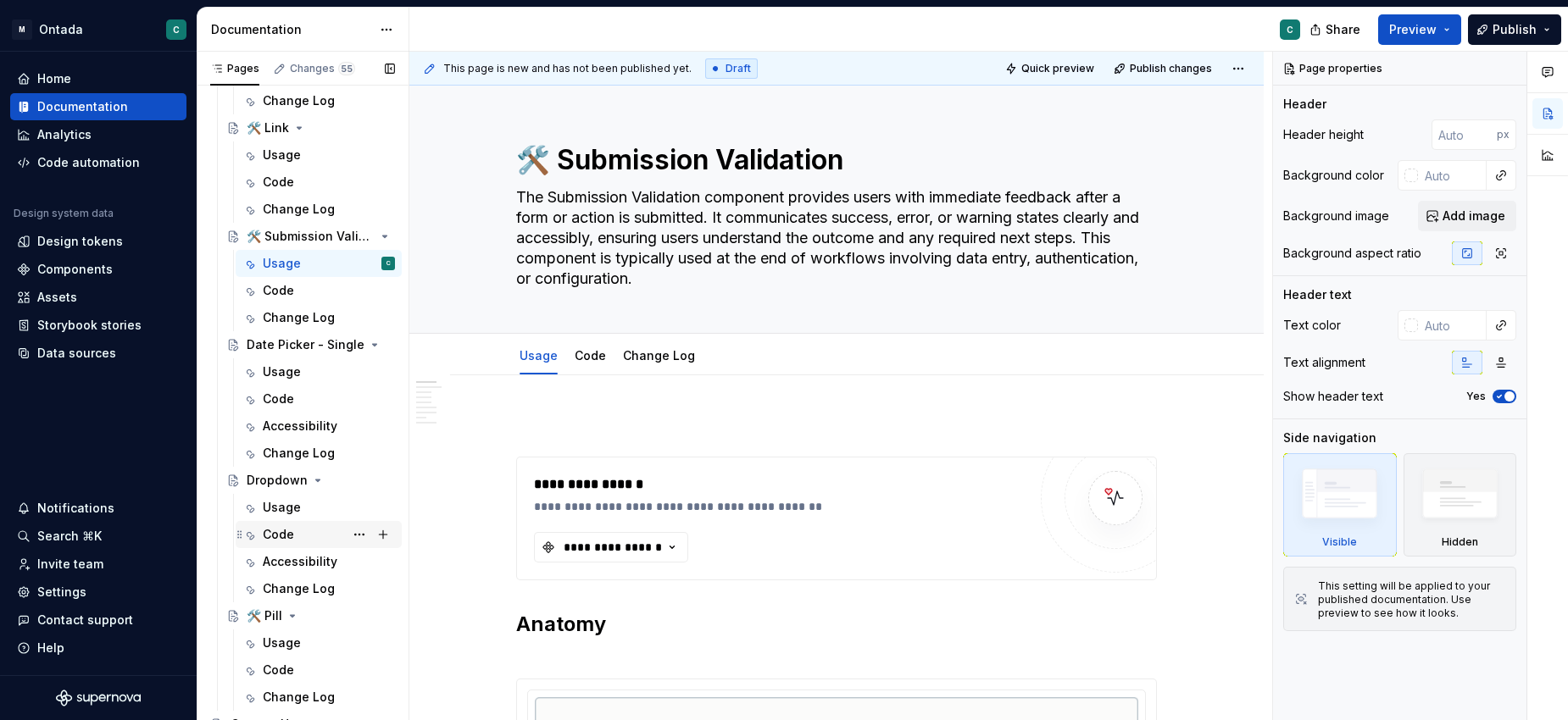
scroll to position [1350, 0]
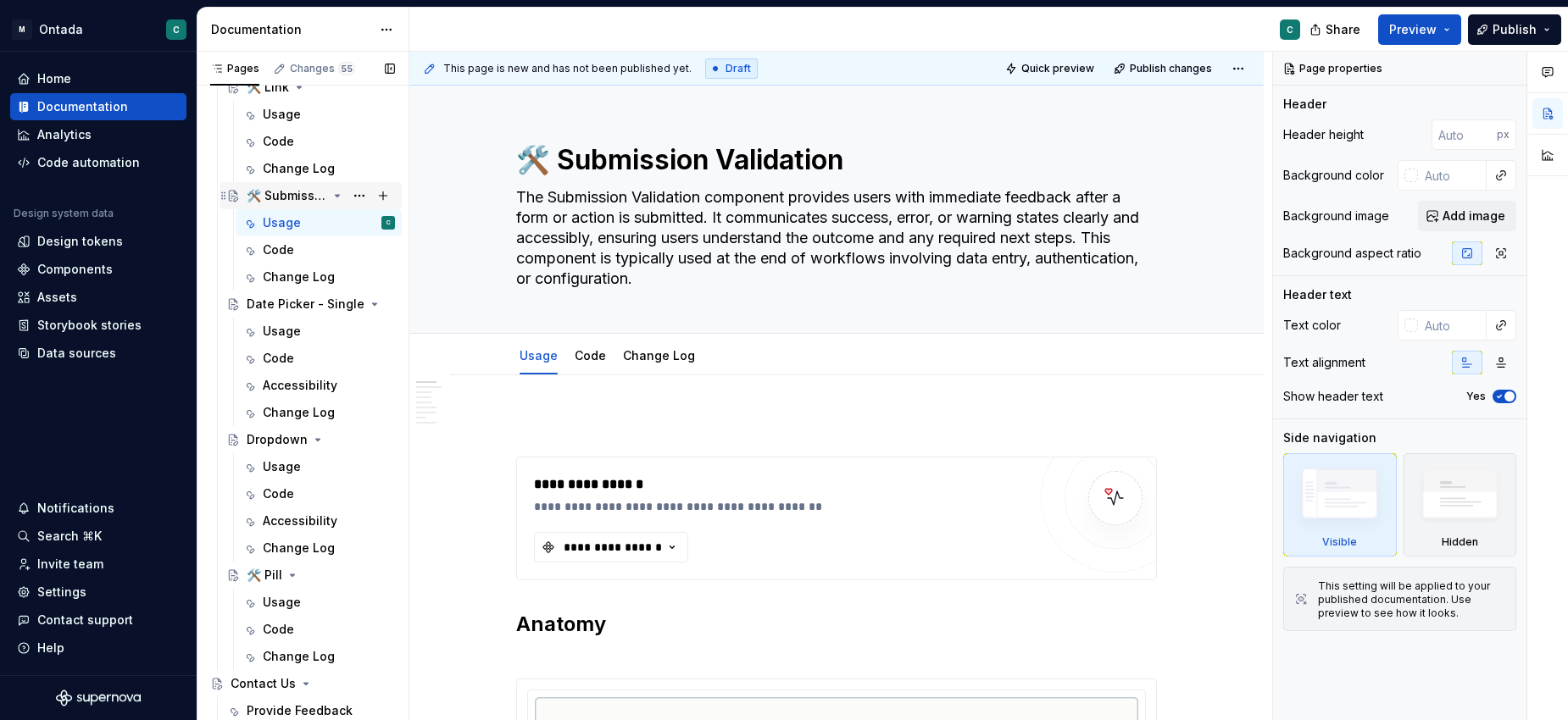
click at [323, 196] on div "🛠️ Submission Validation" at bounding box center [286, 196] width 80 height 17
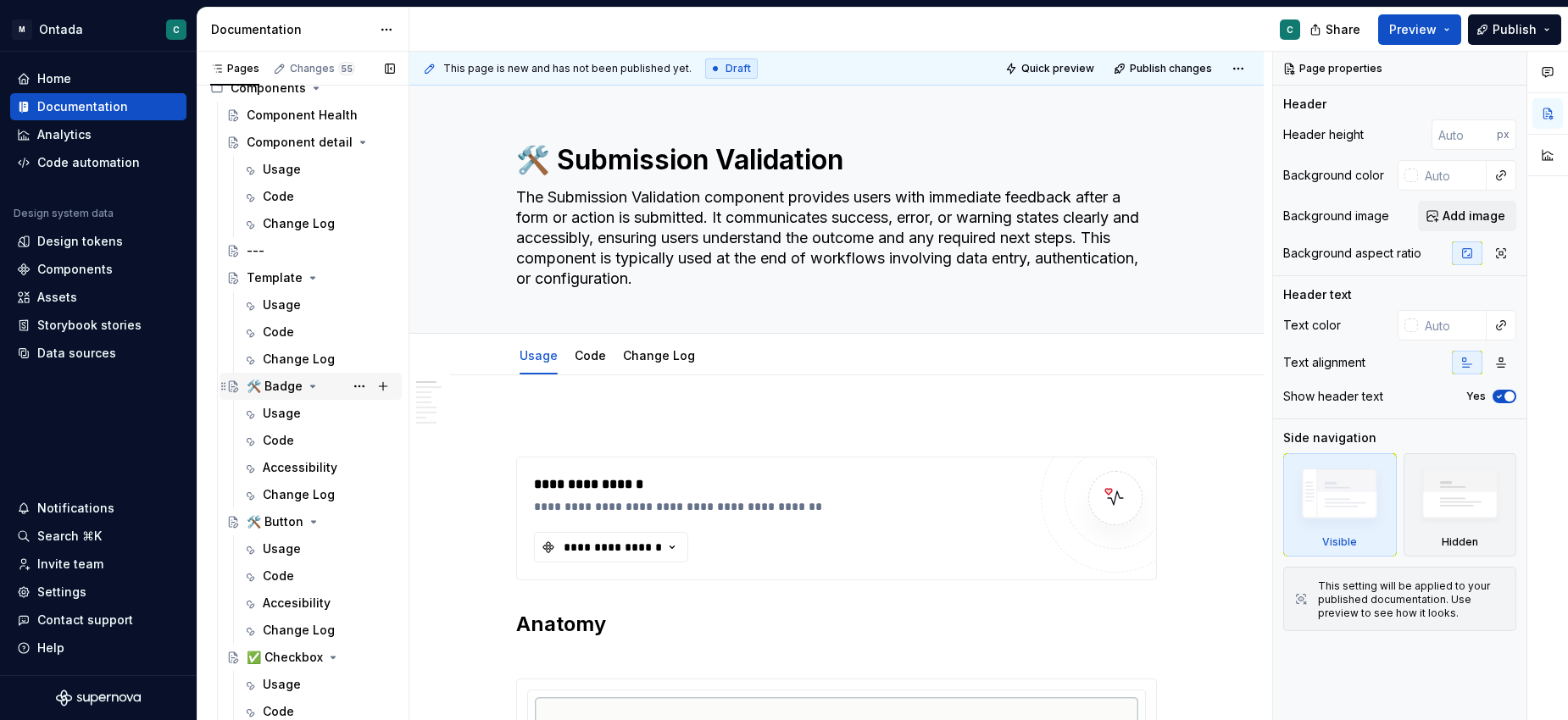
scroll to position [554, 0]
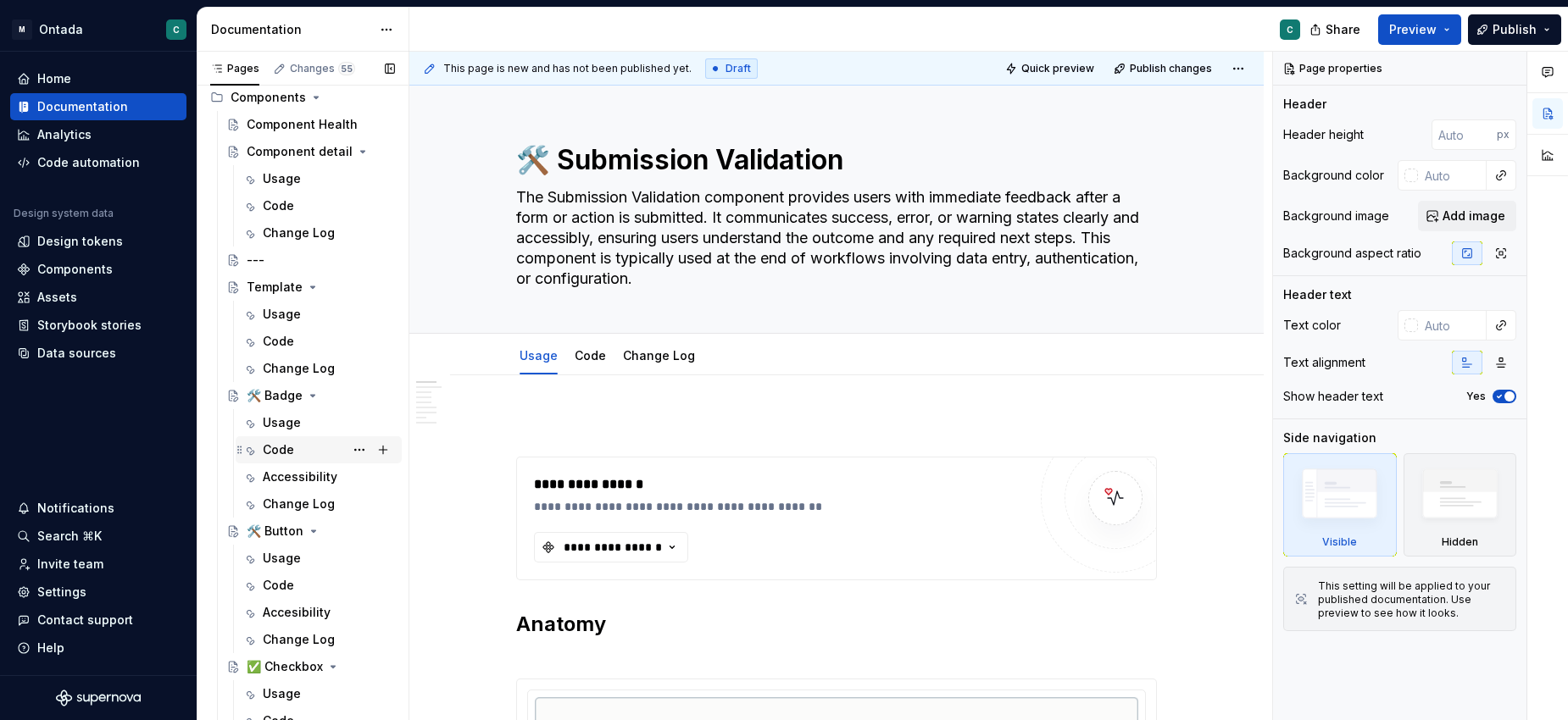
click at [277, 436] on div "Code" at bounding box center [318, 450] width 166 height 27
click at [277, 424] on div "Usage" at bounding box center [281, 423] width 38 height 17
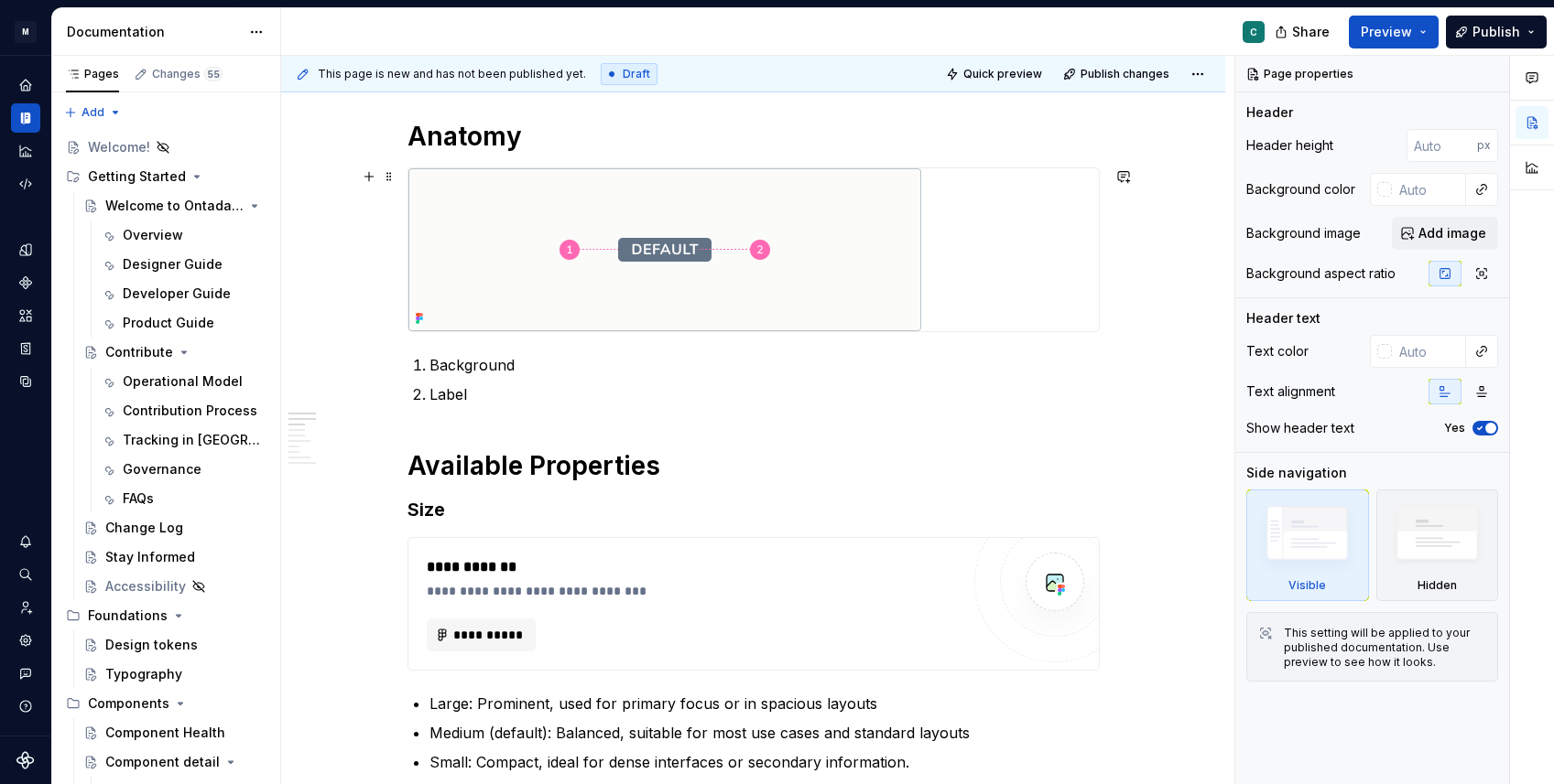
scroll to position [716, 0]
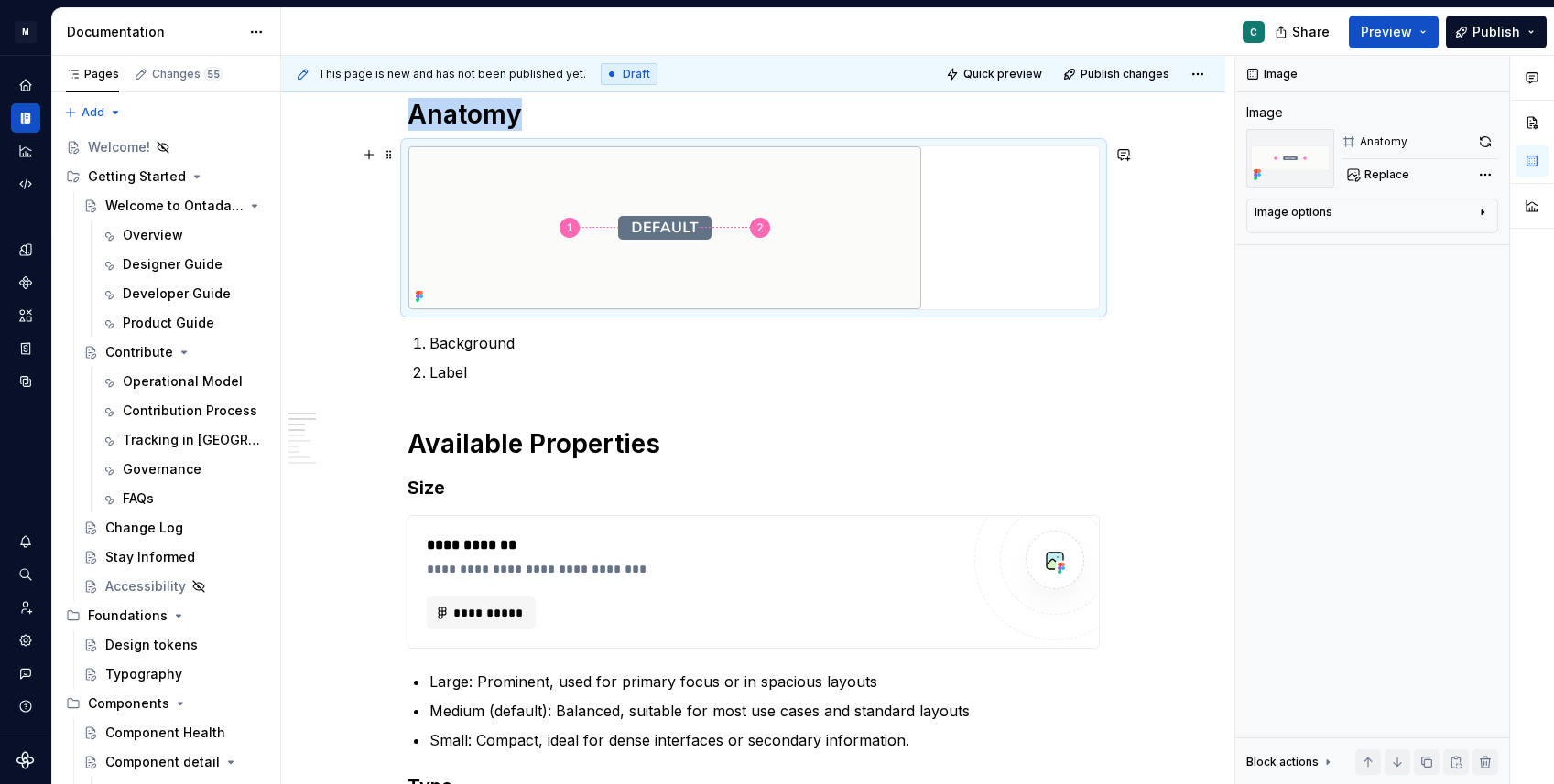
click at [729, 260] on img at bounding box center [664, 227] width 512 height 163
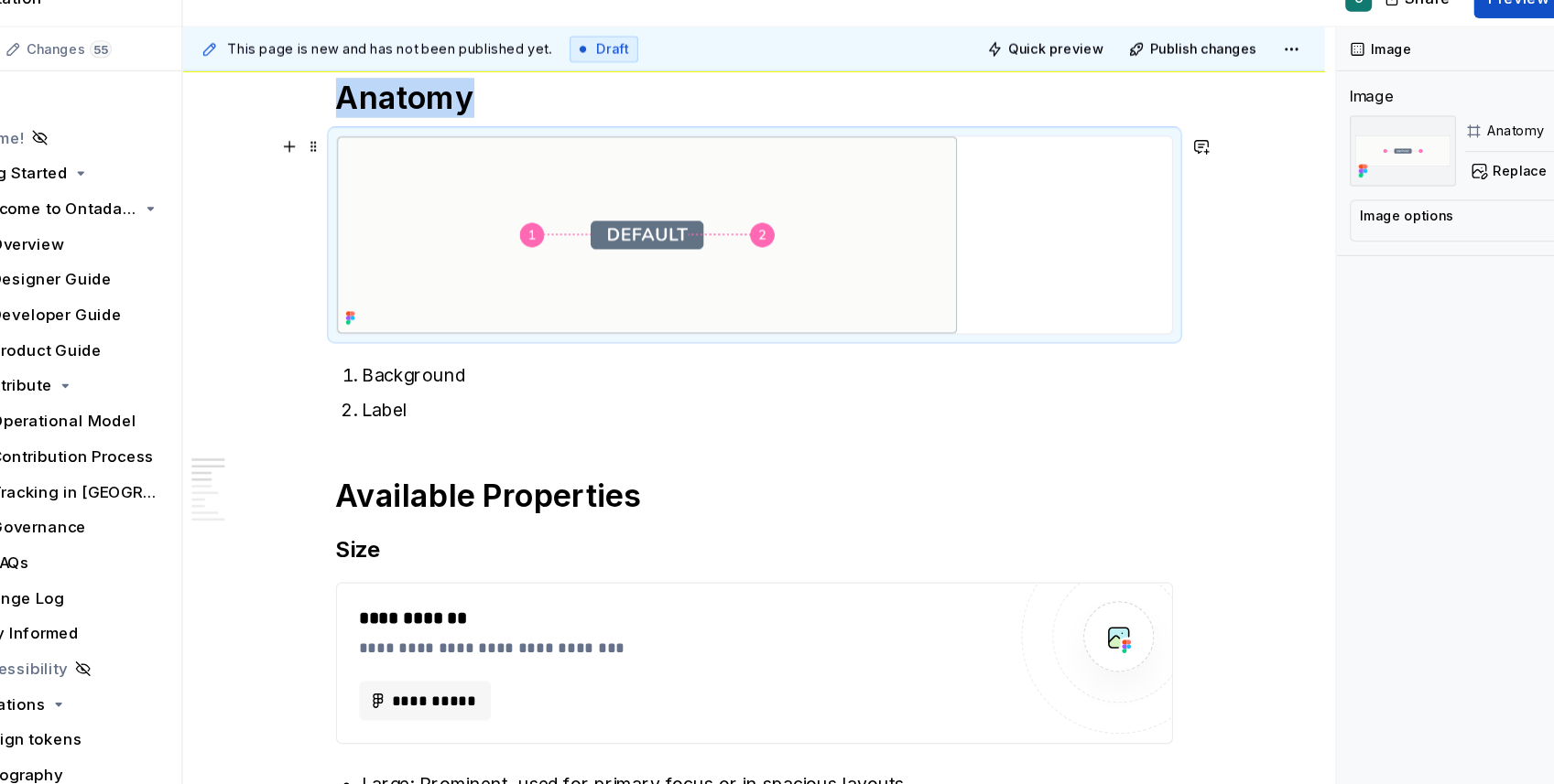
click at [691, 168] on img at bounding box center [664, 227] width 512 height 163
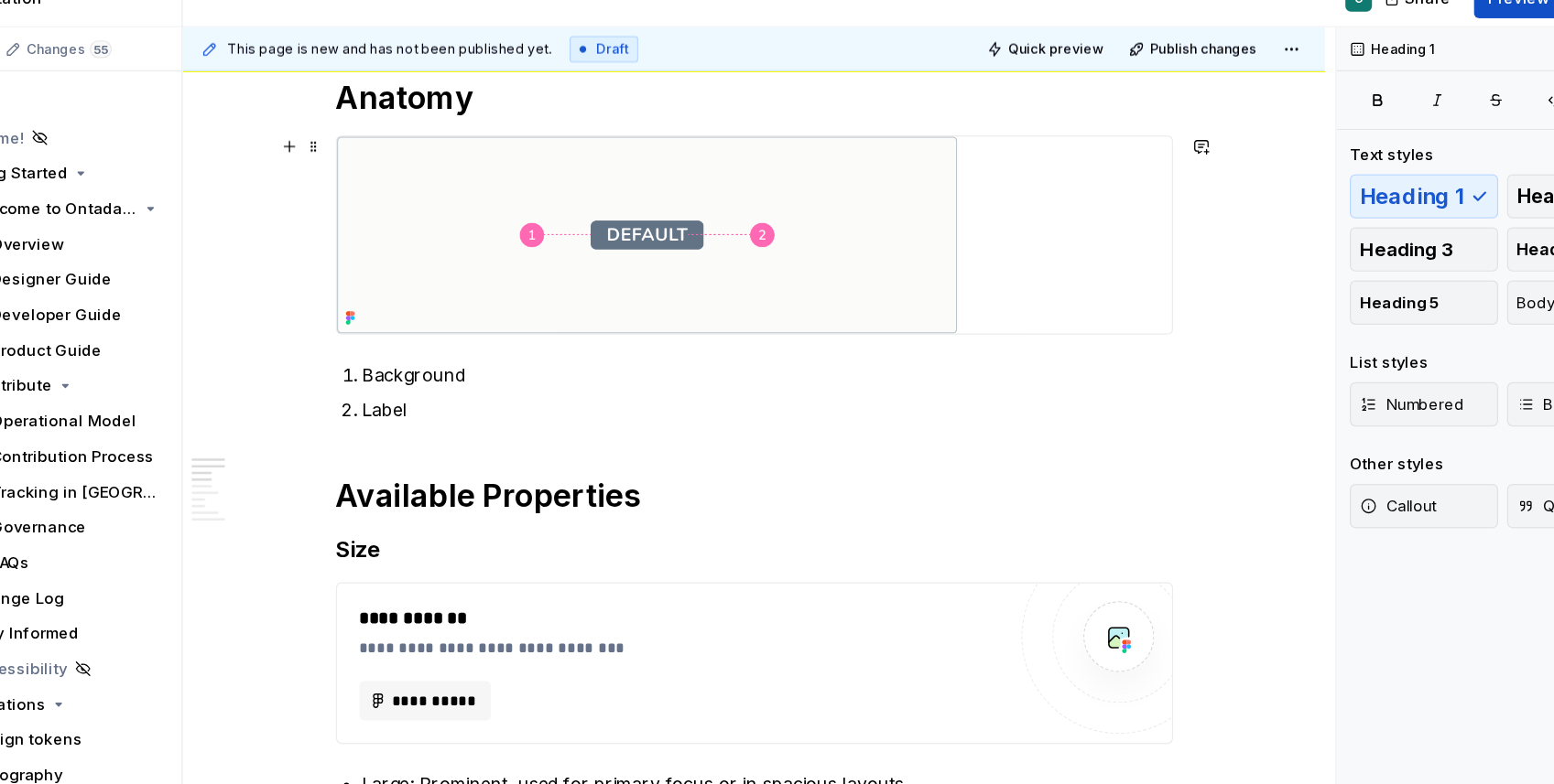
type textarea "*"
click at [752, 190] on img at bounding box center [664, 227] width 512 height 163
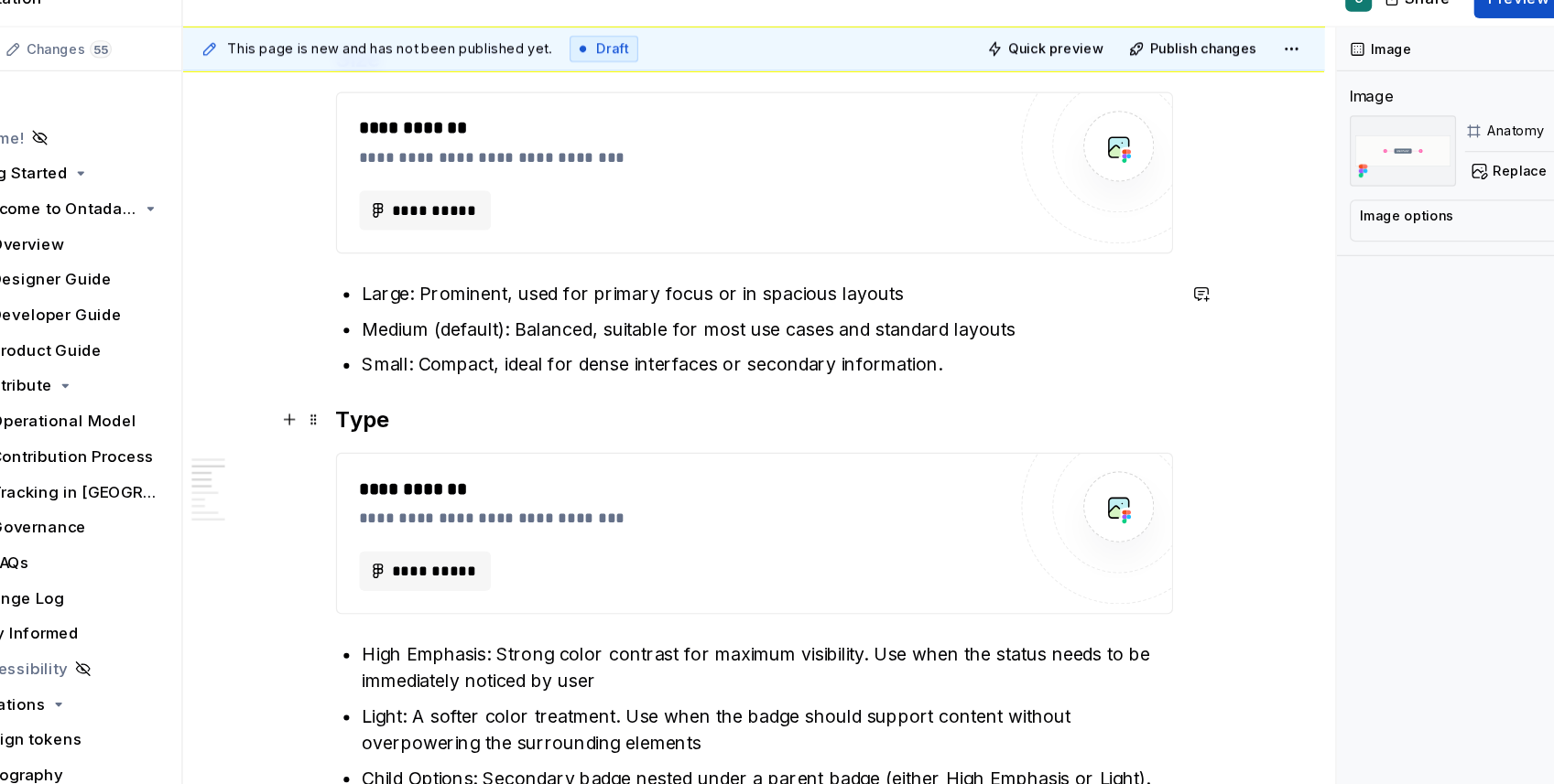
scroll to position [1123, 0]
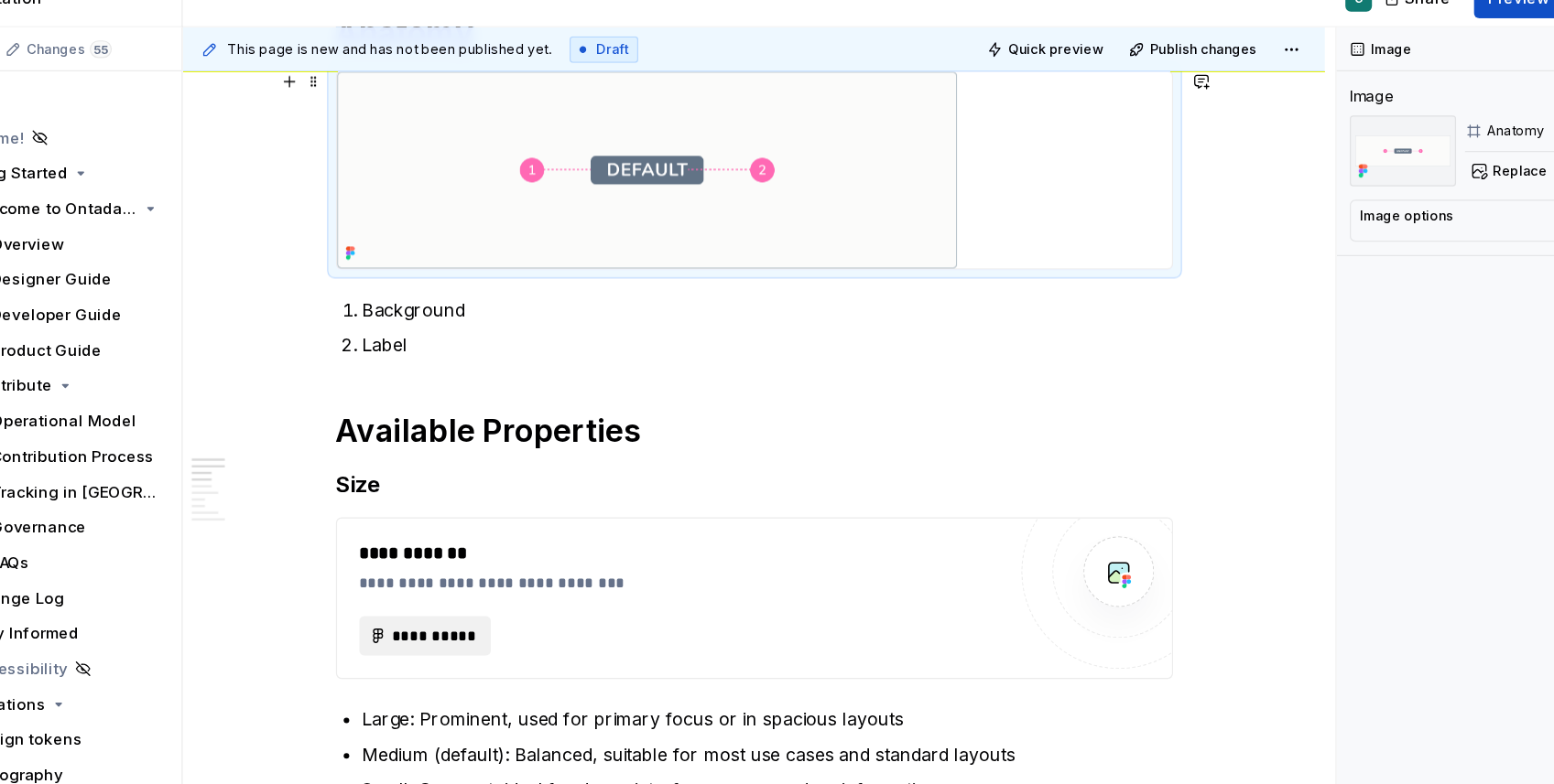
click at [512, 206] on img at bounding box center [664, 173] width 512 height 163
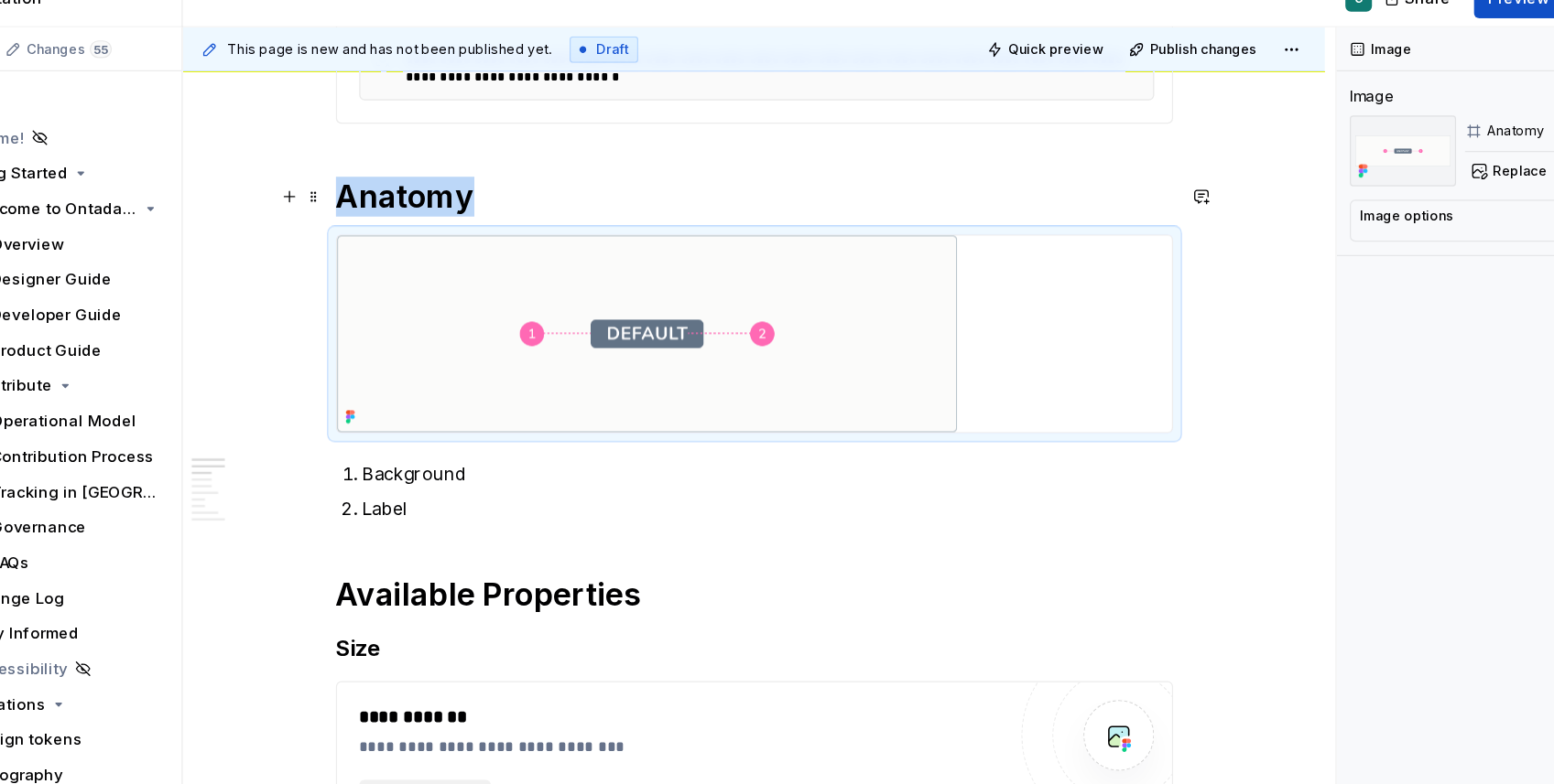
scroll to position [628, 0]
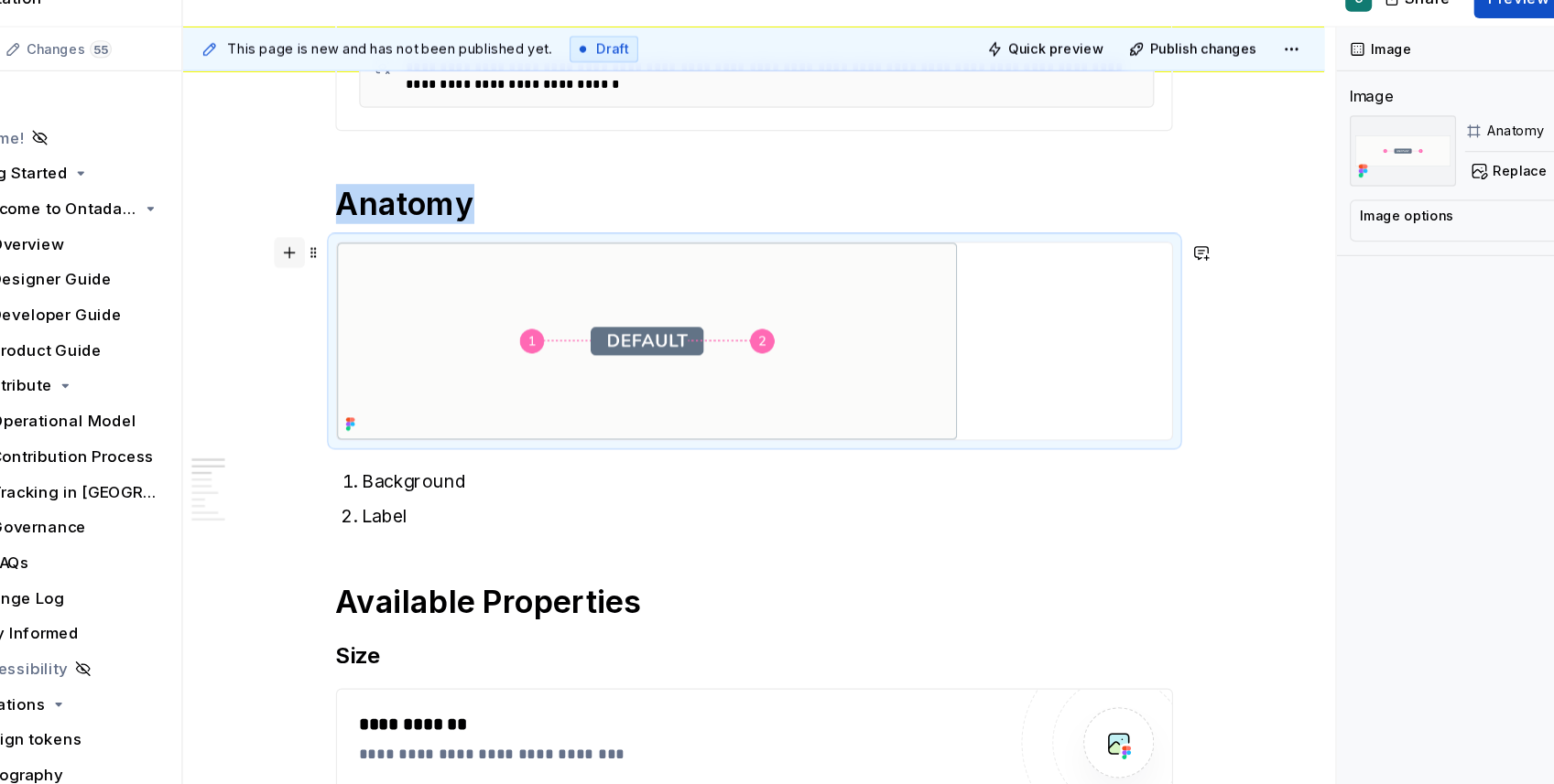
click at [374, 246] on button "button" at bounding box center [369, 243] width 25 height 25
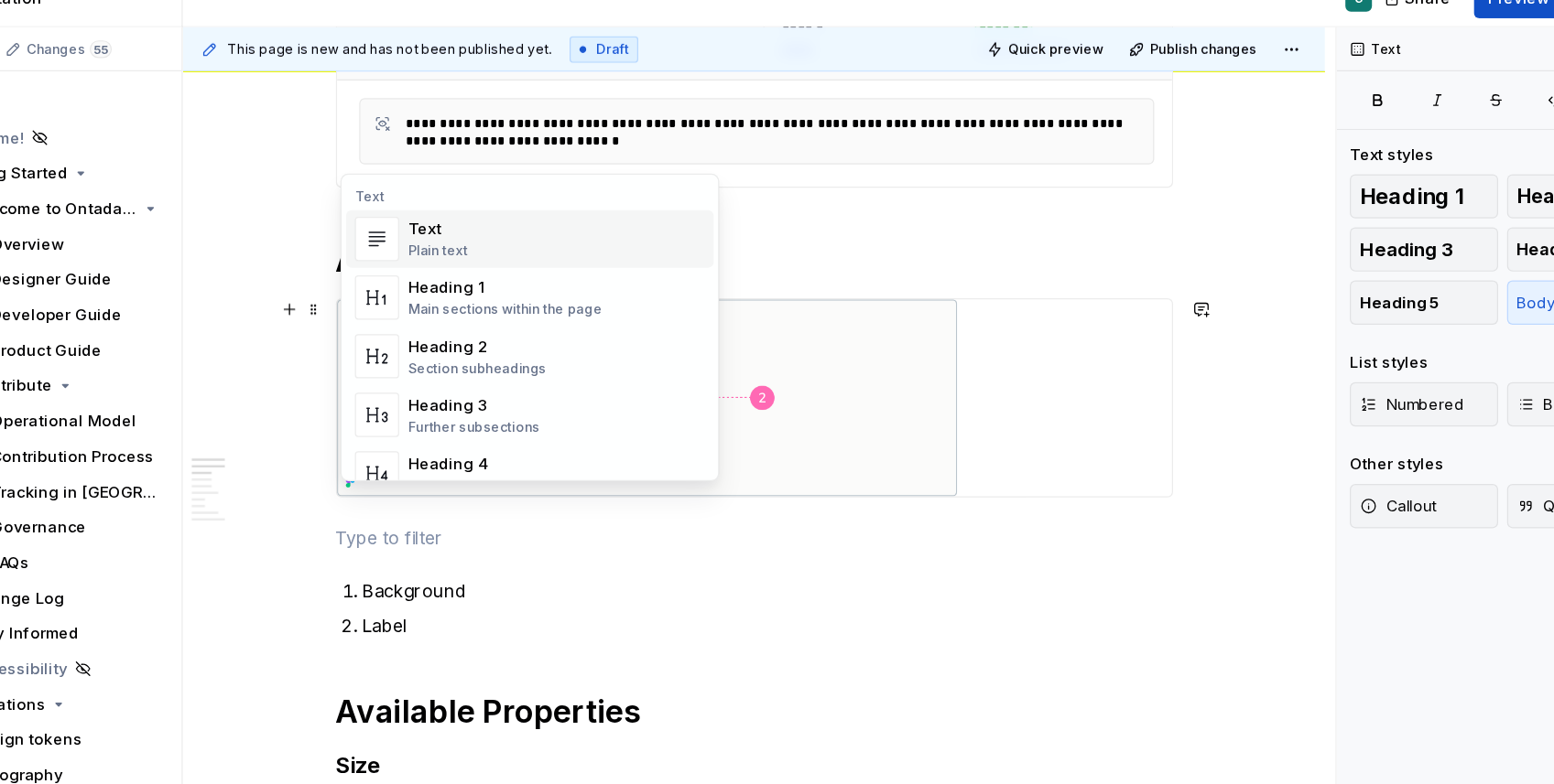
scroll to position [578, 0]
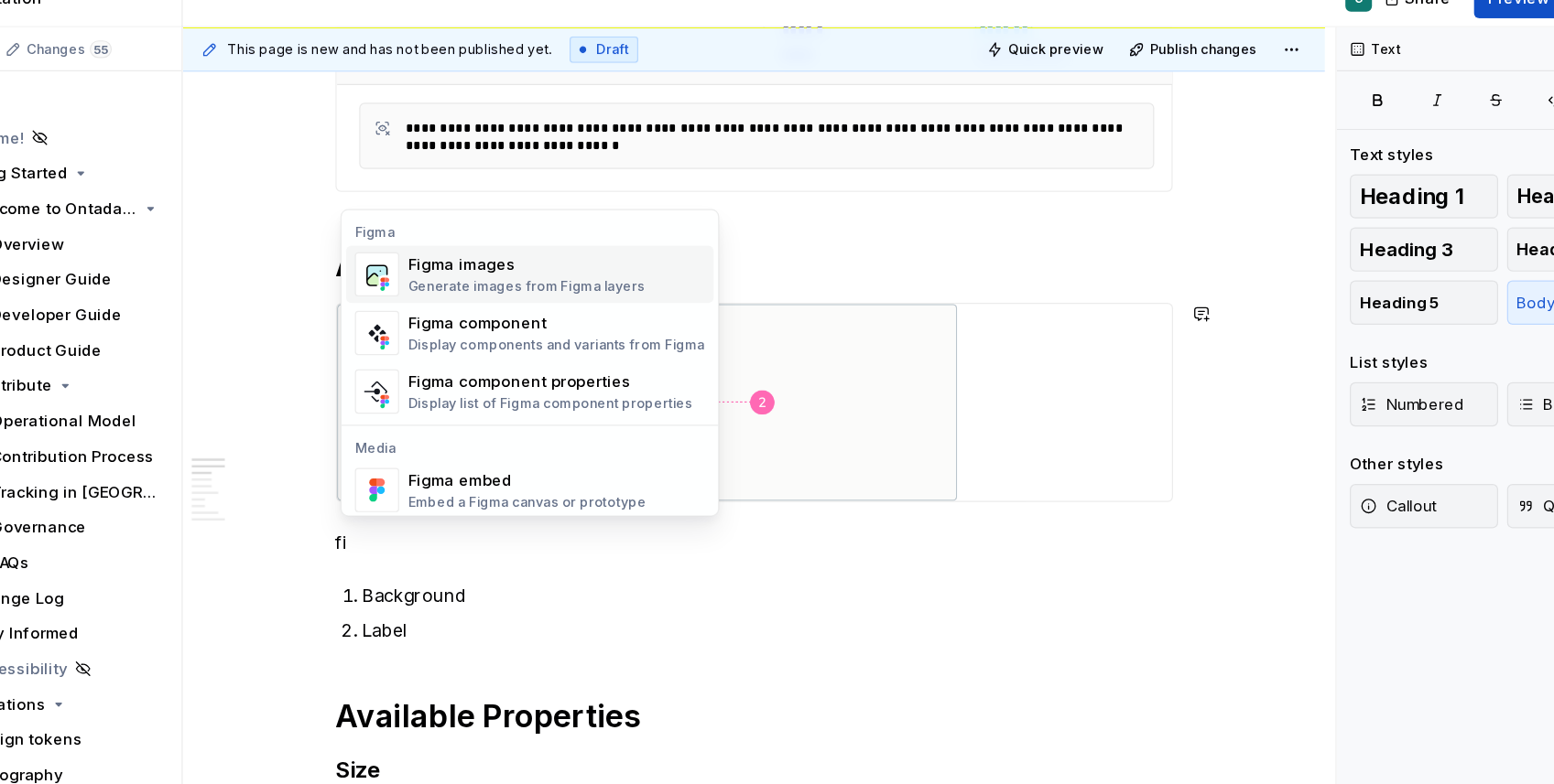
click at [509, 245] on div "Figma images" at bounding box center [565, 252] width 196 height 19
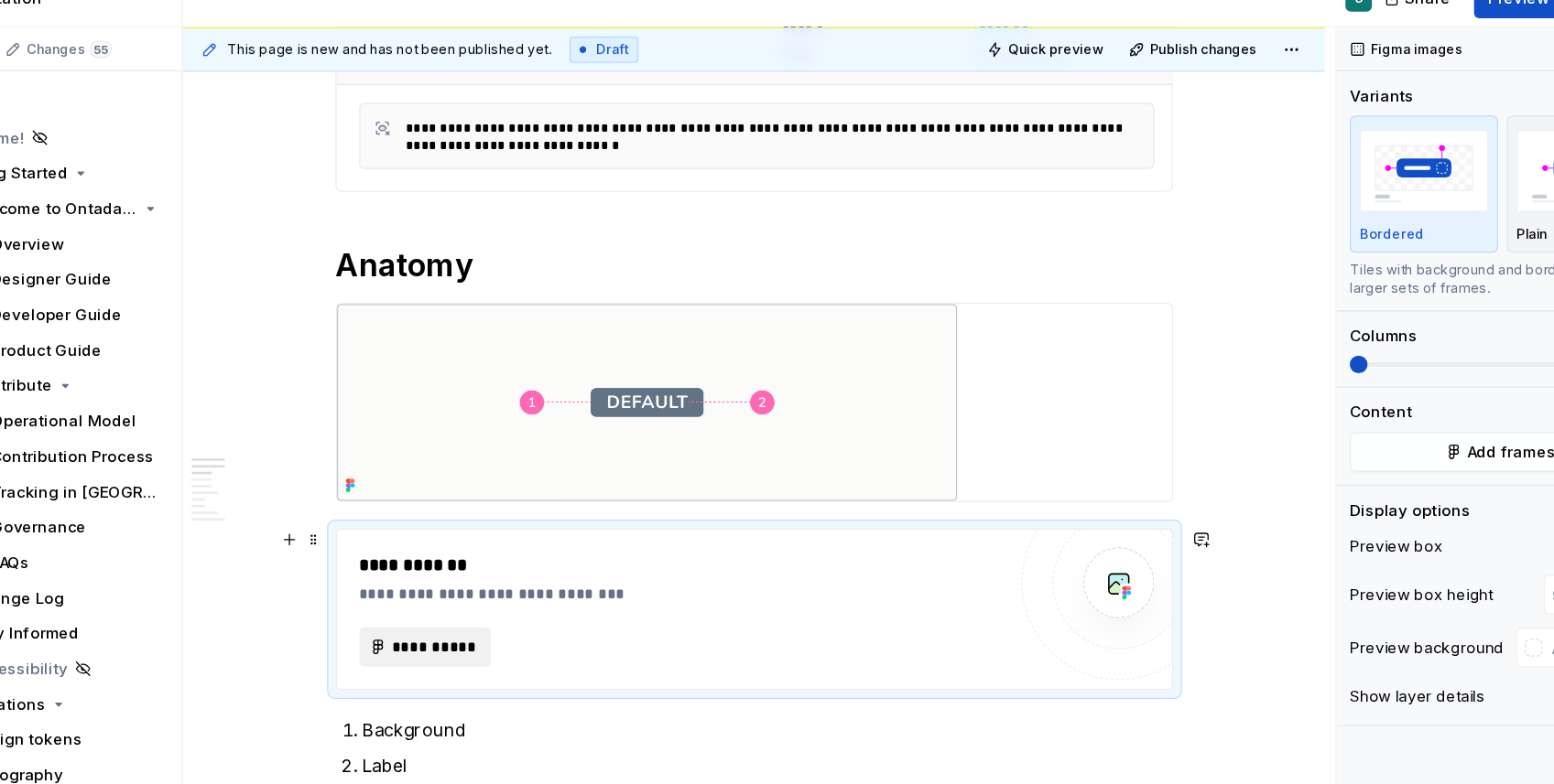
click at [491, 556] on button "**********" at bounding box center [481, 569] width 110 height 33
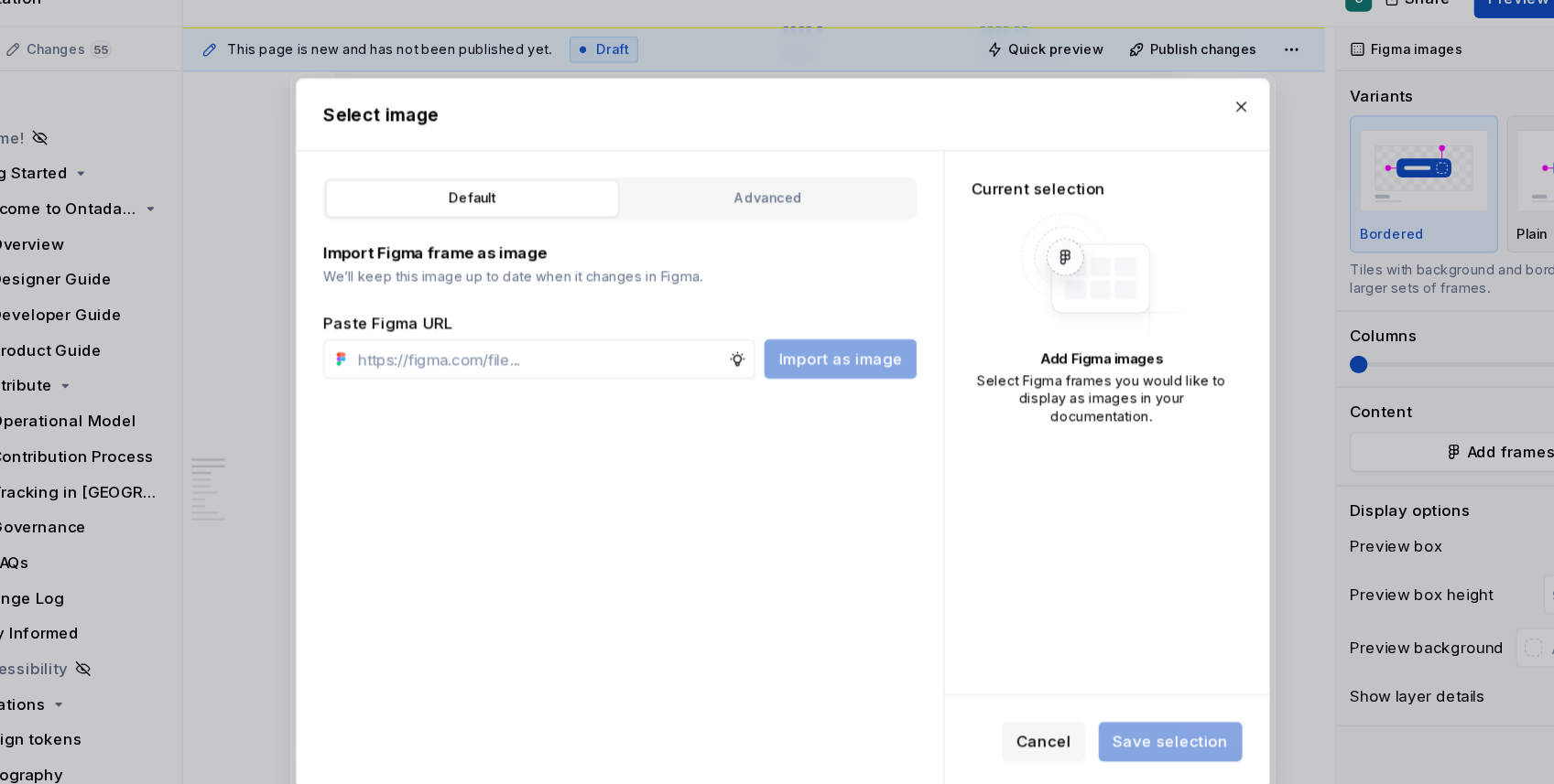
type textarea "*"
click at [529, 329] on input "text" at bounding box center [575, 330] width 313 height 33
paste input "[URL][DOMAIN_NAME]"
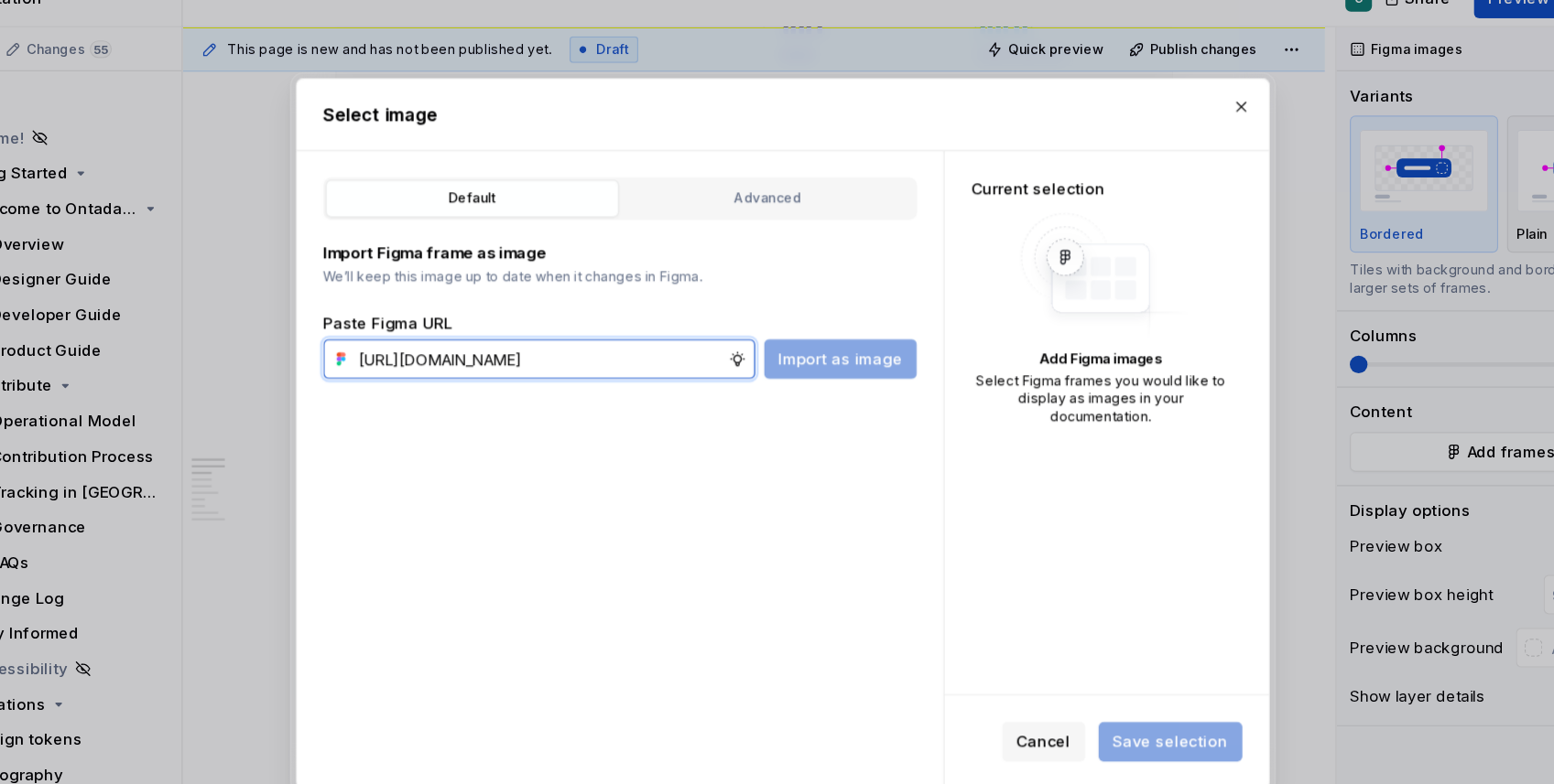
scroll to position [0, 570]
type input "[URL][DOMAIN_NAME]"
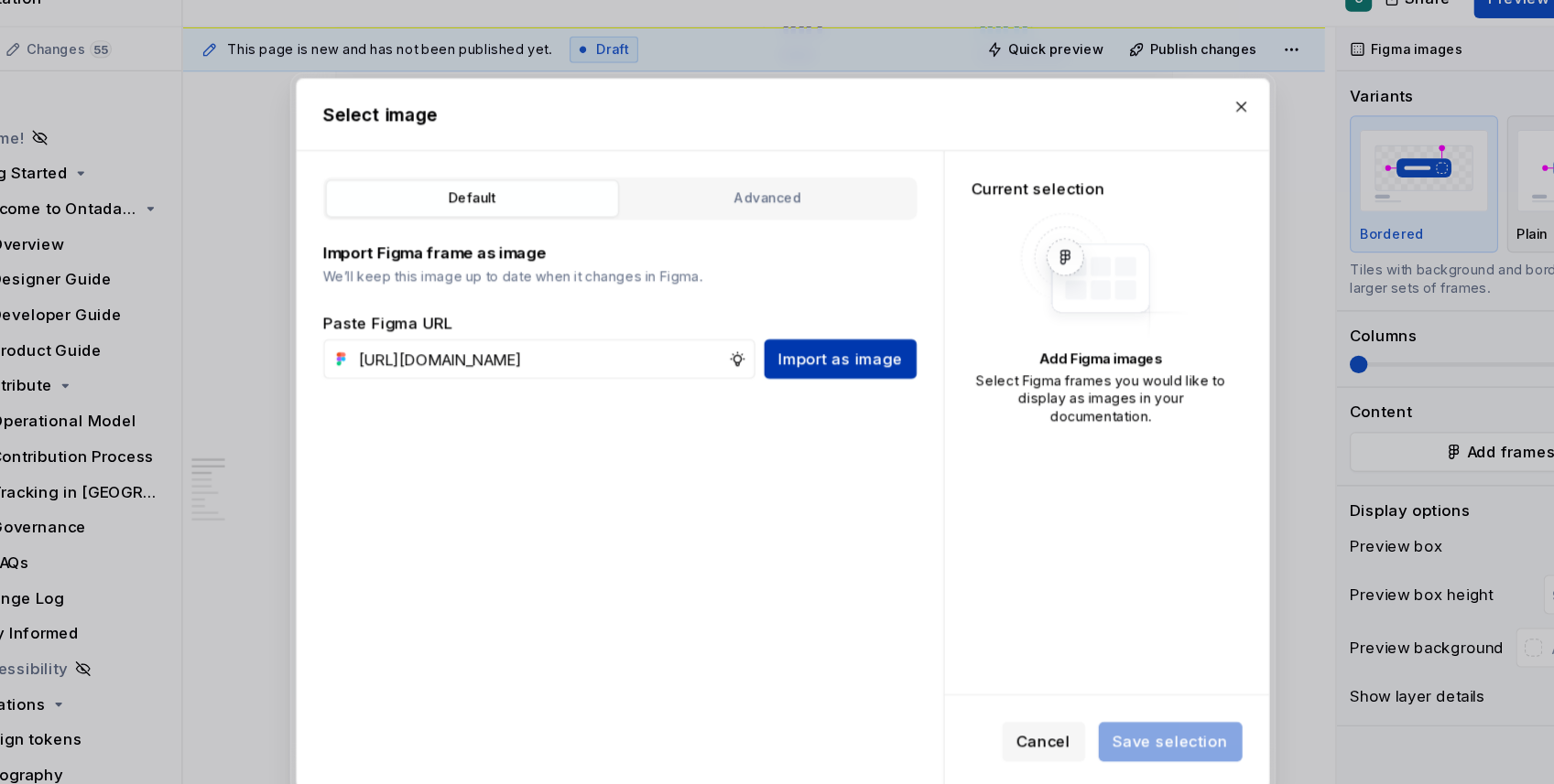
scroll to position [0, 0]
click at [866, 332] on span "Import as image" at bounding box center [824, 330] width 102 height 19
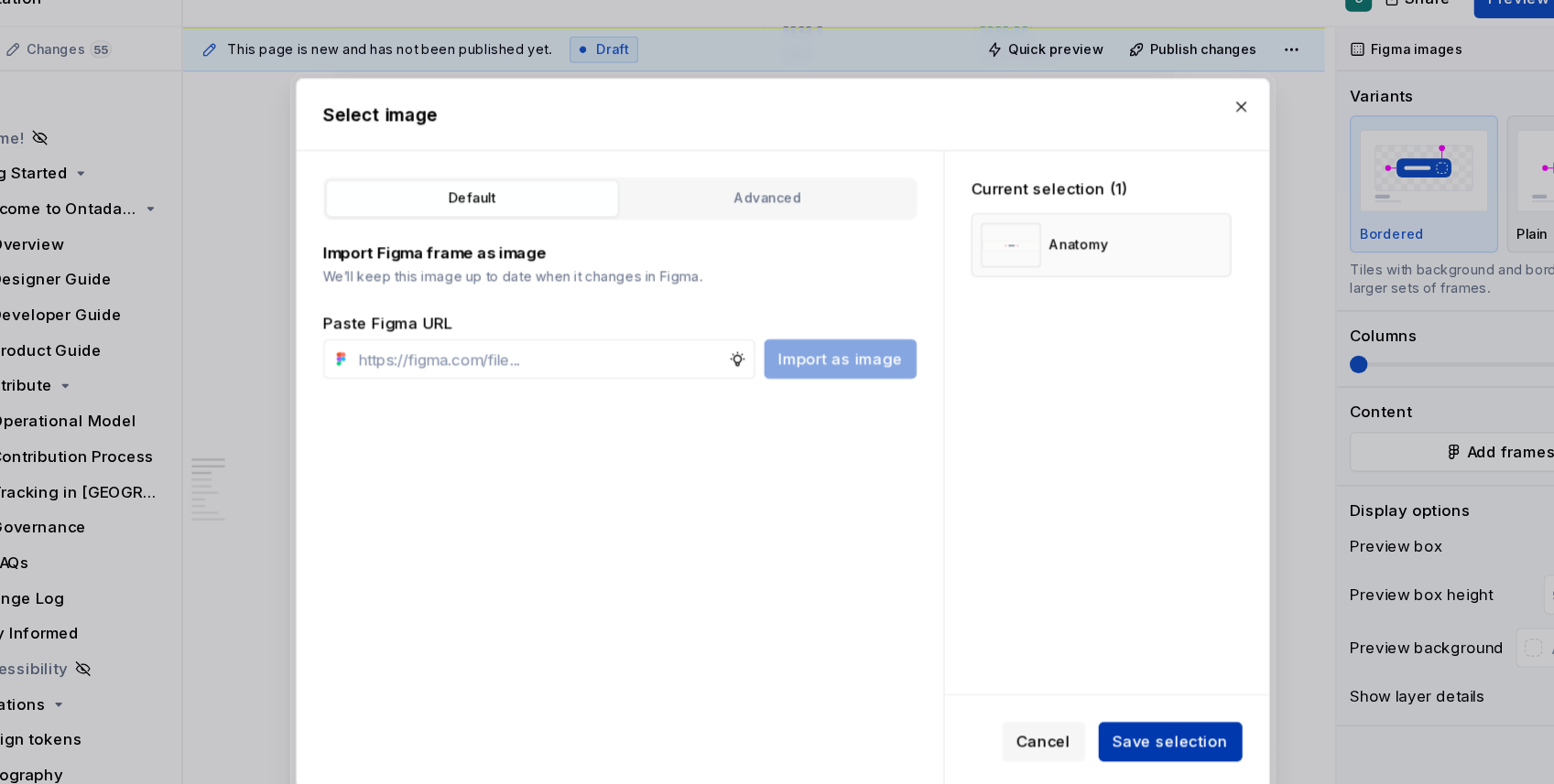
click at [1082, 641] on span "Save selection" at bounding box center [1098, 647] width 95 height 19
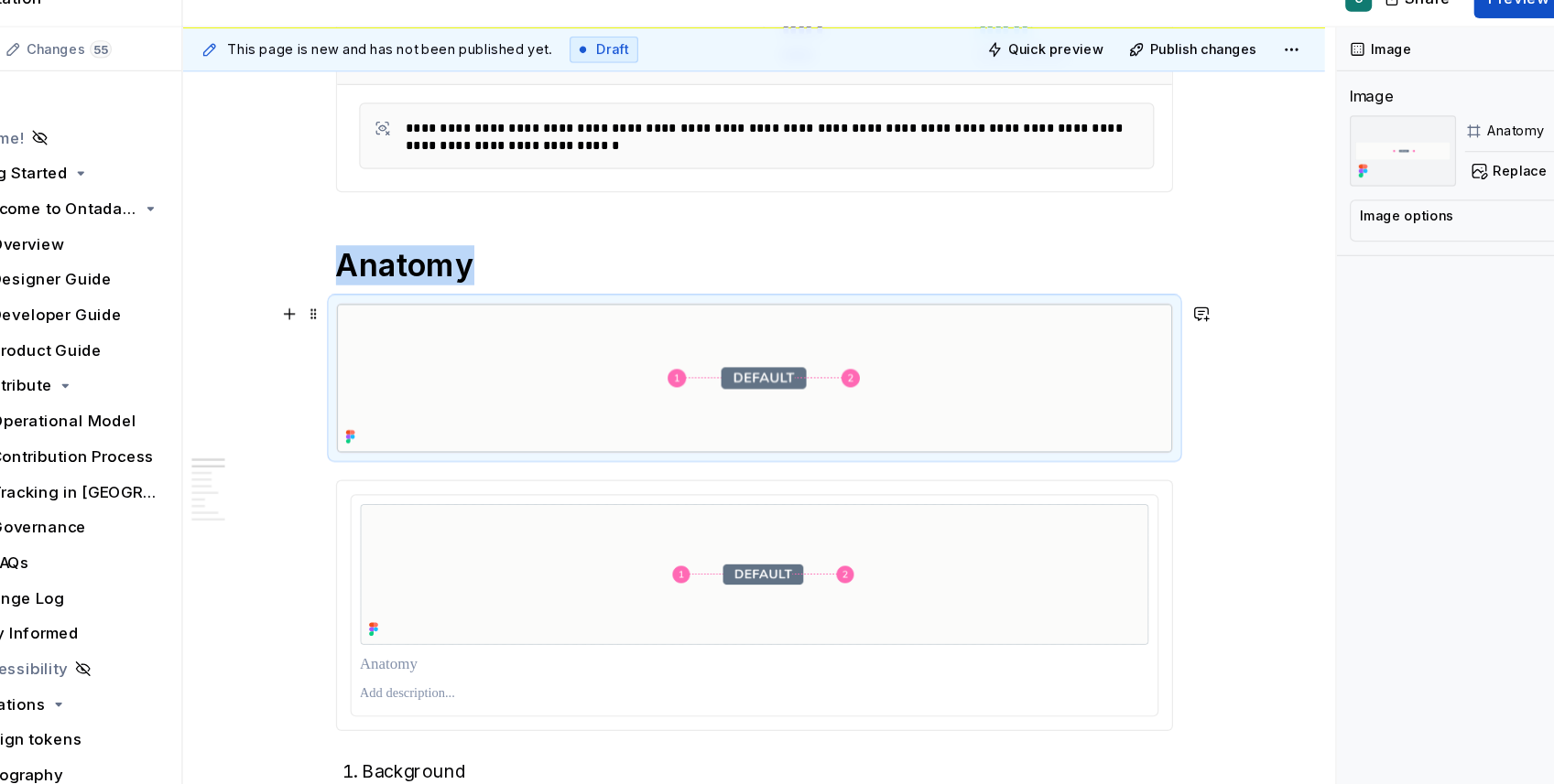
click at [910, 345] on img at bounding box center [753, 346] width 691 height 123
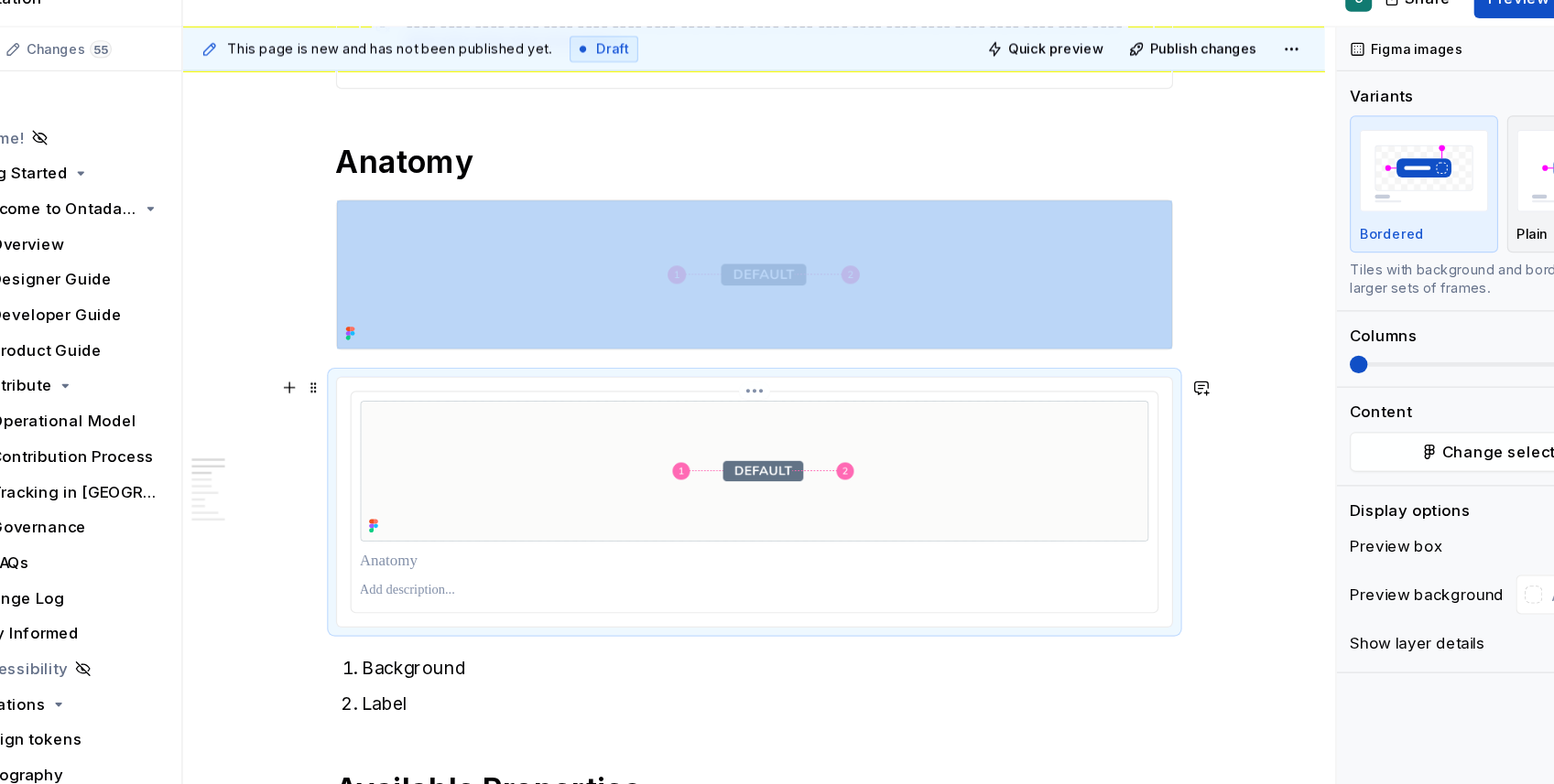
click at [893, 460] on img at bounding box center [753, 423] width 652 height 116
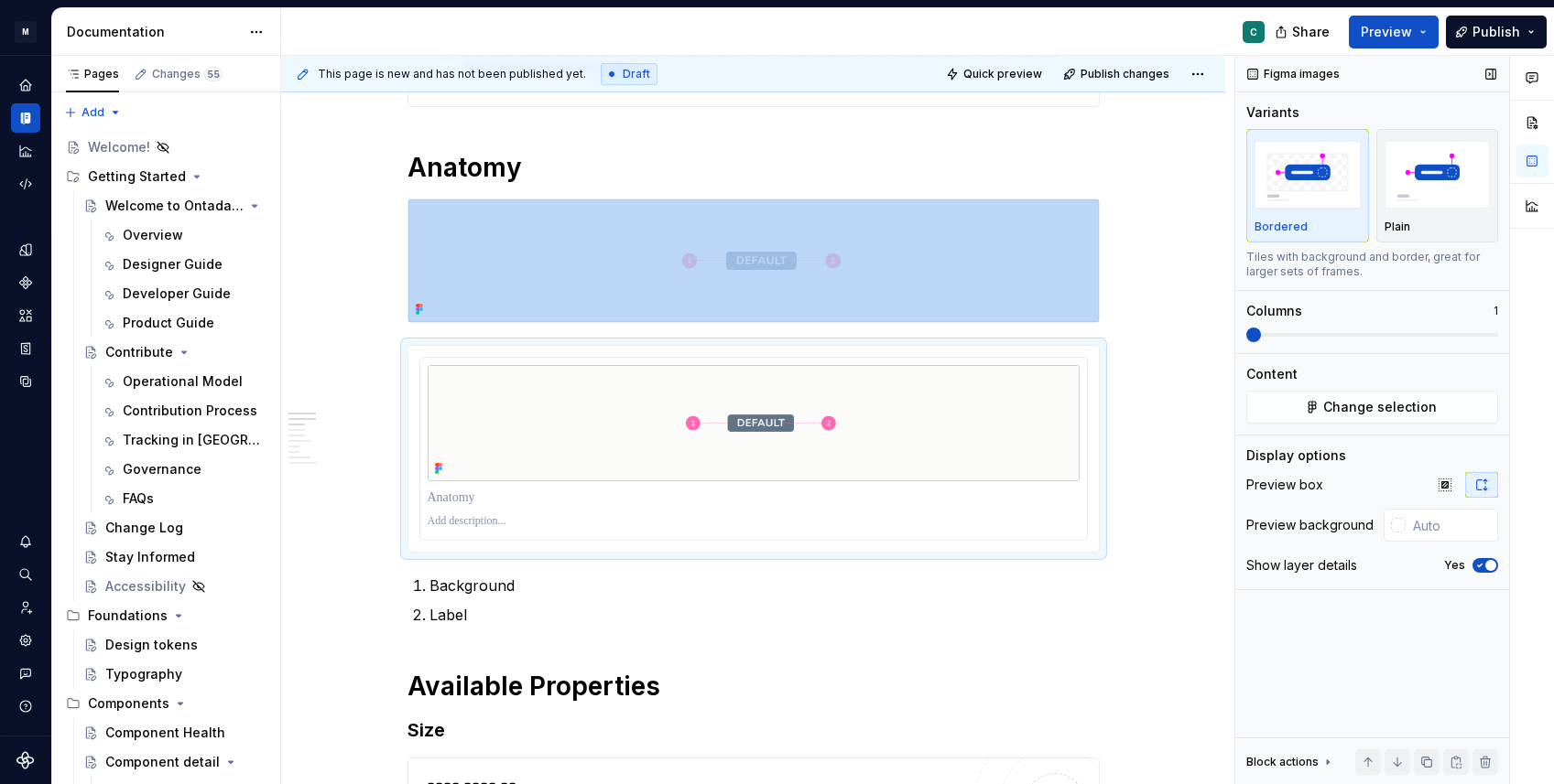
click at [1493, 565] on span "button" at bounding box center [1490, 565] width 11 height 11
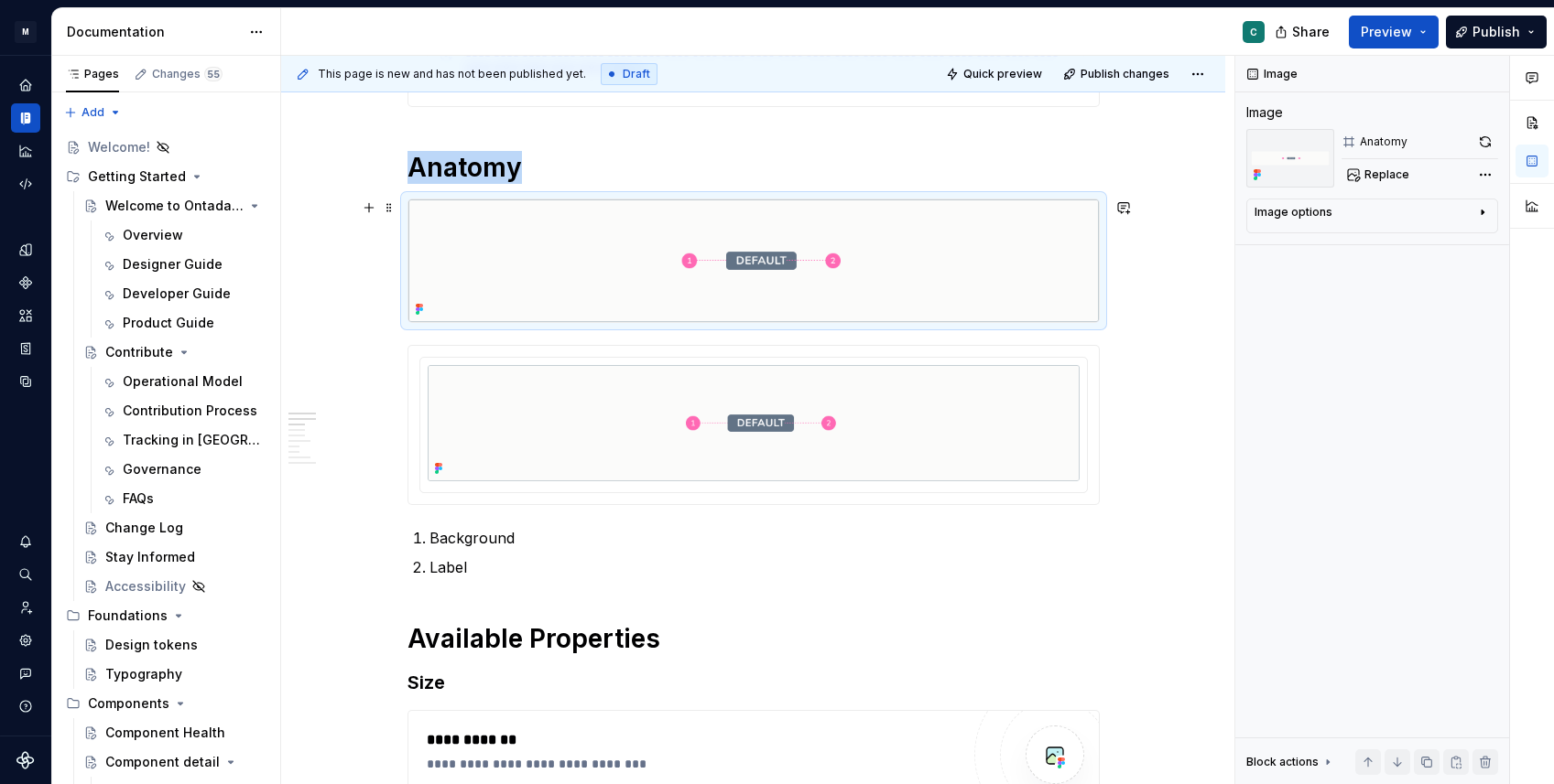
click at [950, 298] on img at bounding box center [753, 261] width 691 height 123
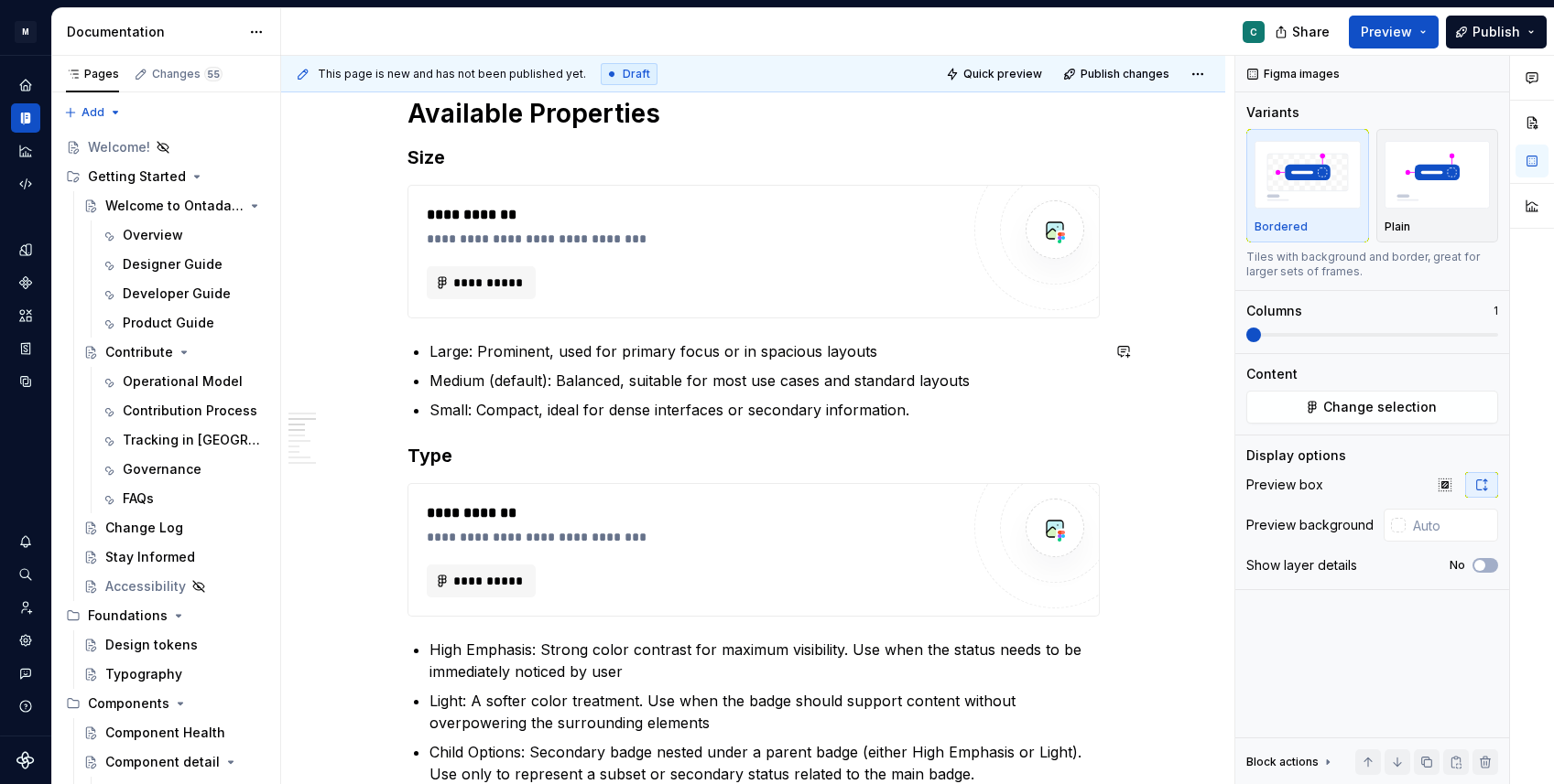
scroll to position [973, 0]
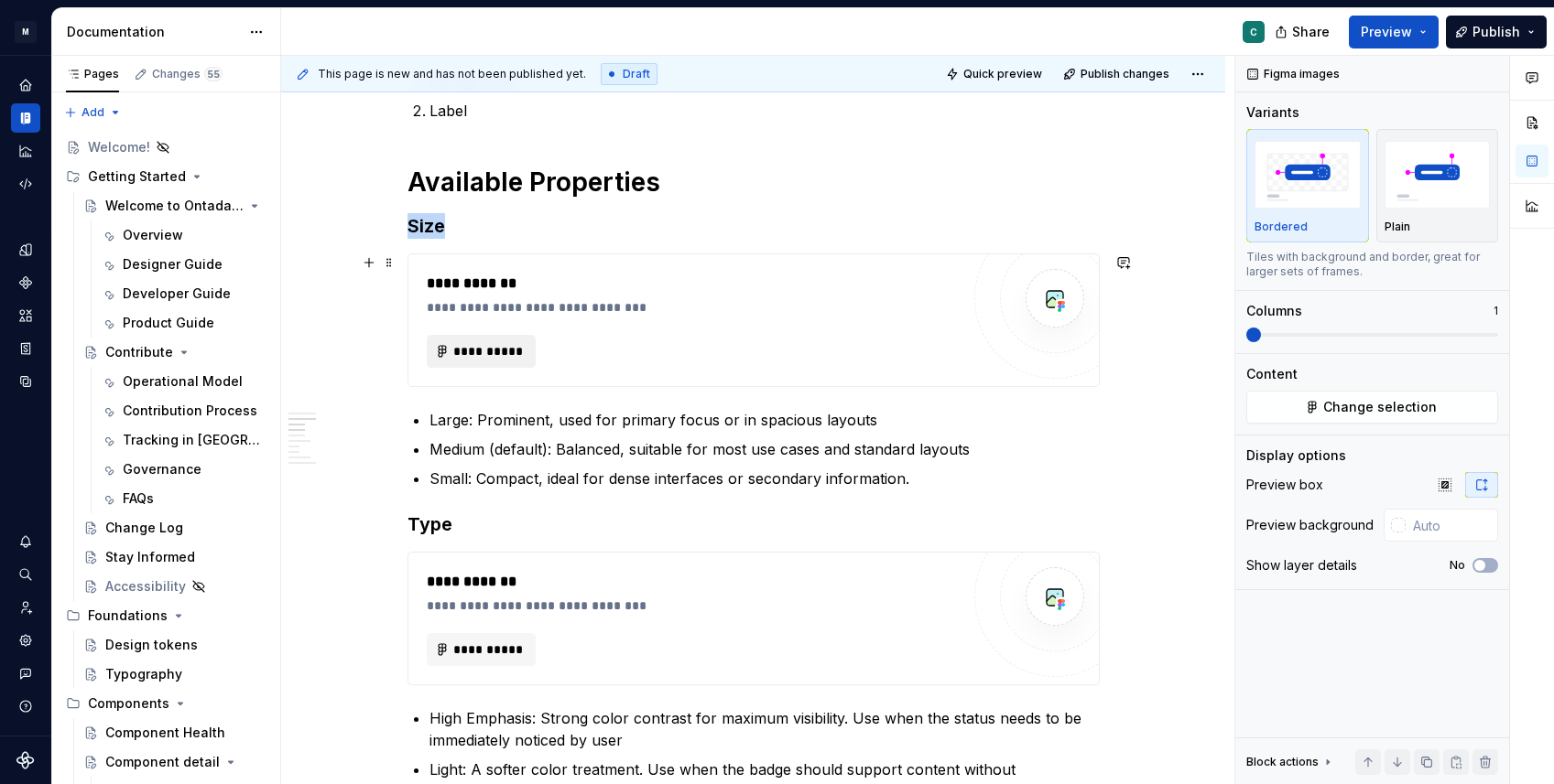
click at [476, 361] on button "**********" at bounding box center [481, 352] width 110 height 33
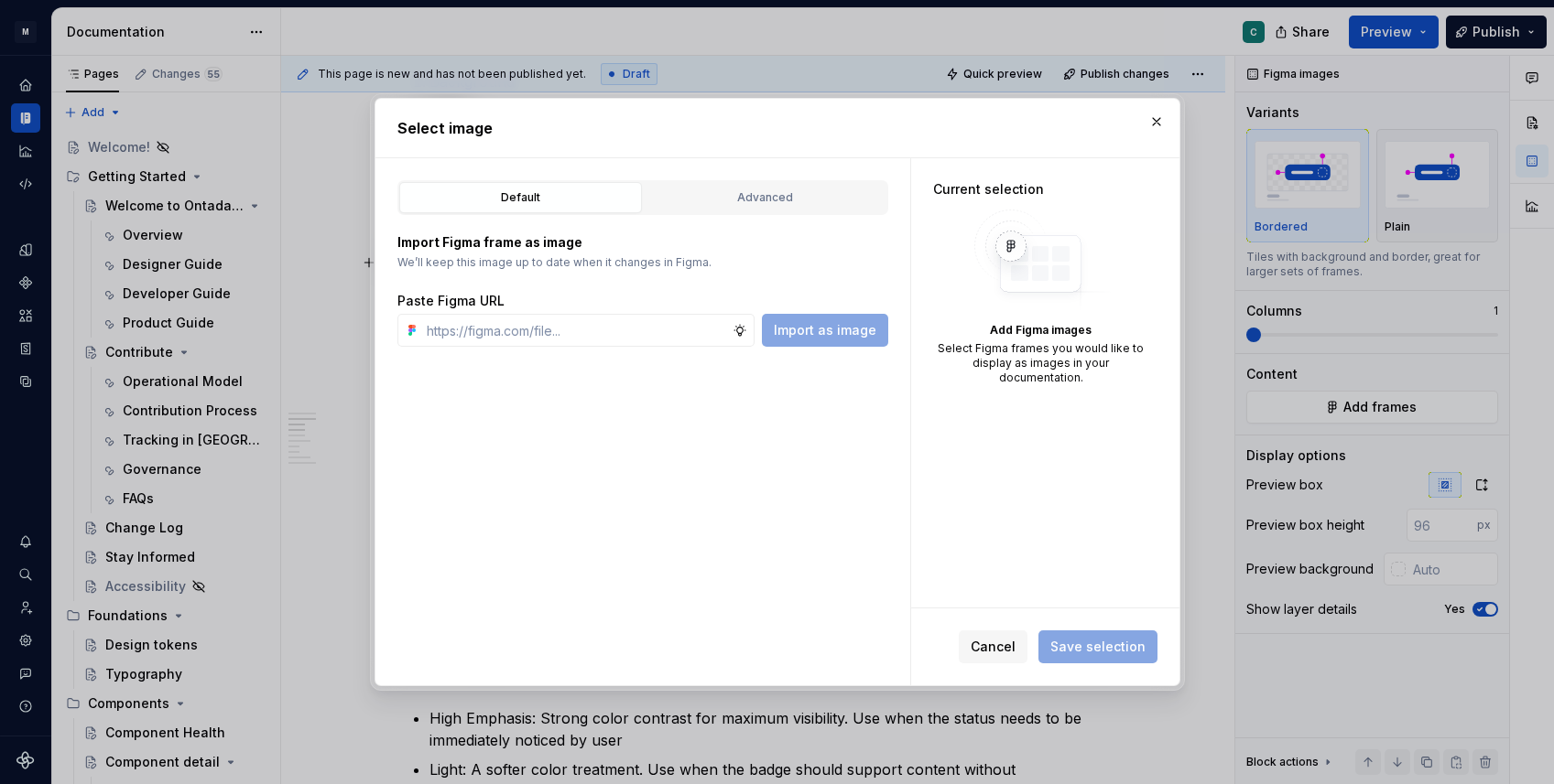
type textarea "*"
type input "[URL][DOMAIN_NAME]"
type textarea "*"
type input "[URL][DOMAIN_NAME]"
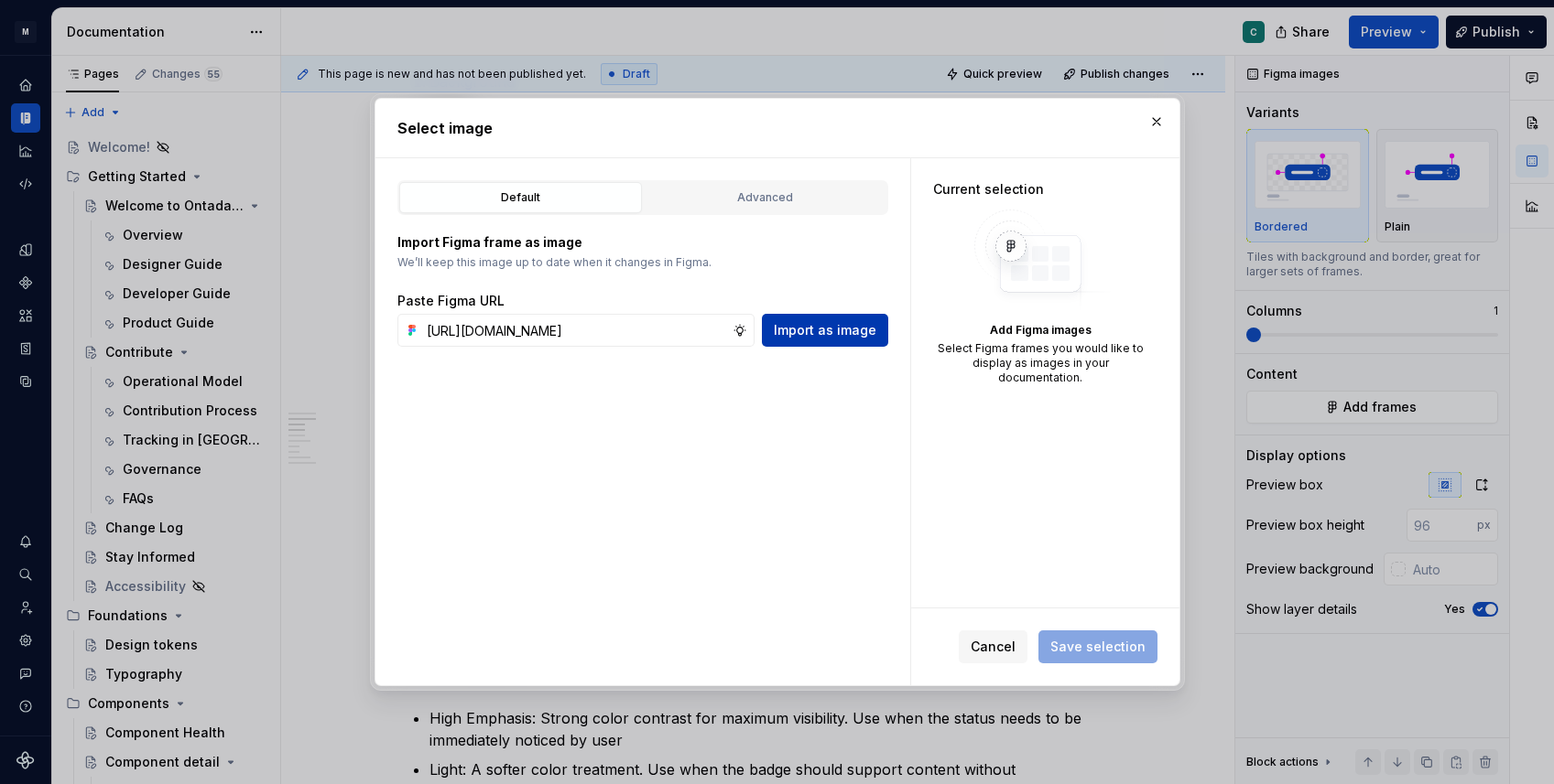
scroll to position [0, 0]
click at [837, 334] on span "Import as image" at bounding box center [824, 330] width 102 height 19
type textarea "*"
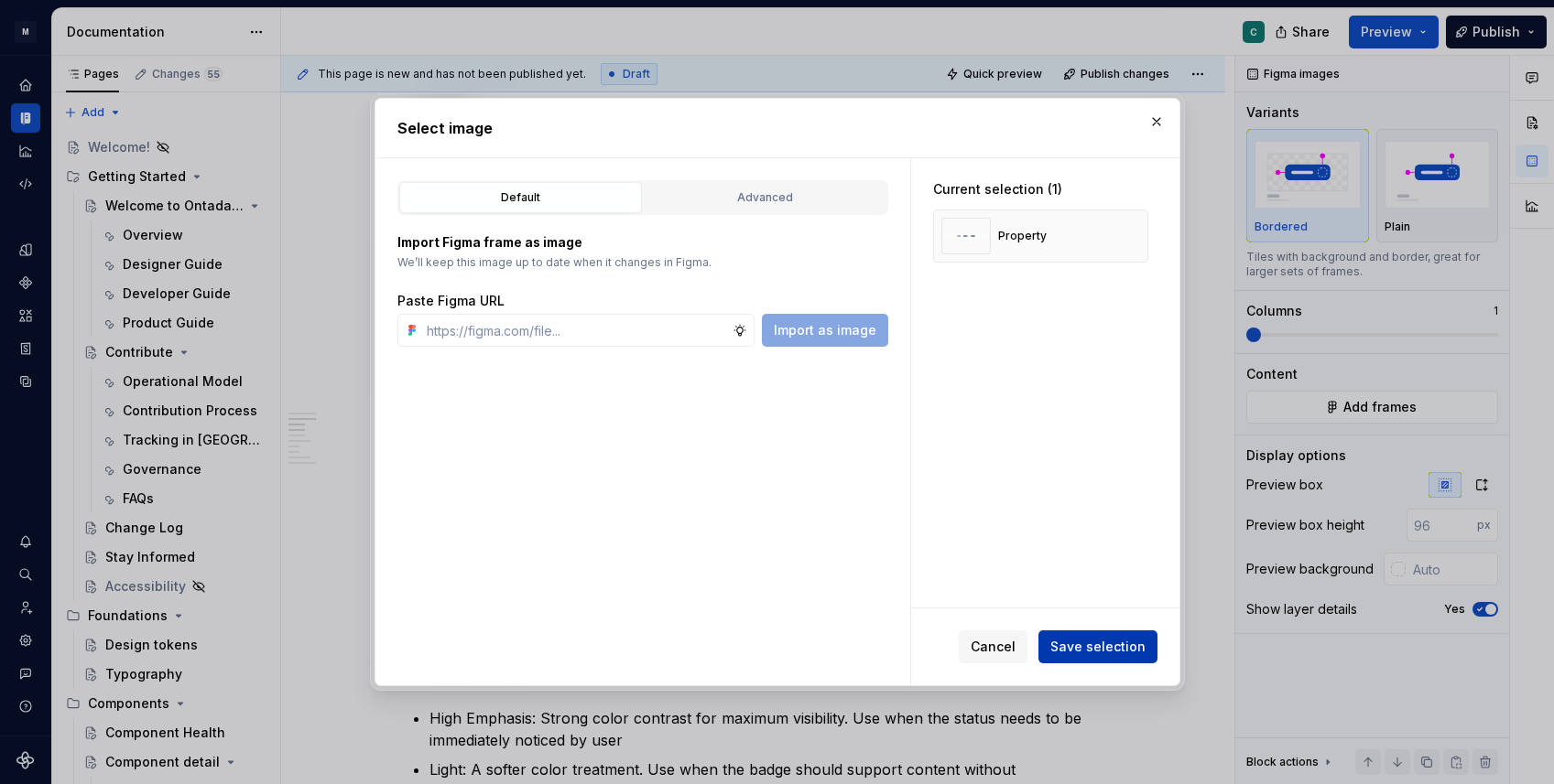
click at [1090, 647] on span "Save selection" at bounding box center [1098, 647] width 95 height 19
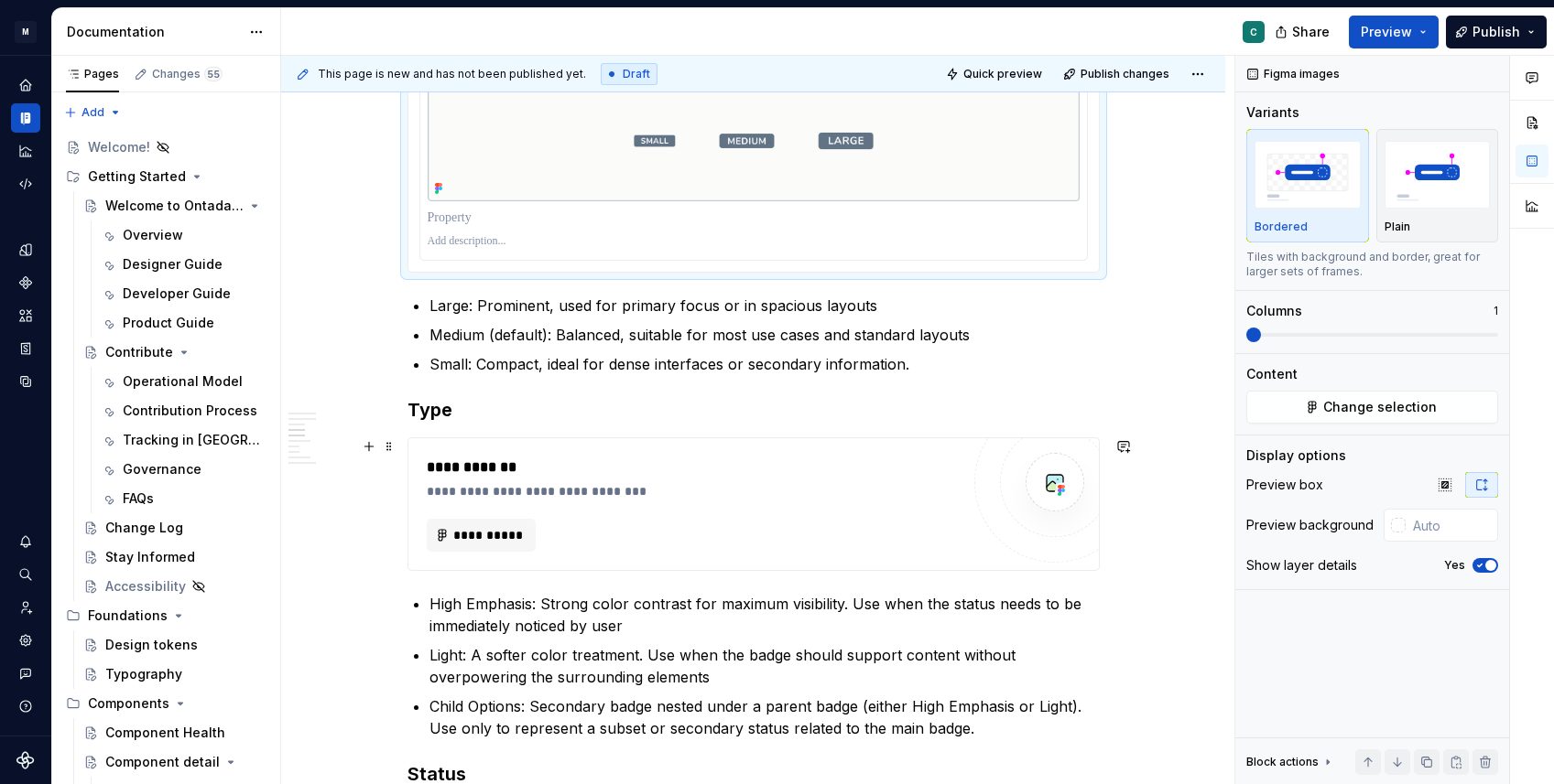
scroll to position [1336, 0]
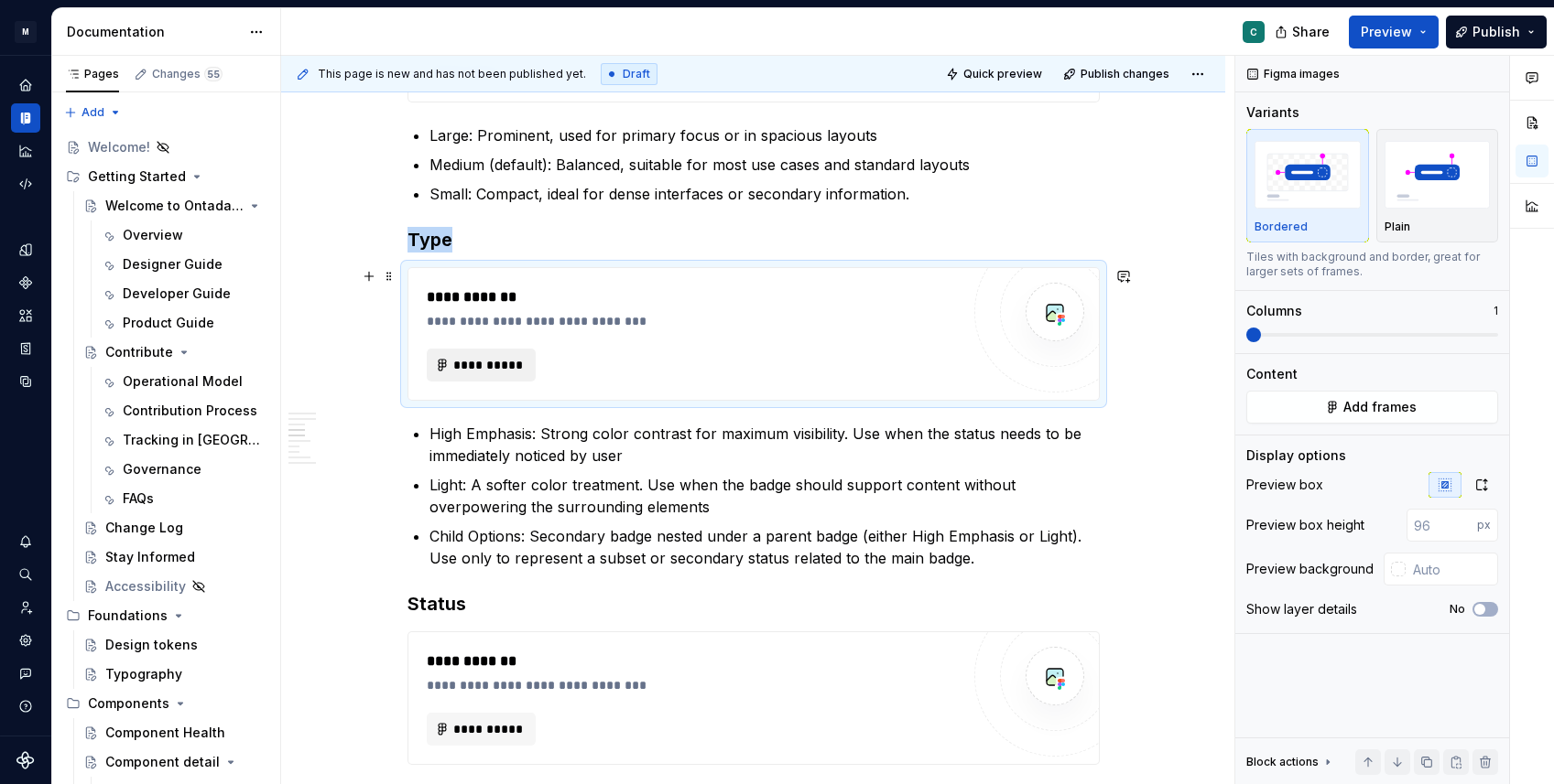
click at [512, 366] on span "**********" at bounding box center [488, 365] width 71 height 19
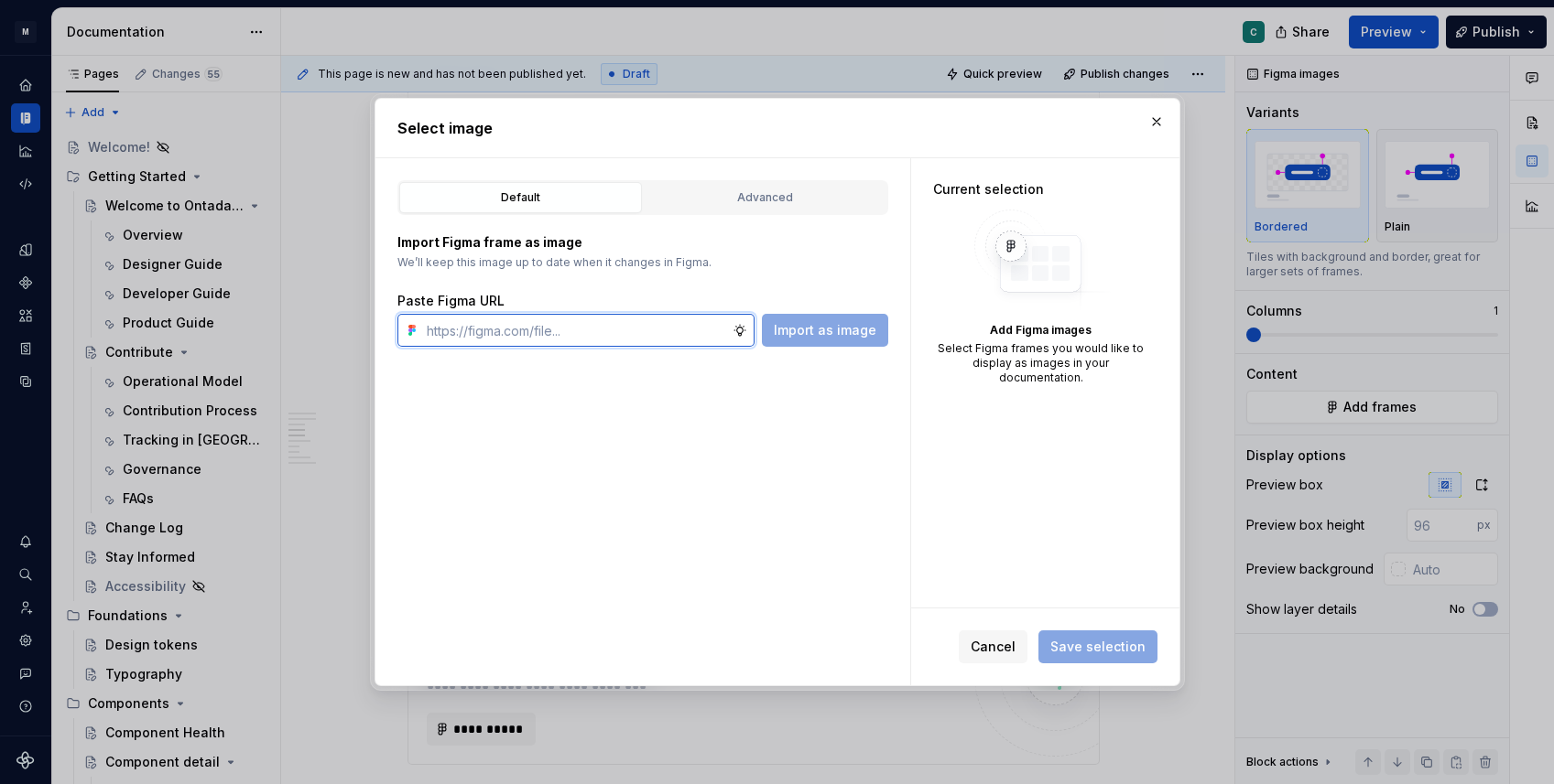
click at [588, 336] on input "text" at bounding box center [575, 330] width 313 height 33
paste input "[URL][DOMAIN_NAME]"
type input "[URL][DOMAIN_NAME]"
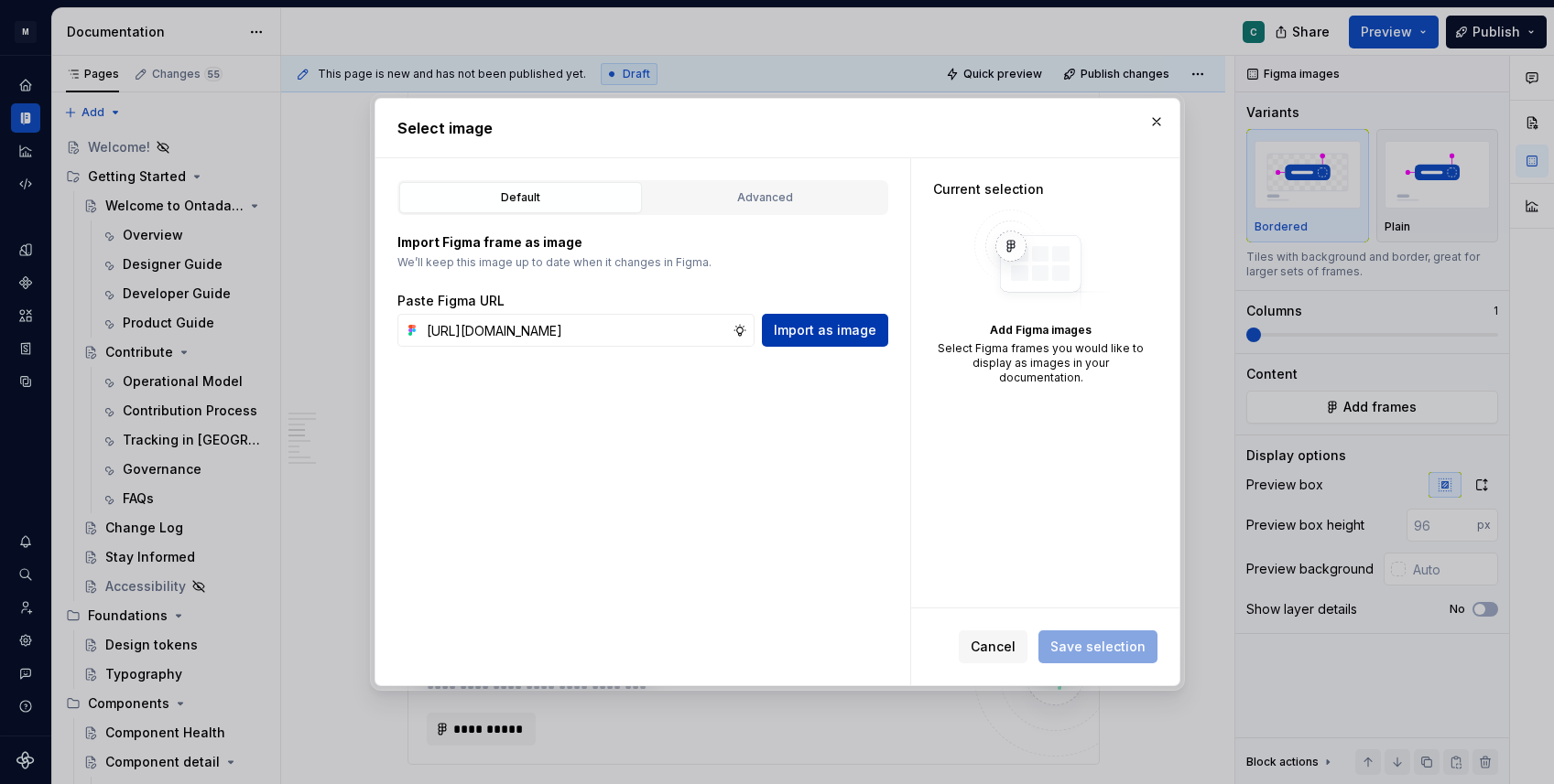
scroll to position [0, 0]
click at [824, 333] on span "Import as image" at bounding box center [824, 330] width 102 height 19
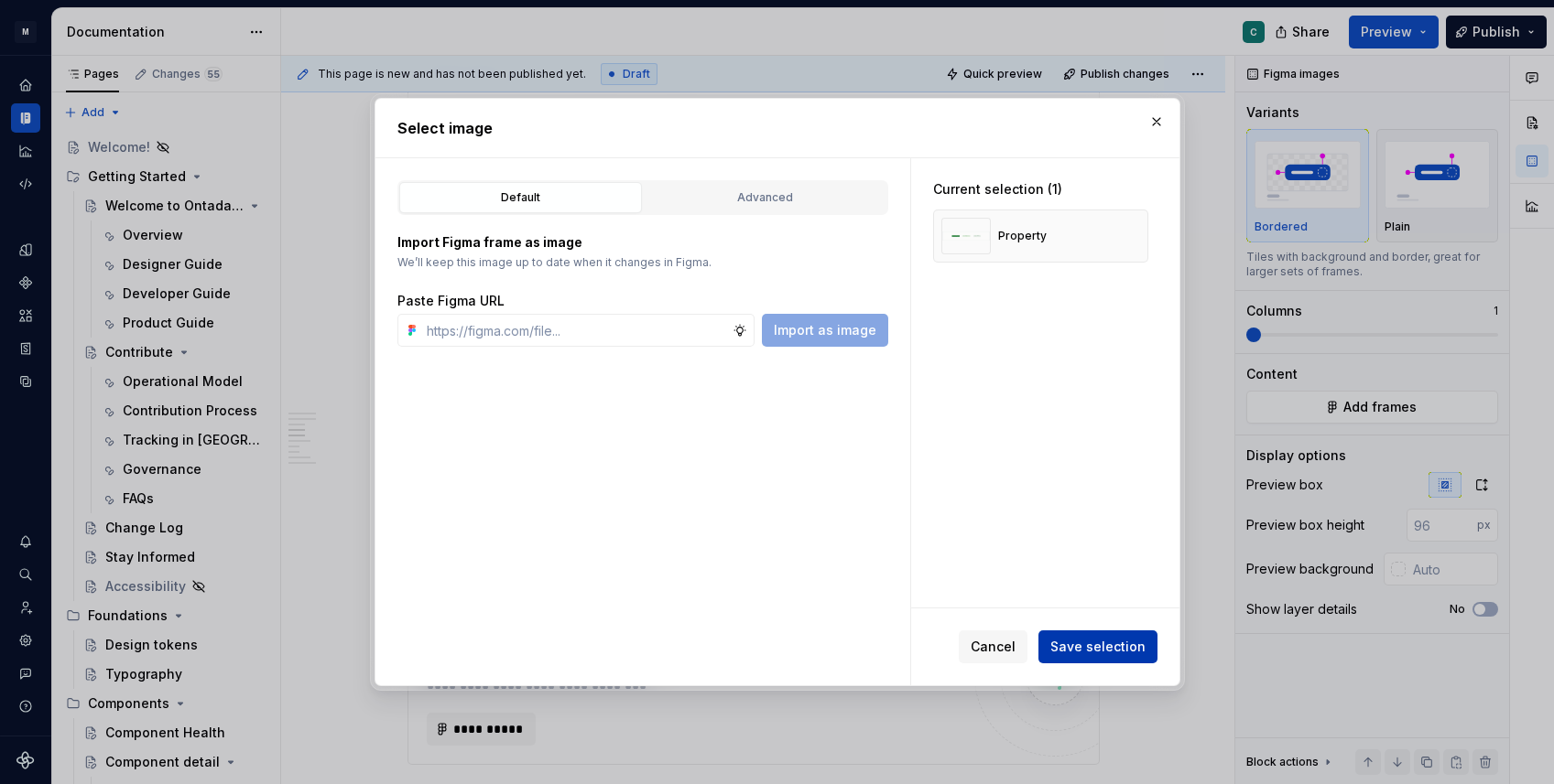
click at [1072, 647] on span "Save selection" at bounding box center [1098, 647] width 95 height 19
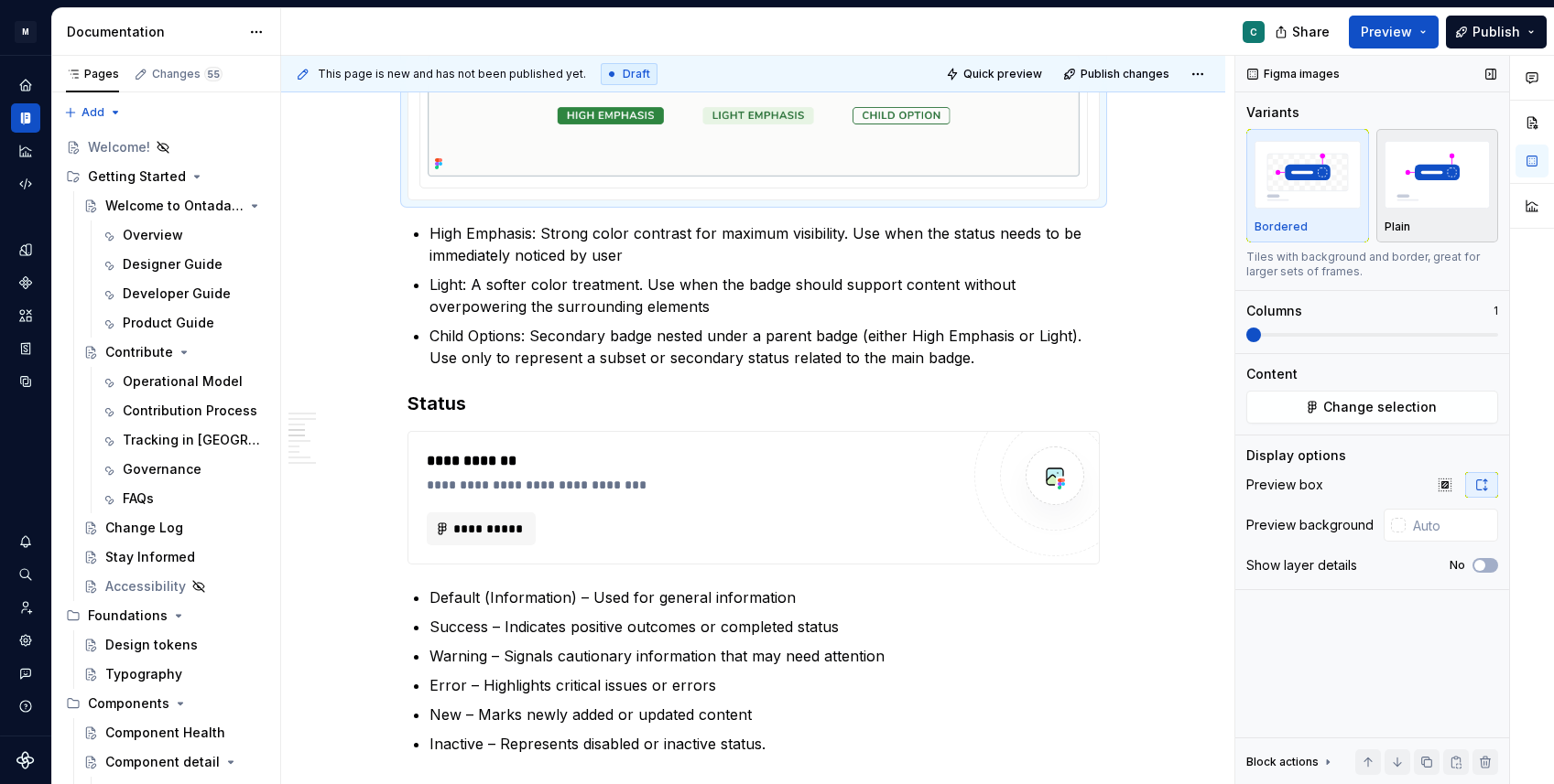
scroll to position [1647, 0]
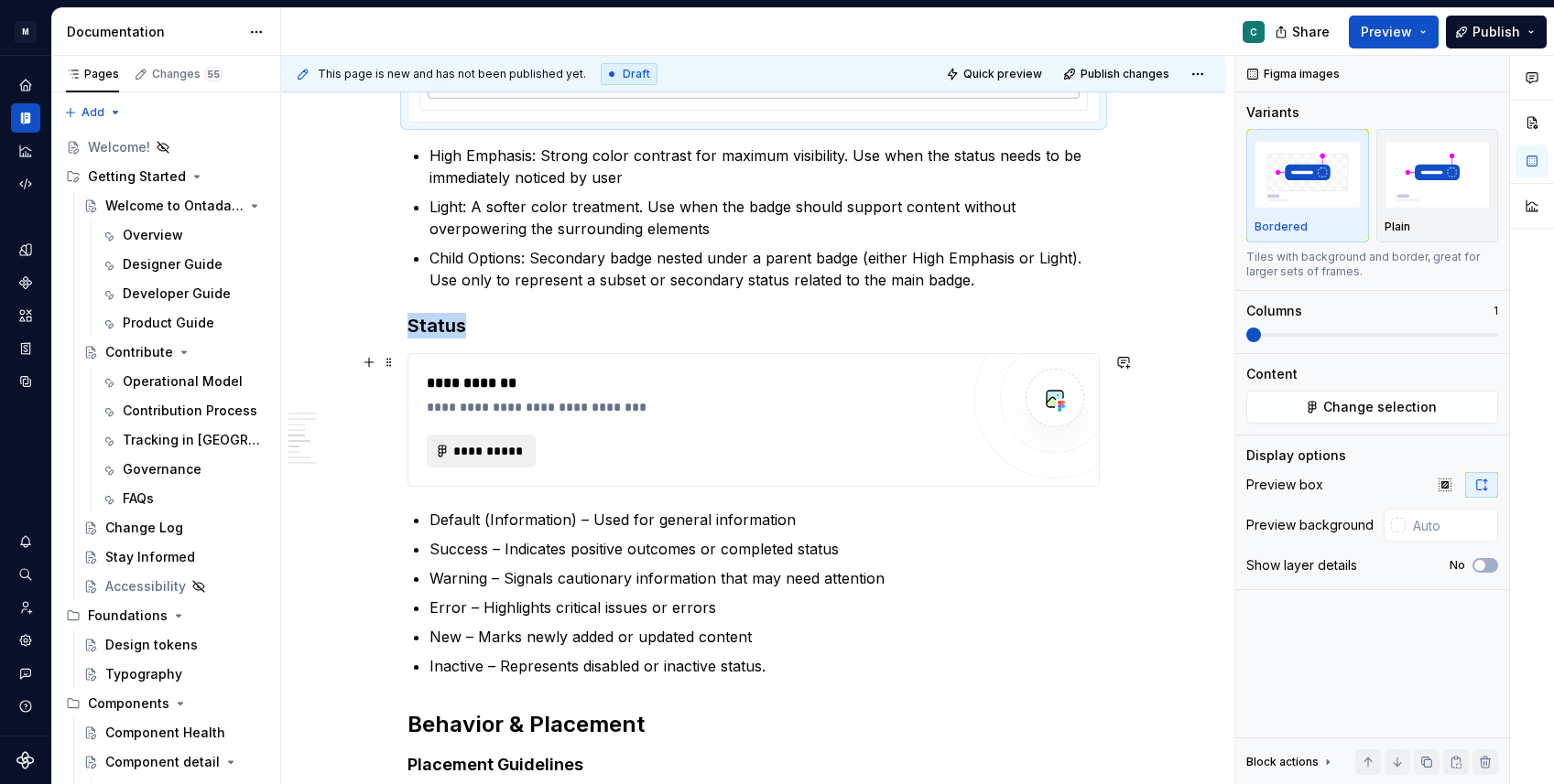
click at [501, 448] on span "**********" at bounding box center [488, 451] width 71 height 19
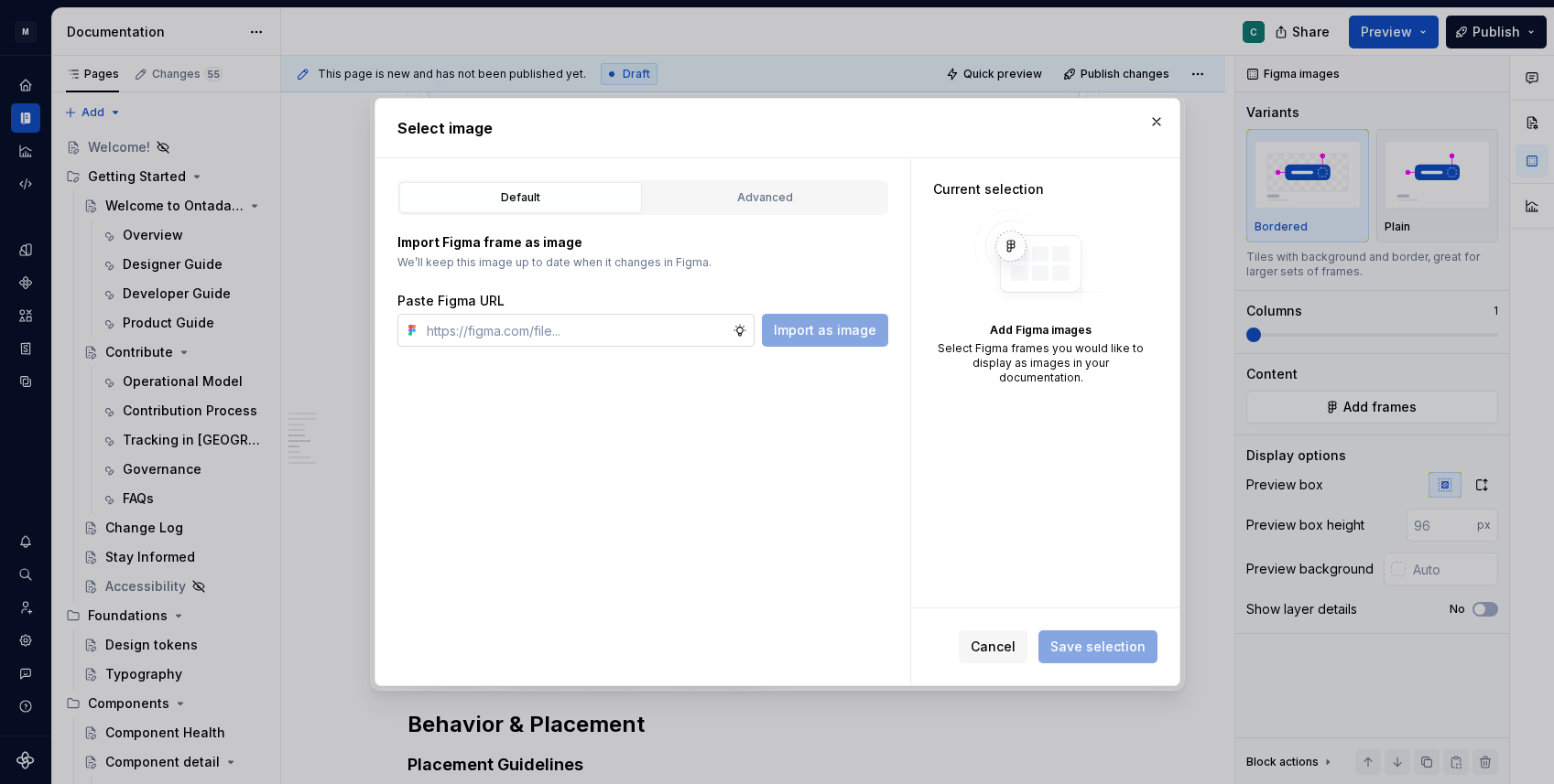
type textarea "*"
type input "[URL][DOMAIN_NAME]"
click at [829, 341] on button "Import as image" at bounding box center [825, 330] width 127 height 33
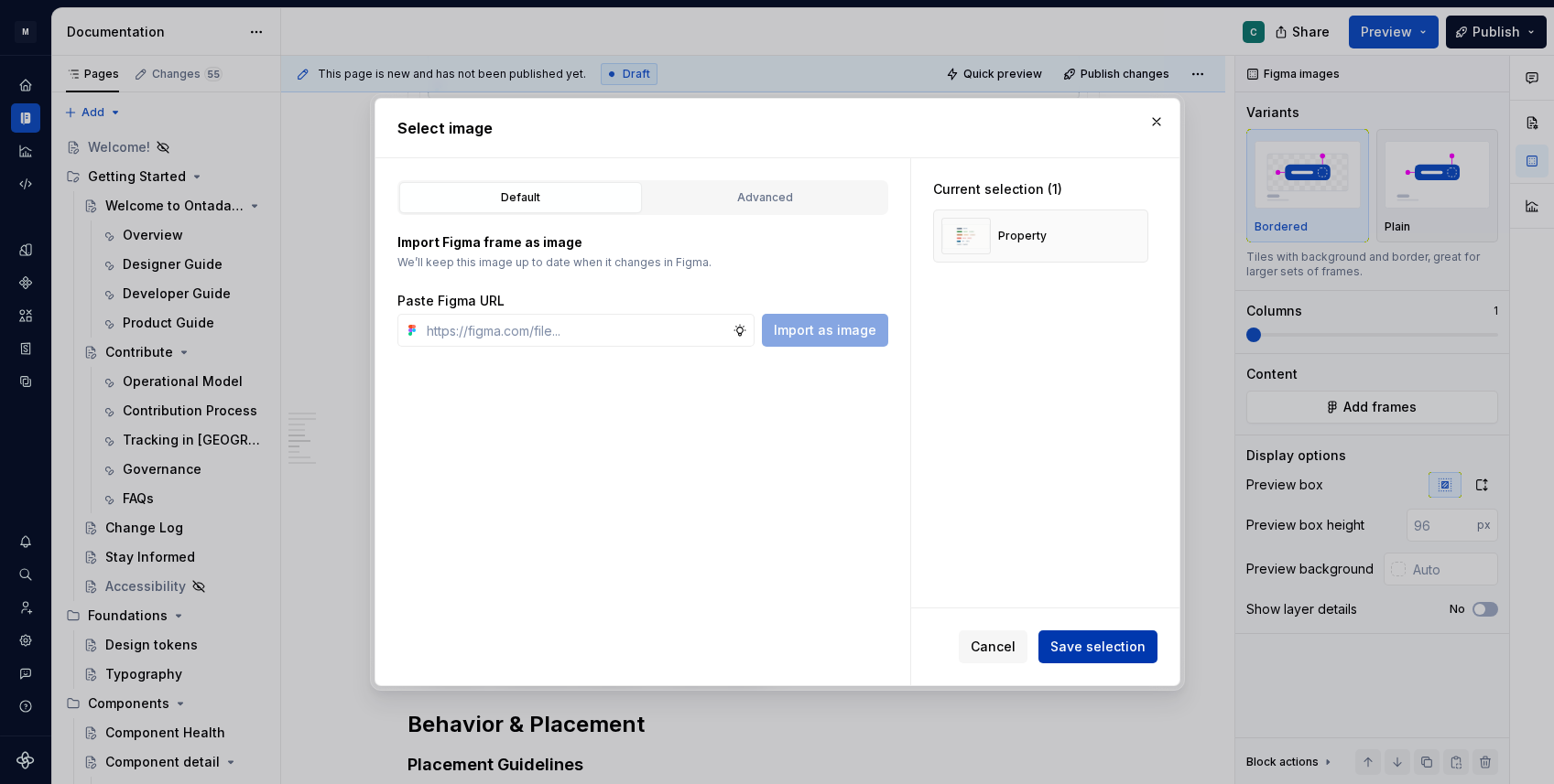
click at [1107, 654] on span "Save selection" at bounding box center [1098, 647] width 95 height 19
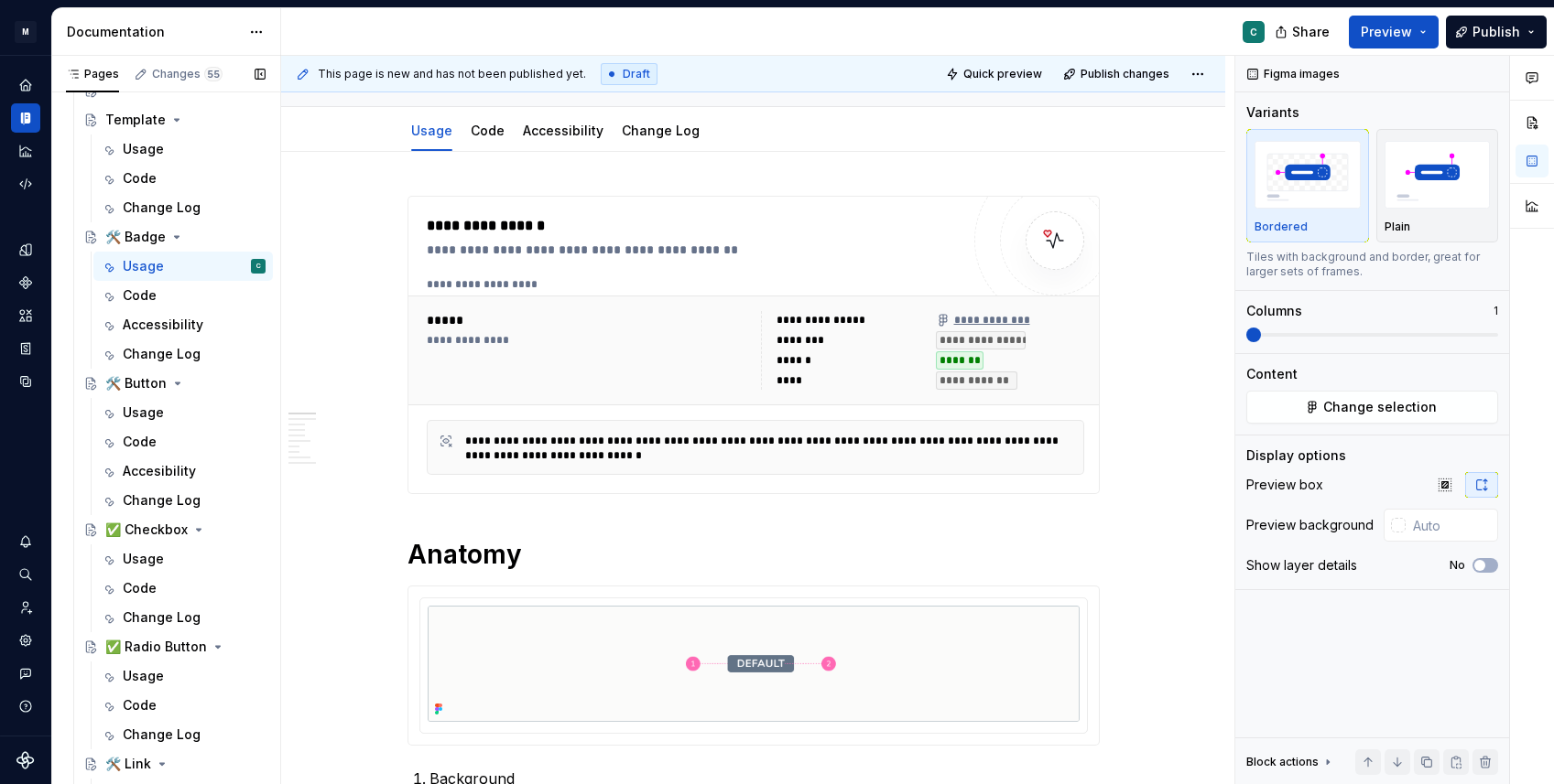
scroll to position [847, 0]
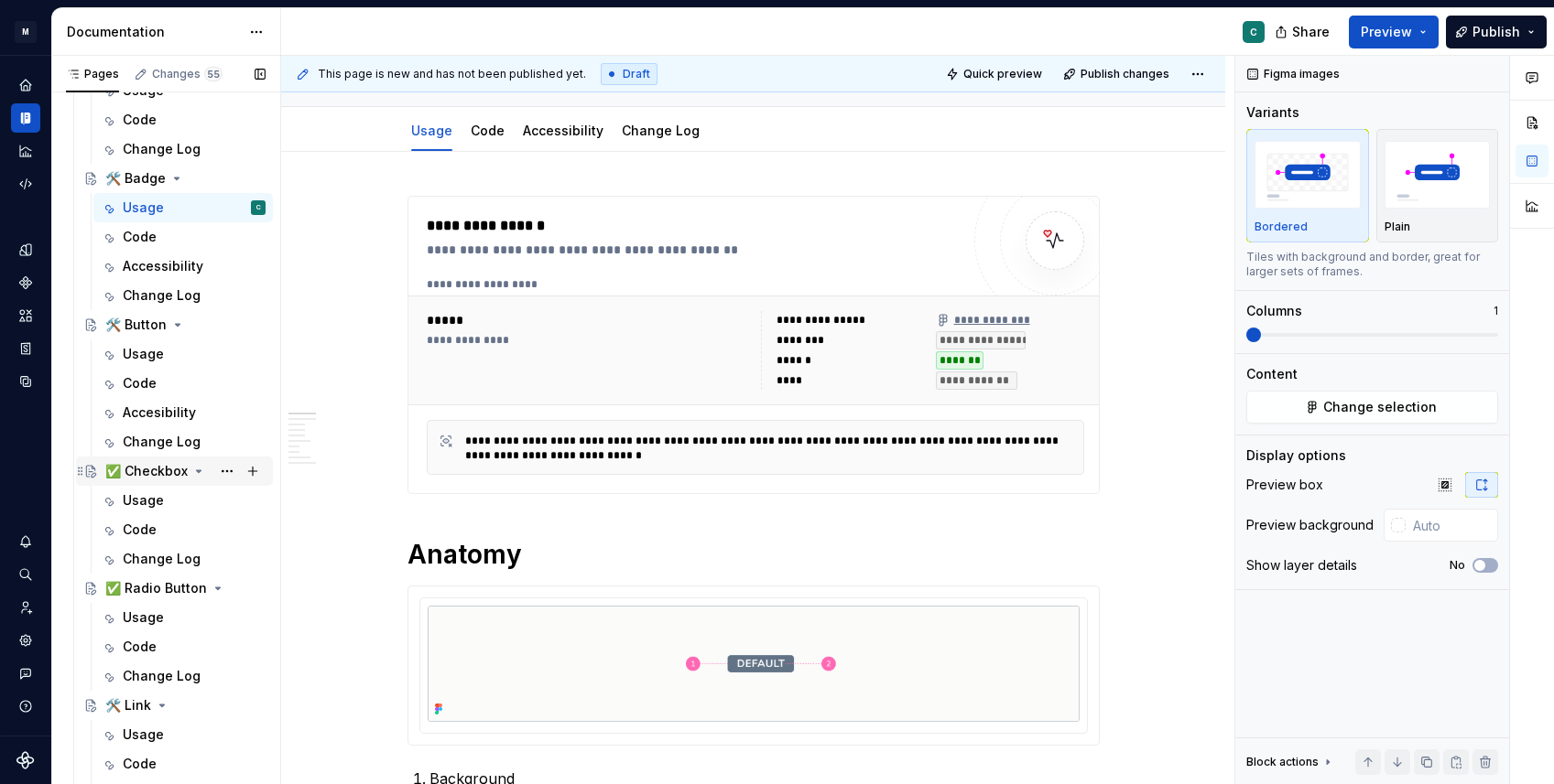
click at [122, 472] on div "✅ Checkbox" at bounding box center [146, 471] width 83 height 19
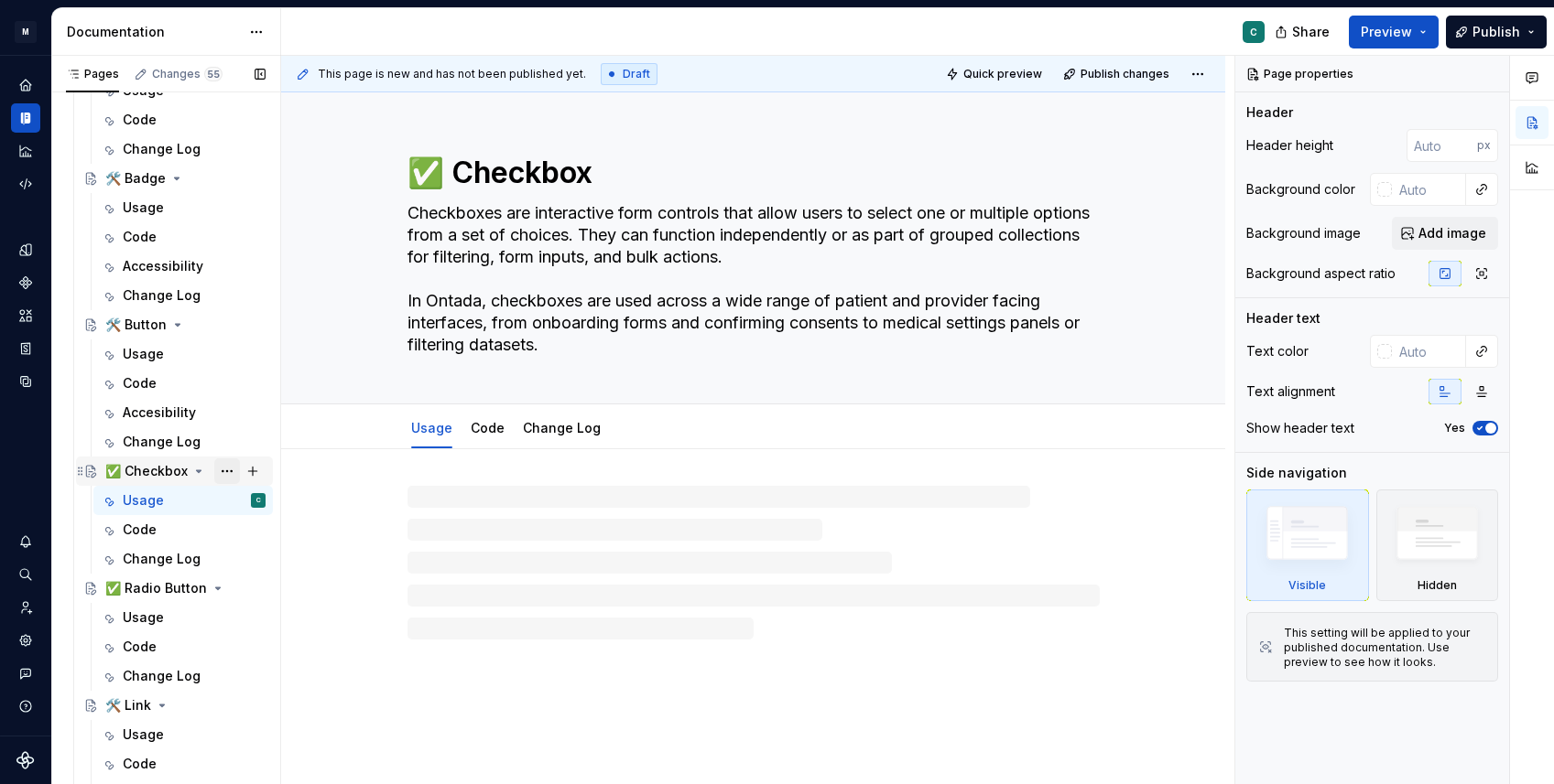
click at [235, 473] on button "Page tree" at bounding box center [227, 471] width 25 height 25
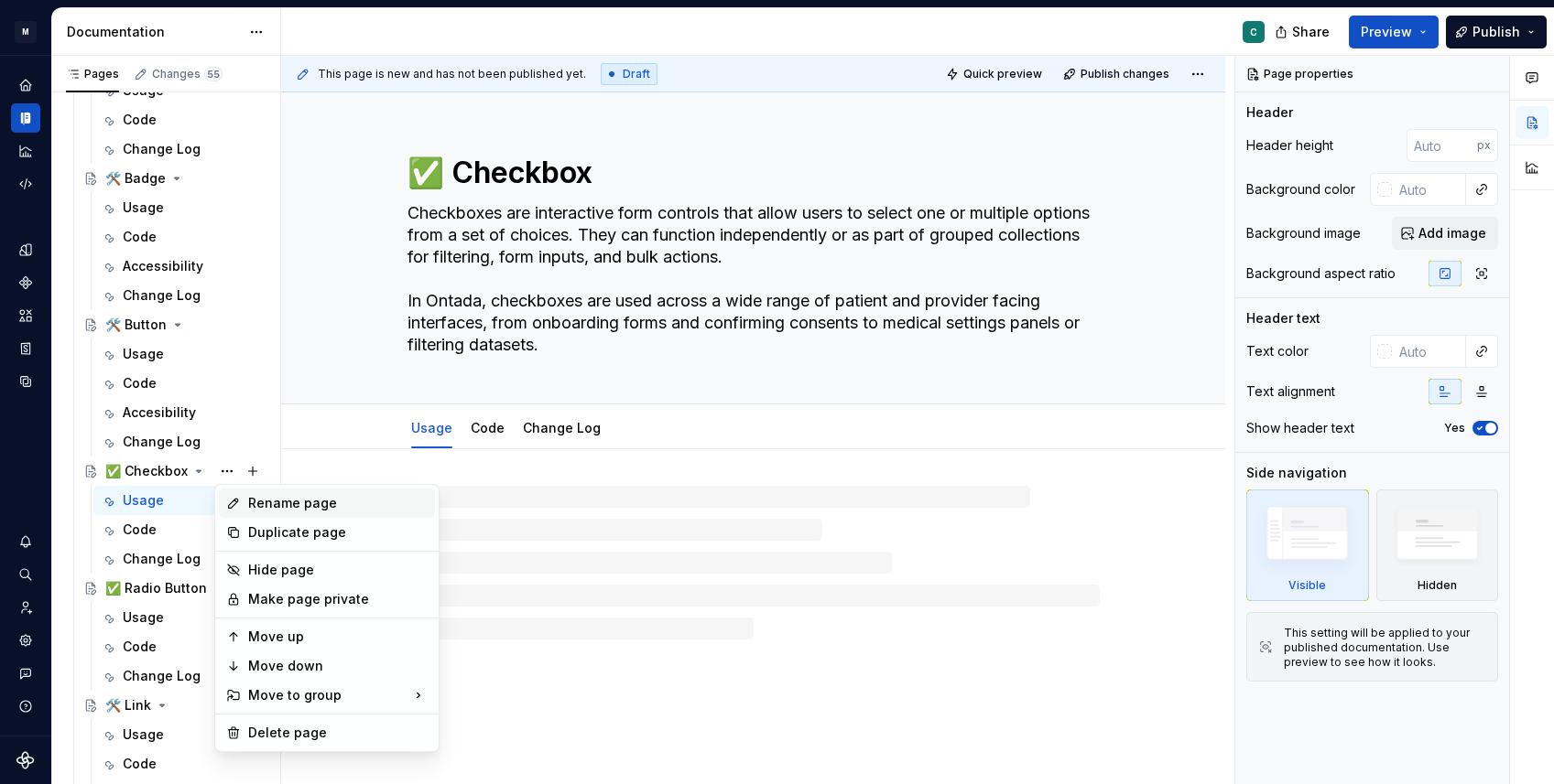
click at [255, 504] on div "Rename page" at bounding box center [338, 503] width 179 height 19
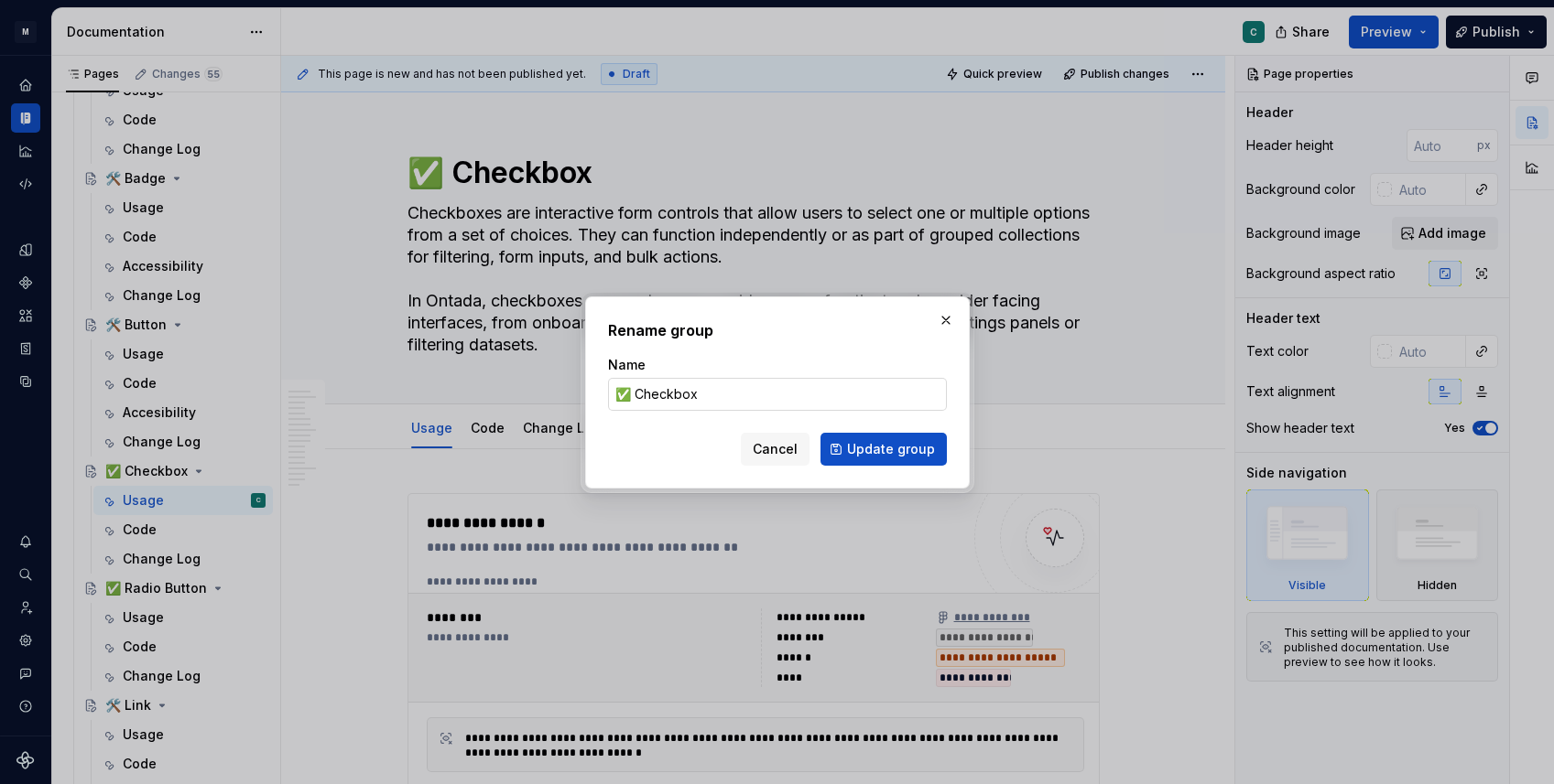
click at [624, 389] on input "✅ Checkbox" at bounding box center [777, 394] width 339 height 33
drag, startPoint x: 625, startPoint y: 393, endPoint x: 593, endPoint y: 394, distance: 32.0
click at [593, 394] on div "Rename group Name ✅ Checkbox Cancel Update group" at bounding box center [777, 392] width 385 height 192
click at [900, 446] on span "Update group" at bounding box center [891, 449] width 88 height 19
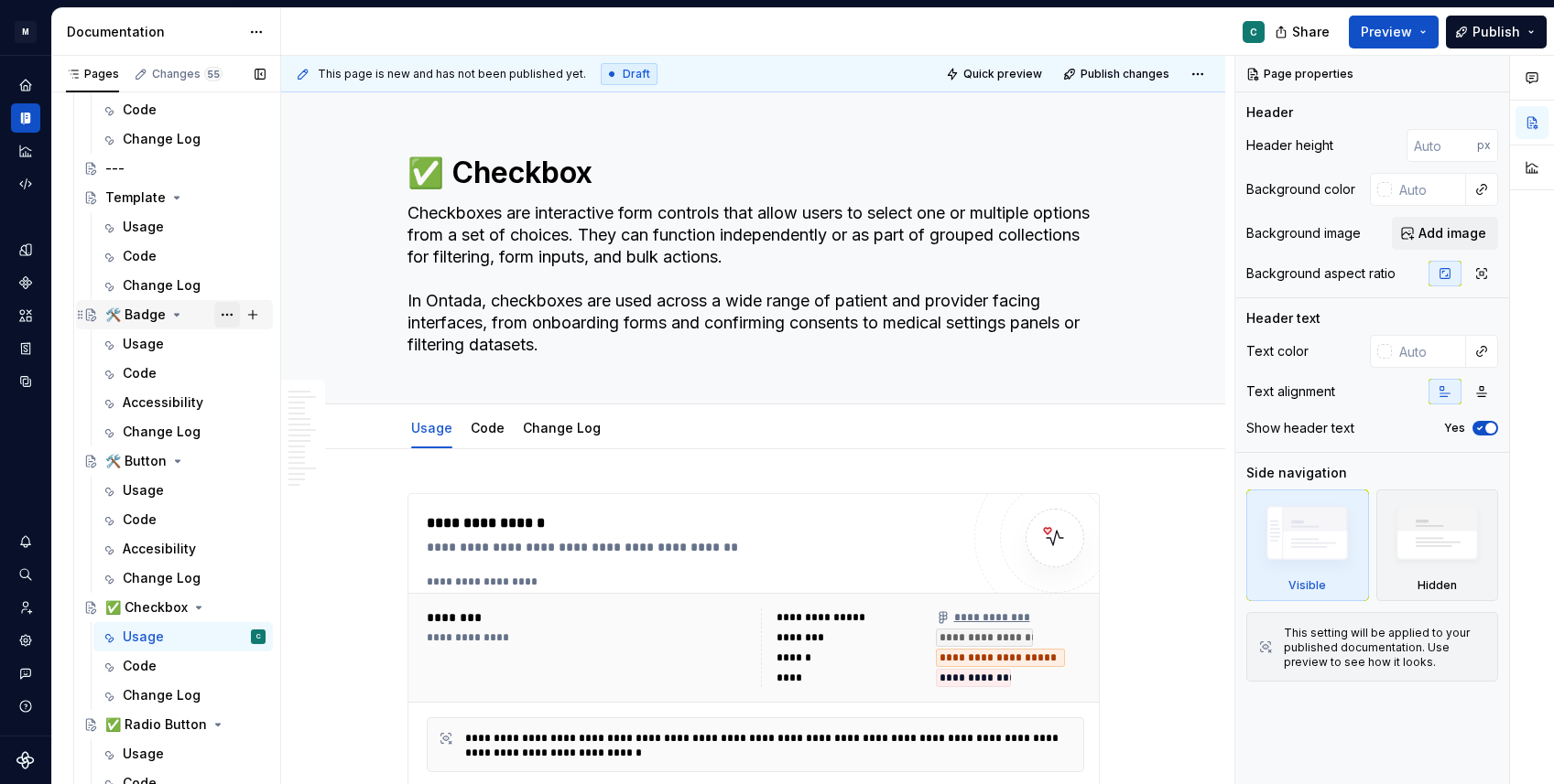
scroll to position [707, 0]
click at [231, 309] on button "Page tree" at bounding box center [227, 318] width 25 height 25
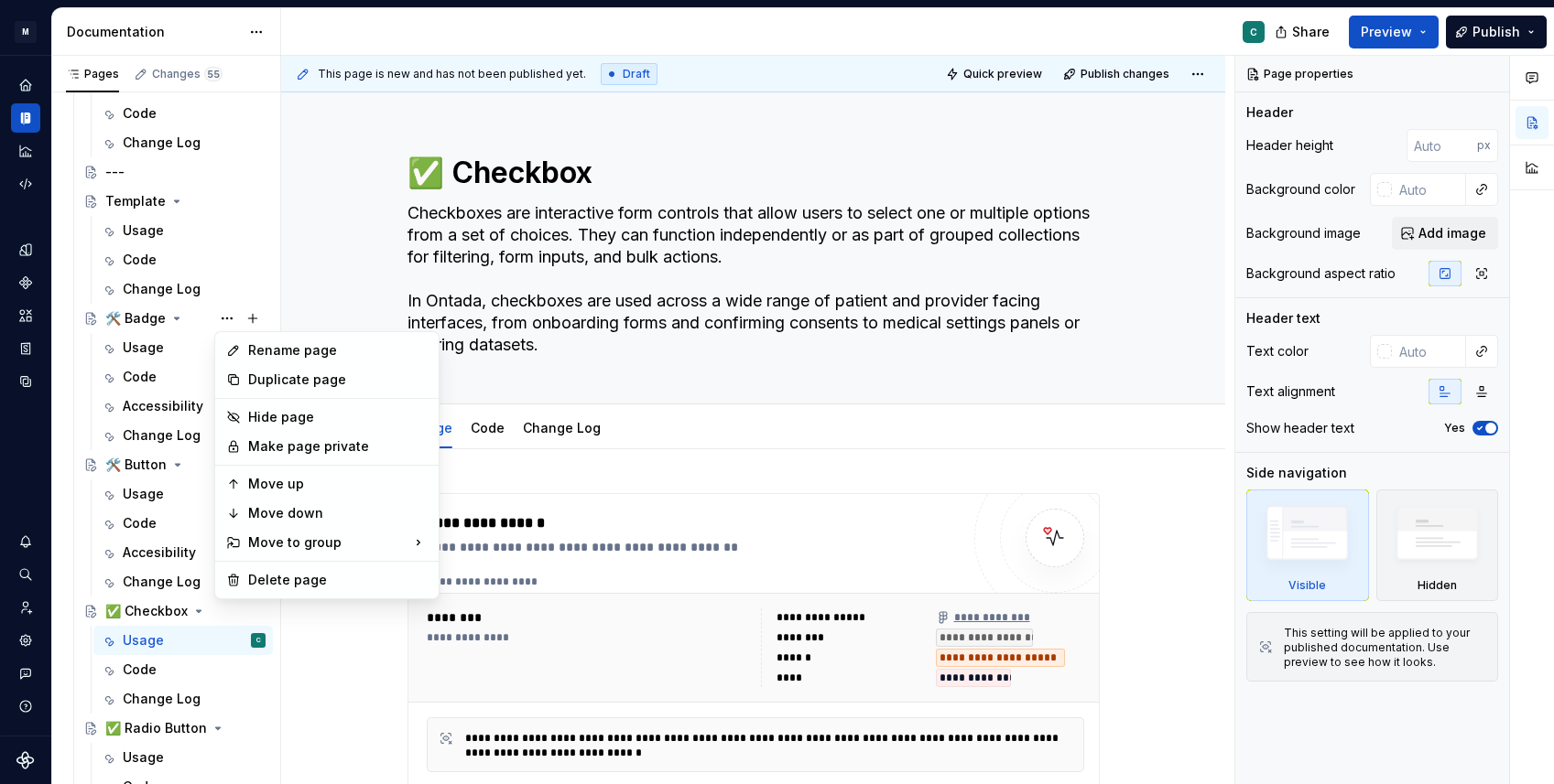
type textarea "*"
click at [275, 342] on div "Rename page" at bounding box center [338, 351] width 179 height 19
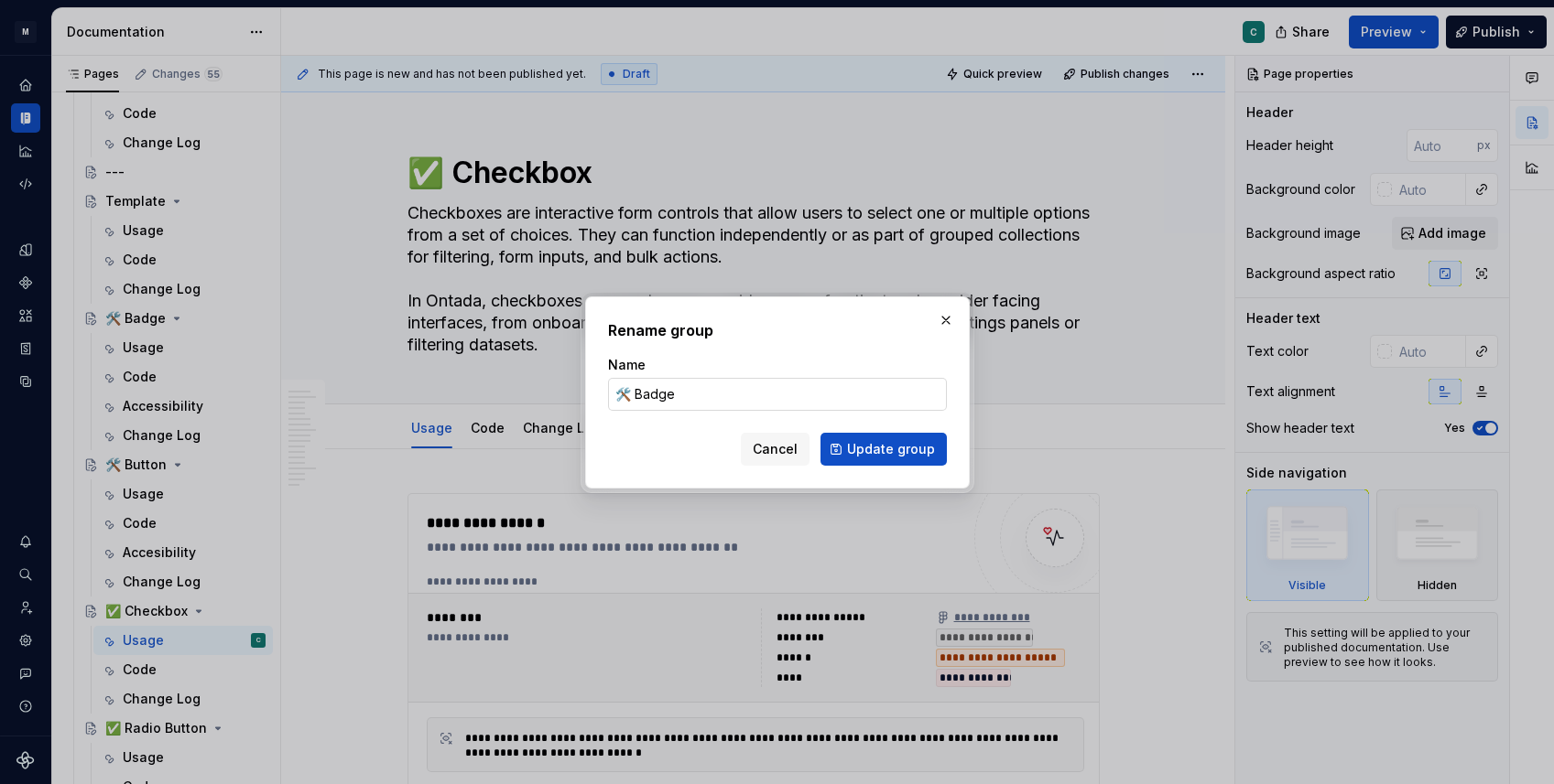
click at [628, 391] on input "🛠️ Badge" at bounding box center [777, 394] width 339 height 33
drag, startPoint x: 628, startPoint y: 396, endPoint x: 573, endPoint y: 383, distance: 56.5
click at [573, 383] on div "Rename group Name 🛠️ Badge Cancel Update group" at bounding box center [777, 392] width 1554 height 784
type input "✅ Badge"
click at [870, 451] on span "Update group" at bounding box center [891, 449] width 88 height 19
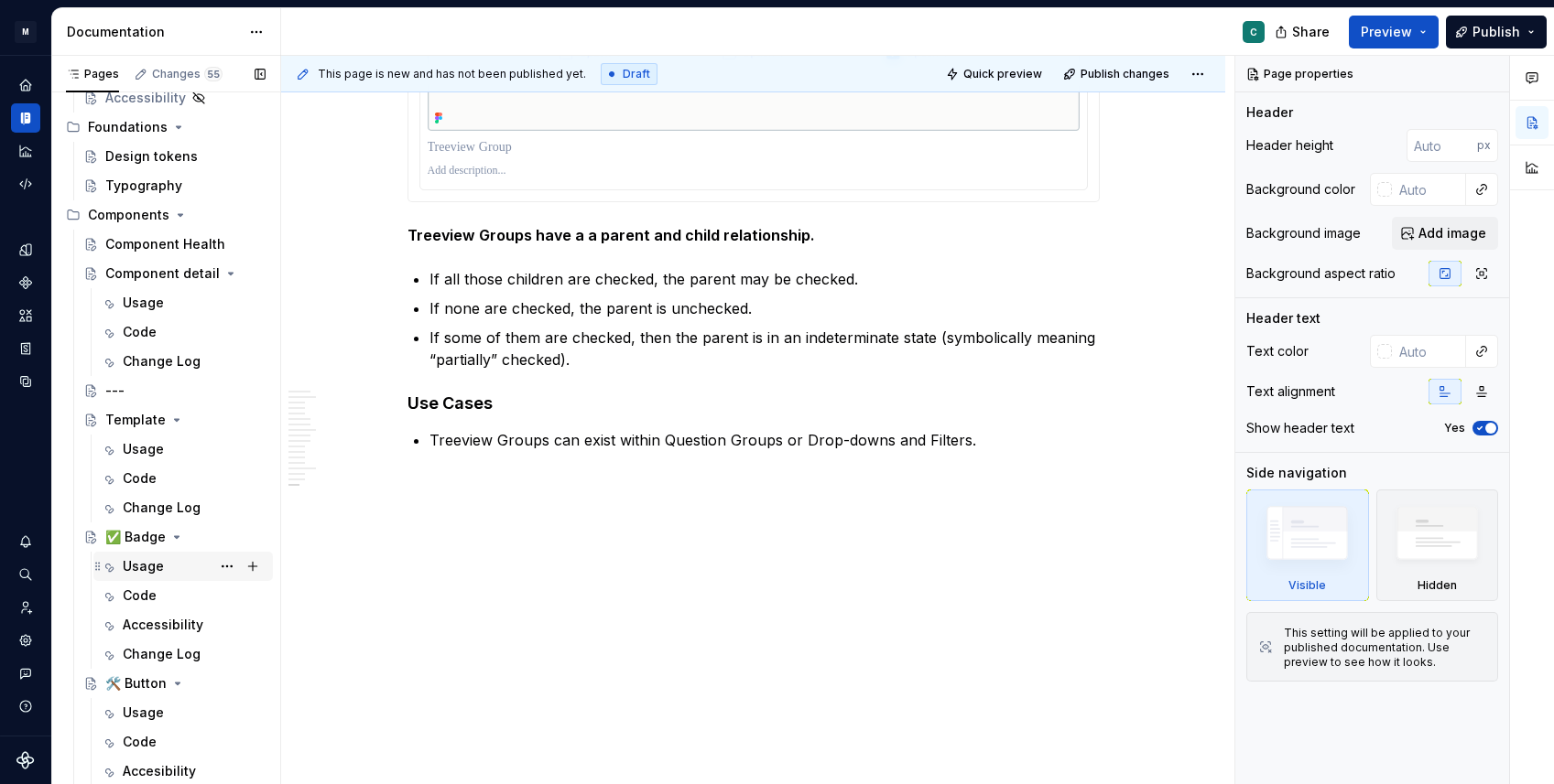
scroll to position [488, 0]
click at [146, 563] on div "Usage" at bounding box center [143, 567] width 41 height 19
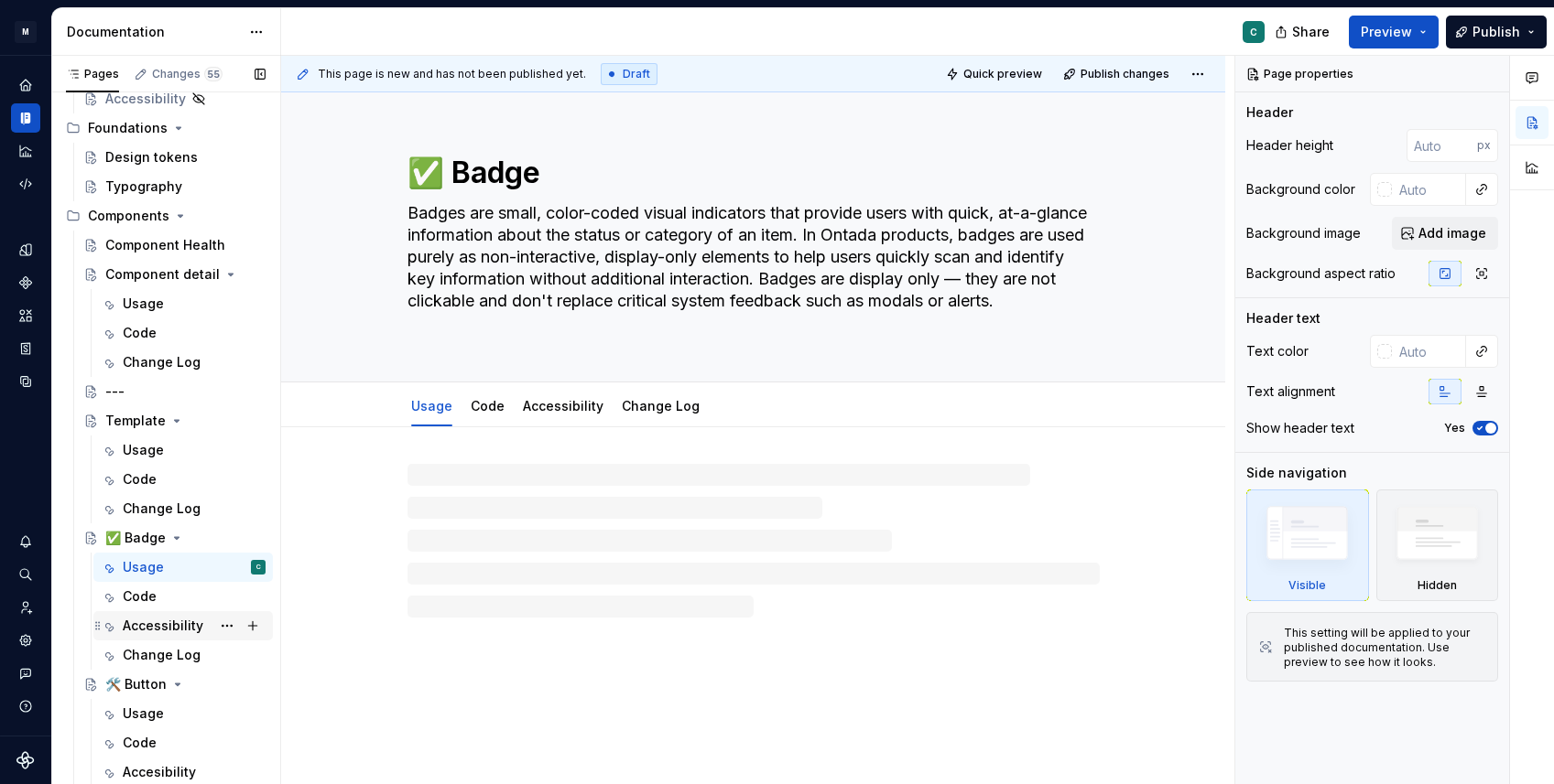
click at [150, 633] on div "Accessibility" at bounding box center [163, 625] width 81 height 19
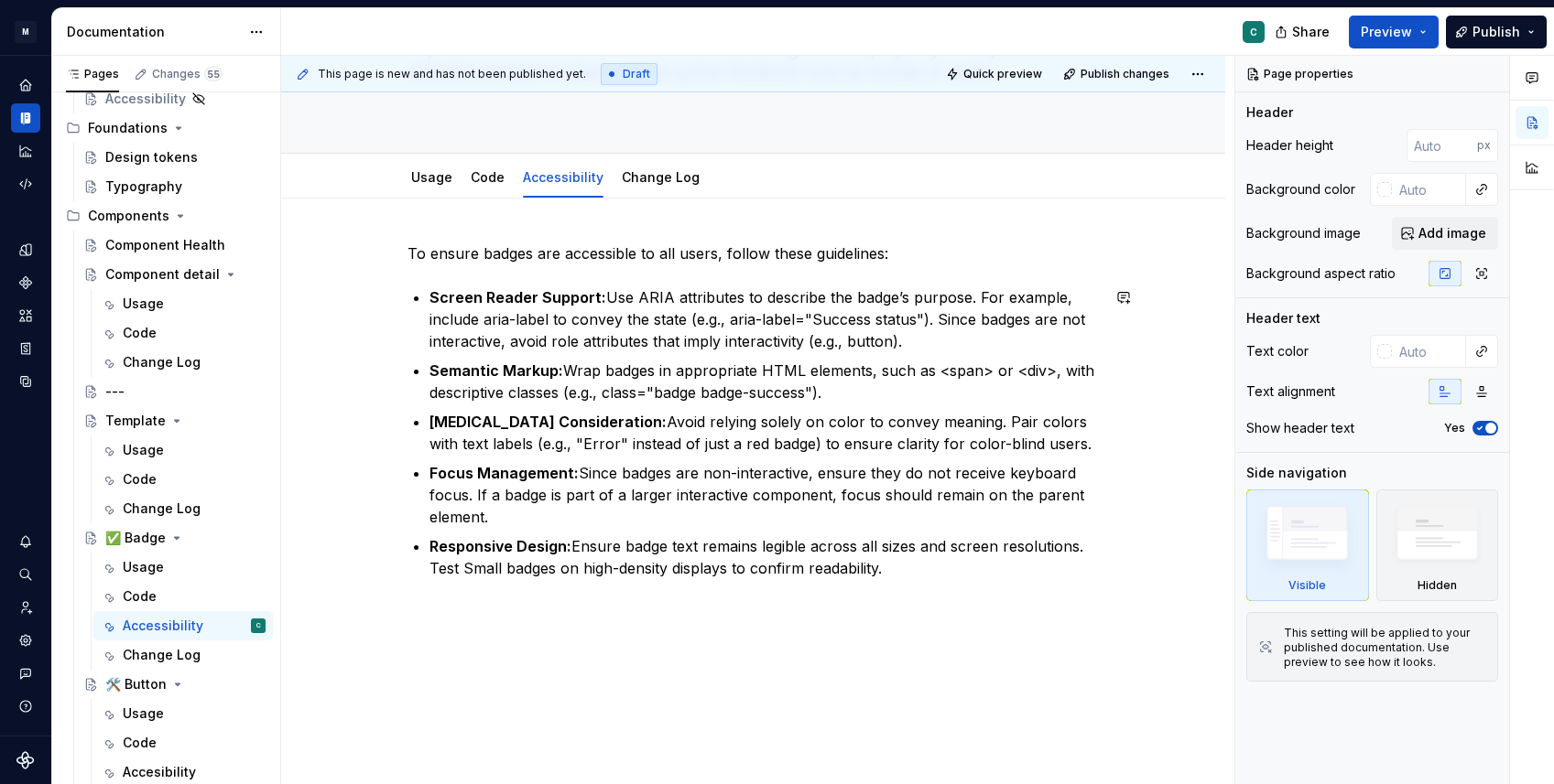
scroll to position [232, 0]
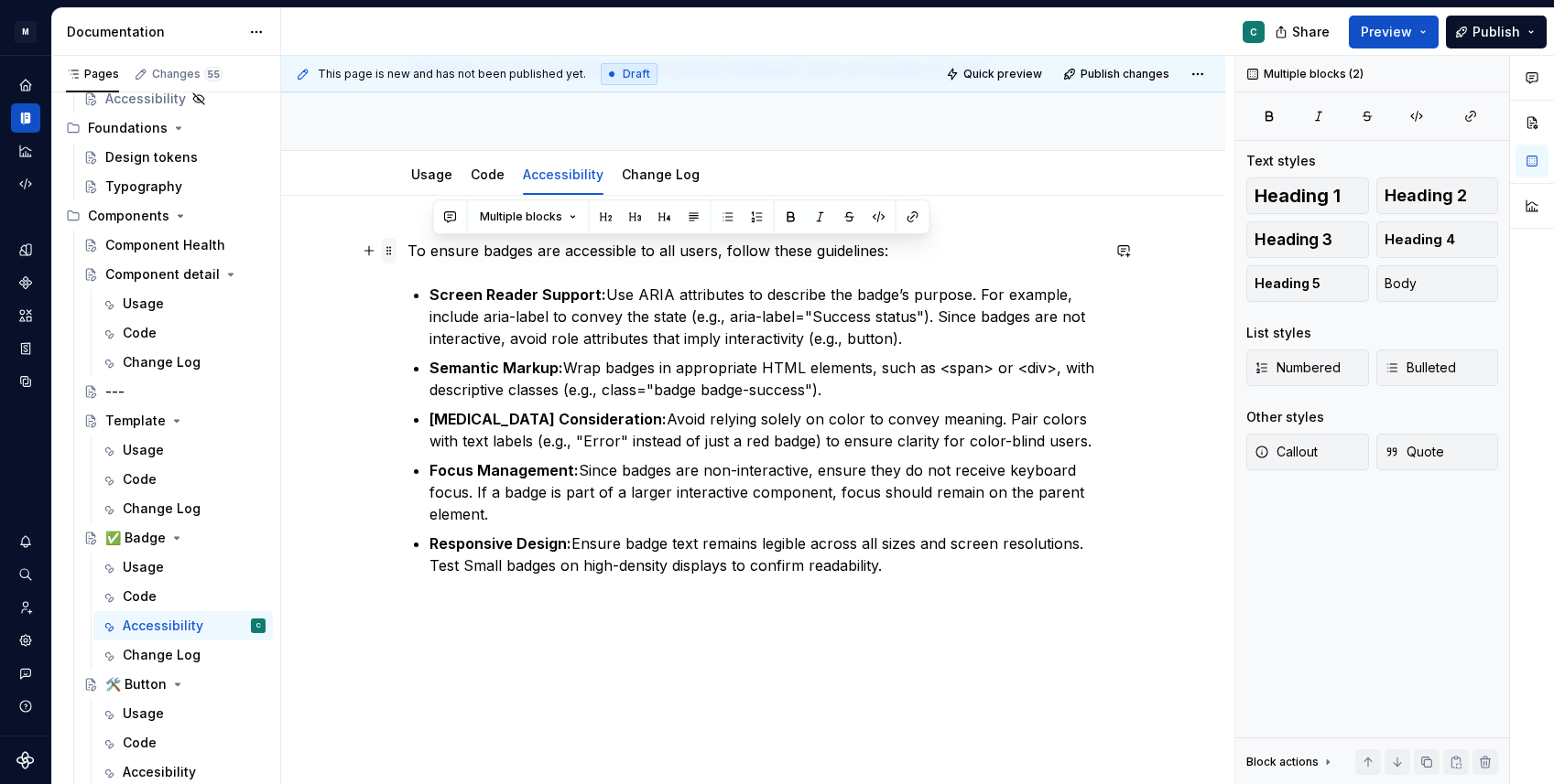
drag, startPoint x: 902, startPoint y: 572, endPoint x: 392, endPoint y: 251, distance: 602.6
click at [407, 251] on div "To ensure badges are accessible to all users, follow these guidelines: Screen R…" at bounding box center [753, 441] width 692 height 403
drag, startPoint x: 414, startPoint y: 252, endPoint x: 970, endPoint y: 567, distance: 639.0
click at [970, 567] on div "To ensure badges are accessible to all users, follow these guidelines: Screen R…" at bounding box center [753, 429] width 692 height 381
copy div "Lo ipsumd sitame con adipiscing el sed doeiu, tempor incid utlaboreet: Dolore M…"
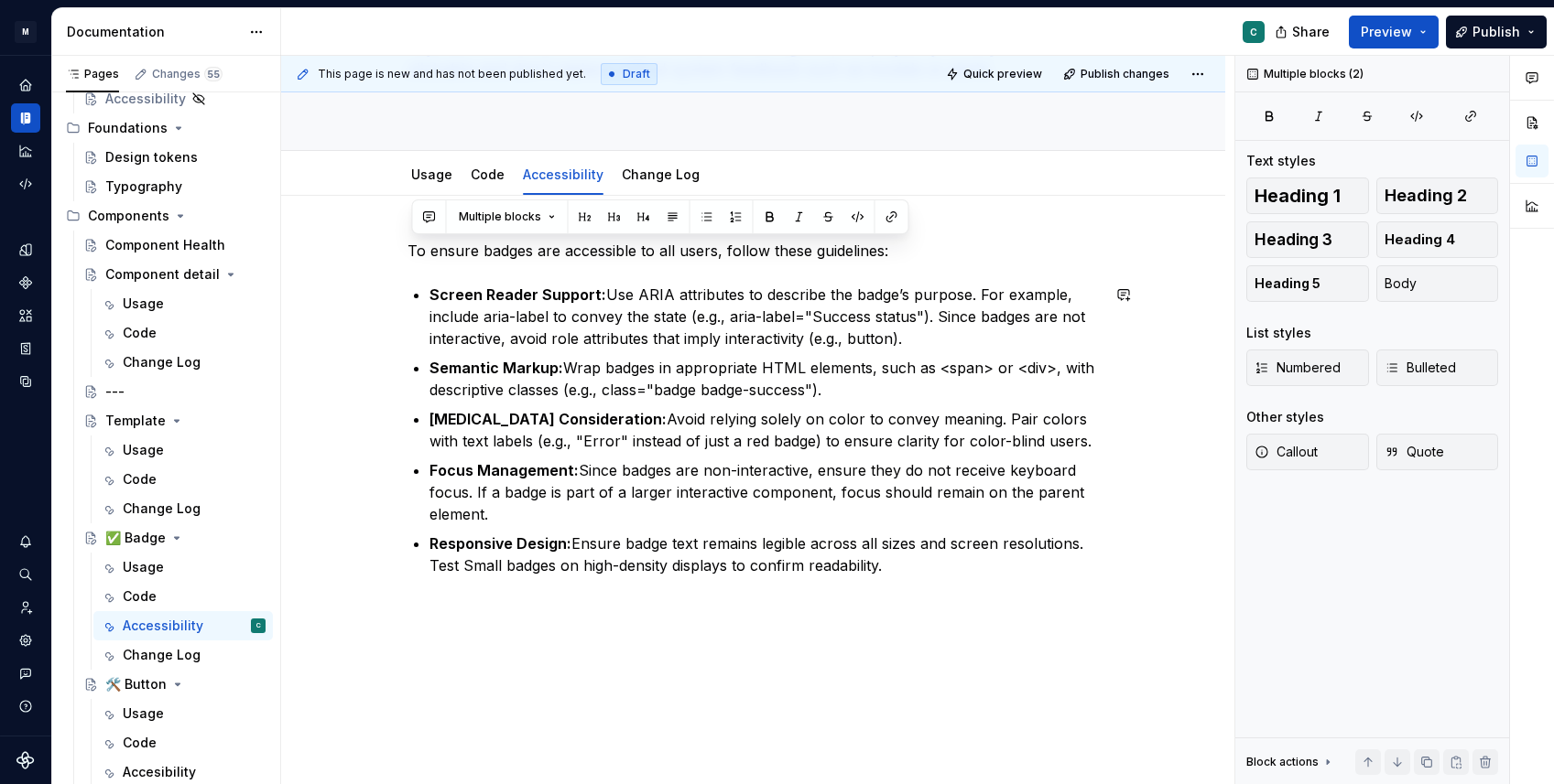
scroll to position [13, 0]
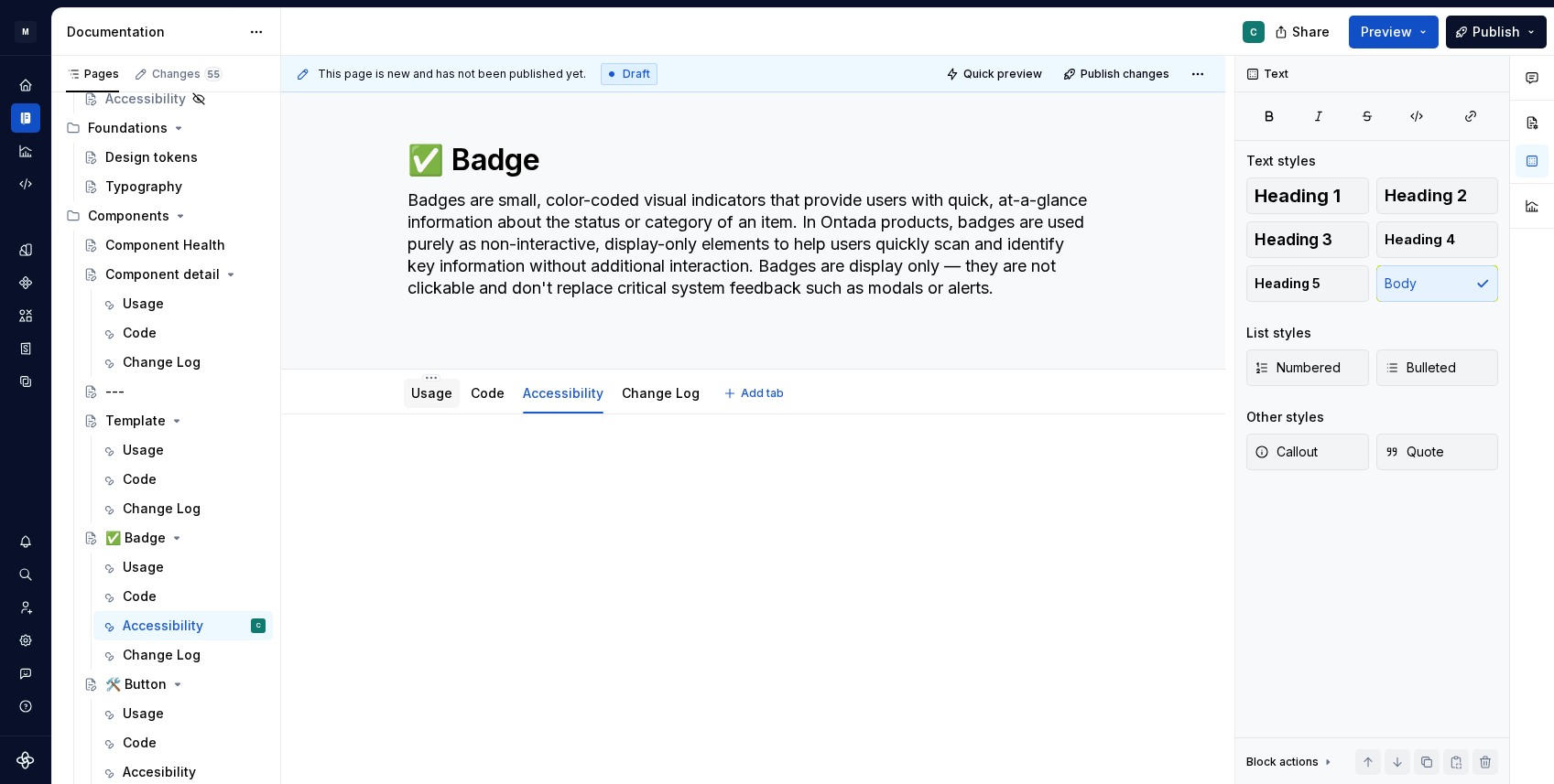
click at [427, 397] on link "Usage" at bounding box center [432, 393] width 41 height 16
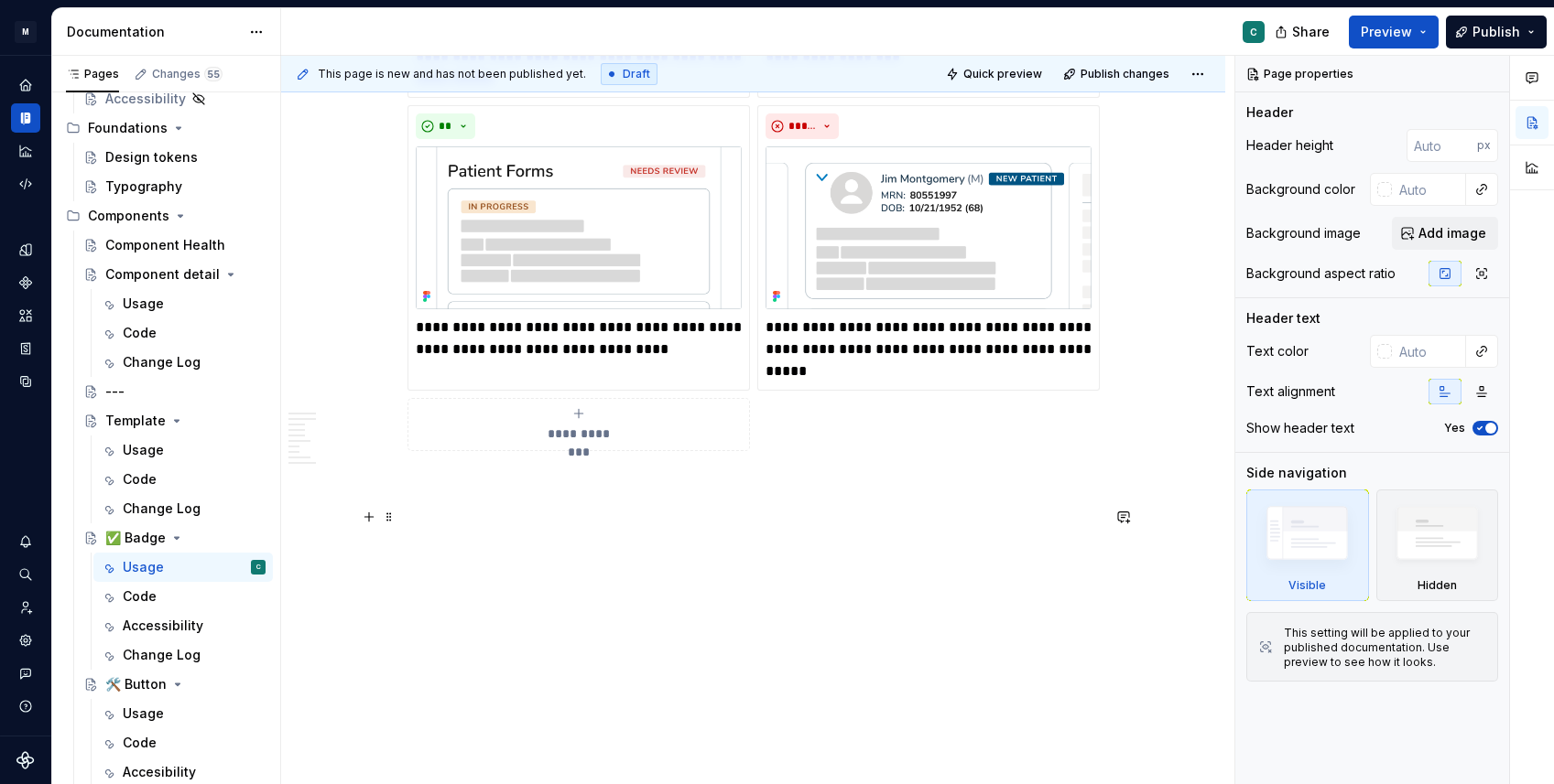
type textarea "*"
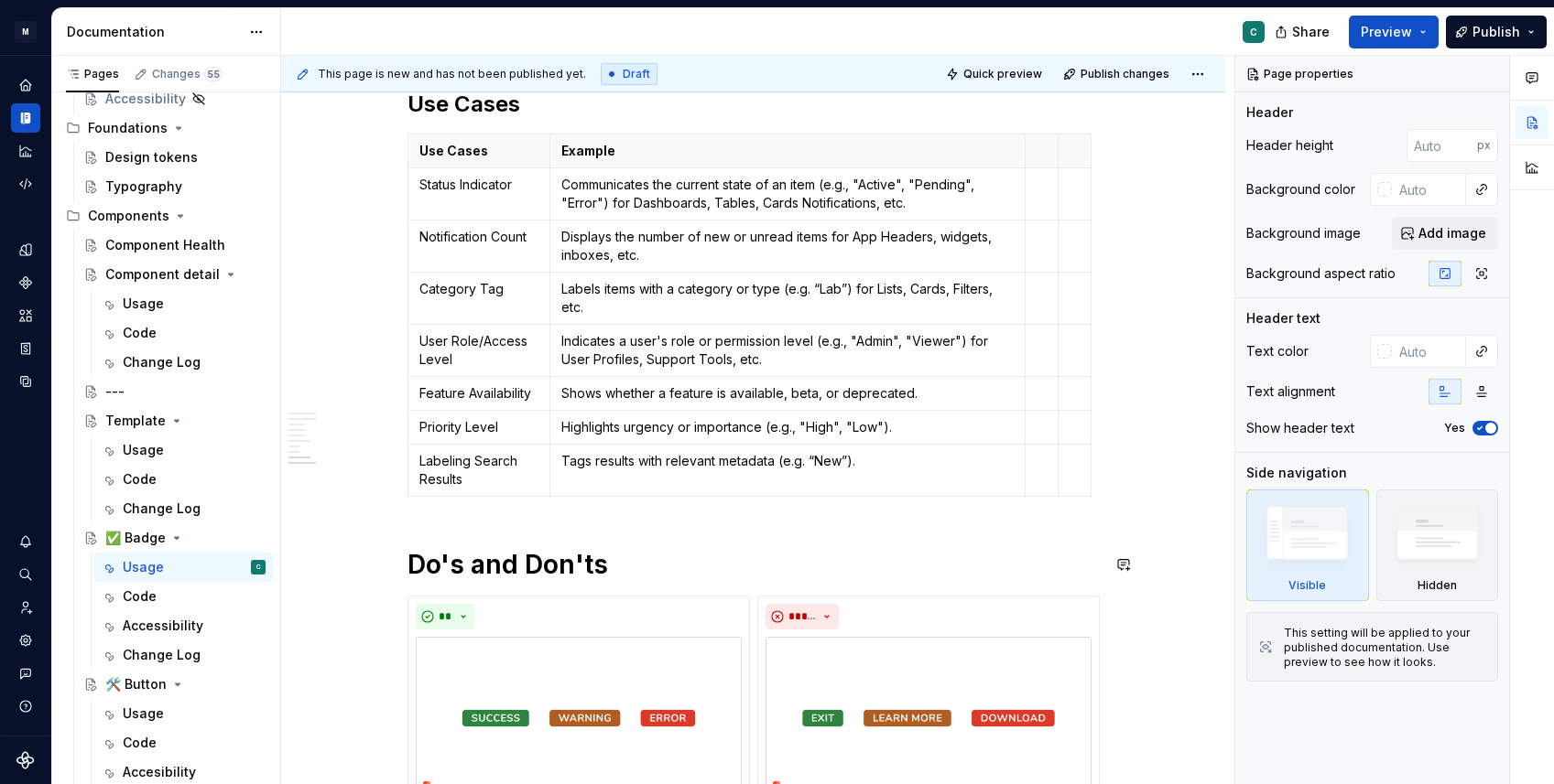
scroll to position [2866, 0]
click at [471, 540] on div "**********" at bounding box center [753, 45] width 692 height 4880
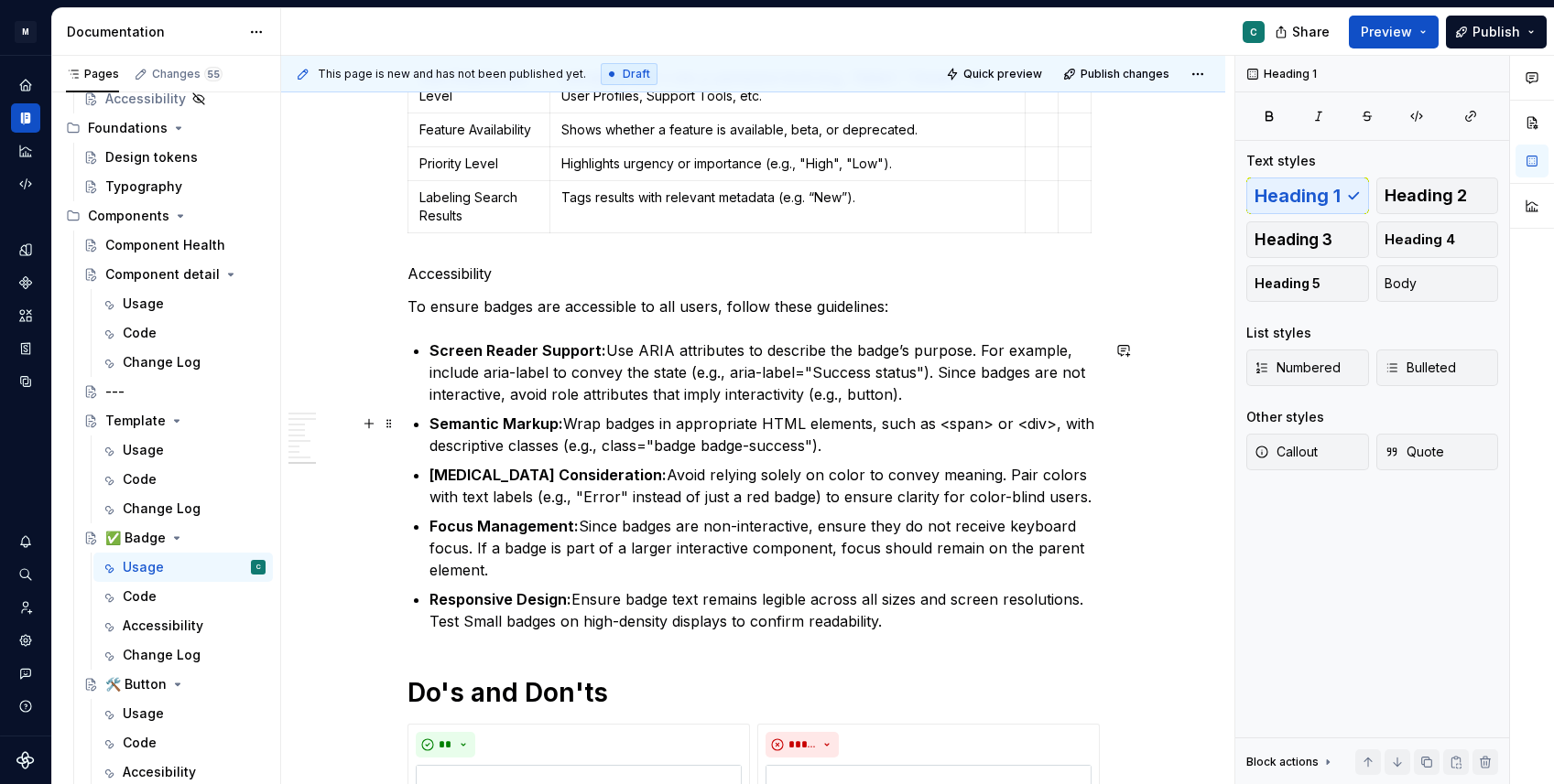
scroll to position [3134, 0]
click at [467, 280] on p "Accessibility" at bounding box center [753, 272] width 692 height 22
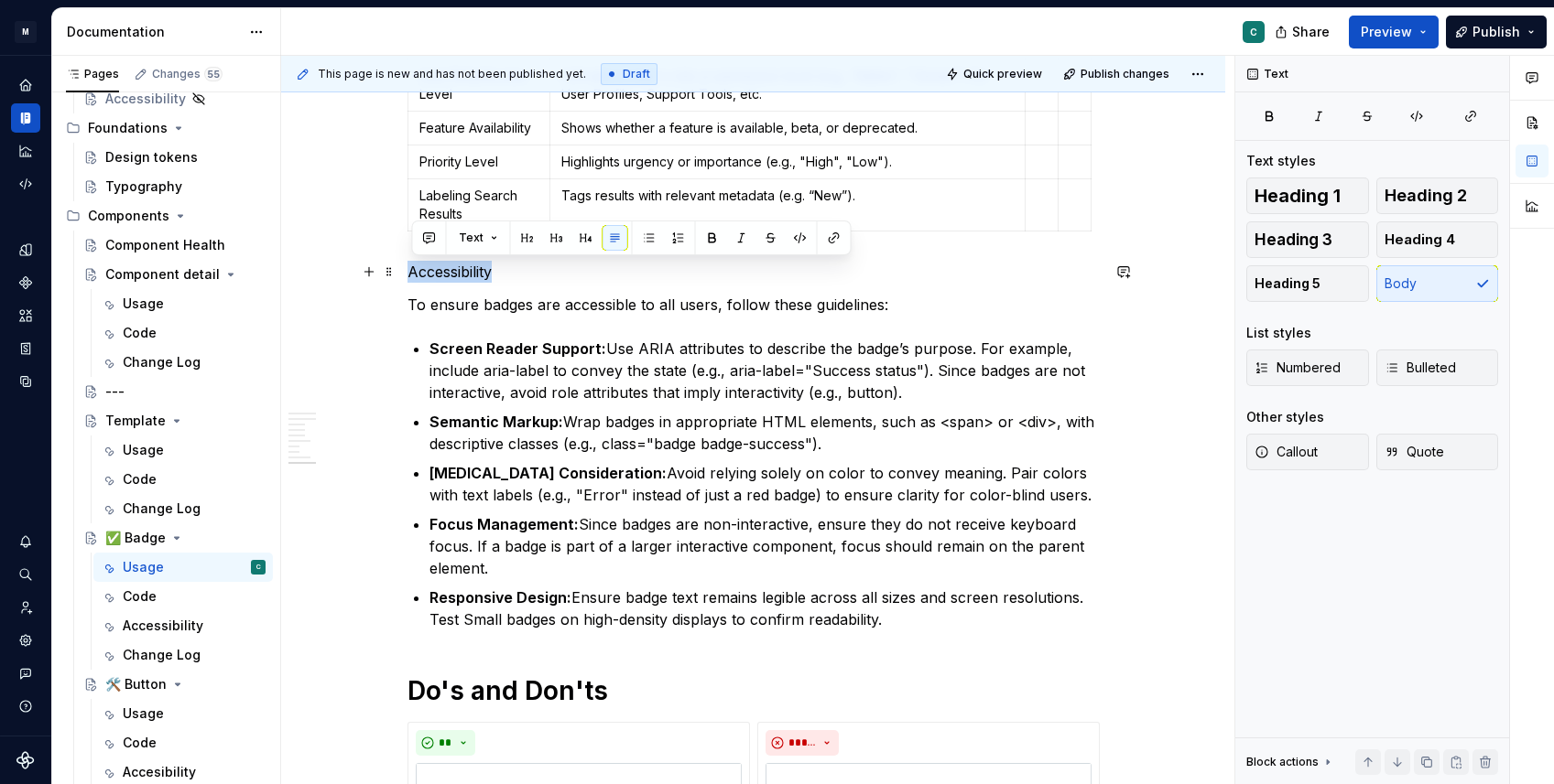
click at [467, 280] on p "Accessibility" at bounding box center [753, 272] width 692 height 22
click at [546, 240] on button "button" at bounding box center [556, 238] width 25 height 25
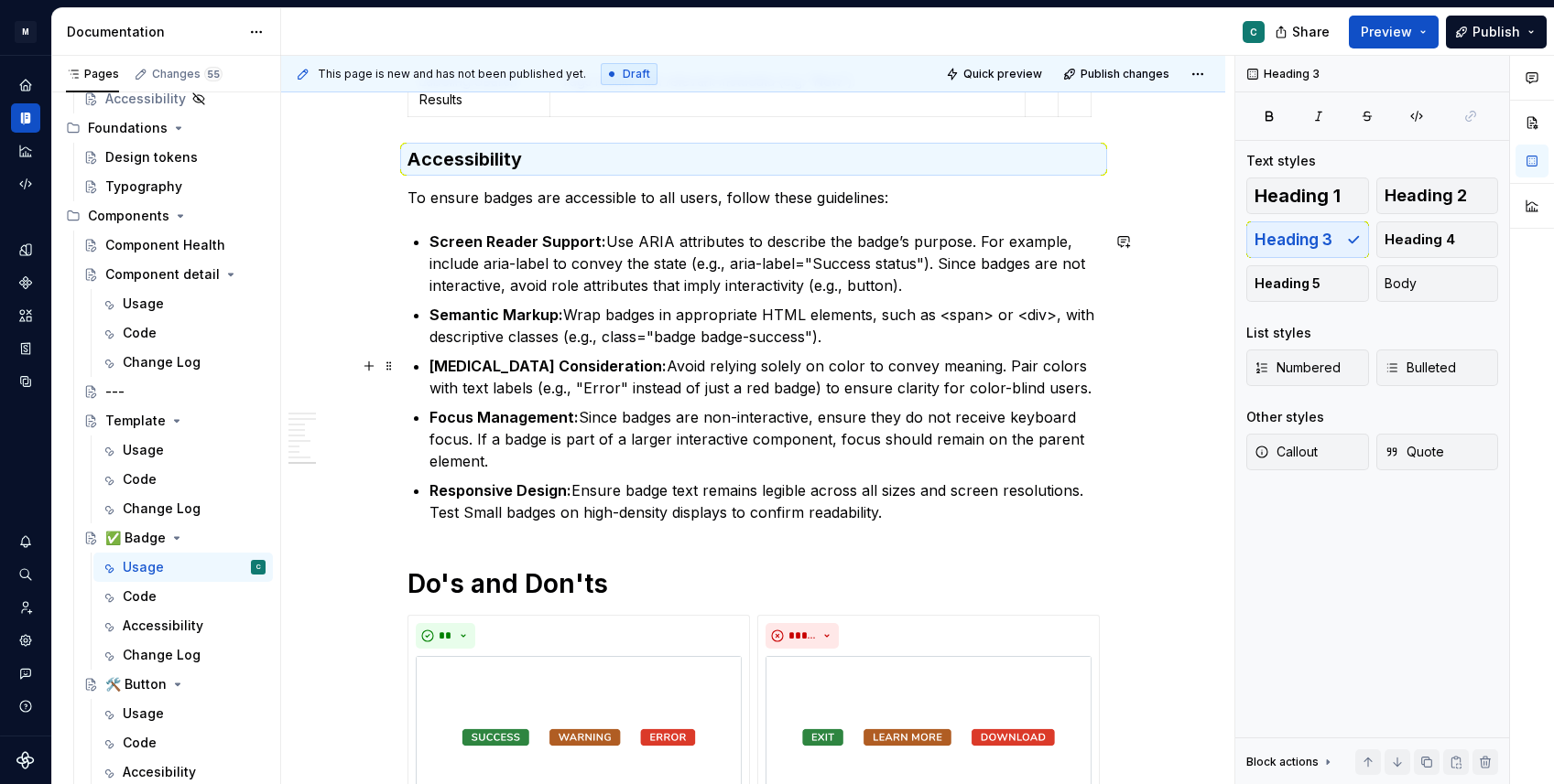
scroll to position [3250, 0]
click at [496, 152] on h3 "Accessibility" at bounding box center [753, 157] width 692 height 25
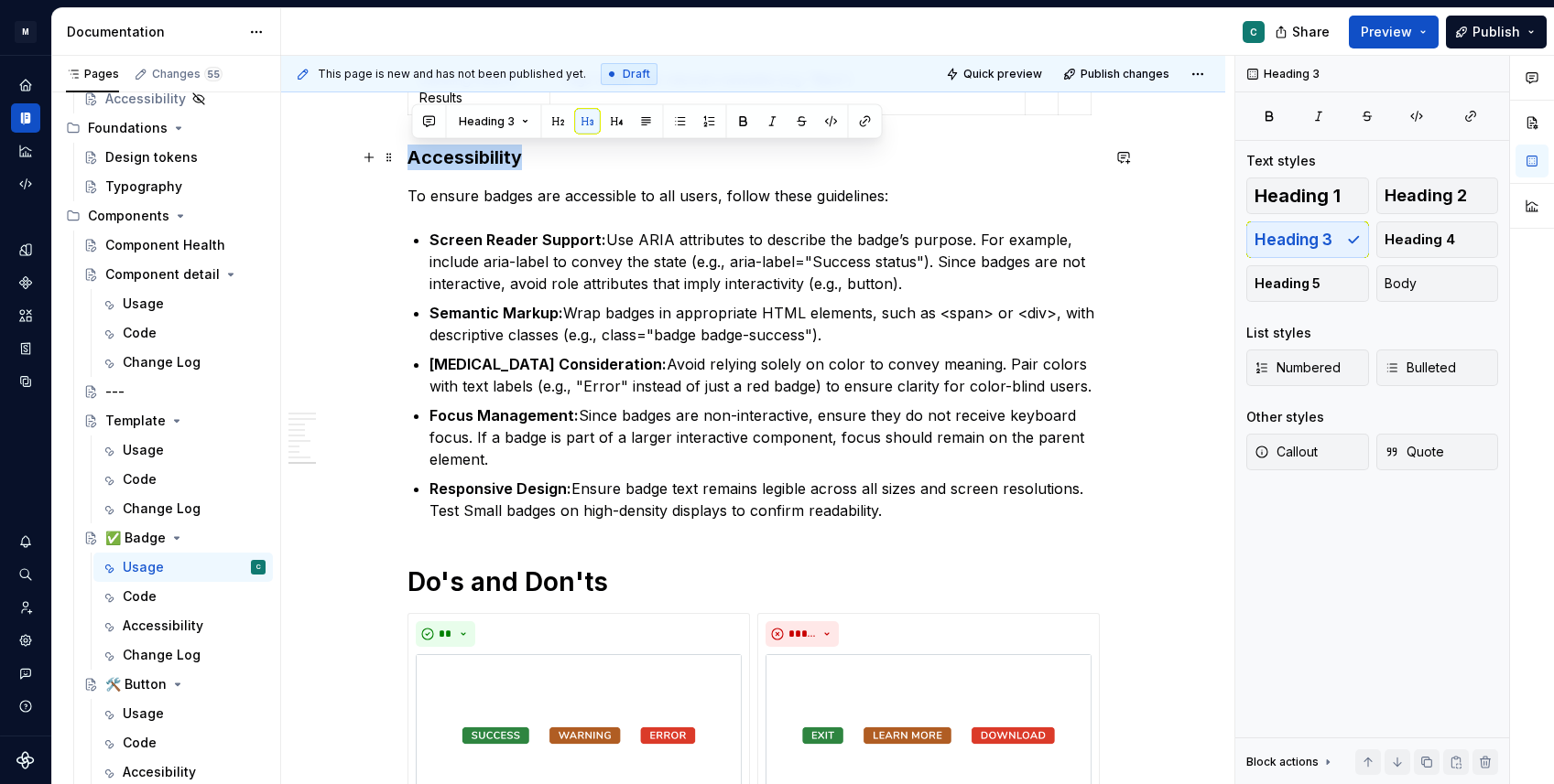
click at [496, 152] on h3 "Accessibility" at bounding box center [753, 157] width 692 height 25
click at [557, 122] on button "button" at bounding box center [558, 122] width 25 height 25
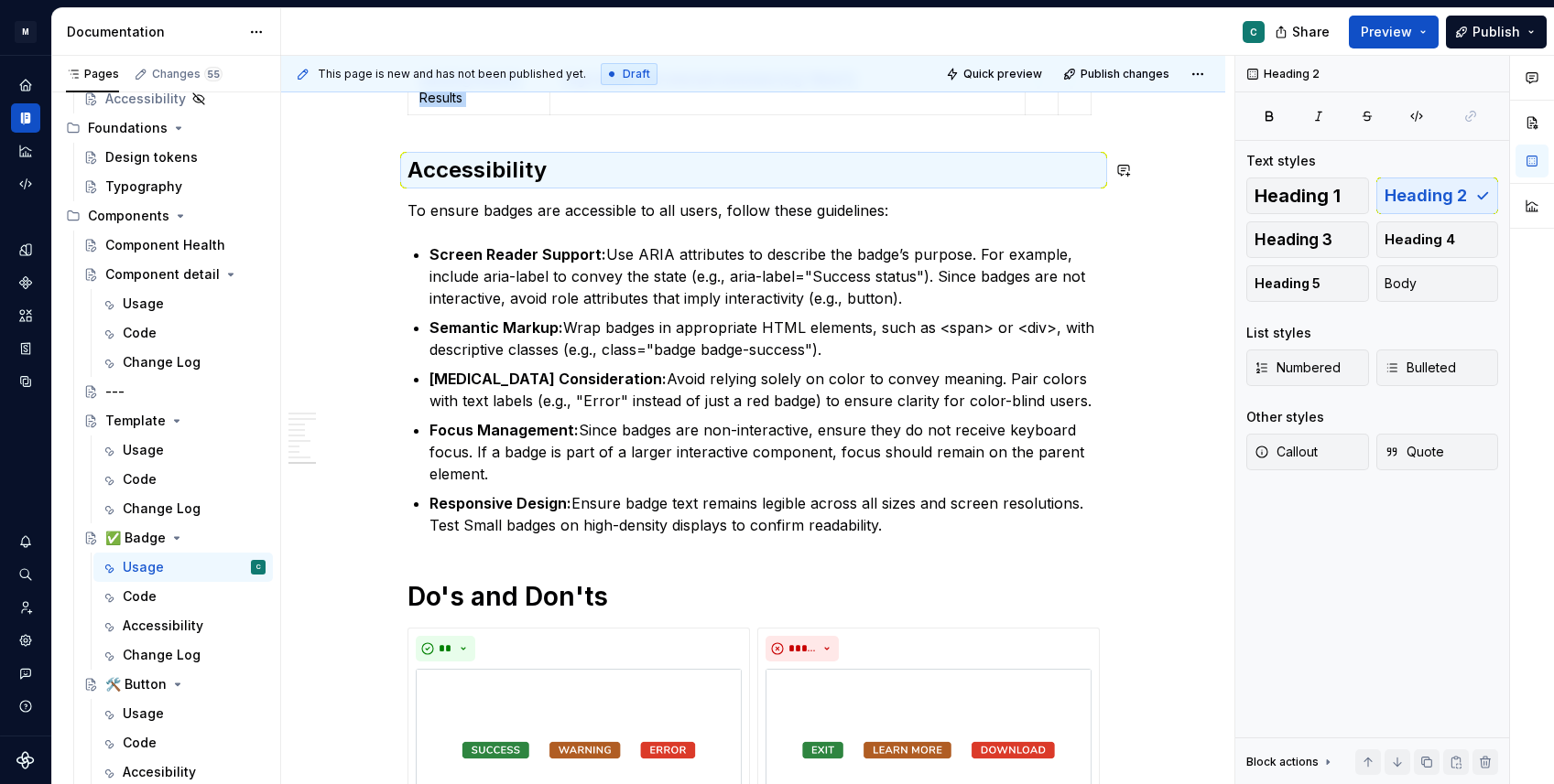
scroll to position [3265, 0]
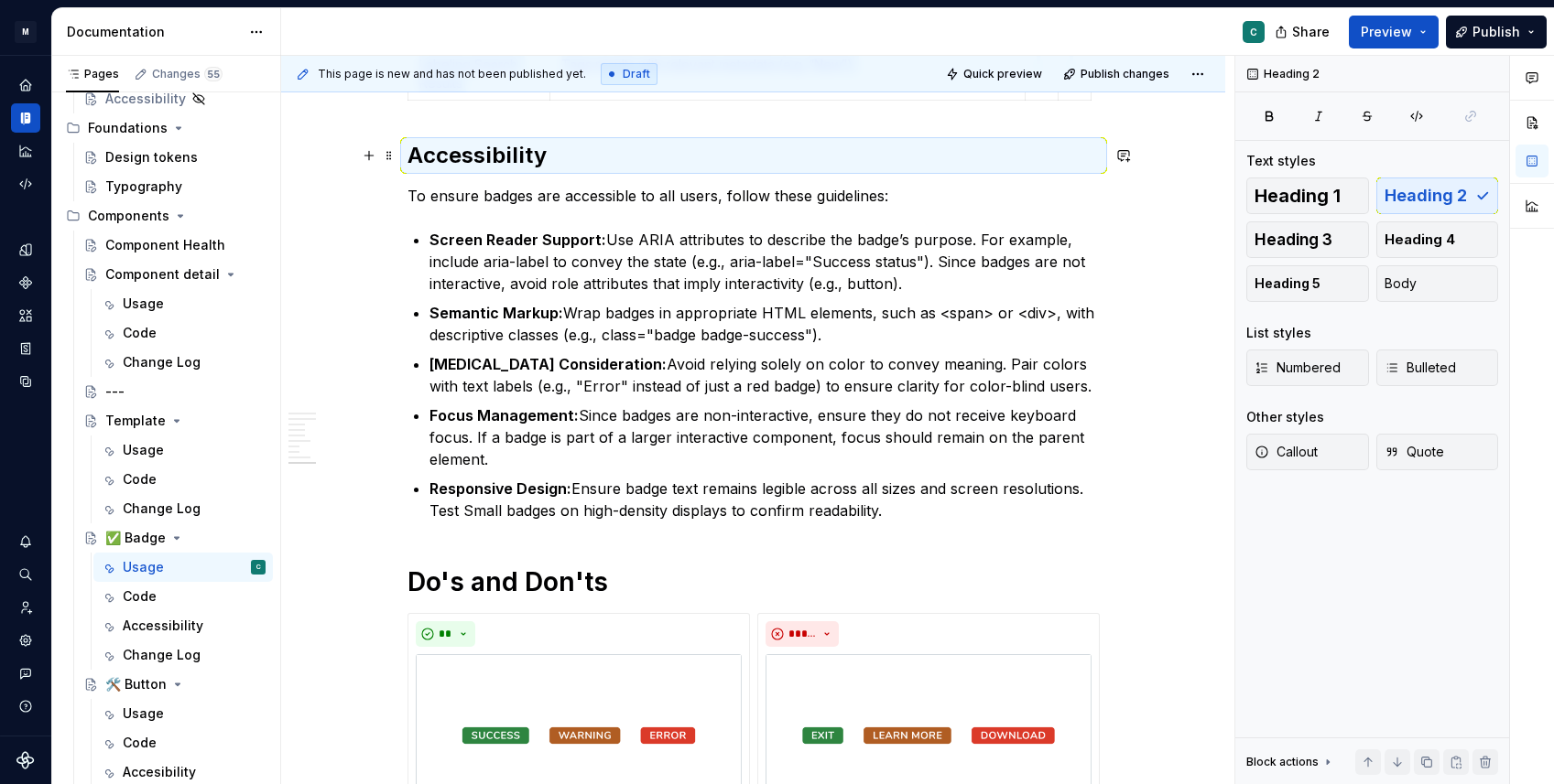
click at [478, 167] on h2 "Accessibility" at bounding box center [753, 156] width 692 height 29
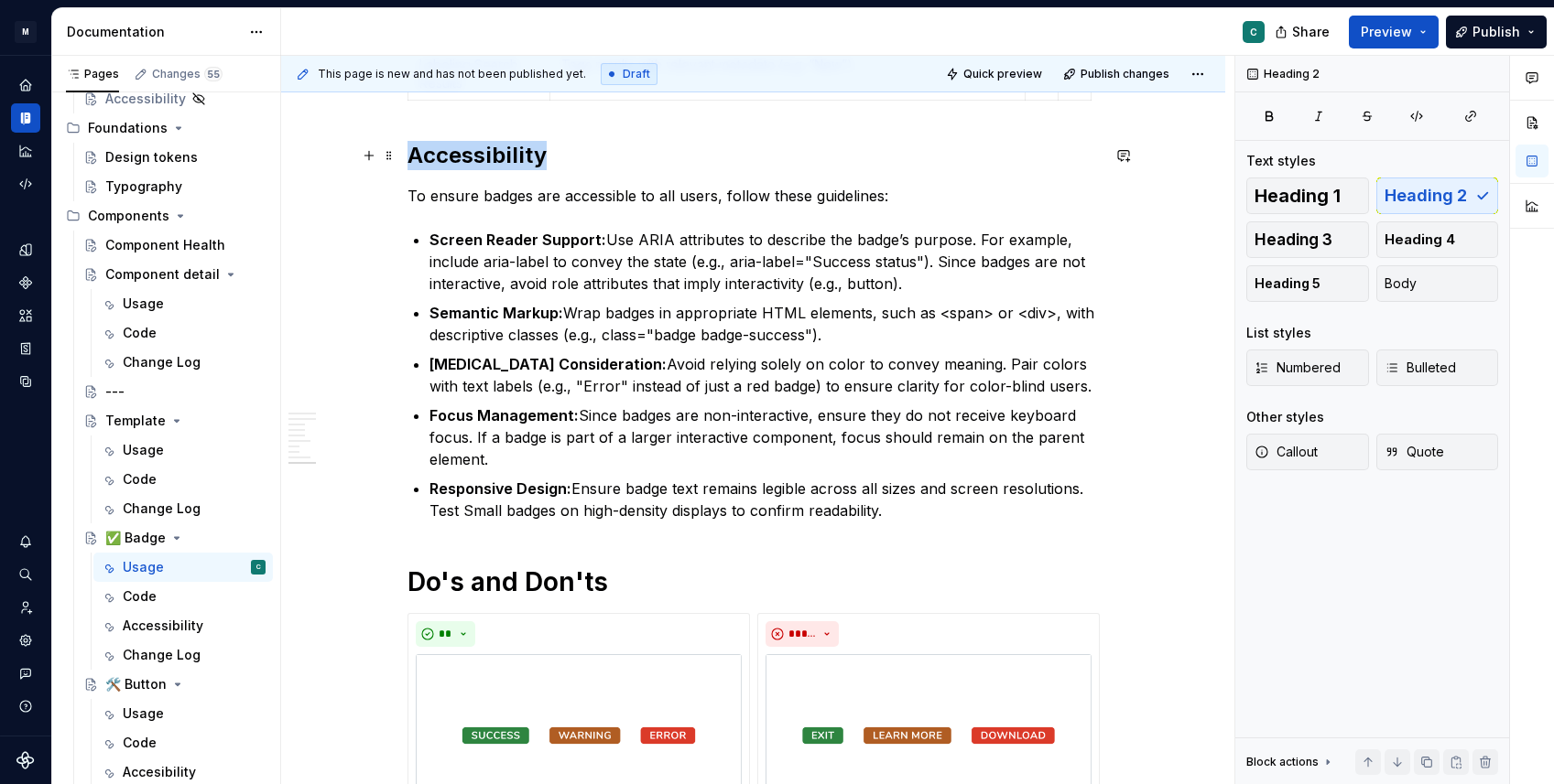
click at [478, 167] on h2 "Accessibility" at bounding box center [753, 156] width 692 height 29
copy h2 "Accessibility"
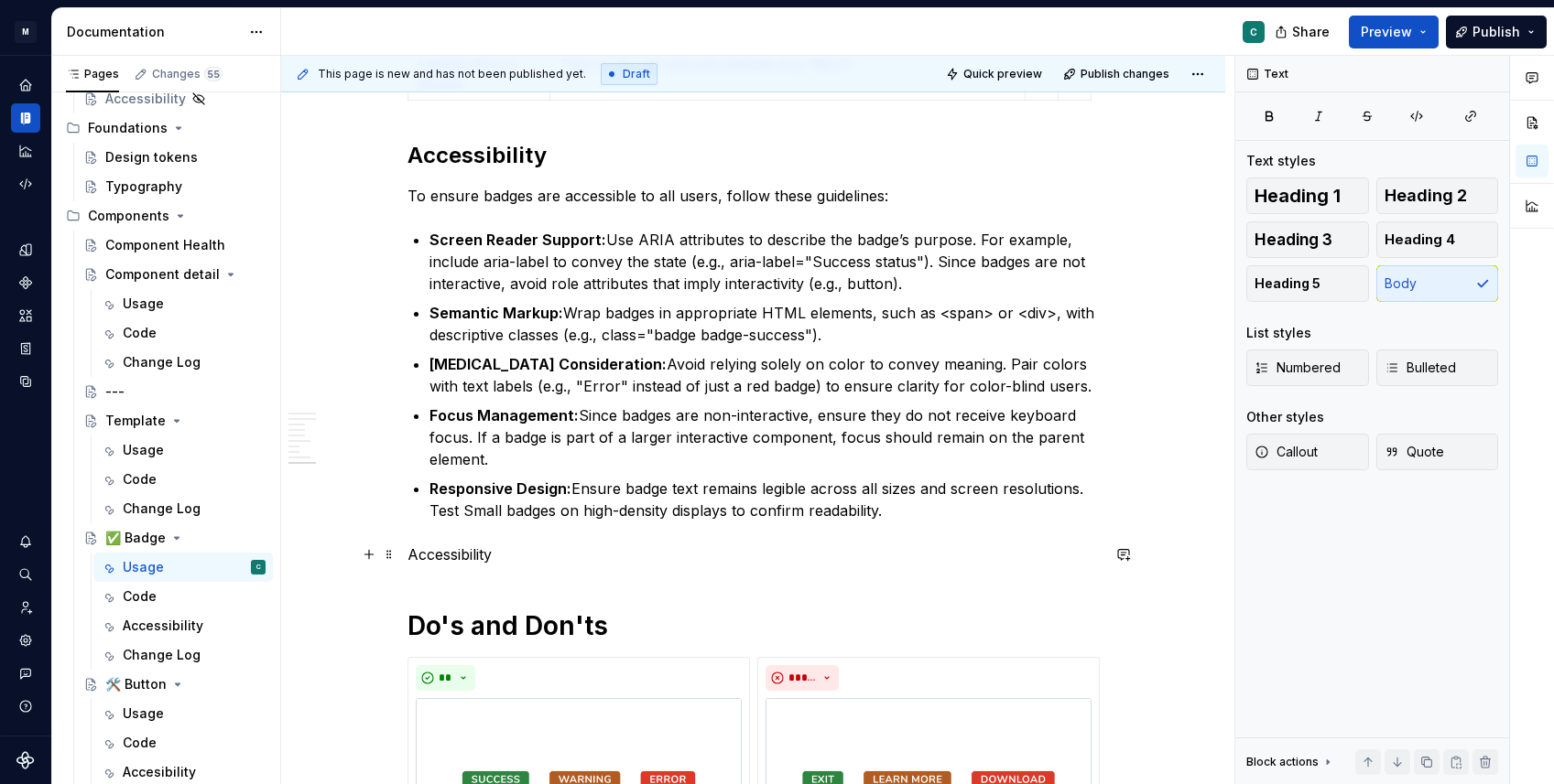
click at [457, 554] on p "Accessibility" at bounding box center [753, 554] width 692 height 22
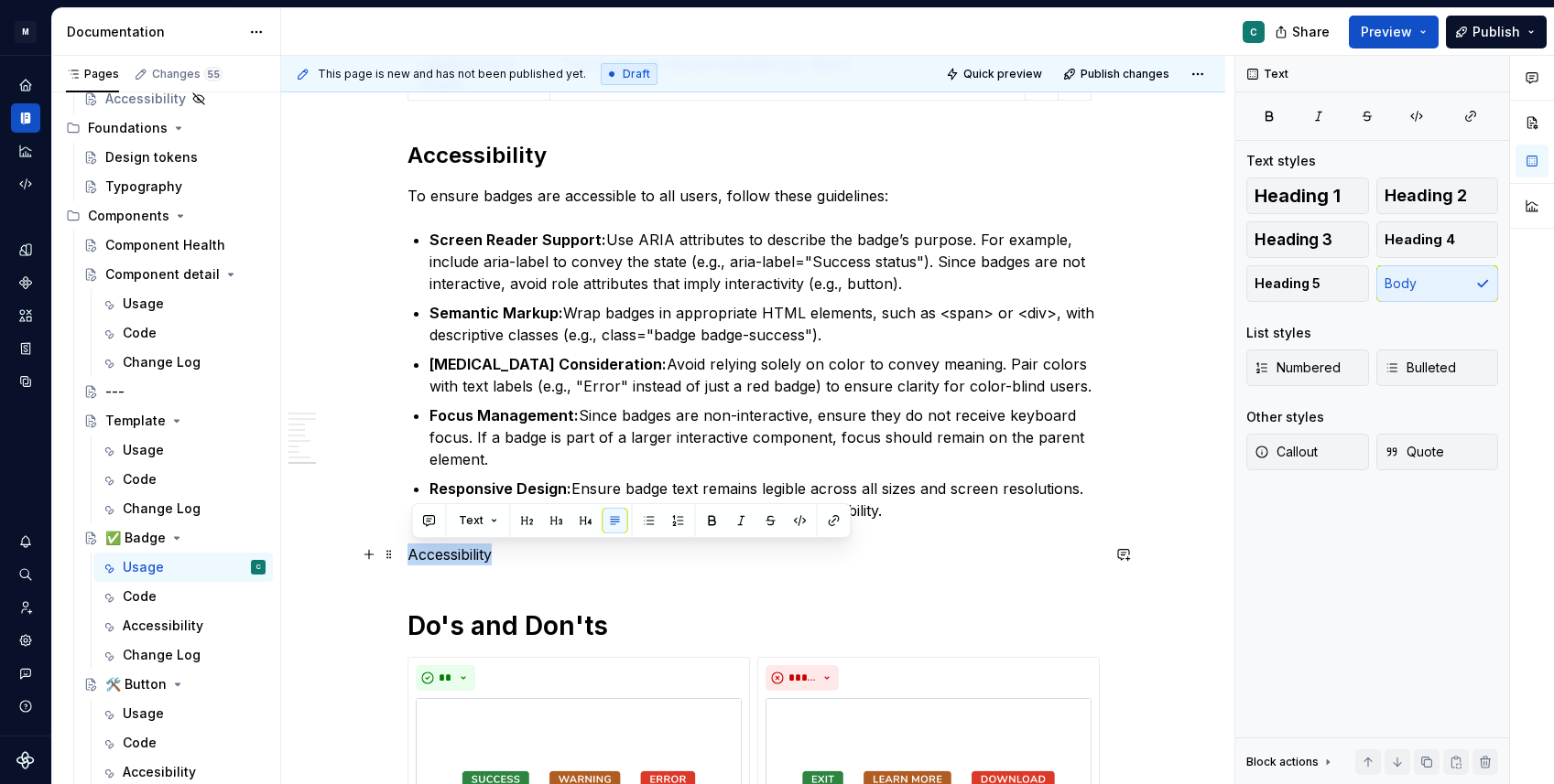
click at [457, 554] on p "Accessibility" at bounding box center [753, 554] width 692 height 22
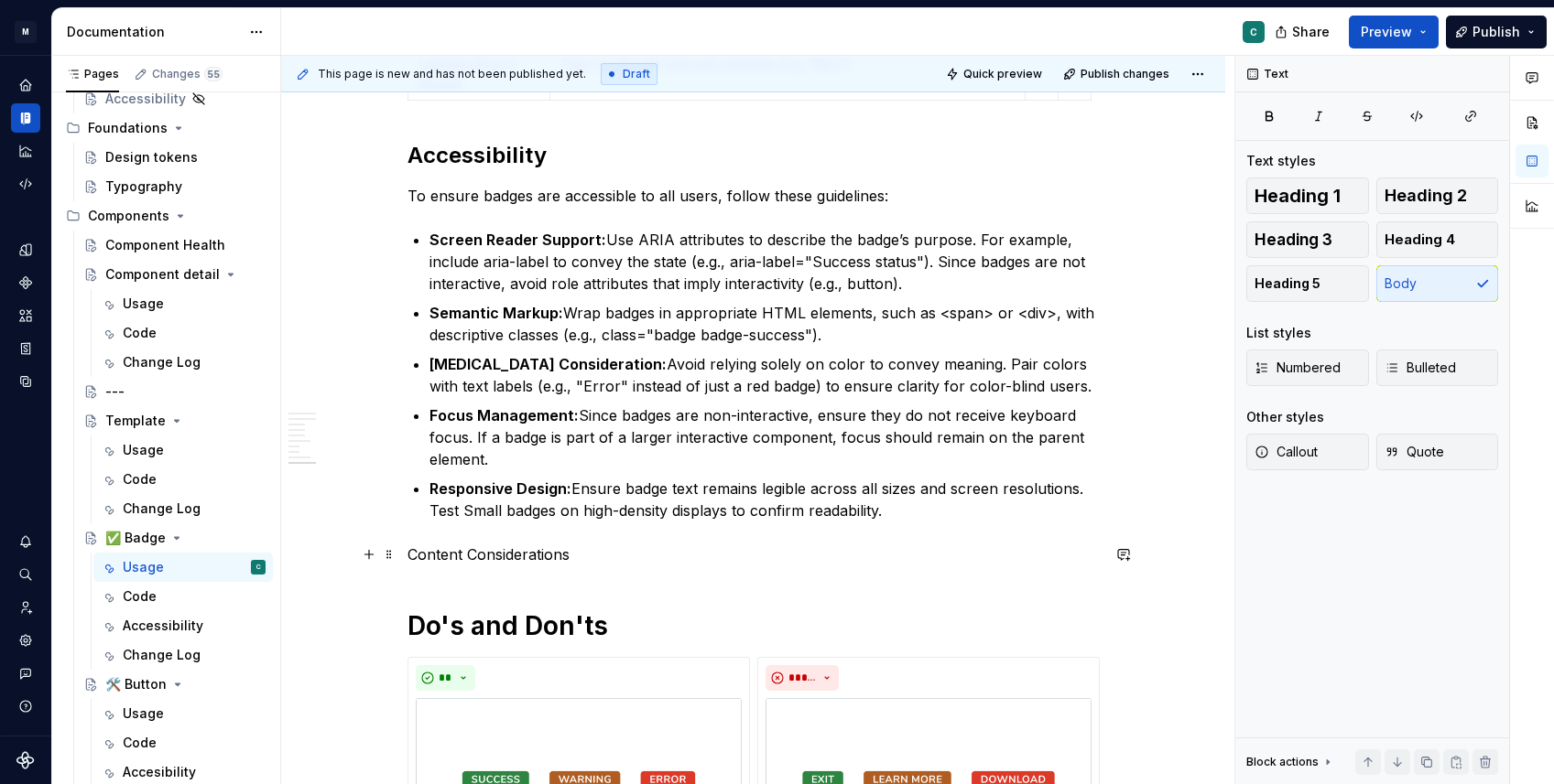
click at [477, 556] on p "Content Considerations" at bounding box center [753, 554] width 692 height 22
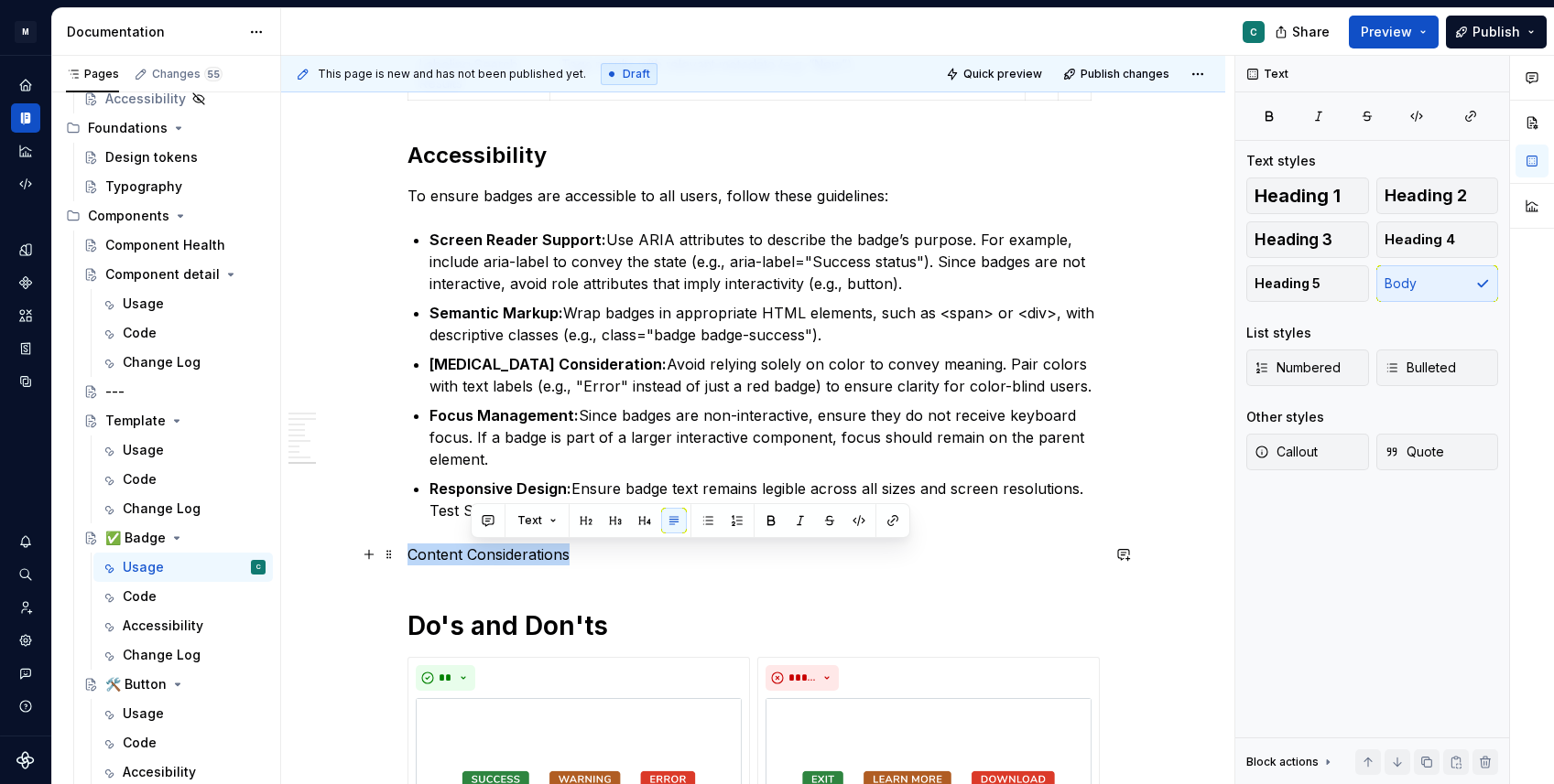
click at [477, 556] on p "Content Considerations" at bounding box center [753, 554] width 692 height 22
click at [538, 526] on div "Text" at bounding box center [632, 521] width 431 height 25
click at [530, 525] on button "button" at bounding box center [527, 521] width 25 height 25
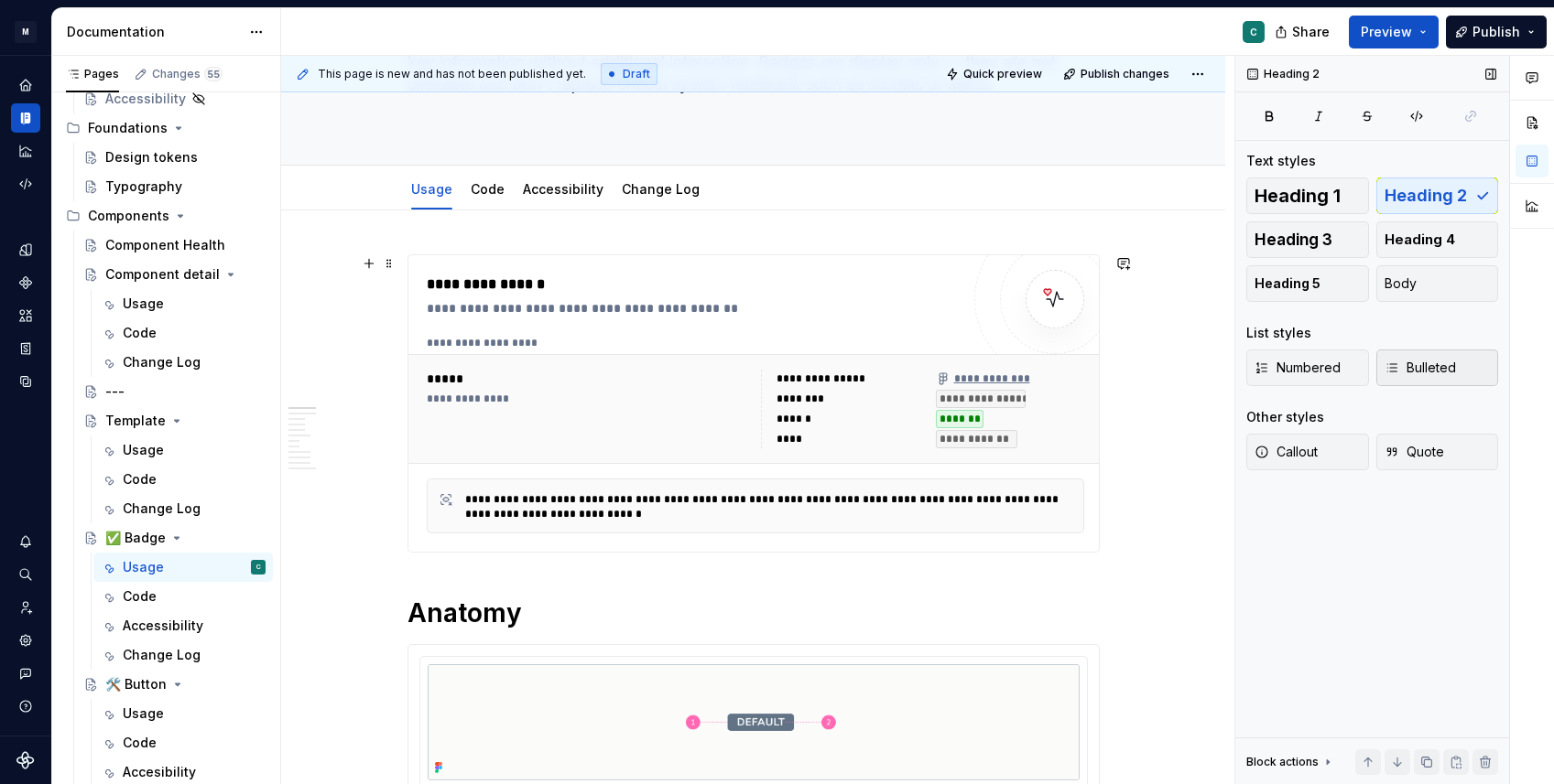
scroll to position [220, 0]
